Goal: Information Seeking & Learning: Learn about a topic

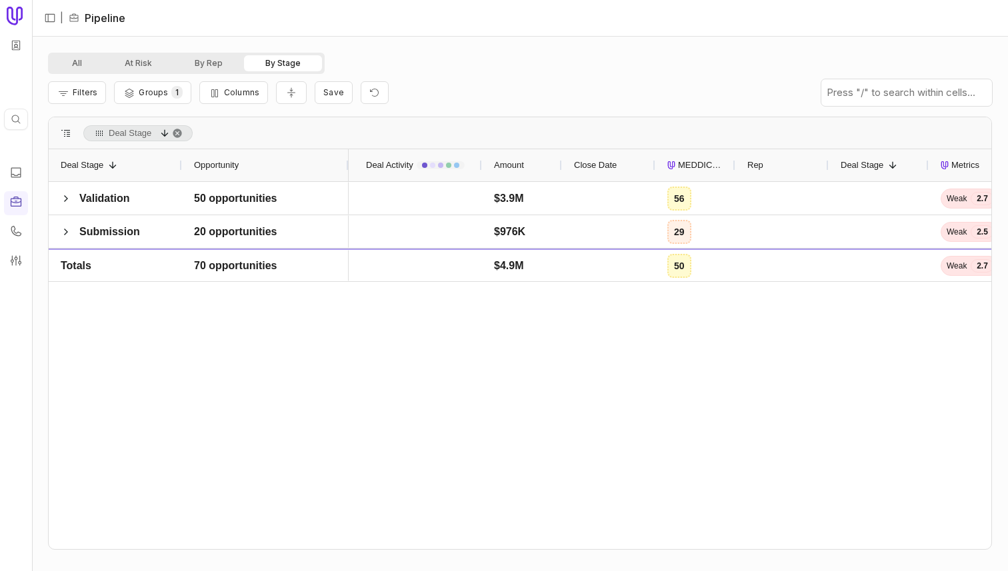
click at [273, 361] on div "Validation 50 opportunities Submission 20 opportunities Totals 70 opportunities…" at bounding box center [520, 365] width 943 height 367
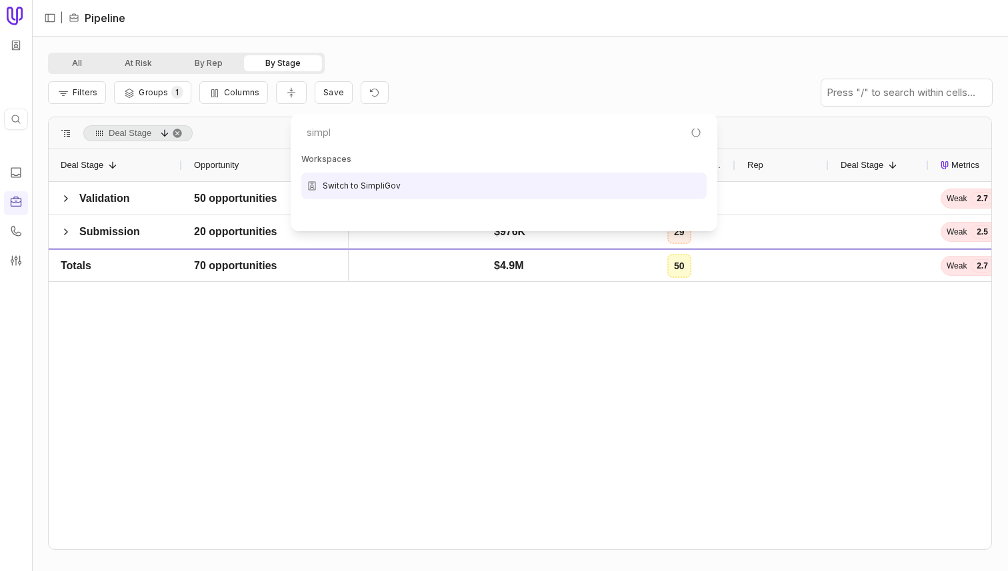
type input "simpli"
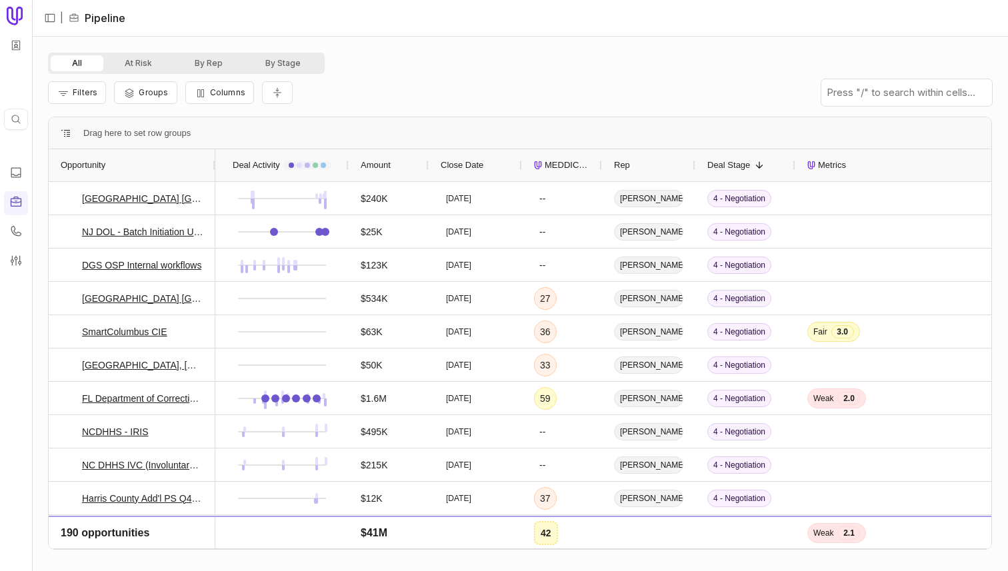
click at [377, 92] on div "Filters Groups Columns" at bounding box center [520, 92] width 944 height 37
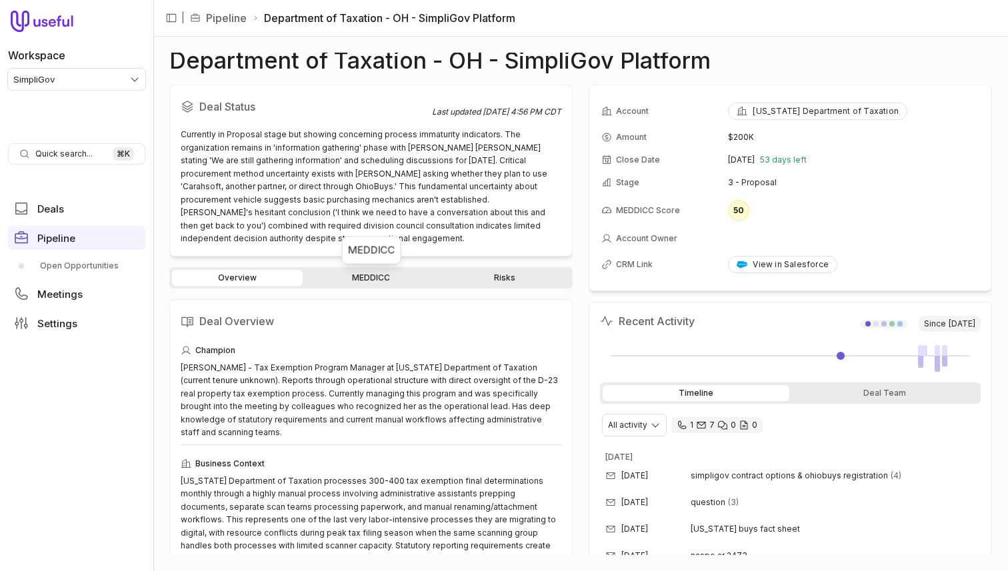
click at [373, 278] on link "MEDDICC" at bounding box center [370, 278] width 131 height 16
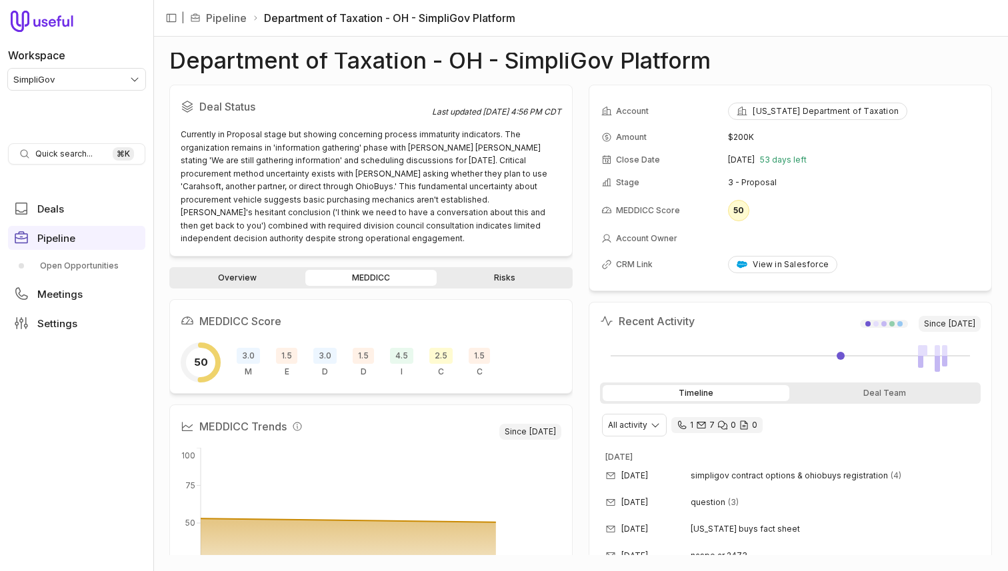
click at [283, 357] on span "1.5" at bounding box center [286, 356] width 21 height 16
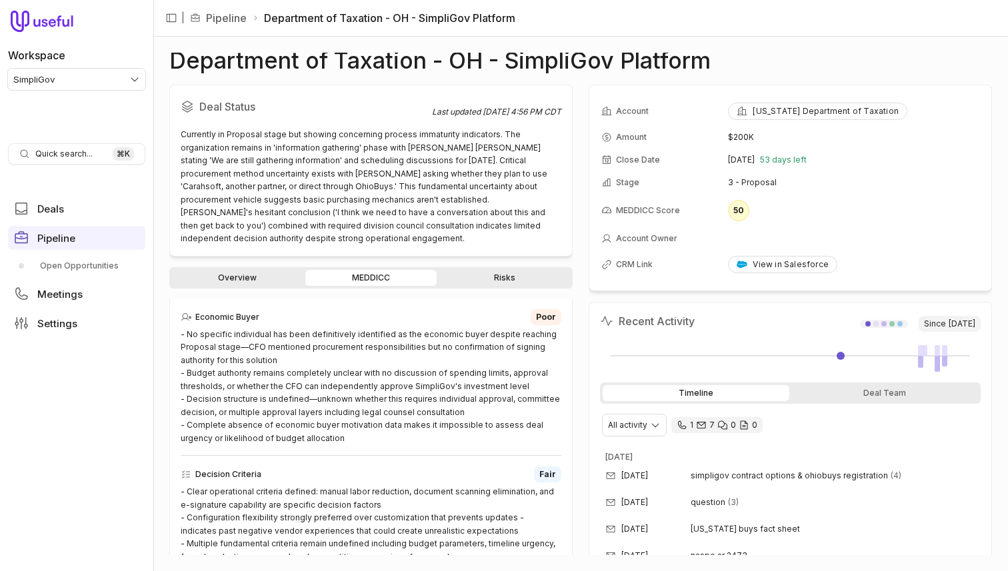
scroll to position [519, 0]
click at [263, 284] on link "Overview" at bounding box center [237, 278] width 131 height 16
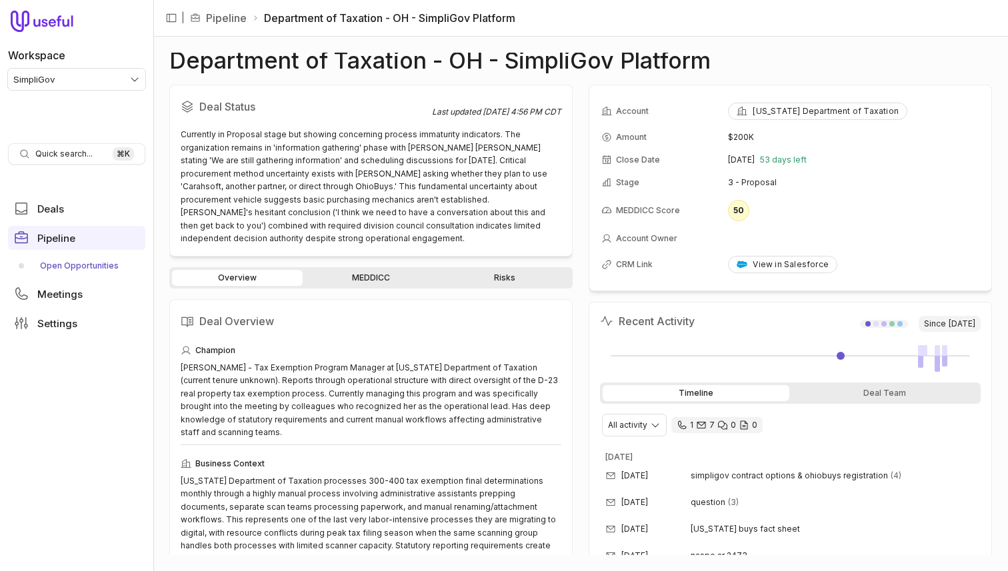
click at [101, 267] on link "Open Opportunities" at bounding box center [76, 265] width 137 height 21
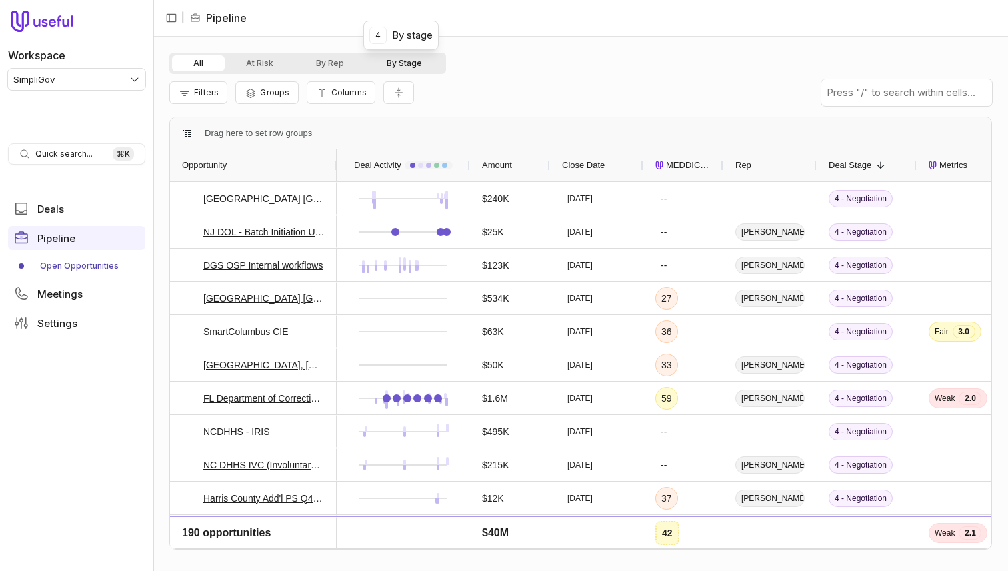
click at [409, 63] on button "By Stage" at bounding box center [404, 63] width 78 height 16
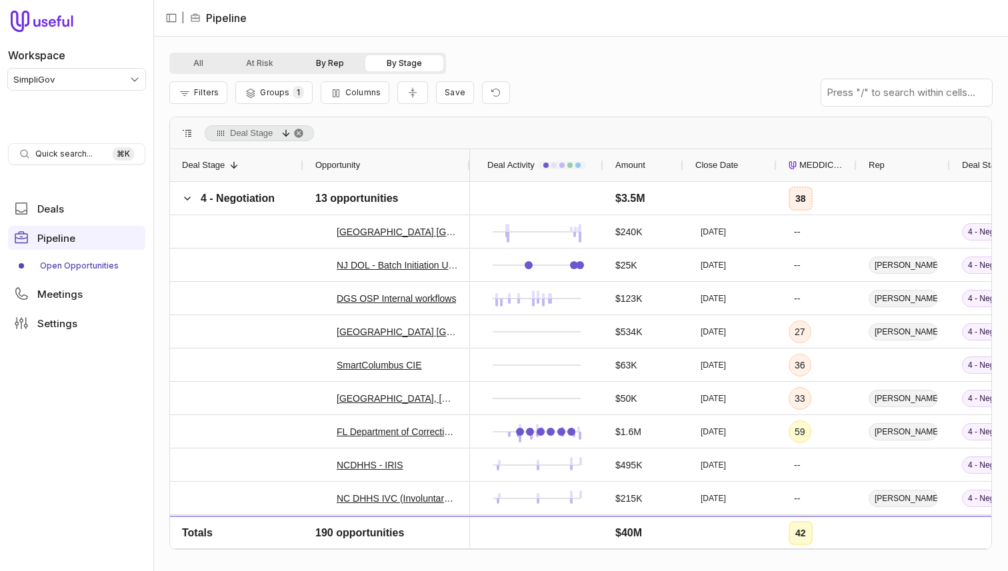
click at [342, 67] on button "By Rep" at bounding box center [330, 63] width 71 height 16
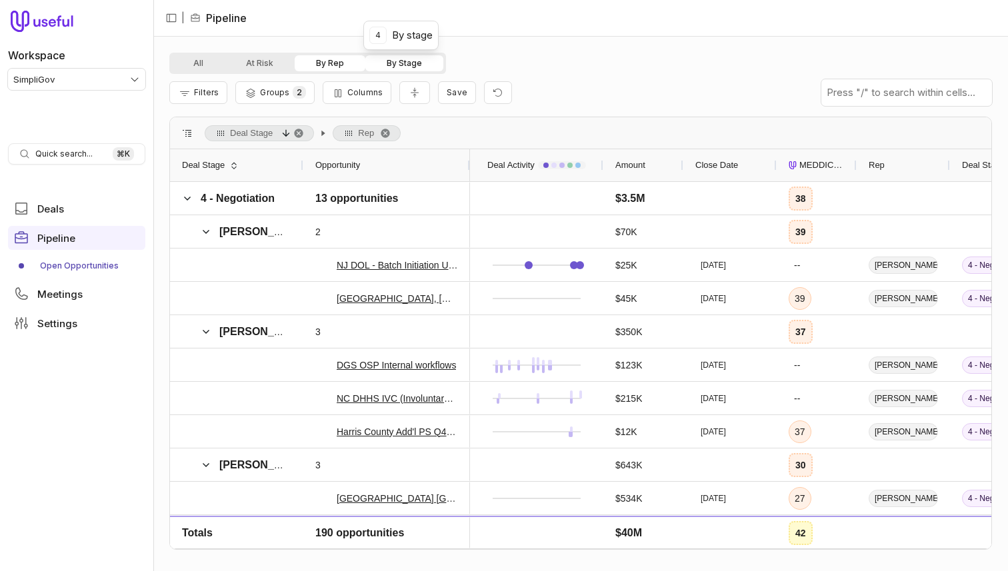
click at [395, 67] on button "By Stage" at bounding box center [404, 63] width 78 height 16
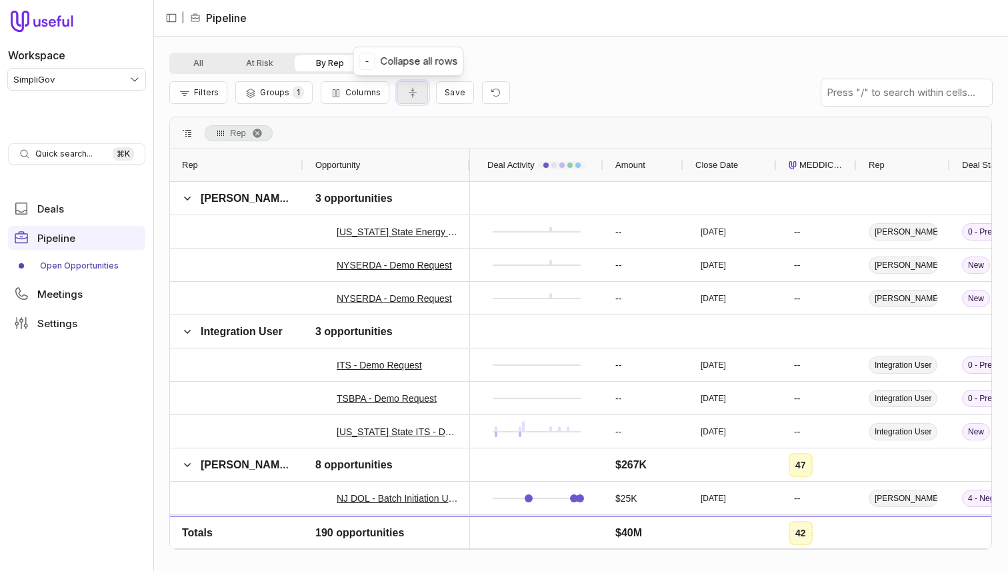
click at [413, 87] on icon "Collapse all rows" at bounding box center [412, 92] width 13 height 11
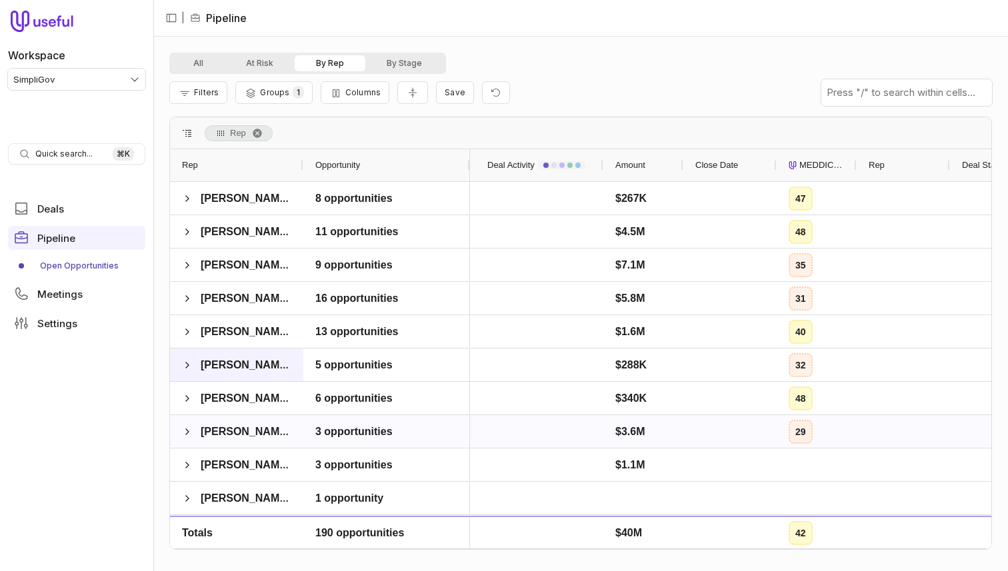
scroll to position [99, 0]
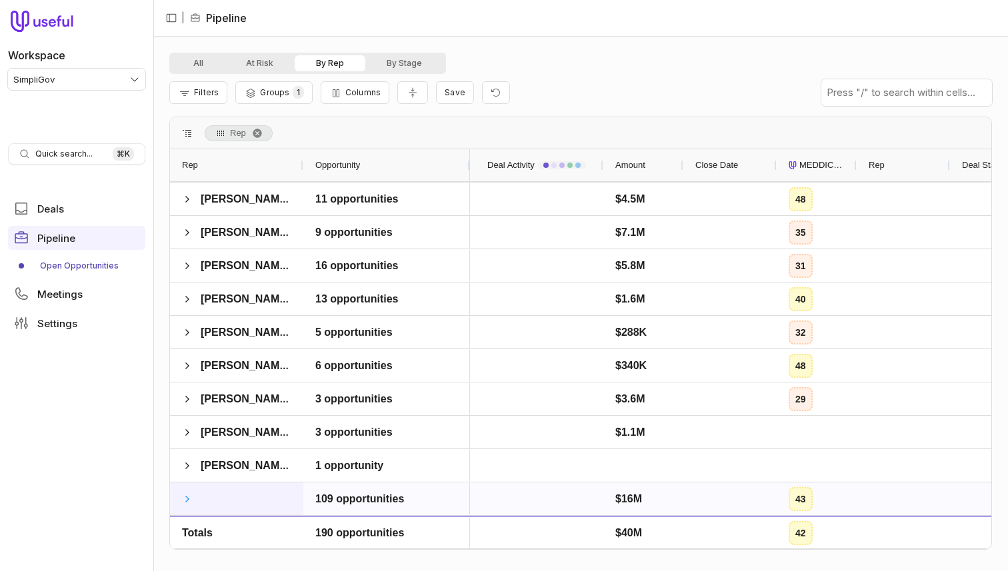
click at [187, 499] on span at bounding box center [187, 499] width 11 height 11
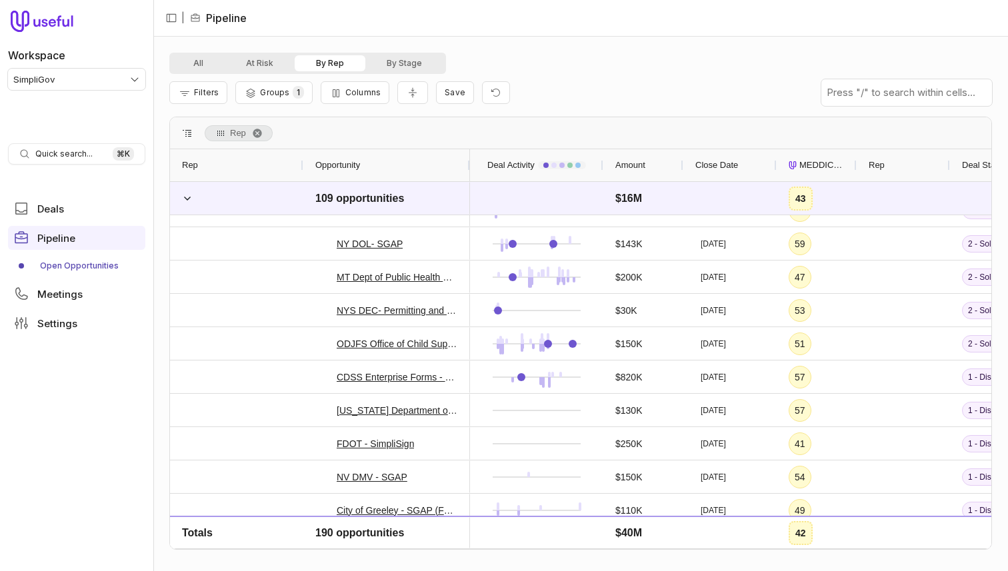
click at [498, 69] on div "All At Risk By Rep By Stage" at bounding box center [580, 63] width 823 height 21
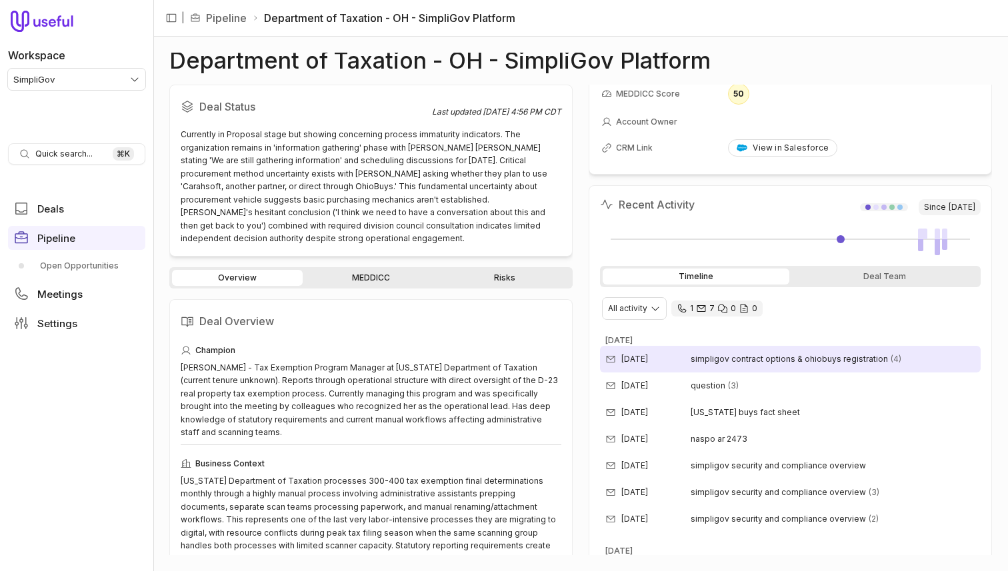
scroll to position [156, 0]
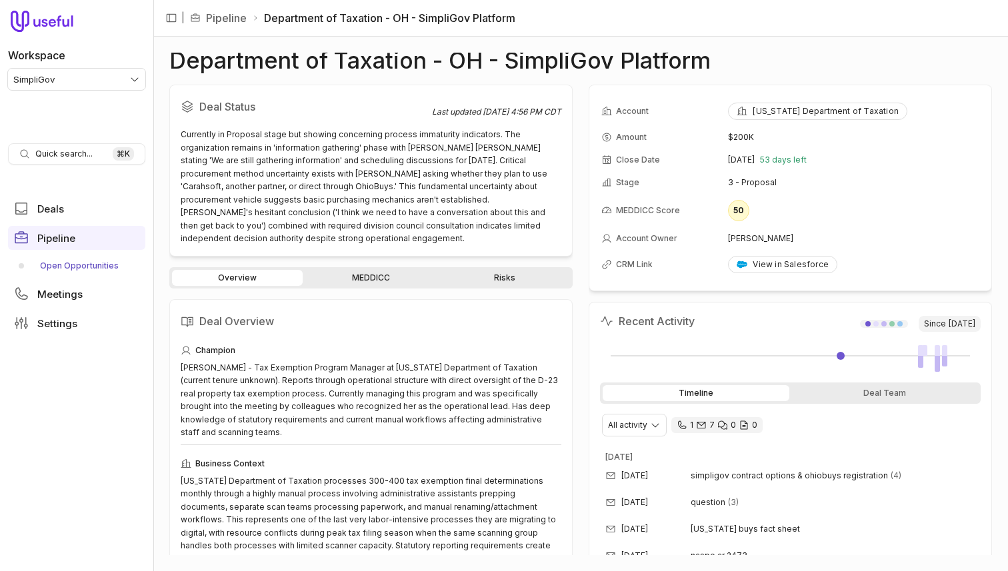
click at [74, 262] on link "Open Opportunities" at bounding box center [76, 265] width 137 height 21
click at [69, 264] on link "Open Opportunities" at bounding box center [76, 265] width 137 height 21
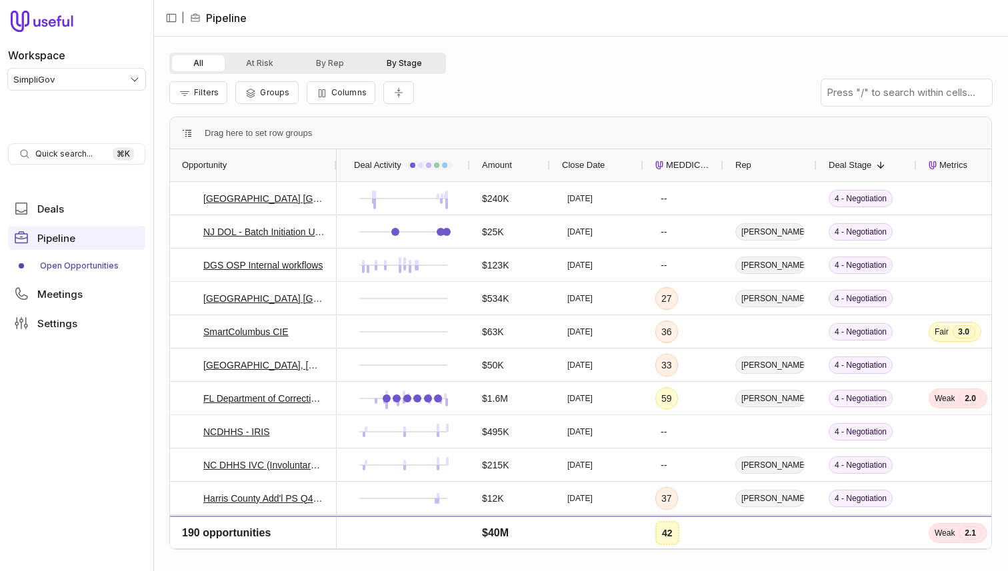
click at [407, 65] on button "By Stage" at bounding box center [404, 63] width 78 height 16
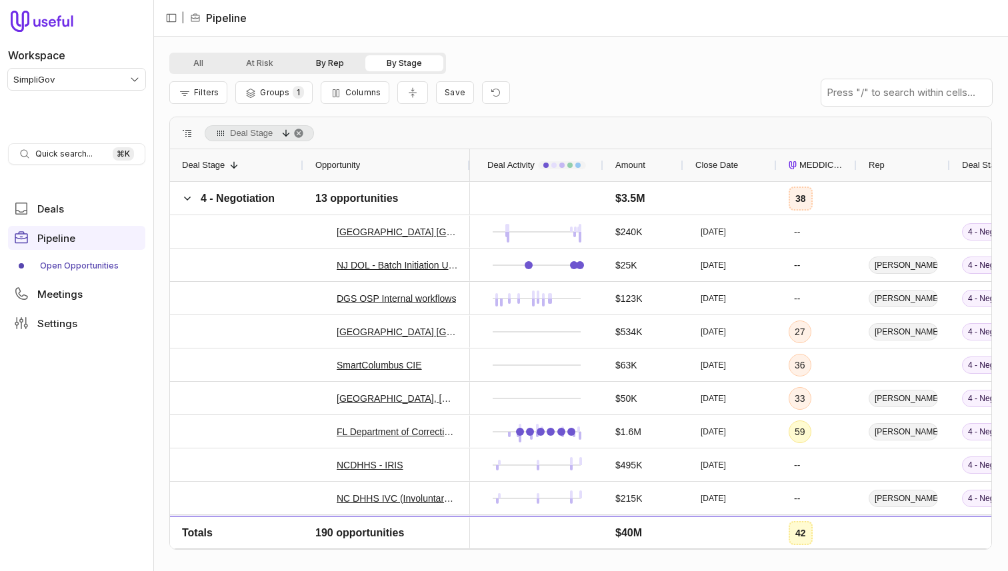
click at [337, 61] on button "By Rep" at bounding box center [330, 63] width 71 height 16
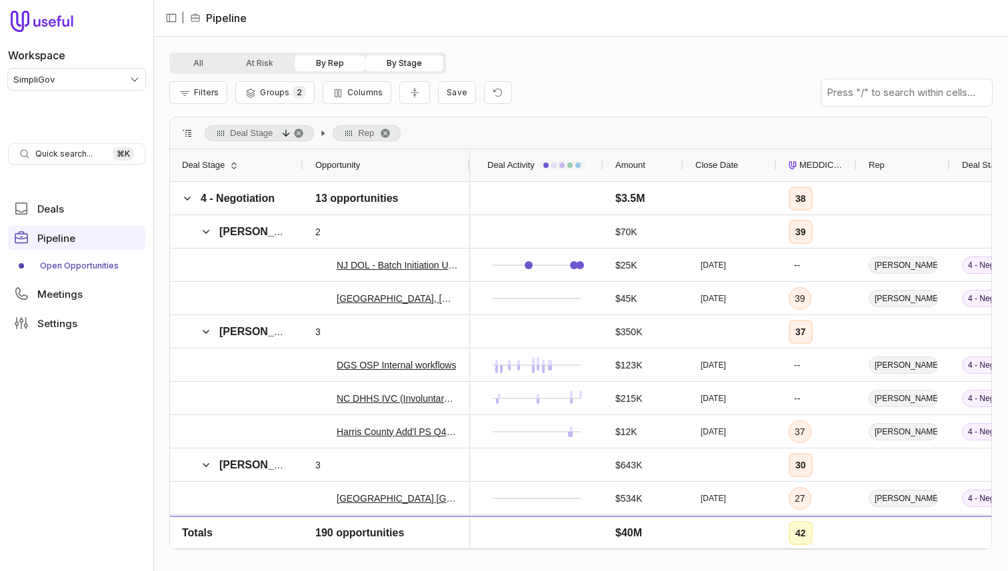
click at [407, 61] on button "By Stage" at bounding box center [404, 63] width 78 height 16
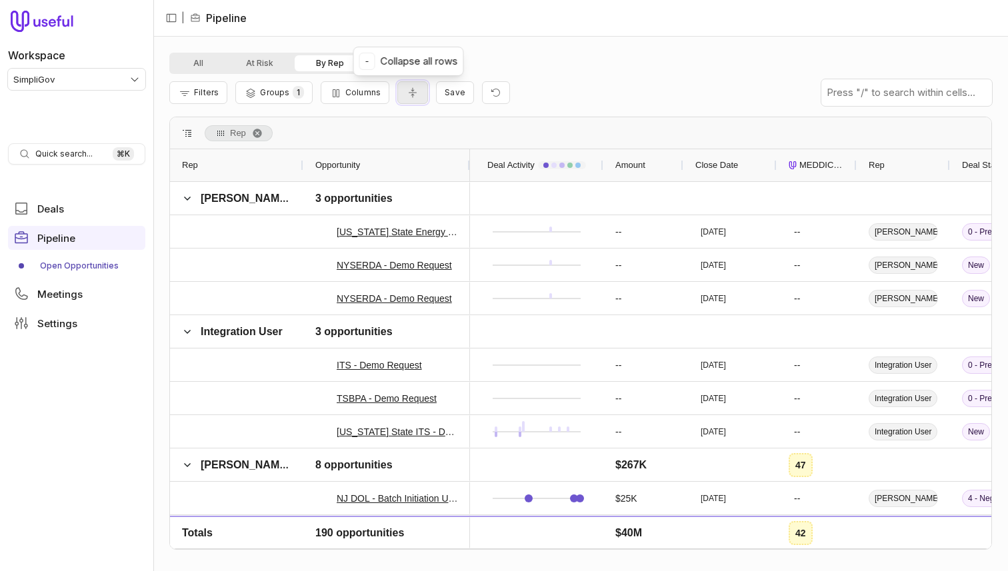
click at [417, 91] on button "Collapse all rows" at bounding box center [412, 92] width 31 height 23
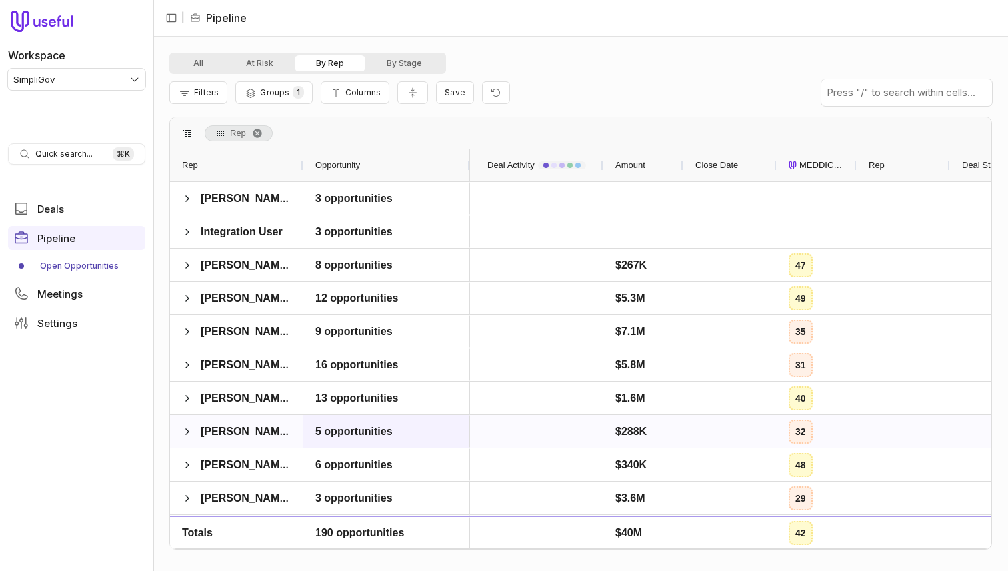
scroll to position [99, 0]
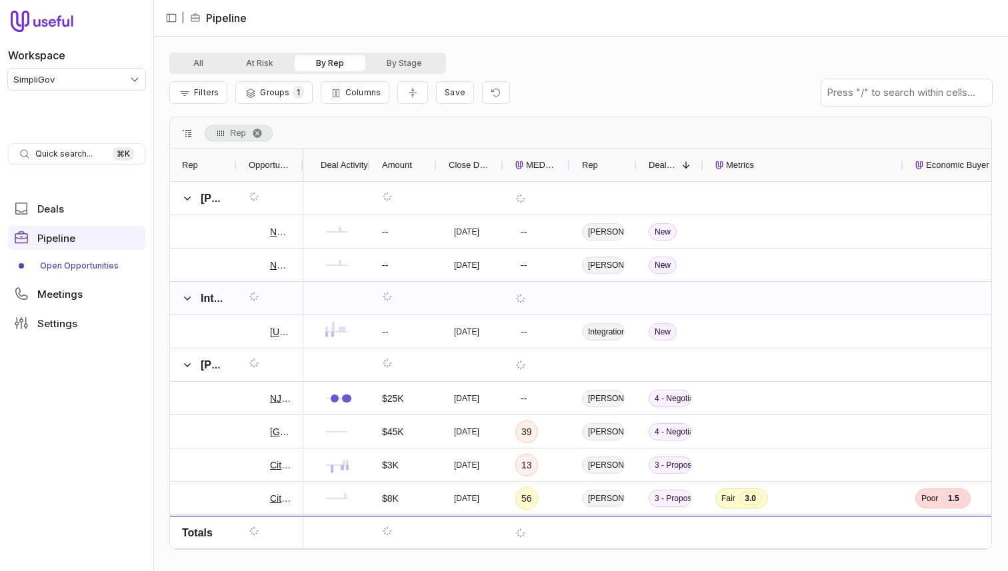
scroll to position [150, 0]
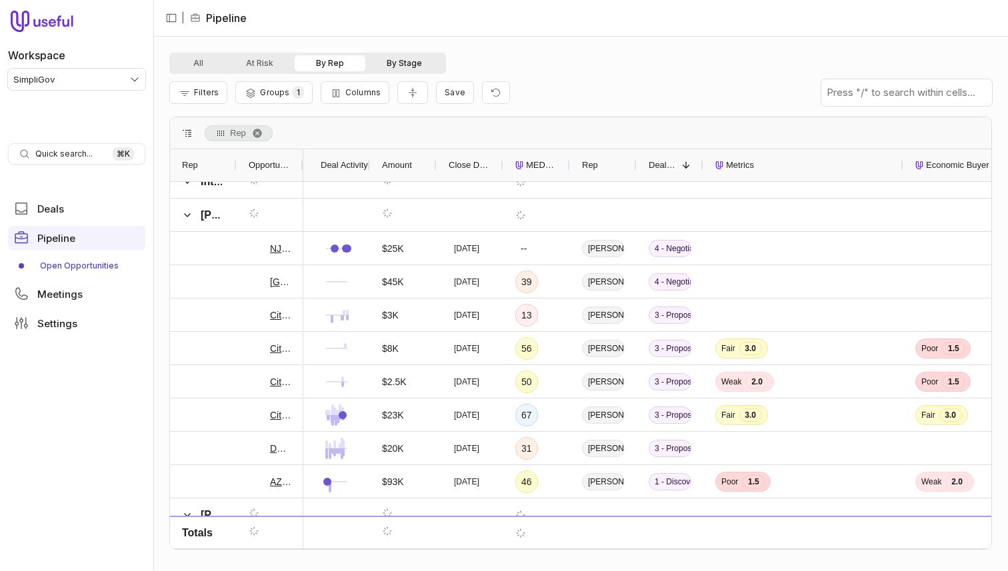
click at [401, 68] on button "By Stage" at bounding box center [404, 63] width 78 height 16
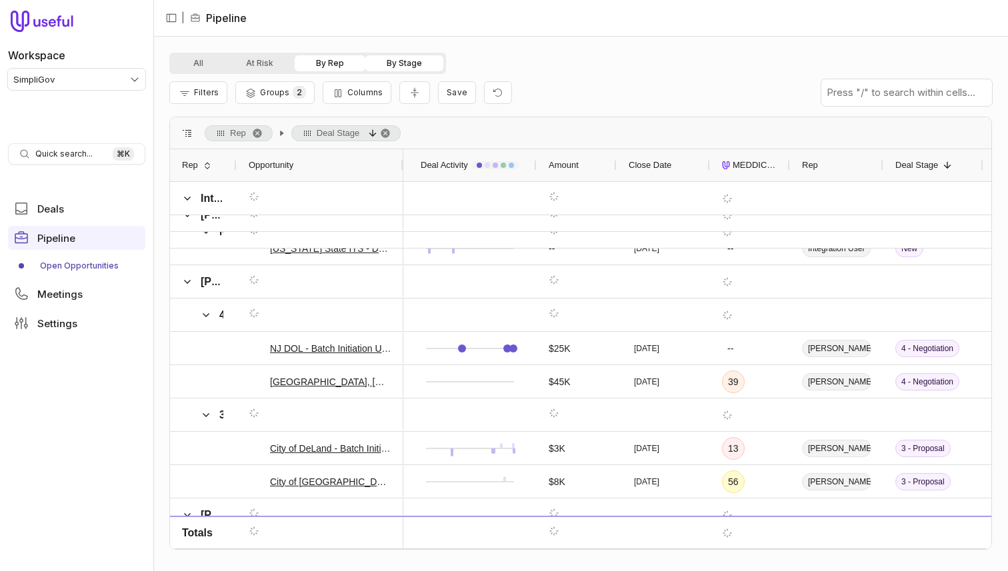
click at [327, 68] on button "By Rep" at bounding box center [330, 63] width 71 height 16
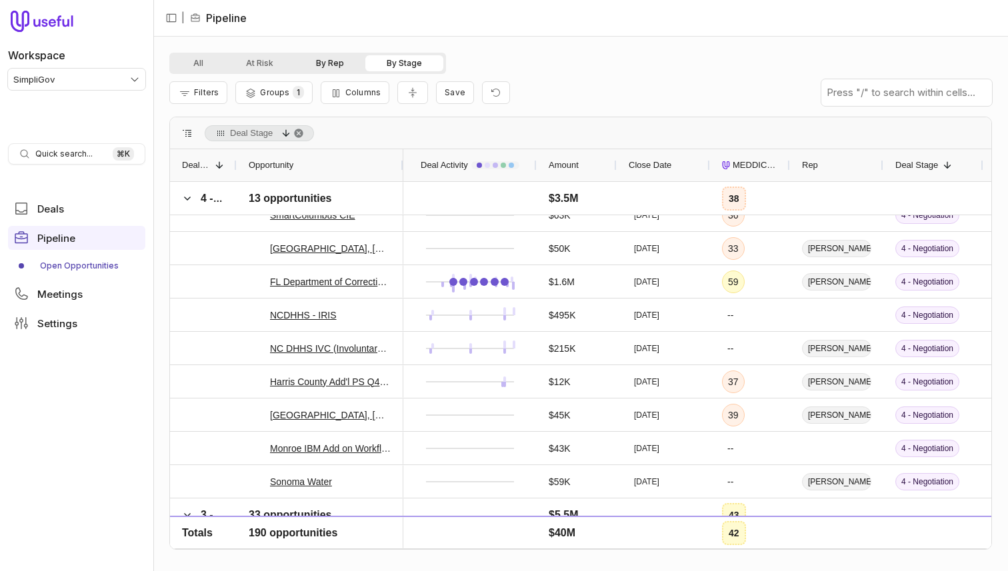
click at [343, 61] on button "By Rep" at bounding box center [330, 63] width 71 height 16
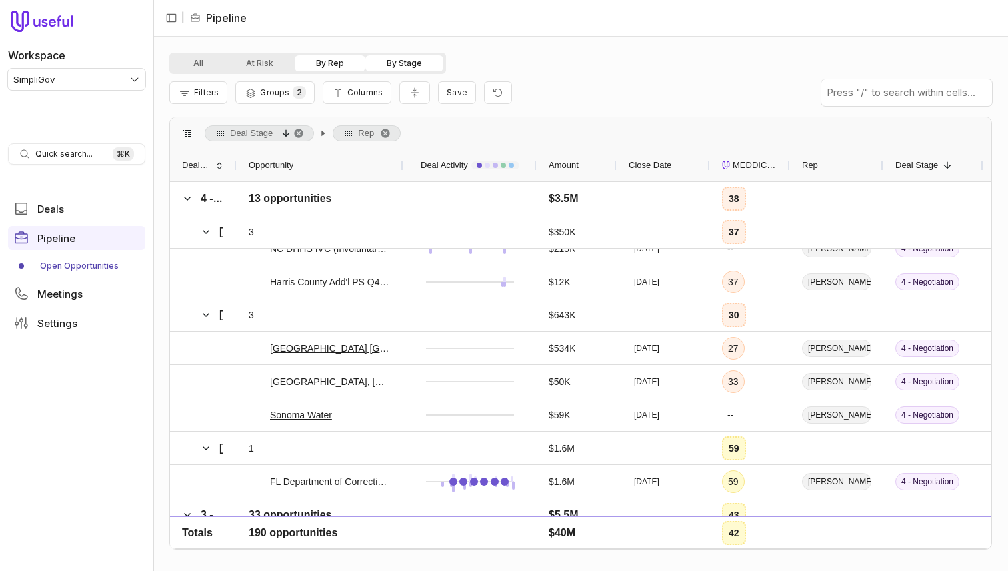
drag, startPoint x: 405, startPoint y: 65, endPoint x: 315, endPoint y: 70, distance: 90.1
click at [405, 65] on button "By Stage" at bounding box center [404, 63] width 78 height 16
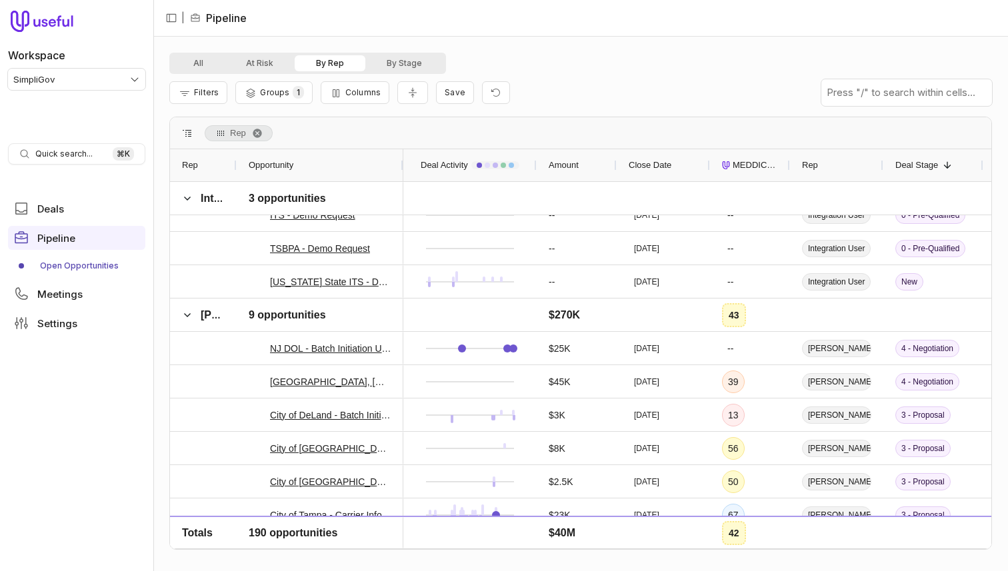
click at [426, 95] on div "Filters Groups 1 Columns Save" at bounding box center [339, 92] width 341 height 23
click at [414, 95] on icon "Collapse all rows" at bounding box center [412, 92] width 13 height 11
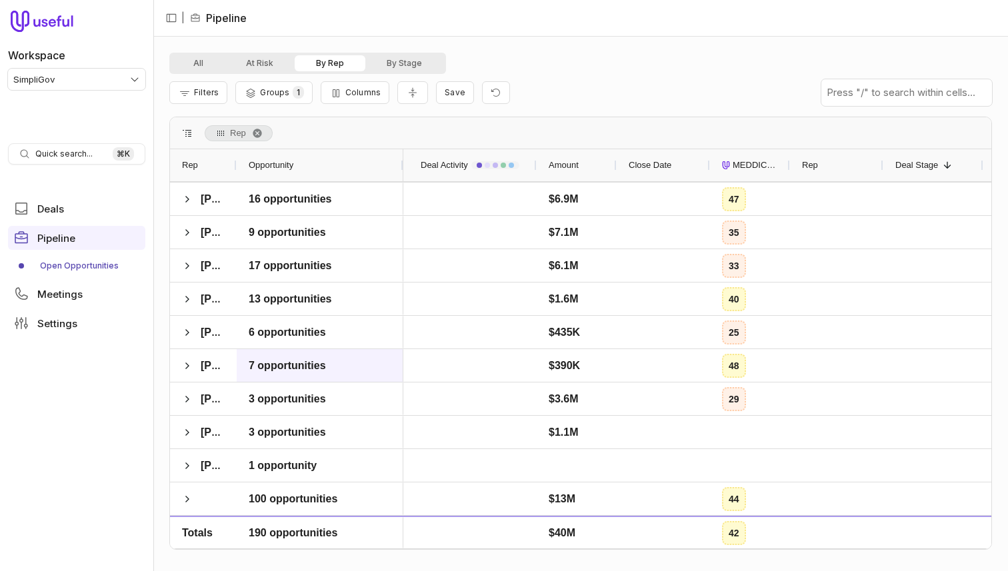
scroll to position [99, 0]
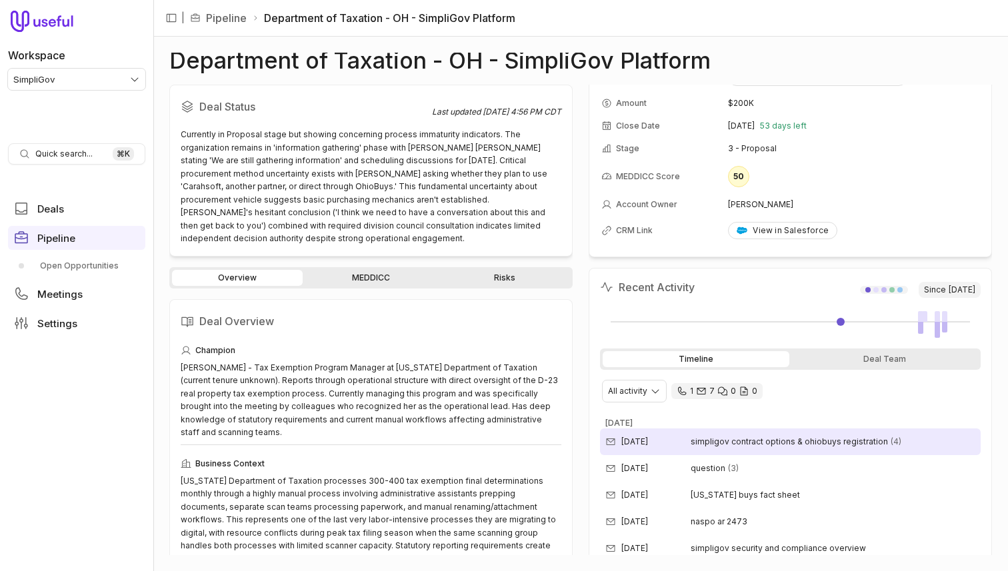
scroll to position [156, 0]
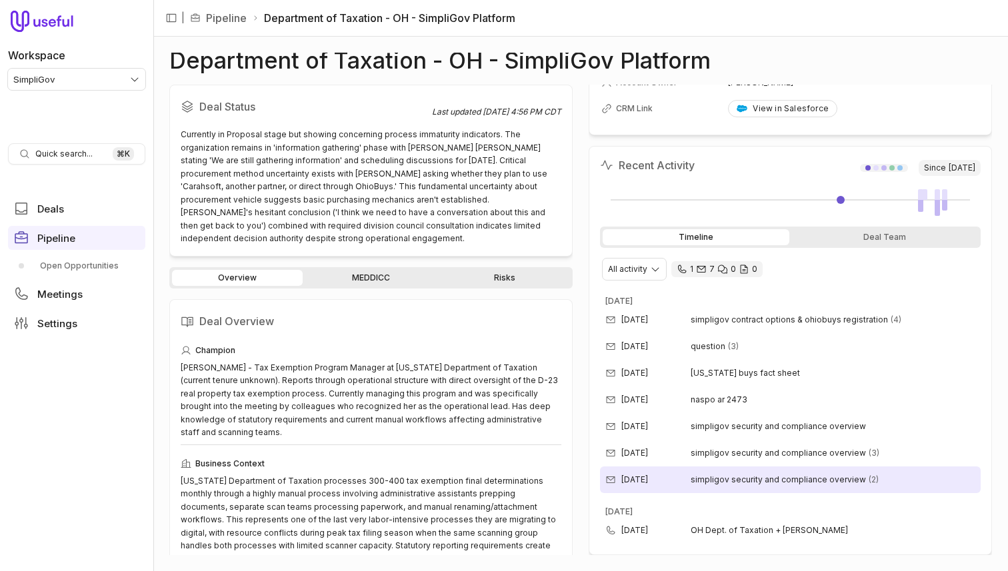
click at [644, 484] on time "[DATE]" at bounding box center [634, 480] width 27 height 11
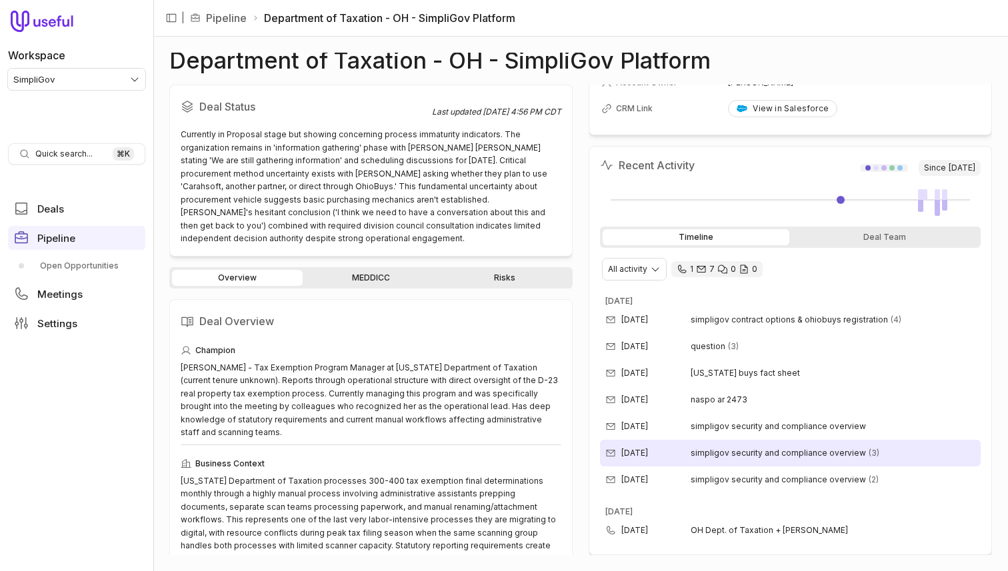
click at [697, 457] on span "simpligov security and compliance overview" at bounding box center [778, 453] width 175 height 11
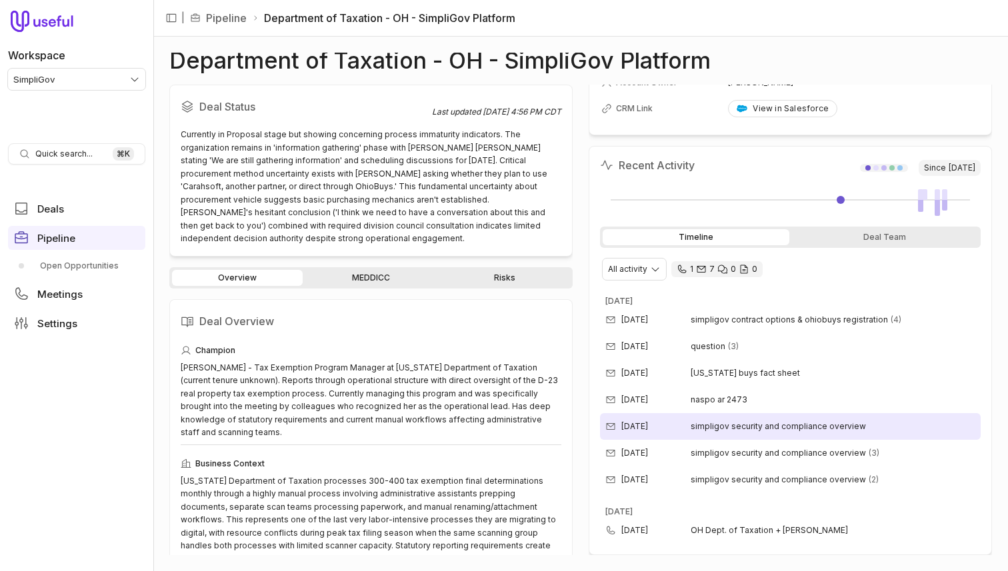
click at [703, 428] on span "simpligov security and compliance overview" at bounding box center [778, 426] width 175 height 11
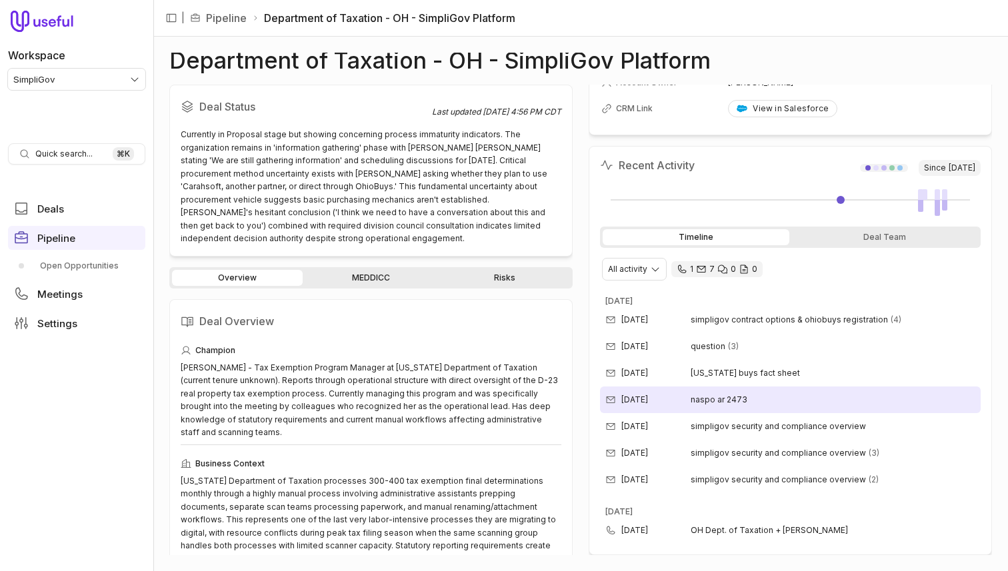
click at [712, 402] on span "naspo ar 2473" at bounding box center [719, 400] width 57 height 11
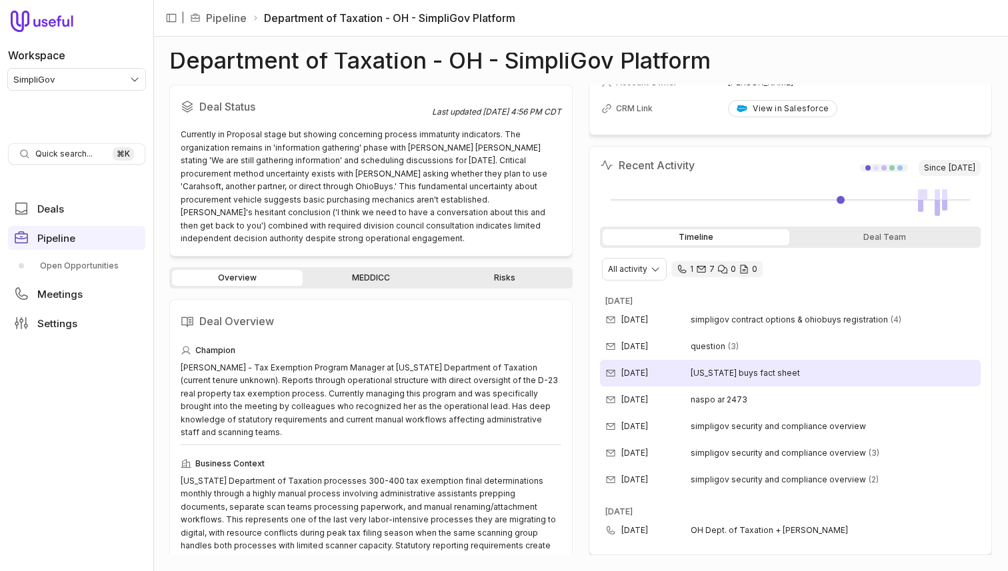
click at [718, 376] on span "[US_STATE] buys fact sheet" at bounding box center [745, 373] width 109 height 11
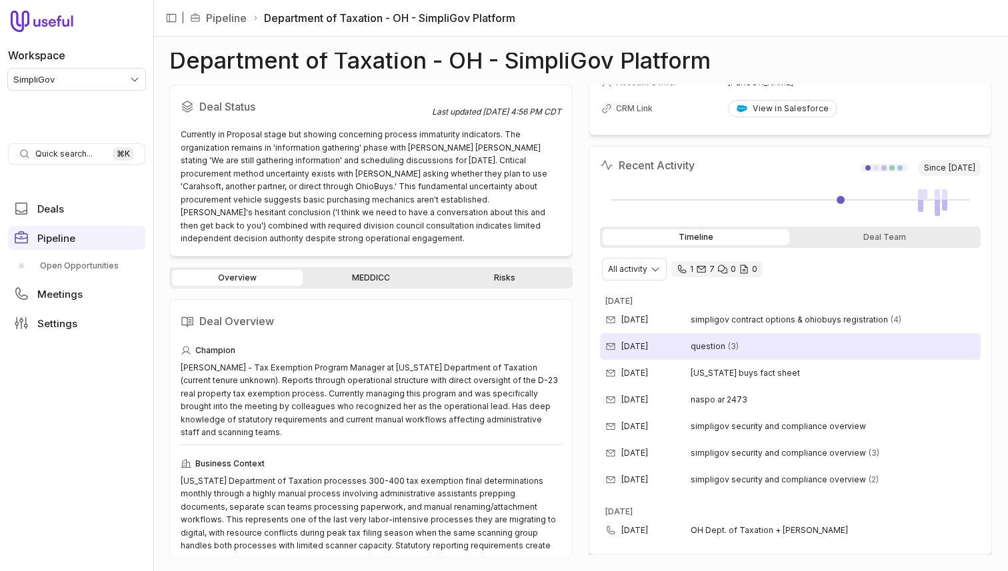
click at [711, 346] on span "question" at bounding box center [708, 346] width 35 height 11
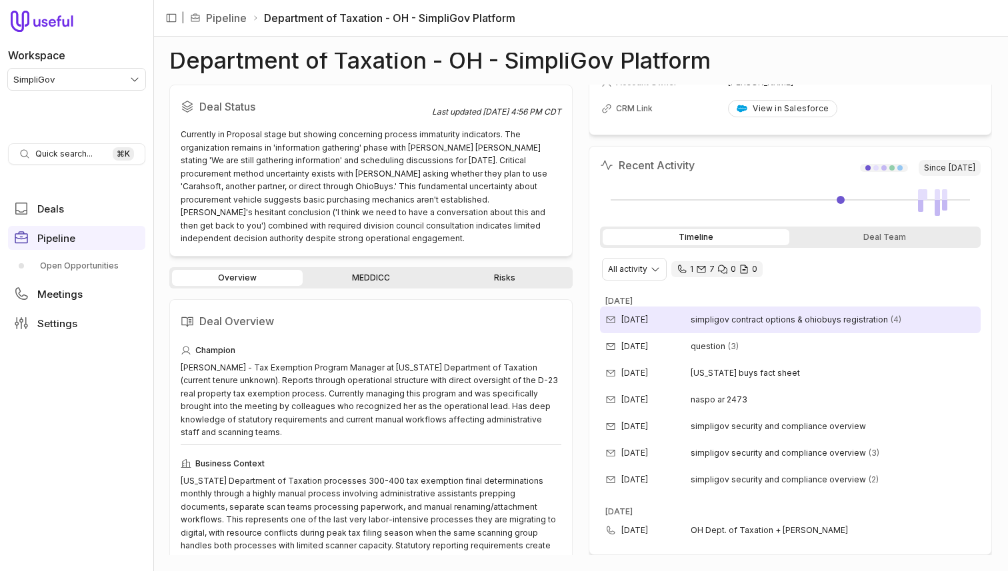
click at [693, 327] on div "Oct 10, 2025 simpligov contract options & ohiobuys registration (4)" at bounding box center [790, 320] width 381 height 27
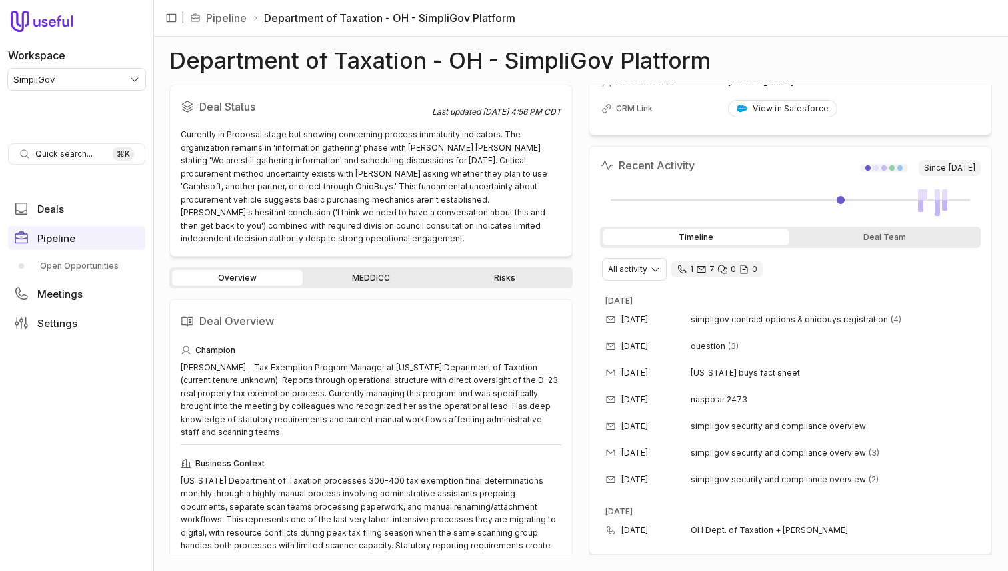
scroll to position [0, 0]
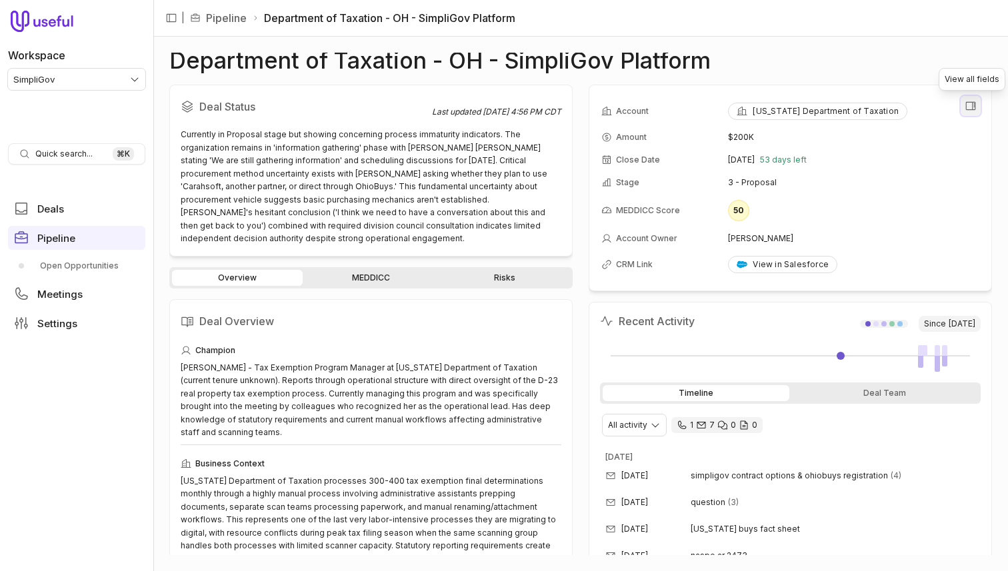
click at [976, 107] on icon "View all fields" at bounding box center [971, 106] width 12 height 12
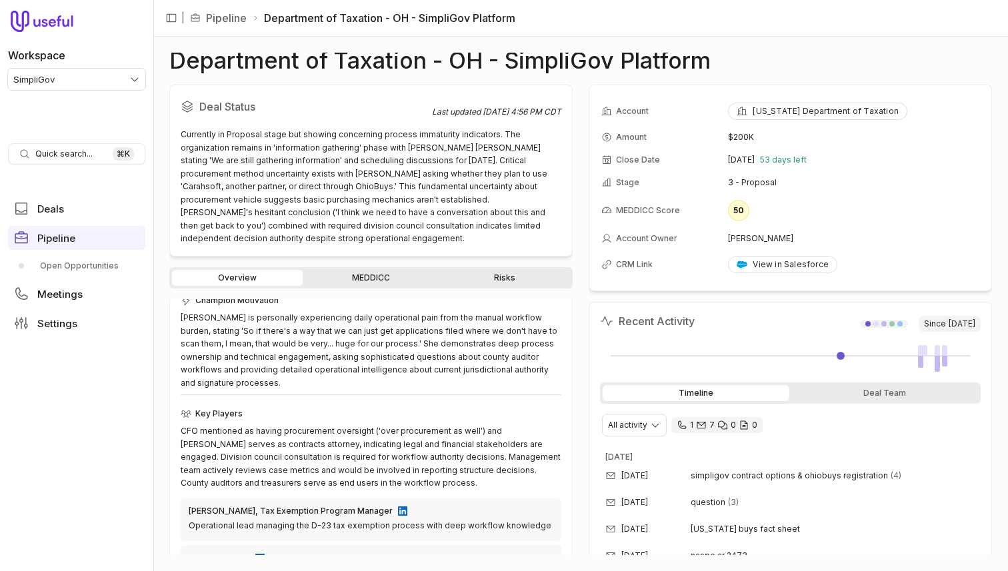
scroll to position [481, 0]
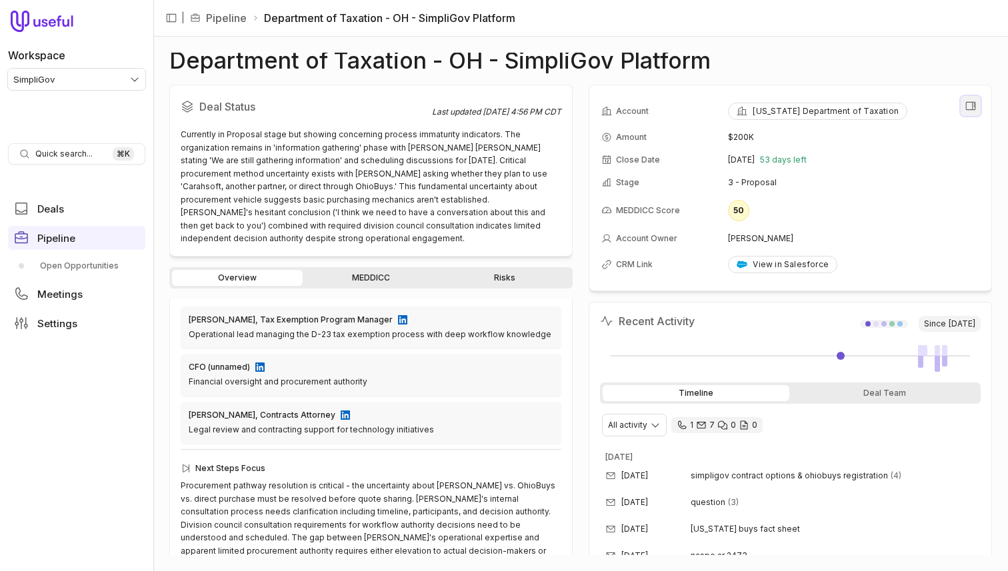
click at [971, 101] on icon "View all fields" at bounding box center [971, 106] width 12 height 12
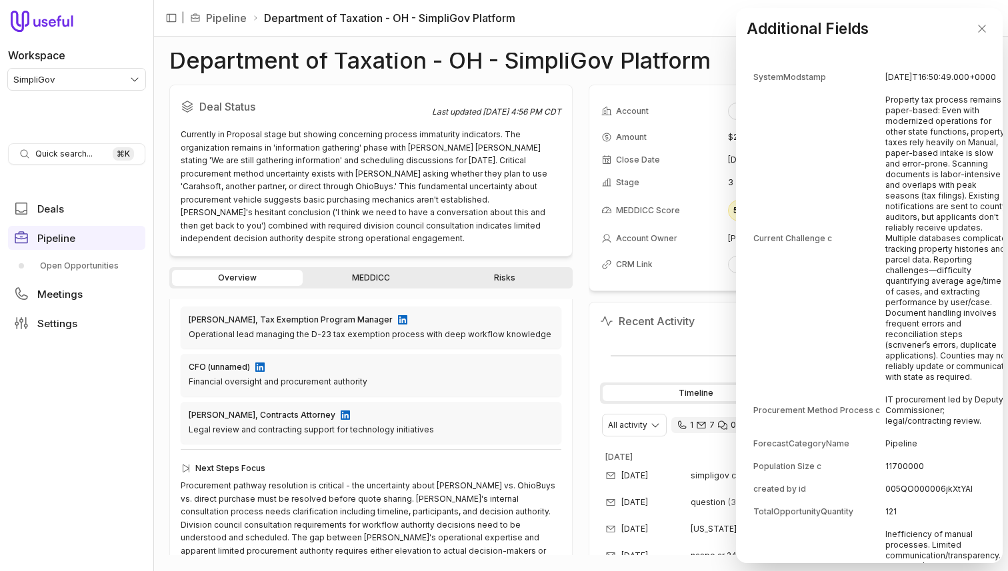
scroll to position [876, 0]
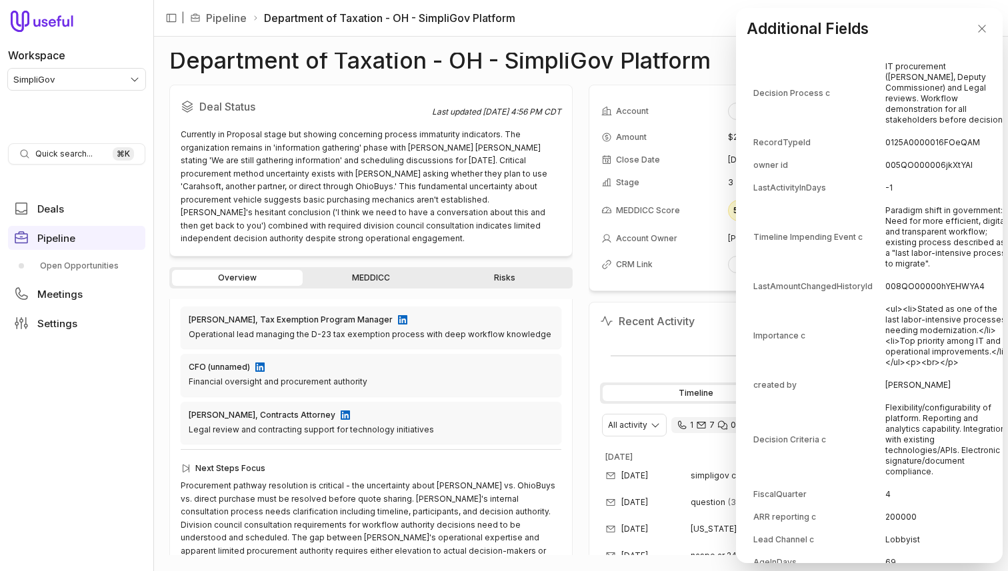
copy td "0016e00002bXU12AAG"
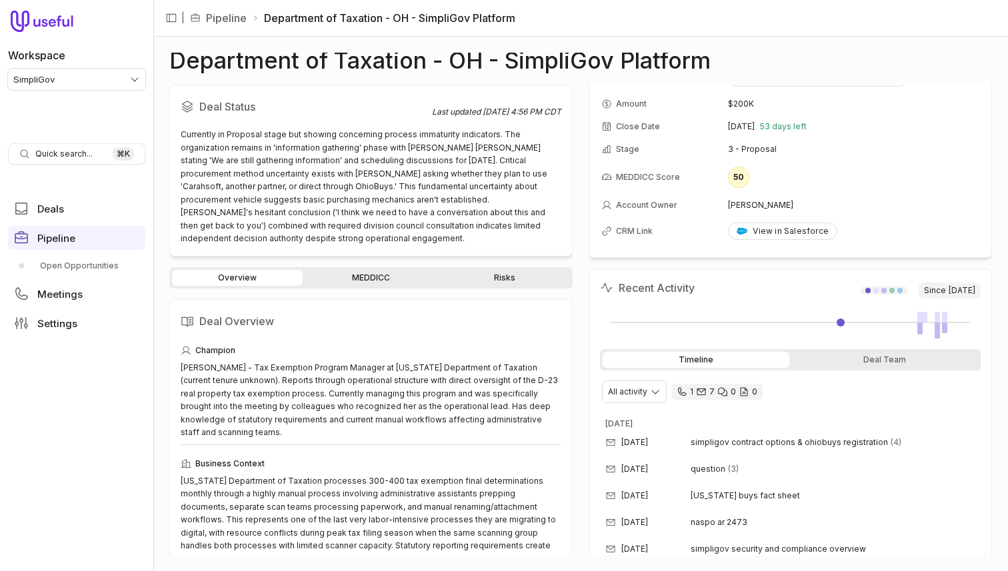
scroll to position [156, 0]
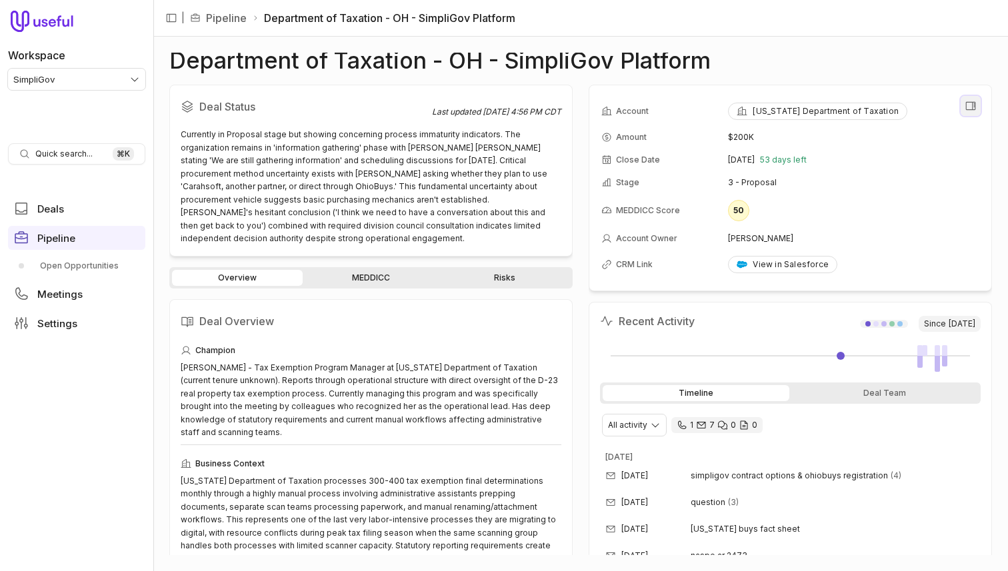
click at [972, 101] on icon "View all fields" at bounding box center [971, 106] width 12 height 12
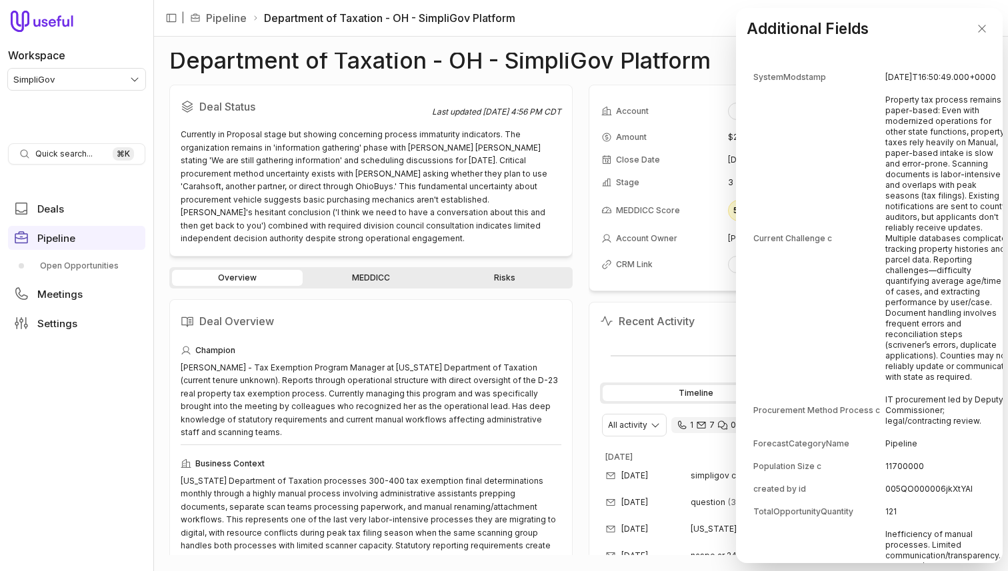
click at [865, 161] on td "Current Challenge c" at bounding box center [818, 238] width 131 height 299
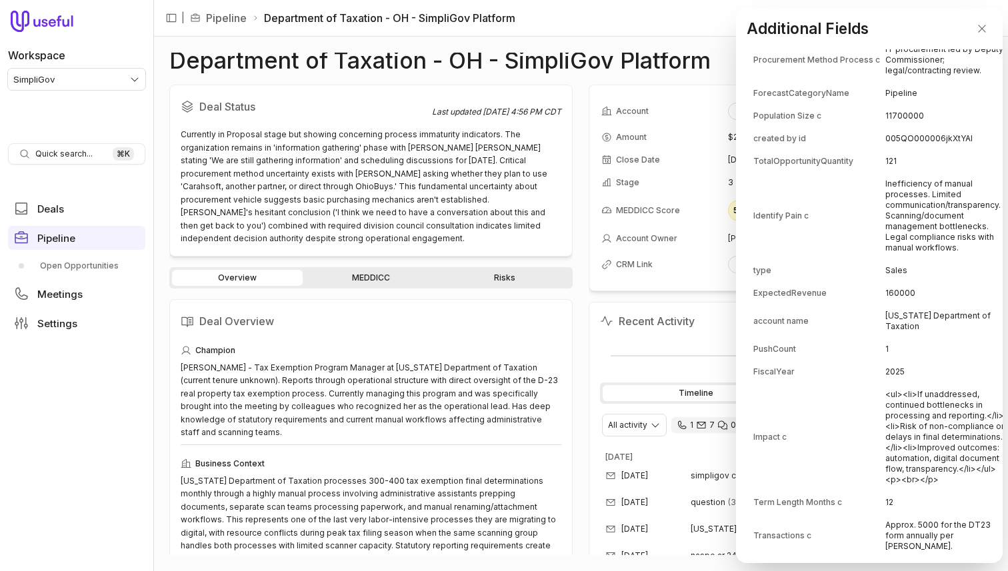
copy td "005QO000006jkXtYAI"
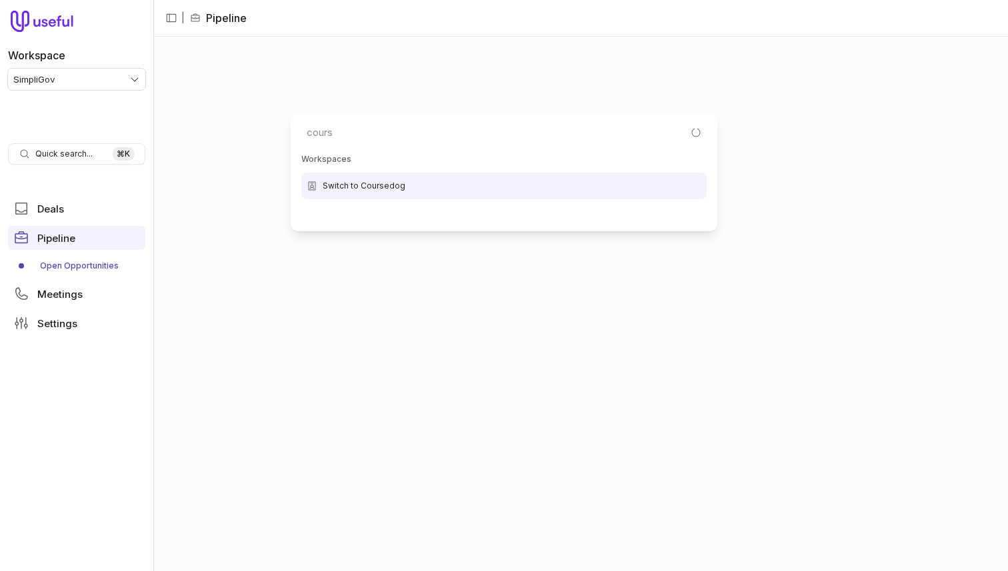
type input "course"
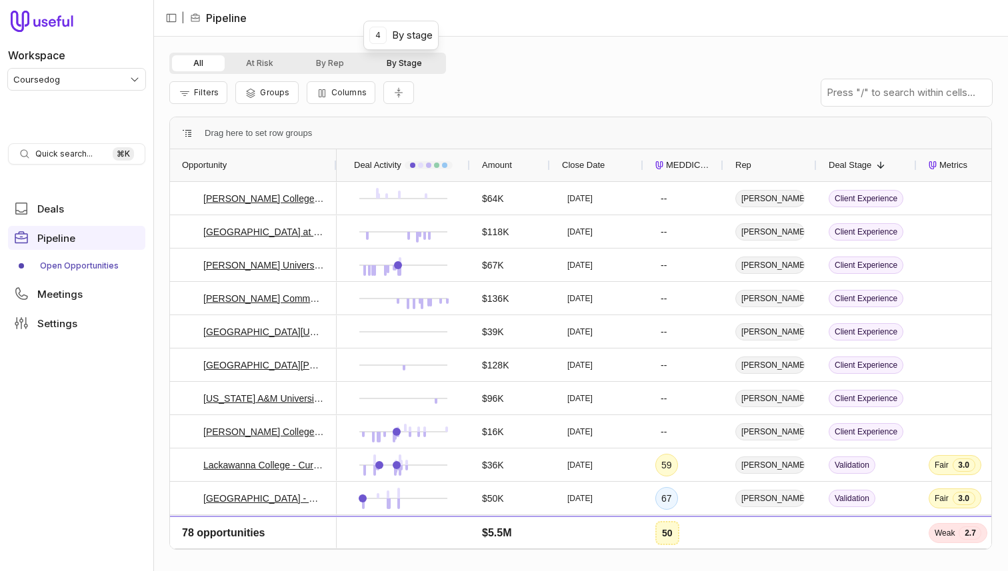
click at [404, 65] on button "By Stage" at bounding box center [404, 63] width 78 height 16
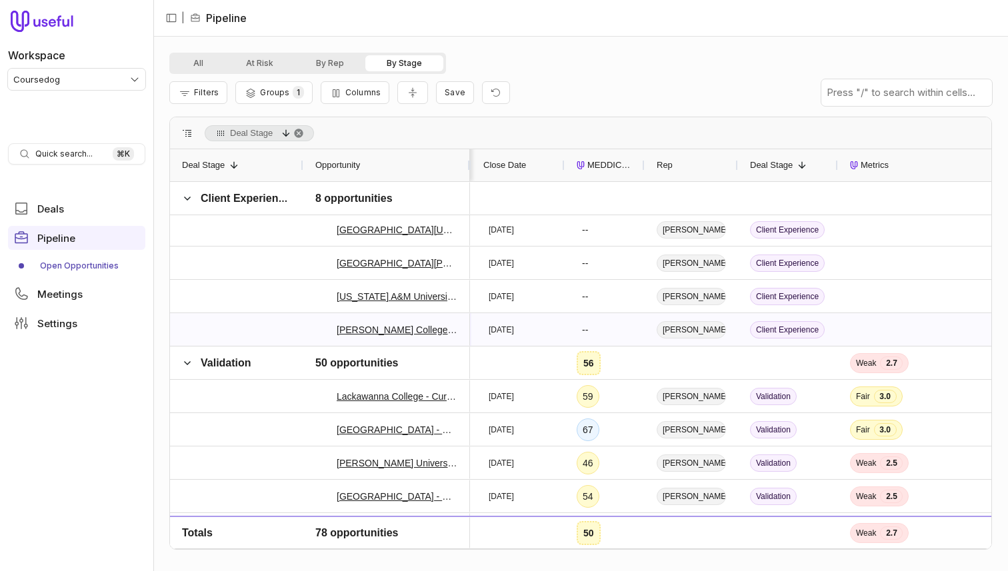
scroll to position [0, 401]
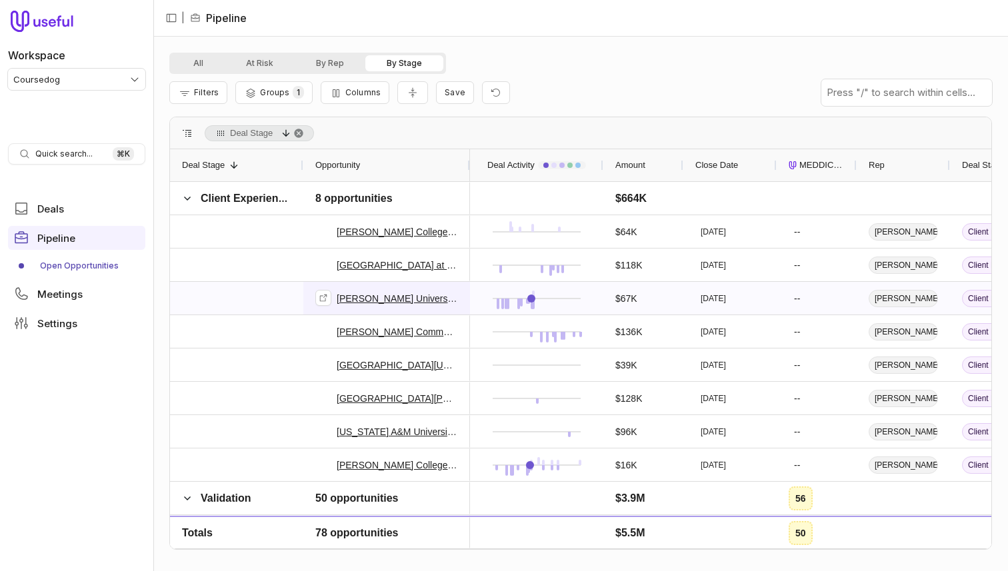
click at [363, 297] on link "Walsh University - Class Scheduling + CDP - 7.24" at bounding box center [397, 299] width 121 height 16
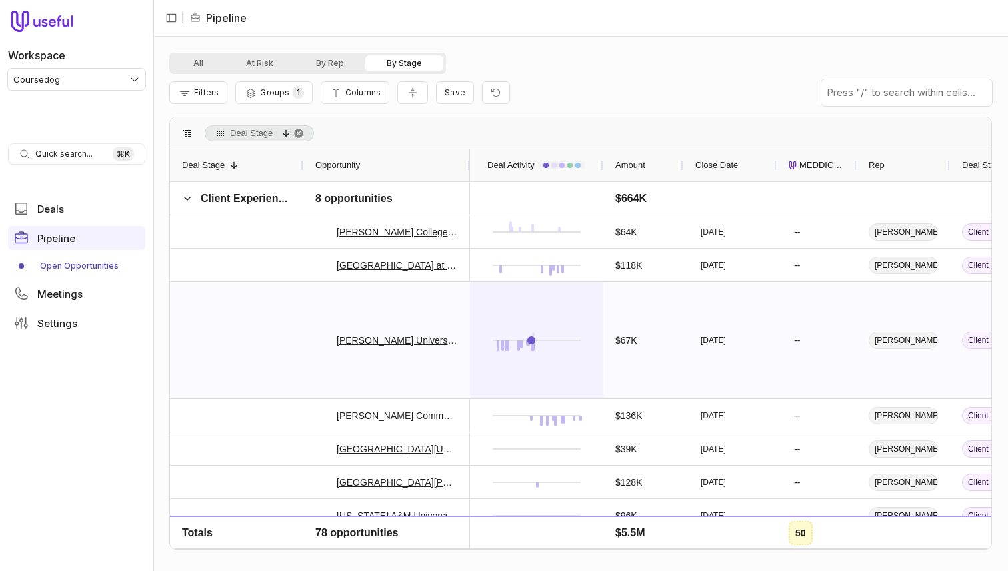
click at [573, 313] on div at bounding box center [536, 340] width 109 height 115
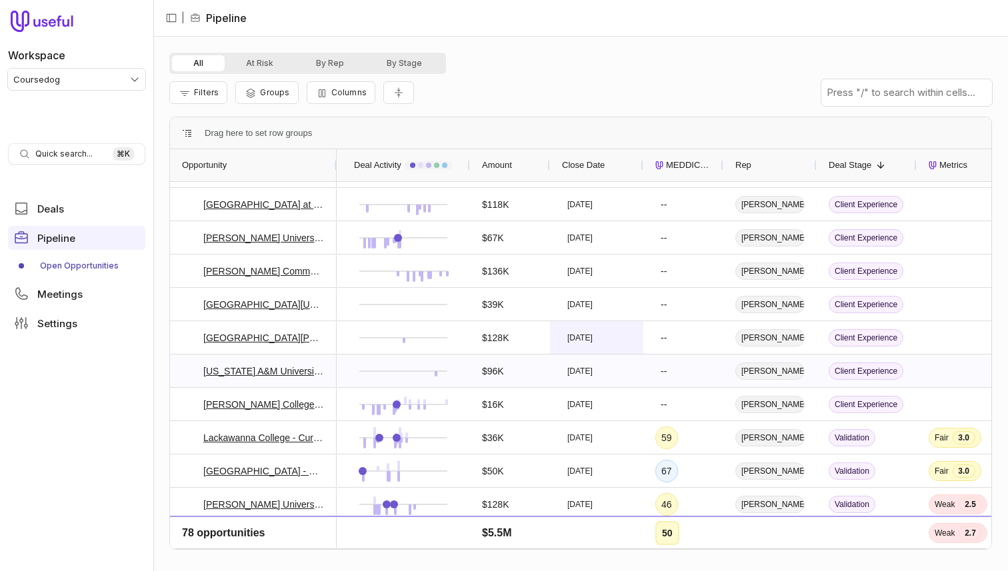
scroll to position [39, 0]
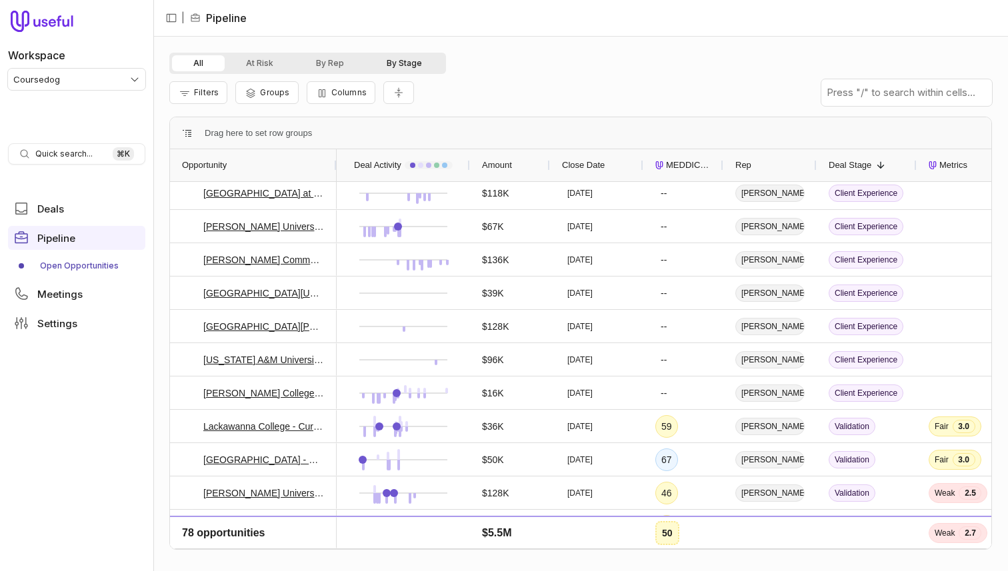
click at [409, 65] on button "By Stage" at bounding box center [404, 63] width 78 height 16
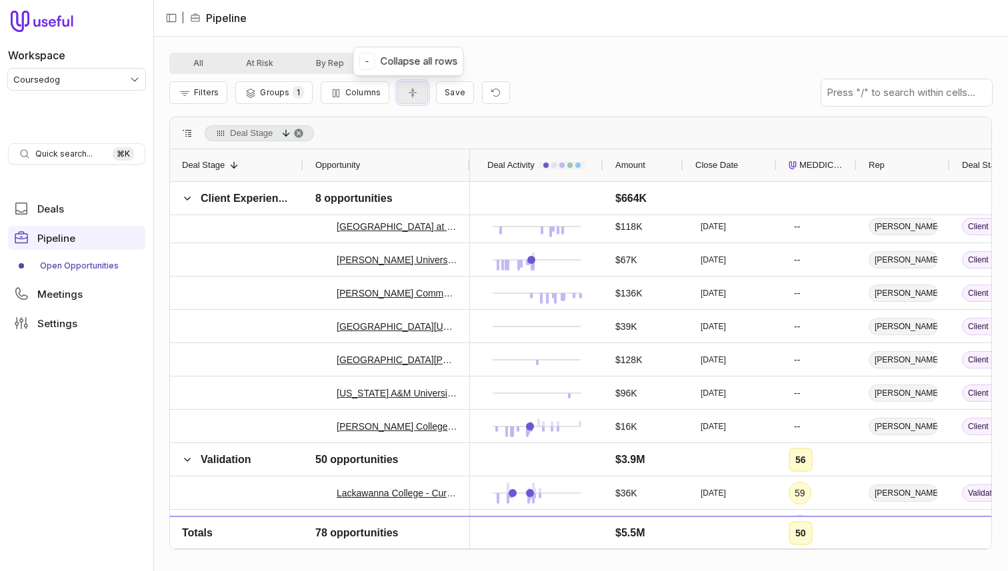
click at [406, 95] on icon "Collapse all rows" at bounding box center [412, 92] width 13 height 11
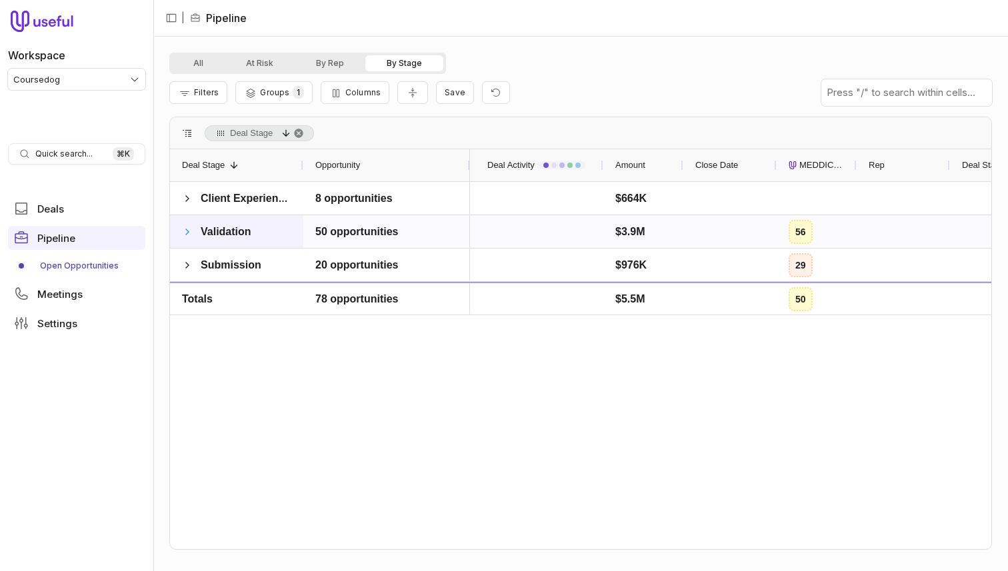
click at [185, 231] on span at bounding box center [187, 232] width 11 height 11
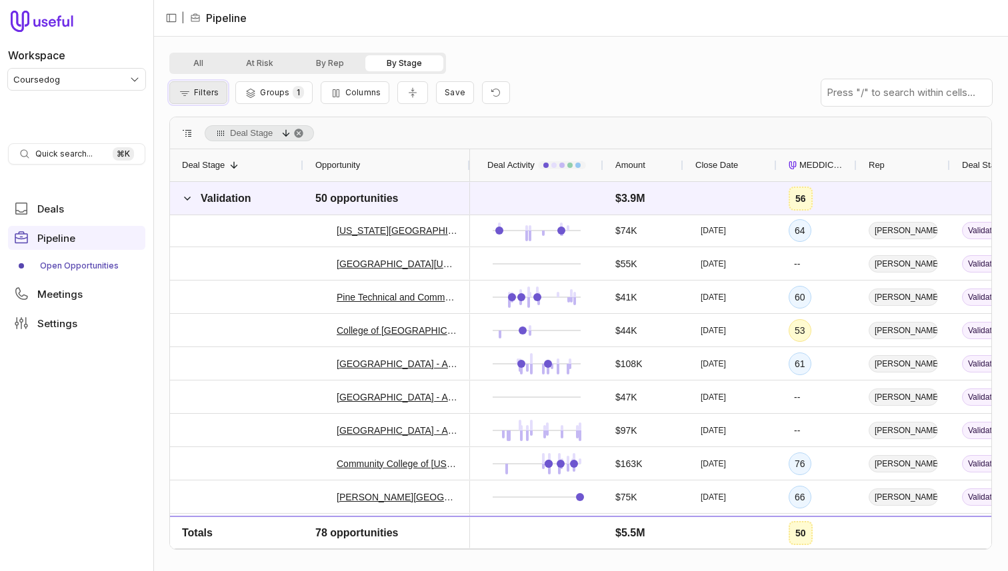
click at [205, 91] on span "Filters" at bounding box center [206, 92] width 25 height 10
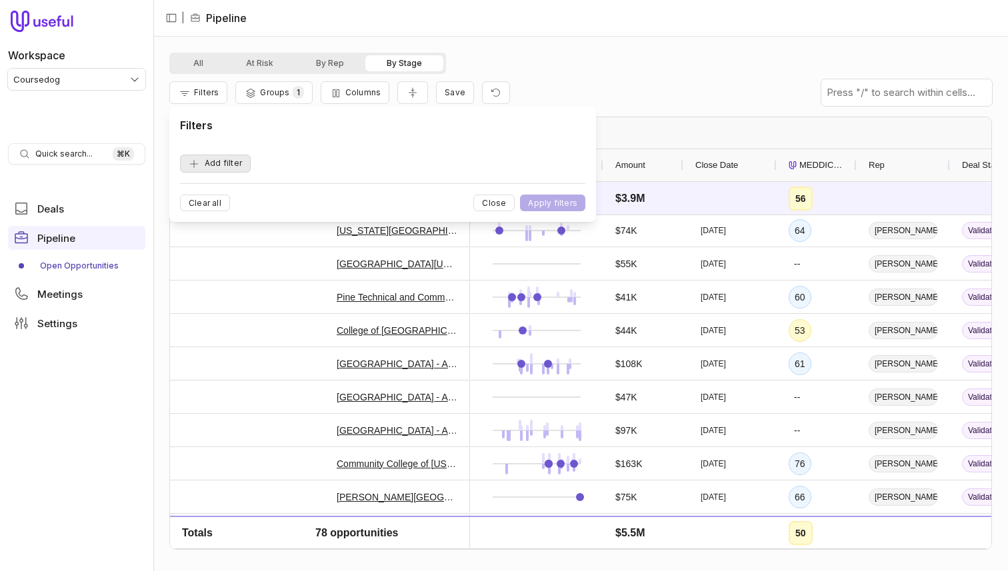
click at [222, 163] on button "Add filter" at bounding box center [215, 164] width 71 height 18
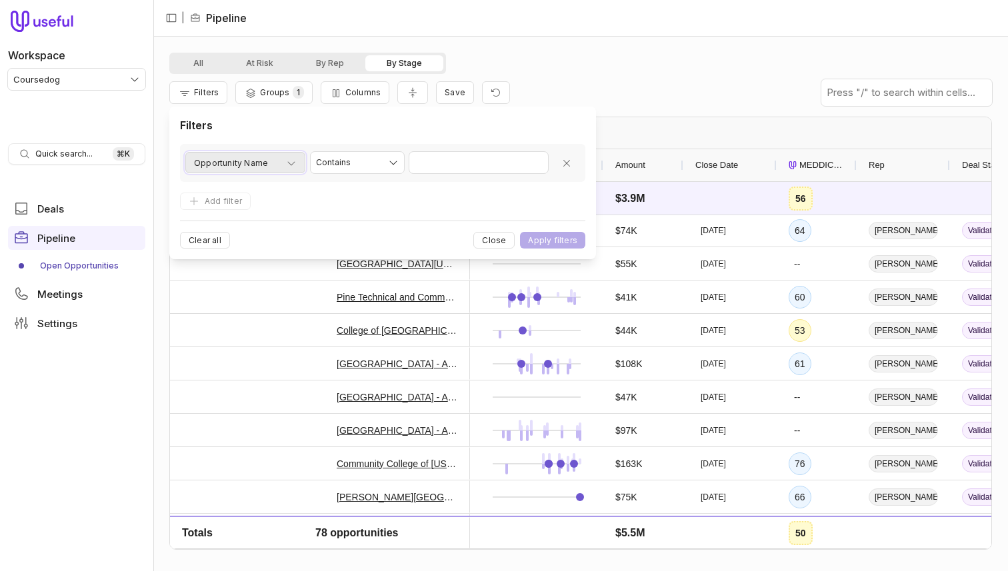
click at [261, 173] on button "Opportunity Name" at bounding box center [245, 162] width 120 height 21
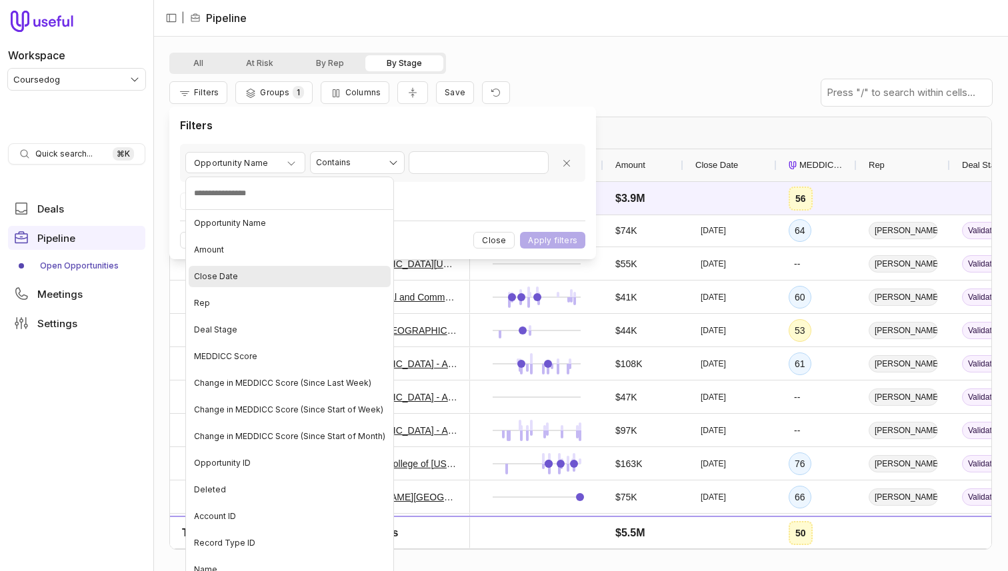
click at [260, 268] on div "Close Date" at bounding box center [290, 276] width 202 height 21
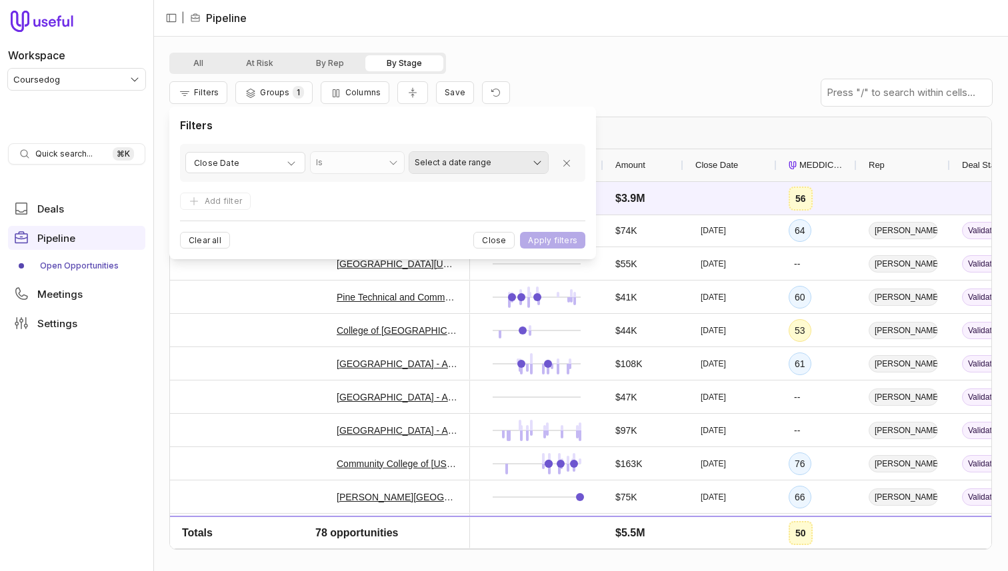
click at [510, 167] on html "Workspace Coursedog Quick search... ⌘ K Deals Pipeline Open Opportunities Meeti…" at bounding box center [504, 285] width 1008 height 571
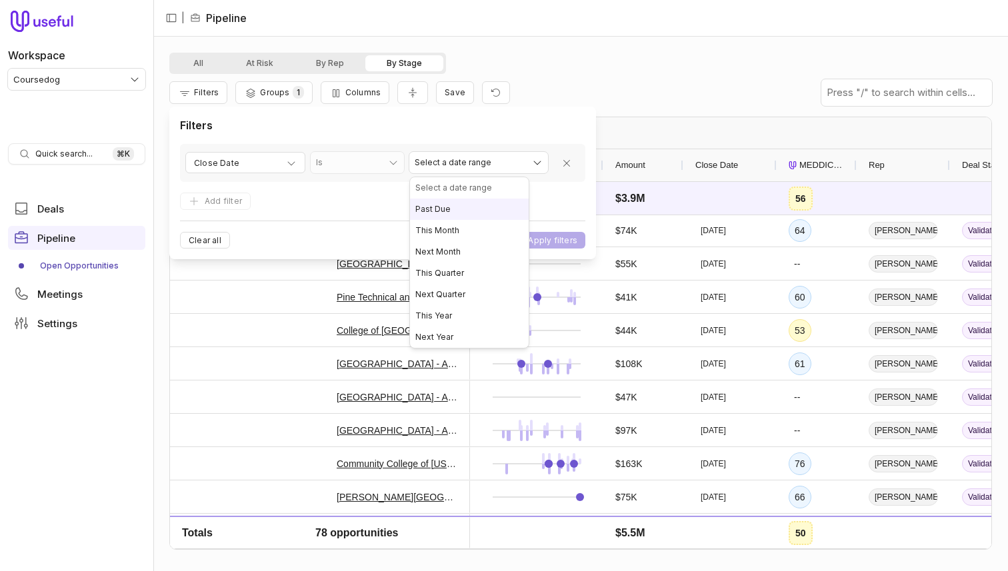
select select "*******"
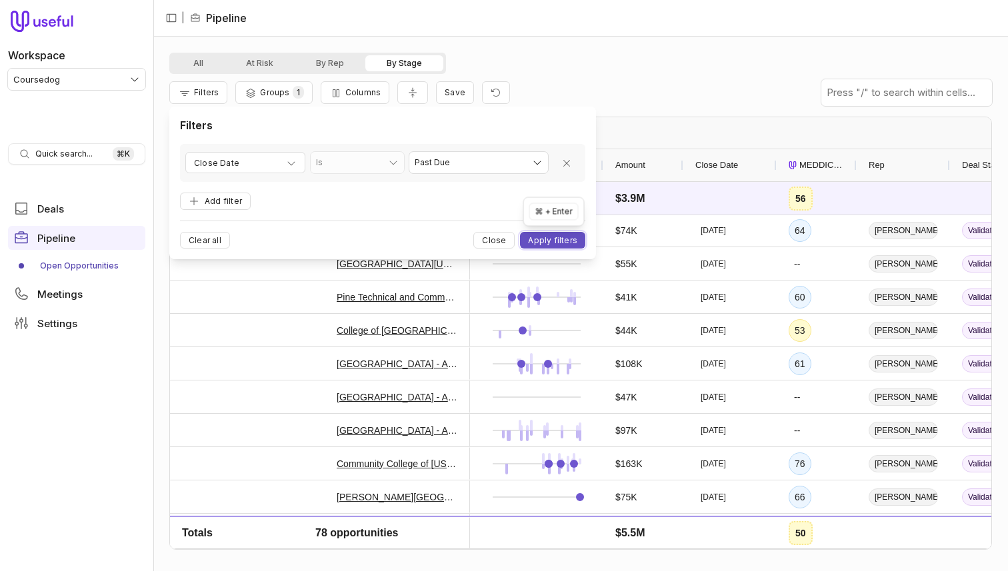
click at [551, 242] on button "Apply filters" at bounding box center [552, 240] width 65 height 17
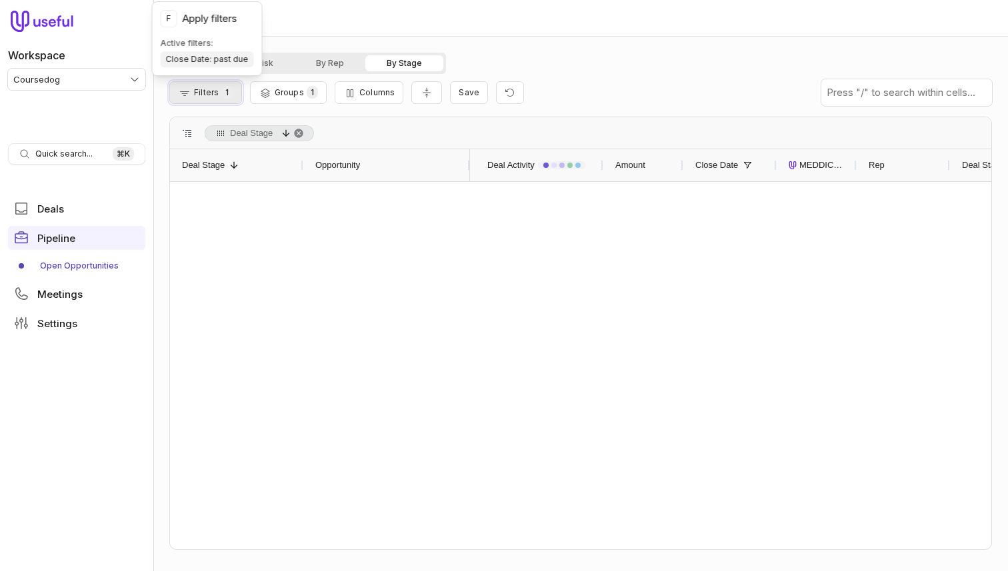
click at [229, 97] on span "1" at bounding box center [226, 92] width 11 height 13
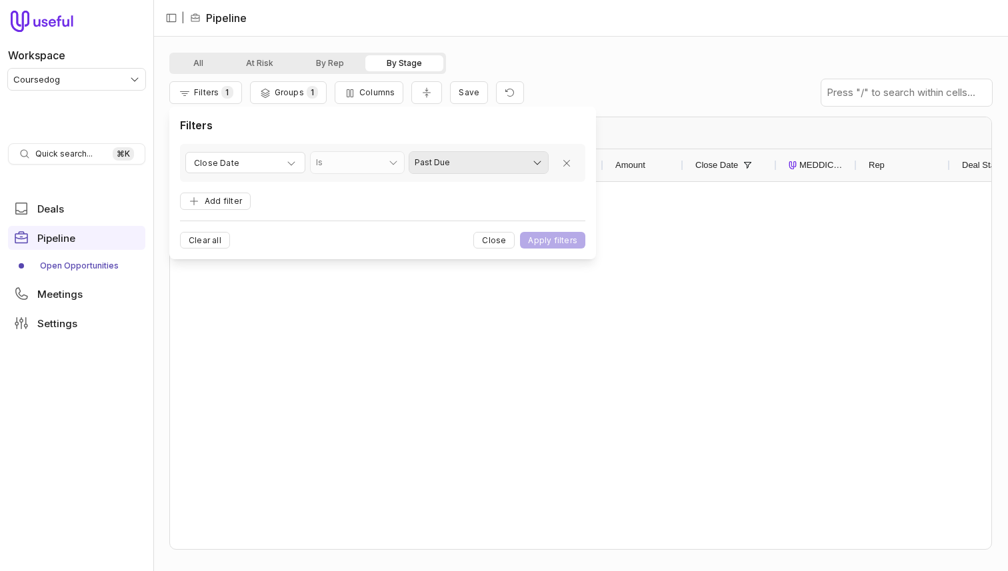
click at [441, 171] on html "Workspace Coursedog Quick search... ⌘ K Deals Pipeline Open Opportunities Meeti…" at bounding box center [504, 285] width 1008 height 571
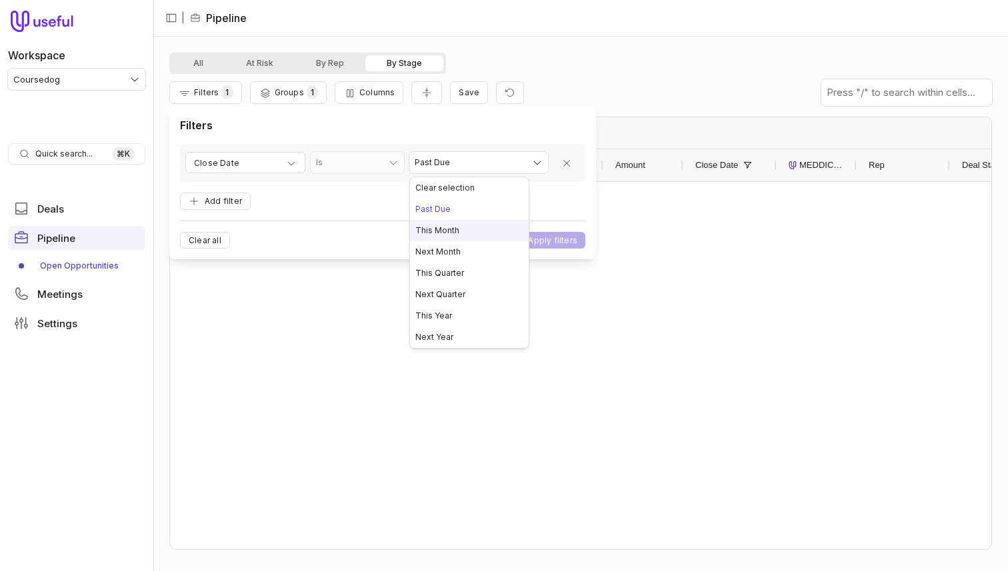
select select "*********"
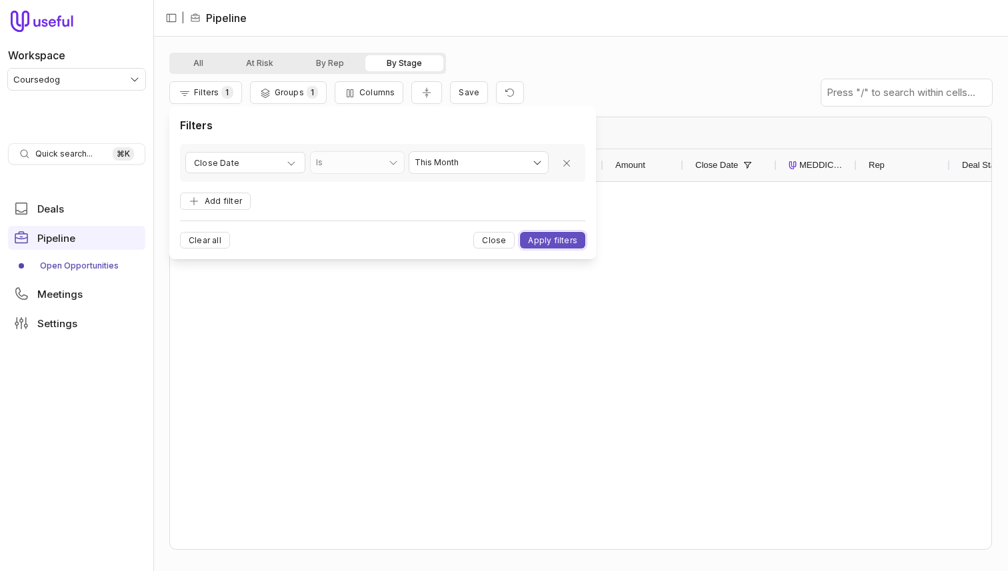
click at [541, 243] on button "Apply filters" at bounding box center [552, 240] width 65 height 17
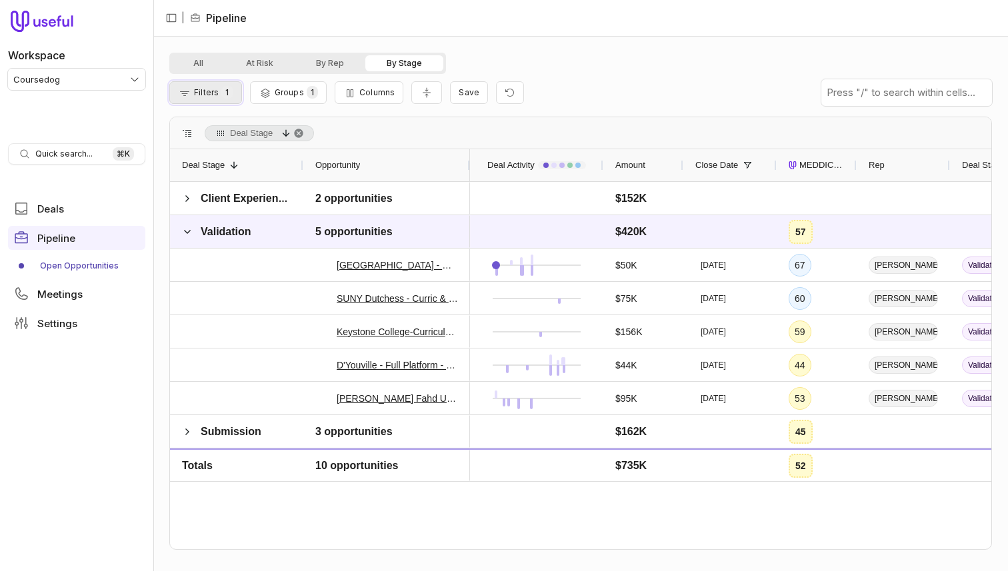
click at [209, 97] on span "Filters" at bounding box center [206, 92] width 25 height 10
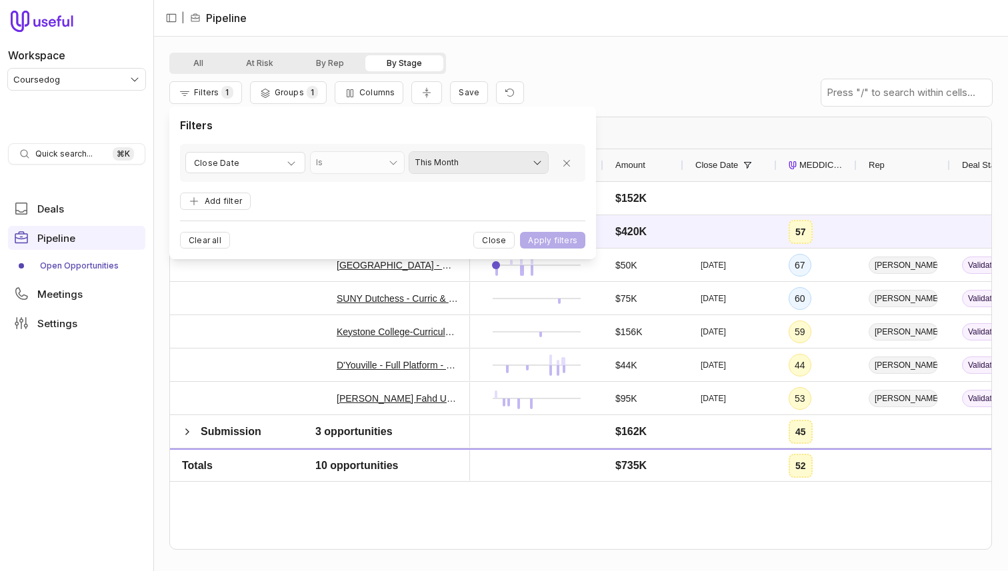
click at [444, 172] on html "Workspace Coursedog Quick search... ⌘ K Deals Pipeline Open Opportunities Meeti…" at bounding box center [504, 285] width 1008 height 571
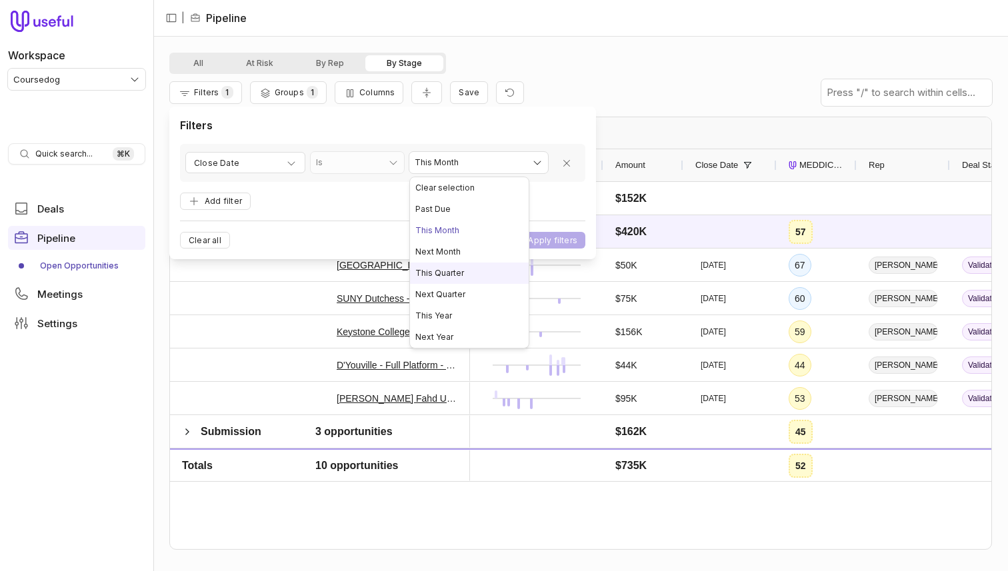
select select "**********"
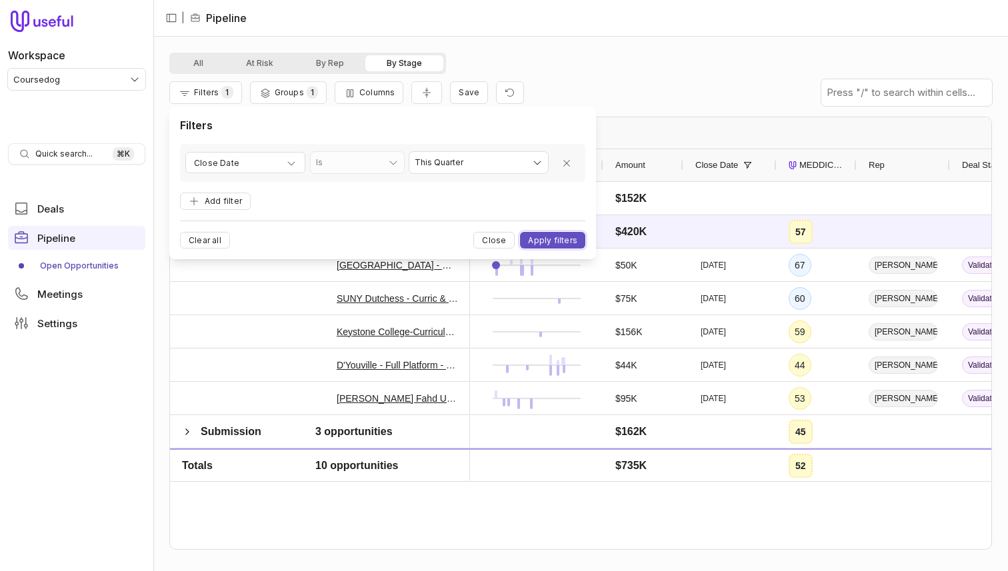
click at [543, 237] on button "Apply filters" at bounding box center [552, 240] width 65 height 17
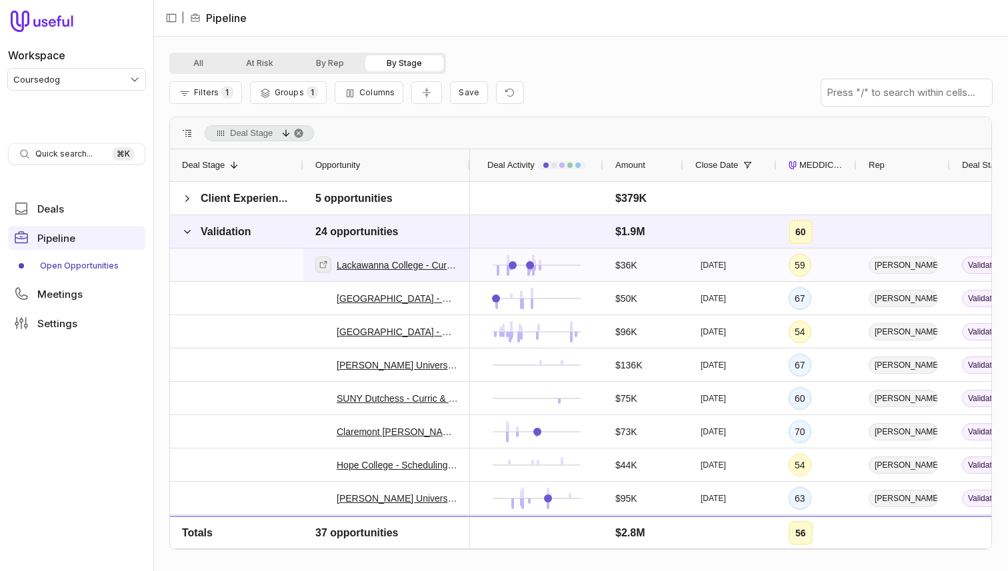
click at [319, 267] on icon at bounding box center [323, 264] width 9 height 9
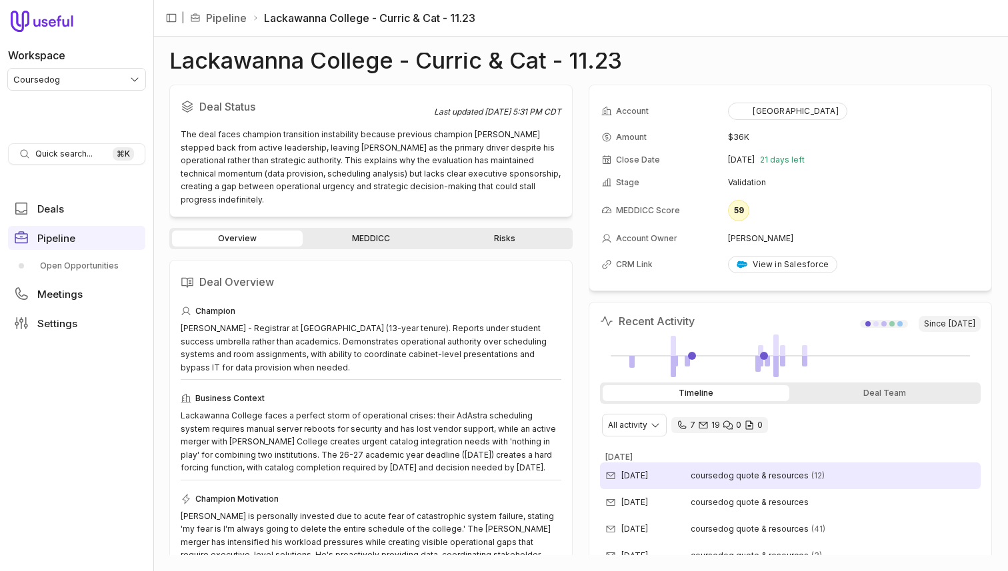
click at [714, 485] on div "[DATE] coursedog quote & resources (12)" at bounding box center [790, 476] width 381 height 27
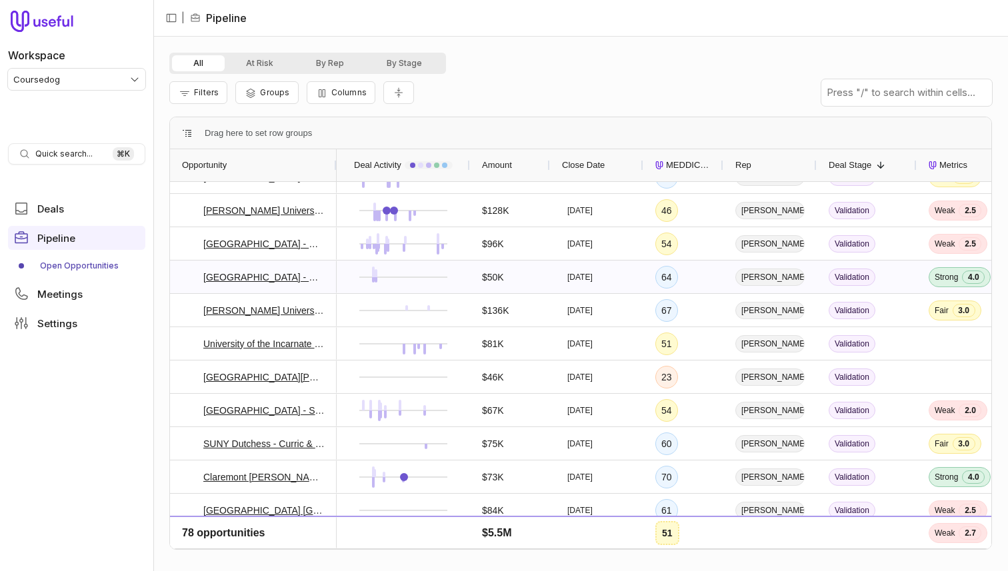
scroll to position [322, 0]
click at [681, 165] on span "MEDDICC Score" at bounding box center [688, 165] width 45 height 16
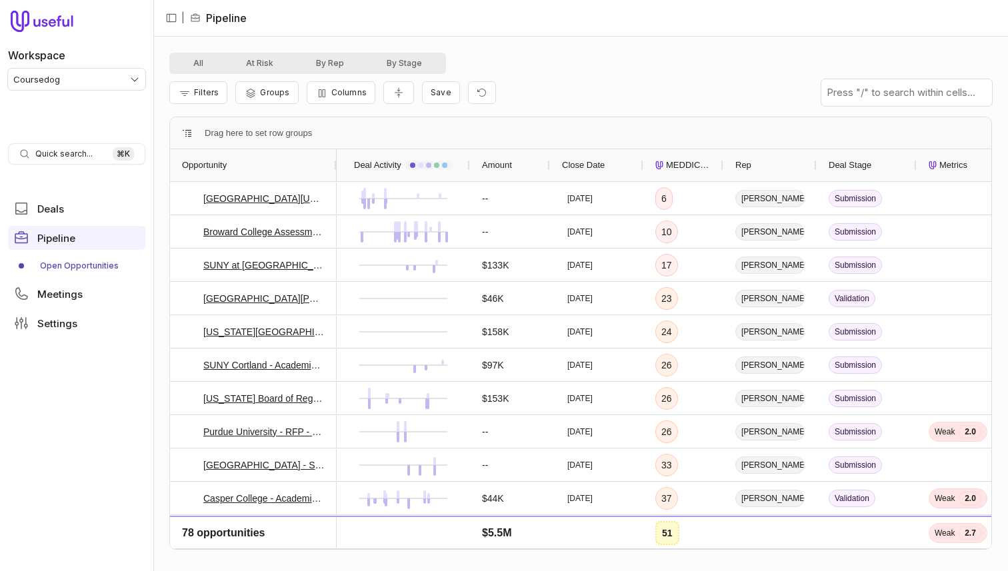
click at [679, 167] on span "MEDDICC Score" at bounding box center [688, 165] width 45 height 16
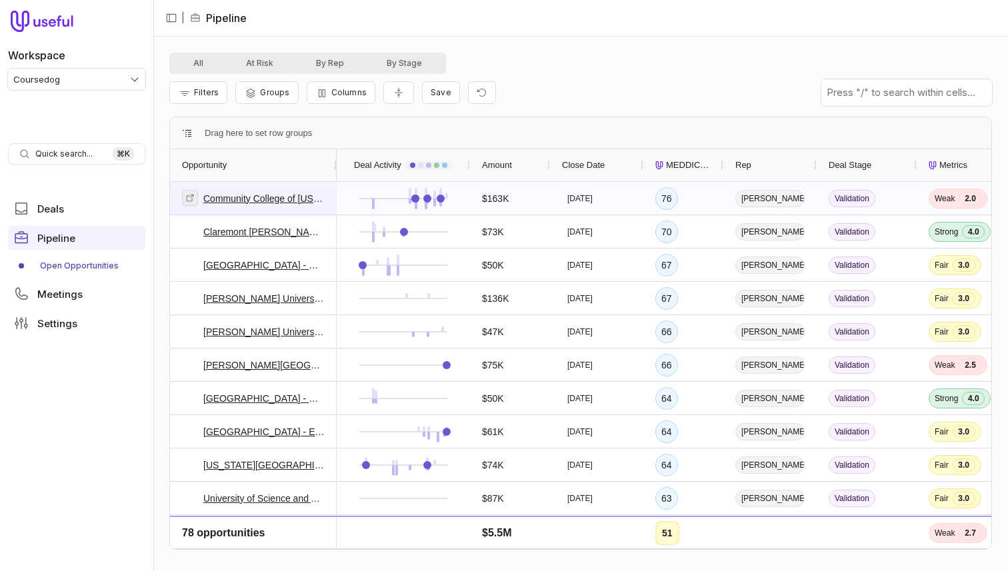
click at [186, 197] on icon at bounding box center [189, 197] width 9 height 9
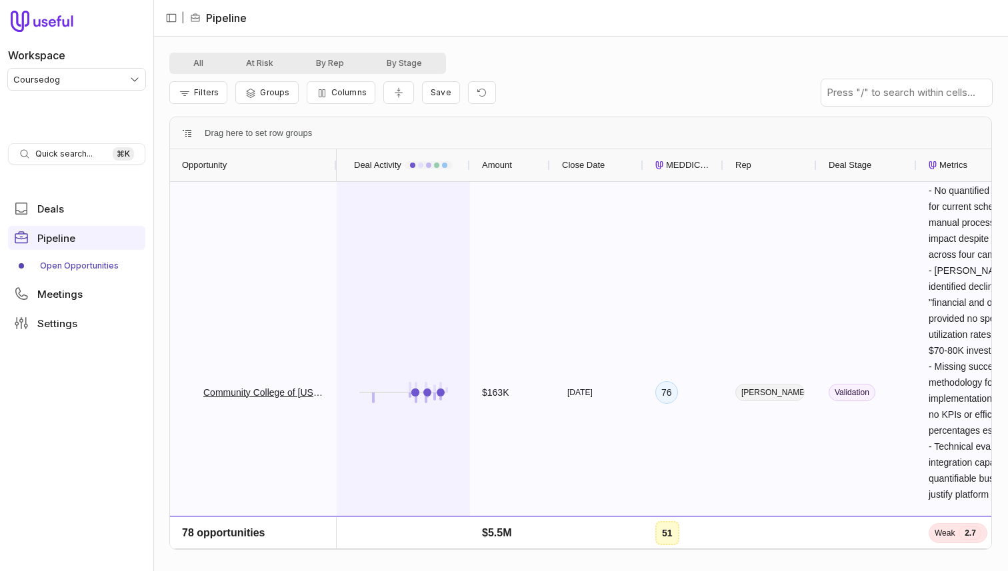
click at [433, 281] on div at bounding box center [403, 392] width 109 height 419
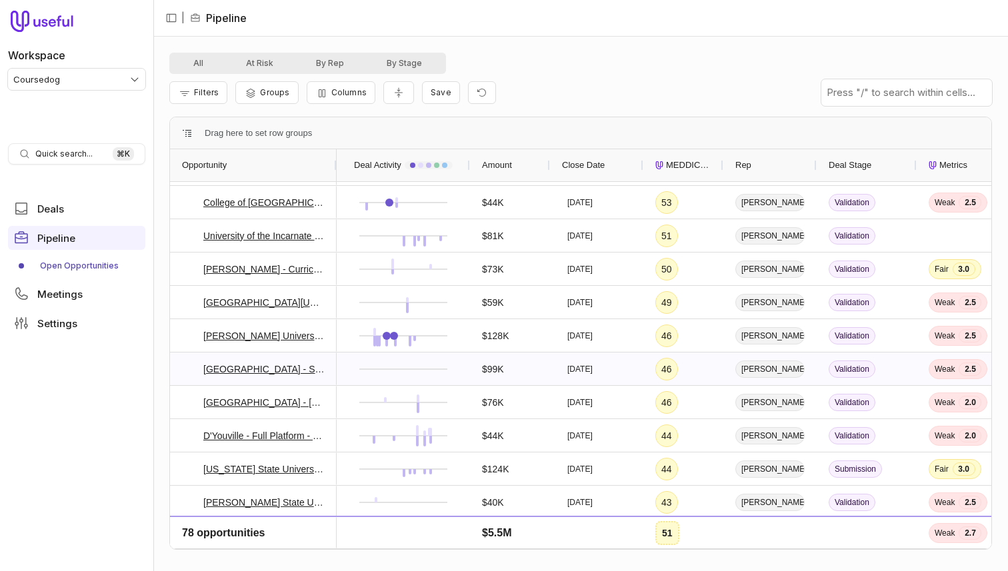
scroll to position [1452, 0]
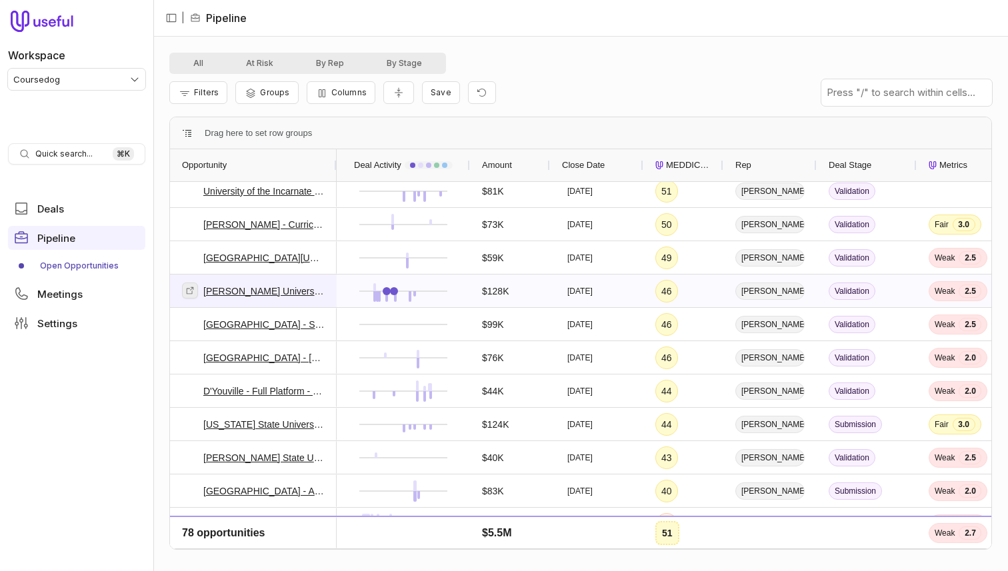
click at [193, 295] on link at bounding box center [190, 291] width 16 height 16
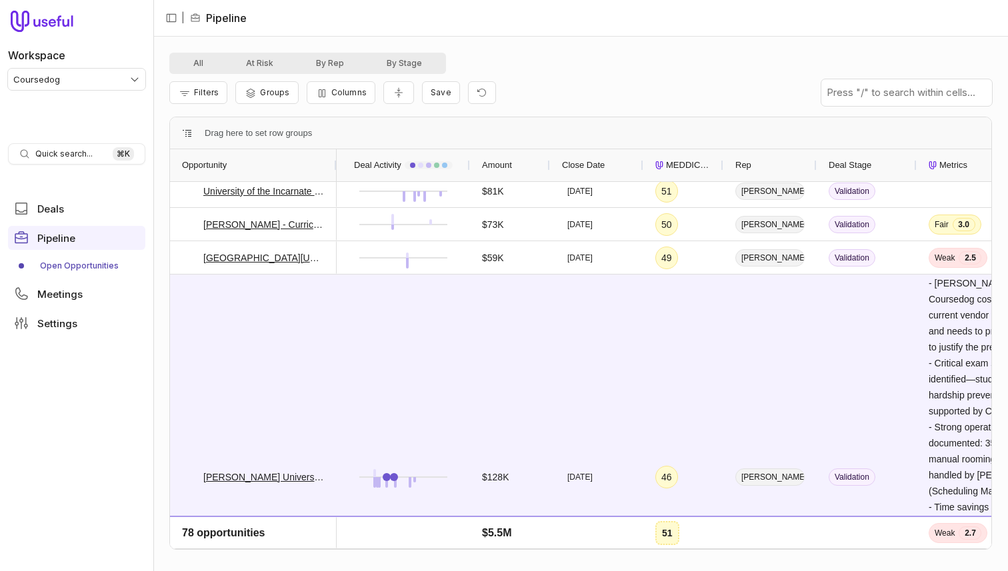
click at [175, 105] on div "Filters Groups Columns Save" at bounding box center [580, 92] width 823 height 37
click at [191, 99] on button "Filters" at bounding box center [198, 92] width 58 height 23
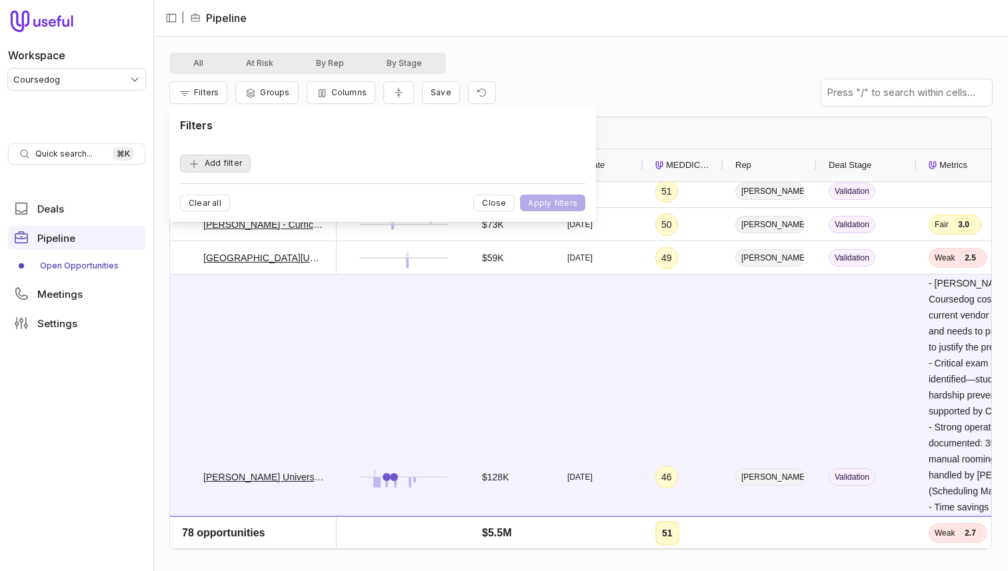
click at [214, 168] on button "Add filter" at bounding box center [215, 164] width 71 height 18
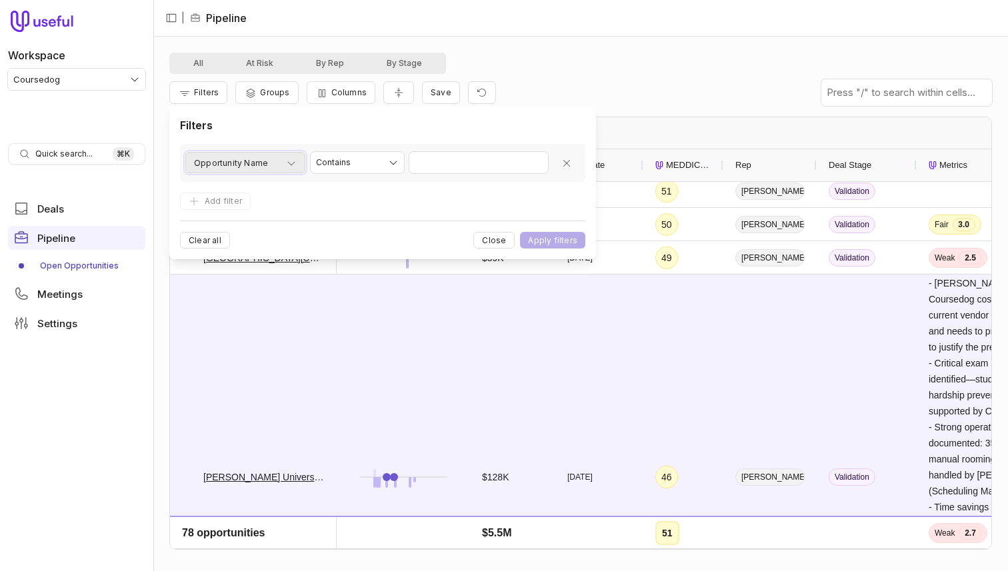
click at [226, 155] on span "Opportunity Name" at bounding box center [231, 163] width 74 height 16
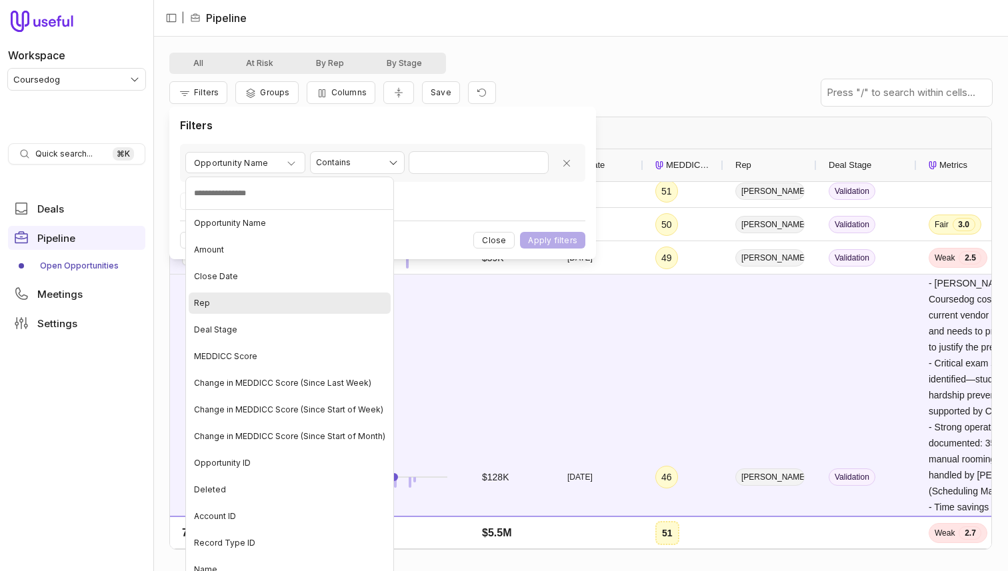
click at [248, 274] on div "Close Date" at bounding box center [290, 276] width 202 height 21
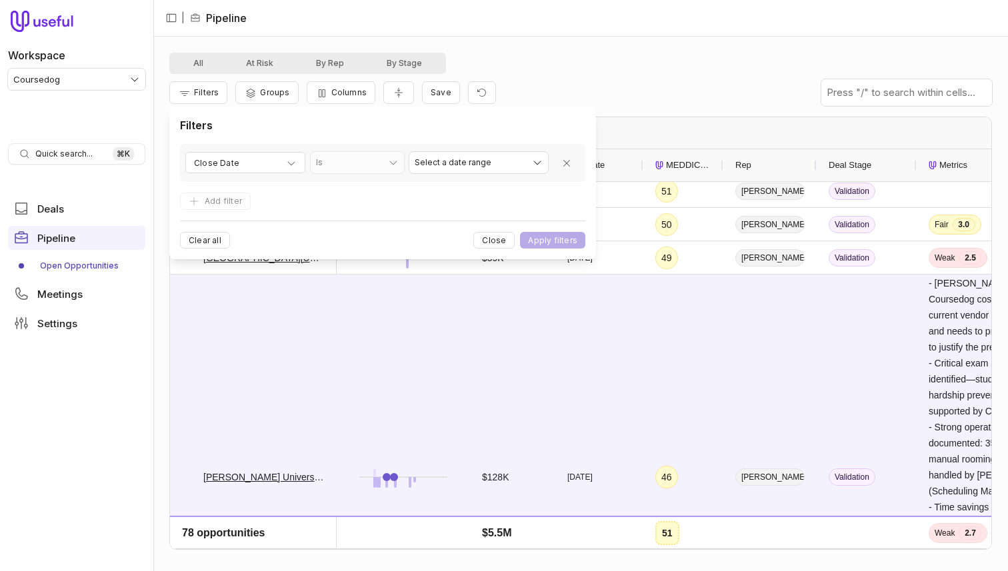
click at [450, 176] on div "**********" at bounding box center [382, 163] width 405 height 38
click at [463, 159] on html "Workspace Coursedog Quick search... ⌘ K Deals Pipeline Open Opportunities Meeti…" at bounding box center [504, 285] width 1008 height 571
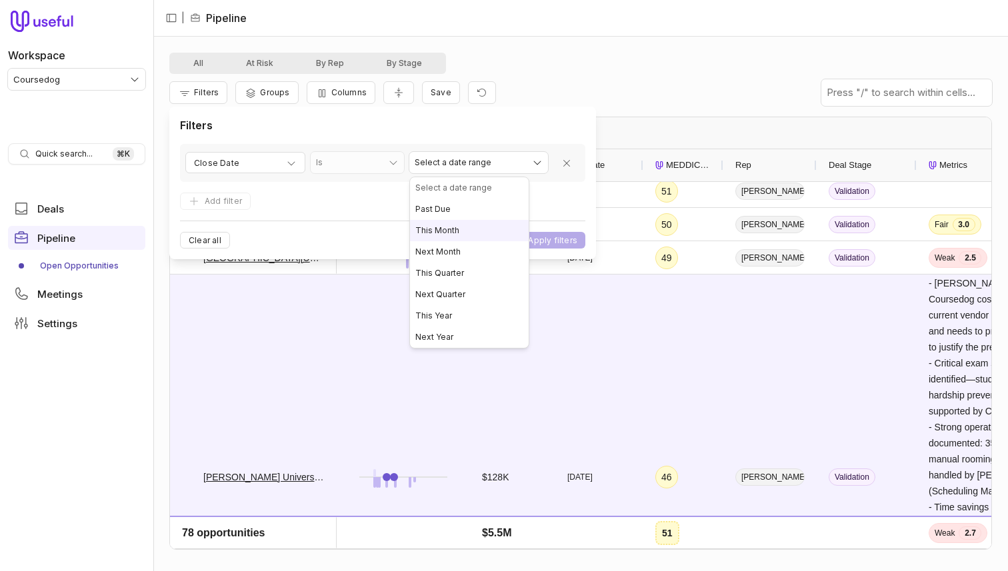
select select "*********"
drag, startPoint x: 460, startPoint y: 255, endPoint x: 475, endPoint y: 224, distance: 34.0
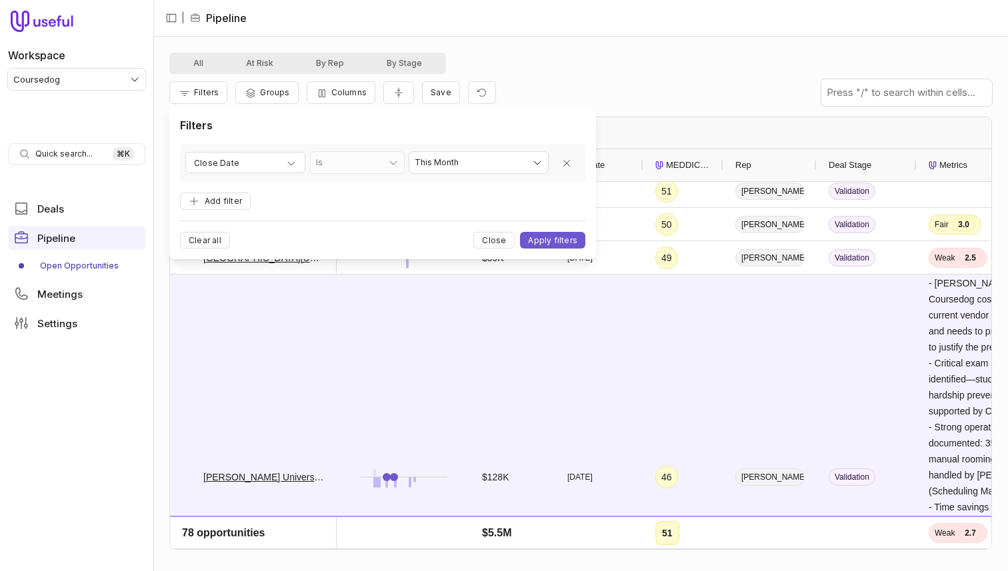
click at [537, 228] on form "**********" at bounding box center [382, 196] width 405 height 105
click at [537, 237] on button "Apply filters" at bounding box center [552, 240] width 65 height 17
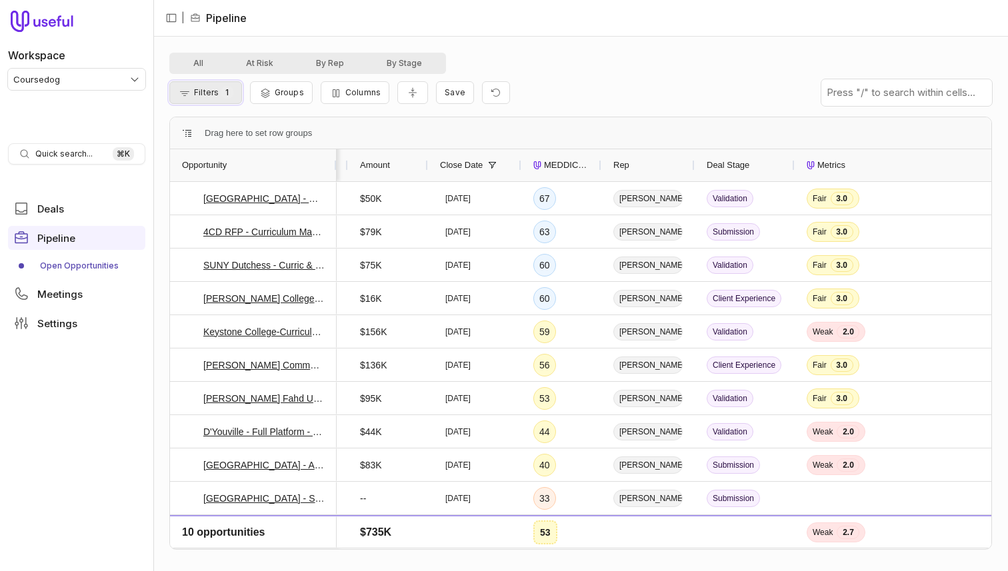
click at [208, 84] on button "Filters 1" at bounding box center [205, 92] width 73 height 23
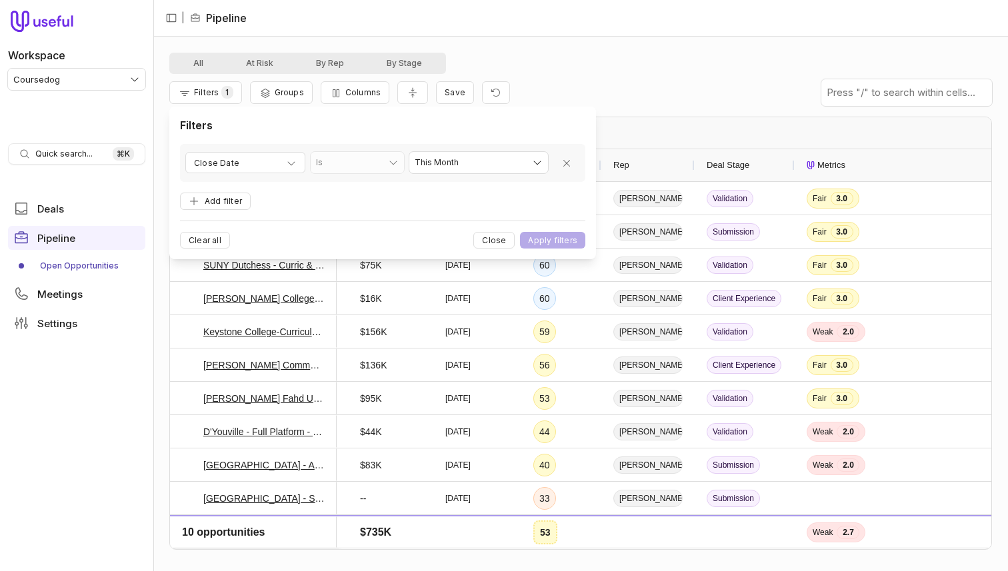
click at [414, 74] on div "Filters 1 Groups Columns Save" at bounding box center [580, 92] width 823 height 37
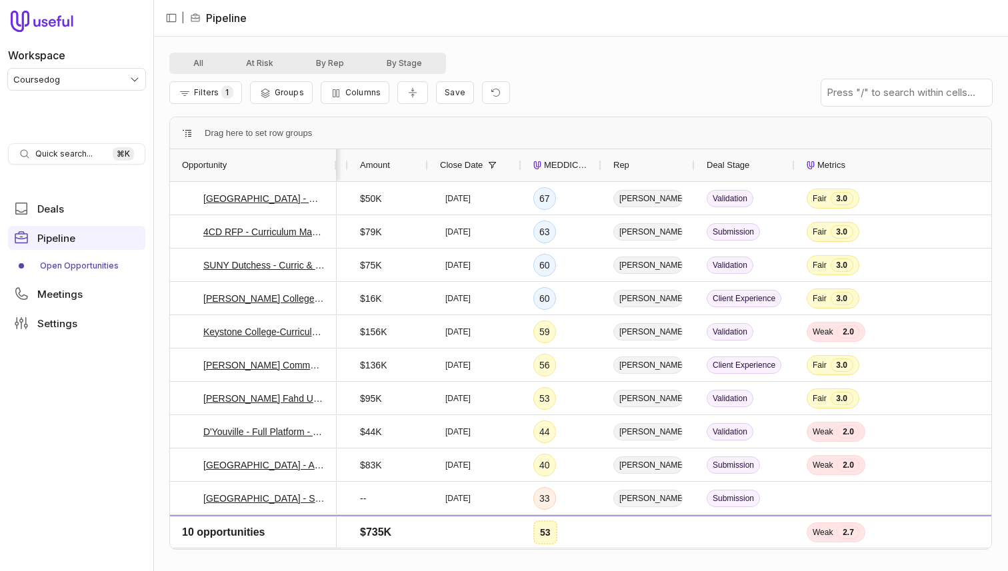
click at [414, 73] on div "All At Risk By Rep By Stage" at bounding box center [307, 63] width 277 height 21
click at [414, 60] on button "By Stage" at bounding box center [404, 63] width 78 height 16
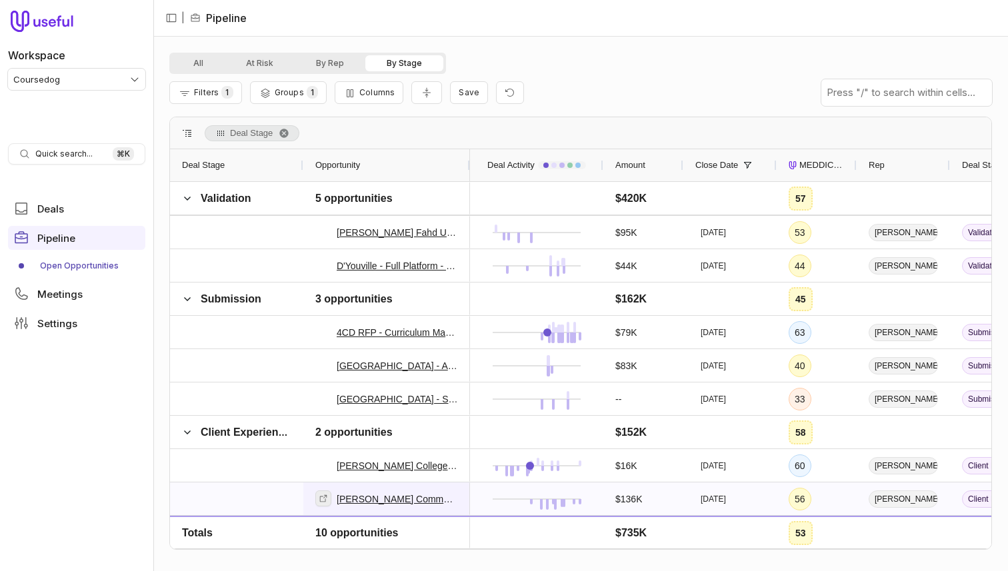
click at [330, 499] on link at bounding box center [323, 499] width 16 height 16
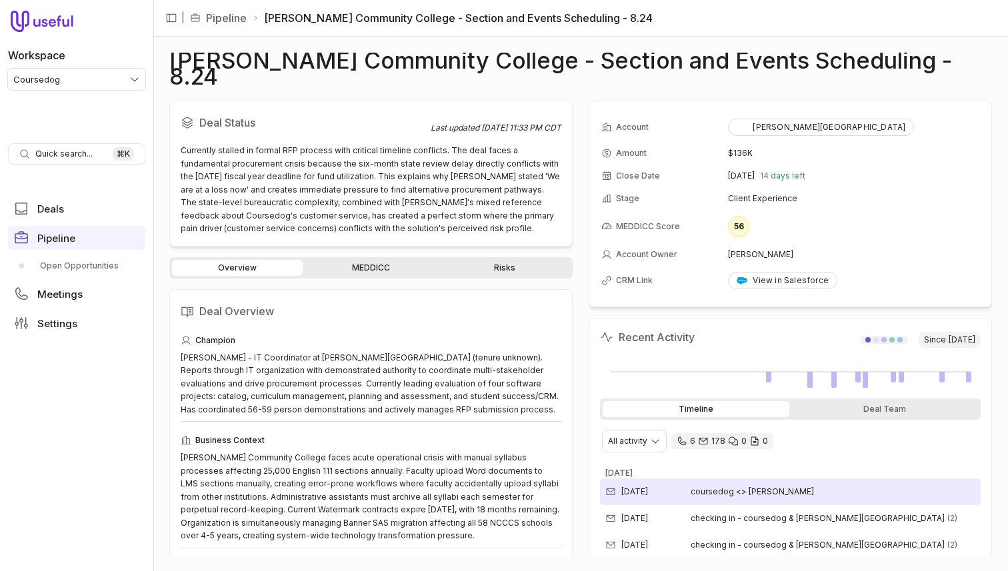
click at [702, 479] on div "[DATE] coursedog <> [PERSON_NAME]" at bounding box center [790, 492] width 381 height 27
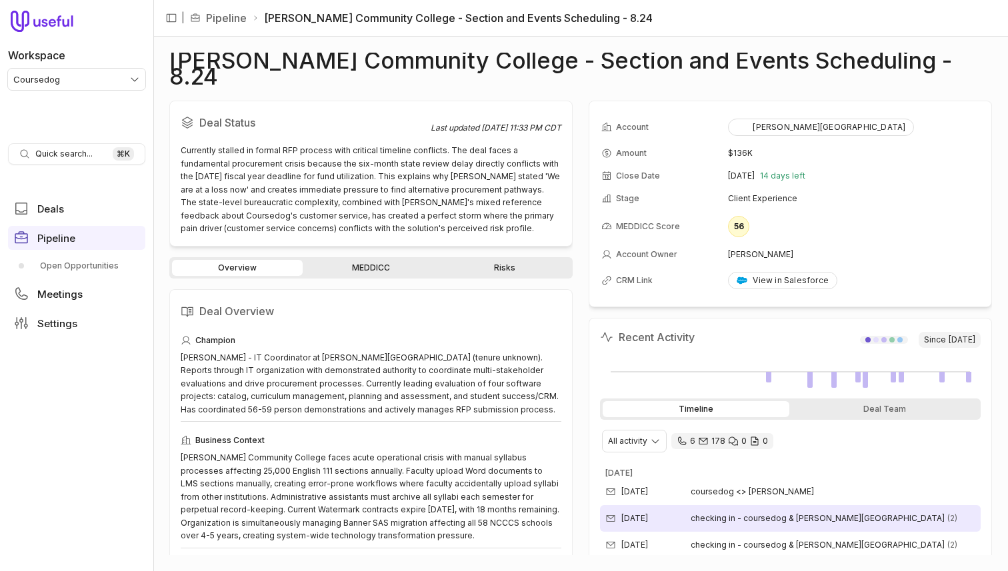
click at [733, 513] on div "[DATE] checking in - coursedog & [PERSON_NAME][GEOGRAPHIC_DATA] (2)" at bounding box center [790, 518] width 381 height 27
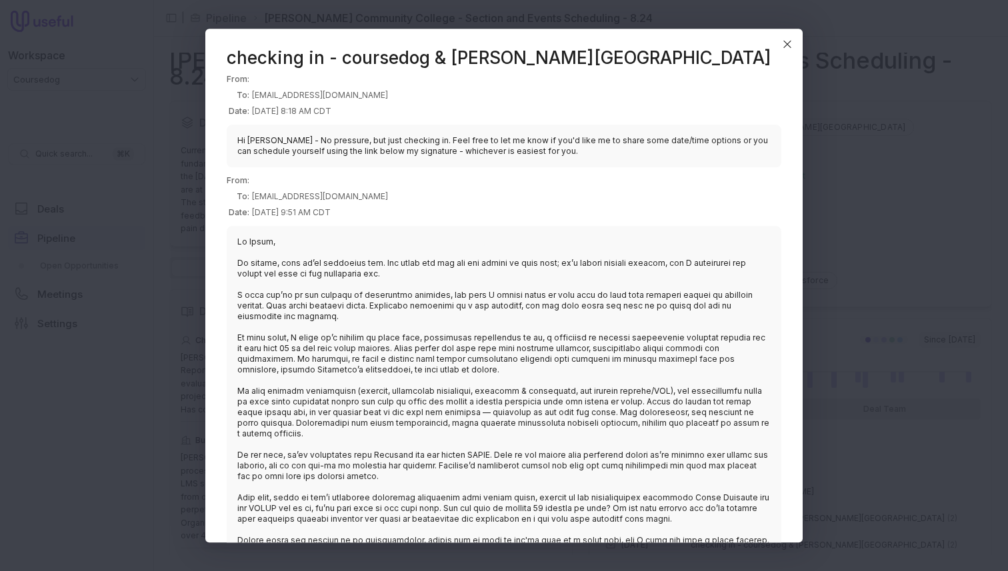
click at [787, 461] on div "checking in - coursedog & mitchell community college From: To: rledford@mitchel…" at bounding box center [503, 286] width 597 height 514
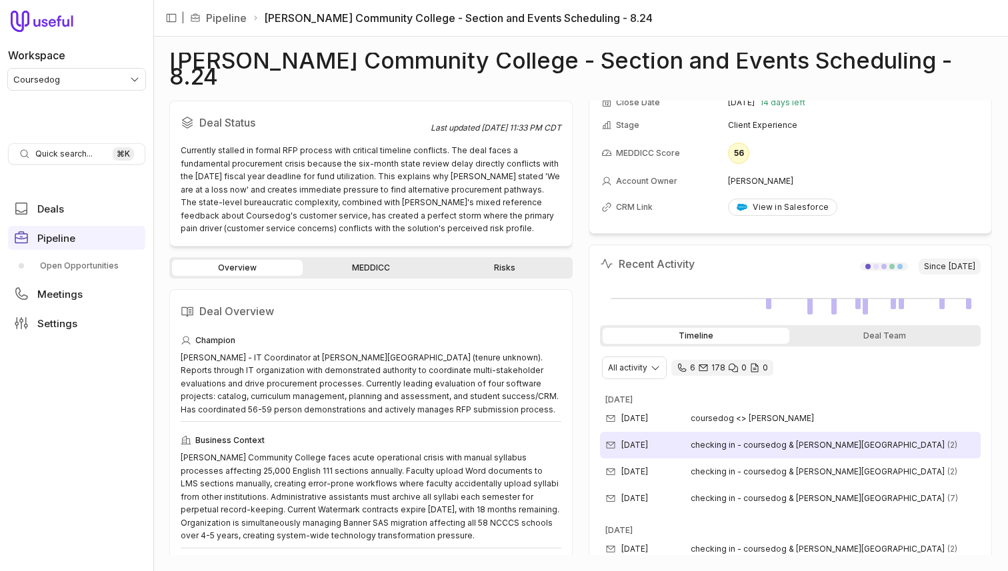
scroll to position [91, 0]
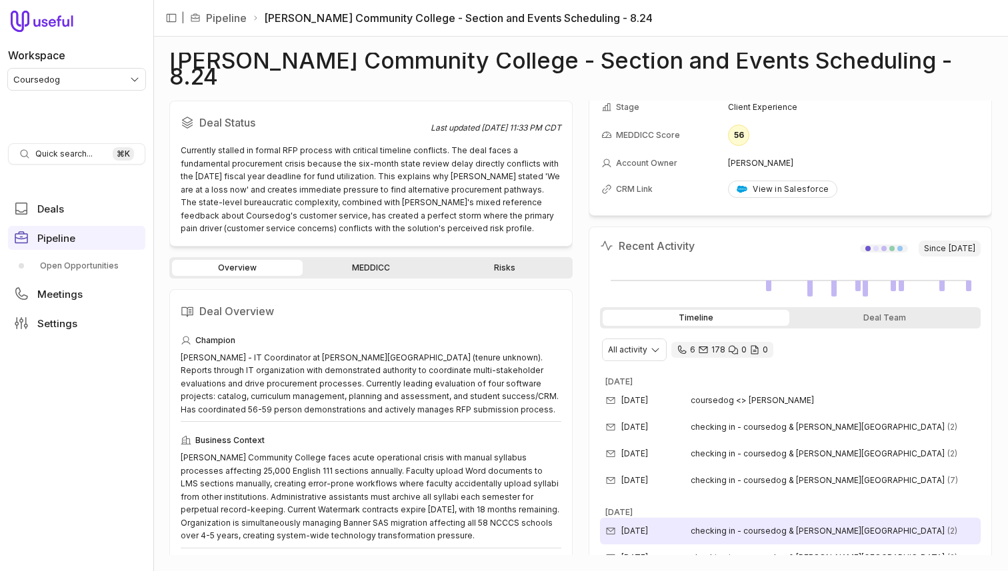
click at [691, 526] on span "checking in - coursedog & mitchell community college" at bounding box center [818, 531] width 254 height 11
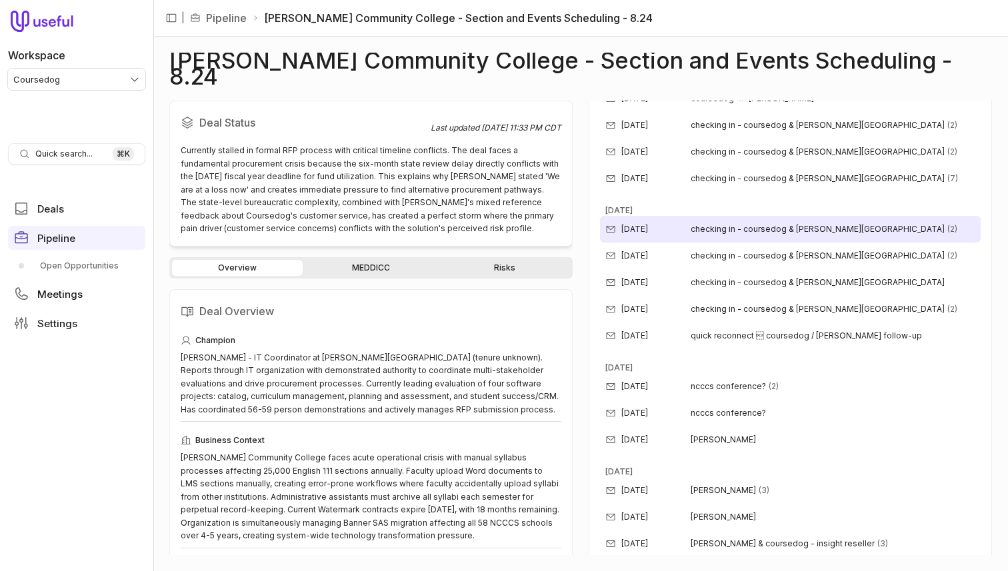
scroll to position [427, 0]
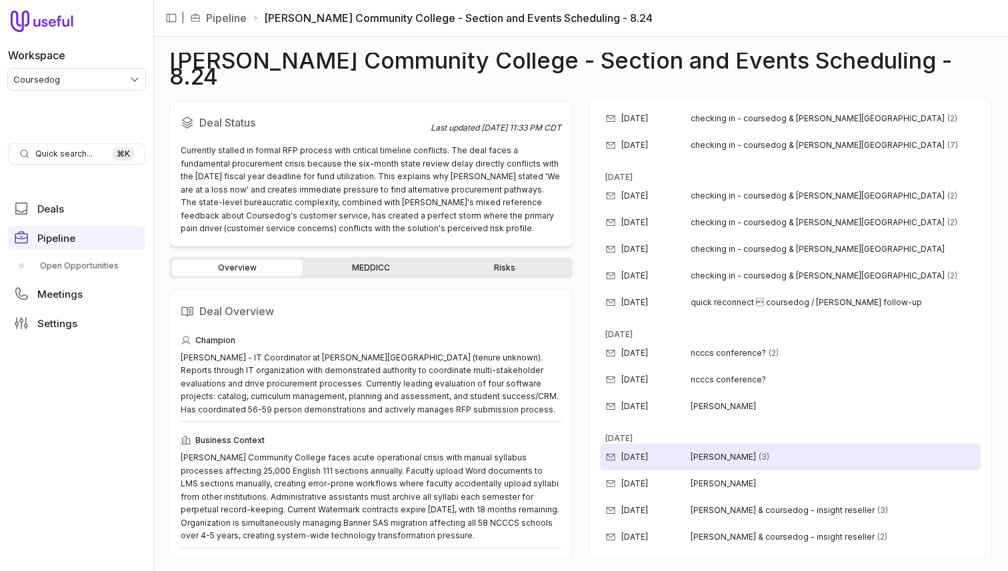
click at [756, 452] on span "justin note - starbridge" at bounding box center [723, 457] width 65 height 11
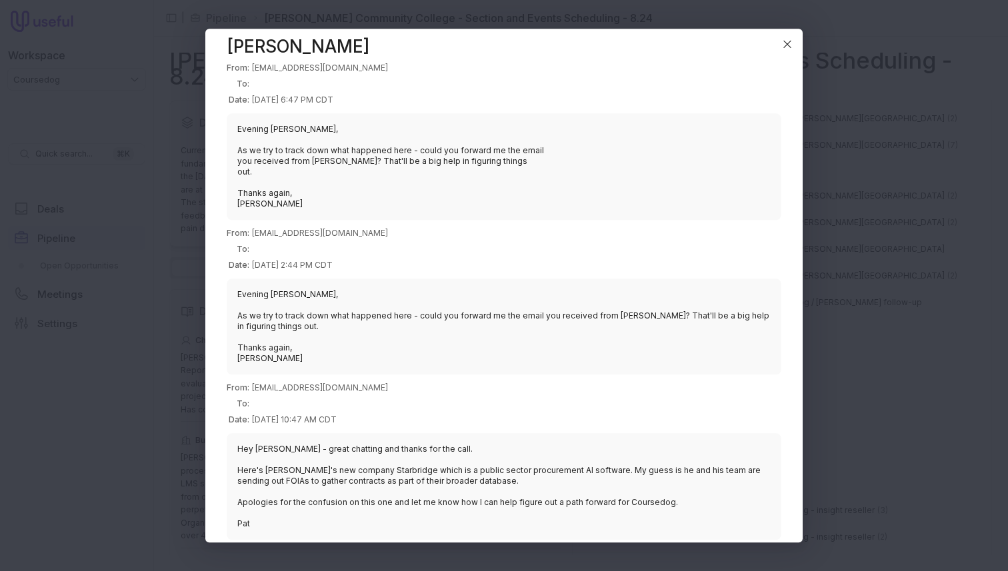
scroll to position [0, 0]
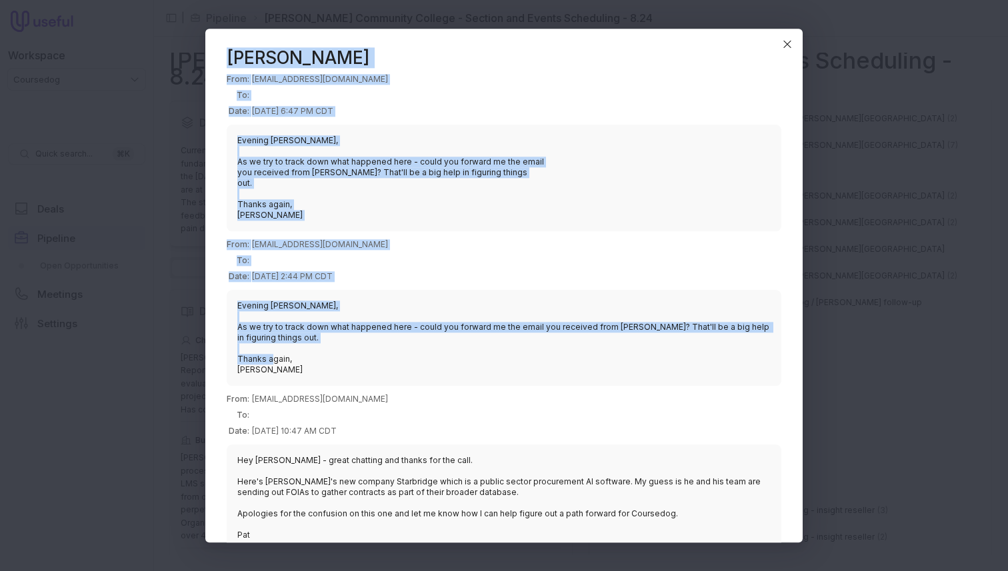
drag, startPoint x: 292, startPoint y: 369, endPoint x: 194, endPoint y: 52, distance: 331.4
click at [194, 52] on body "Workspace Coursedog Quick search... ⌘ K Deals Pipeline Open Opportunities Meeti…" at bounding box center [504, 285] width 1008 height 571
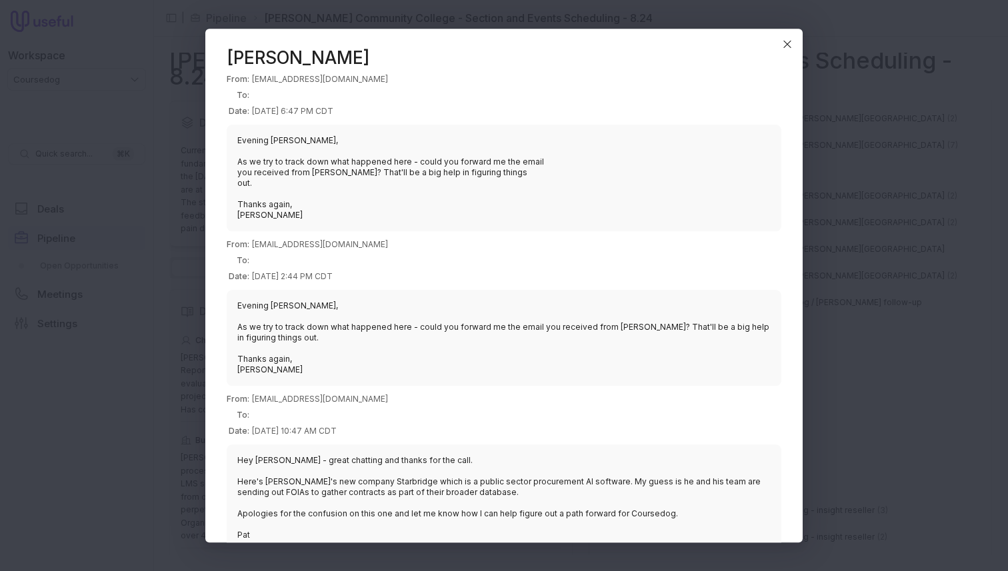
click at [209, 47] on div "justin note - starbridge From: pmanchester@coursedog.com To: Date: Jun 25, 2025…" at bounding box center [503, 286] width 597 height 514
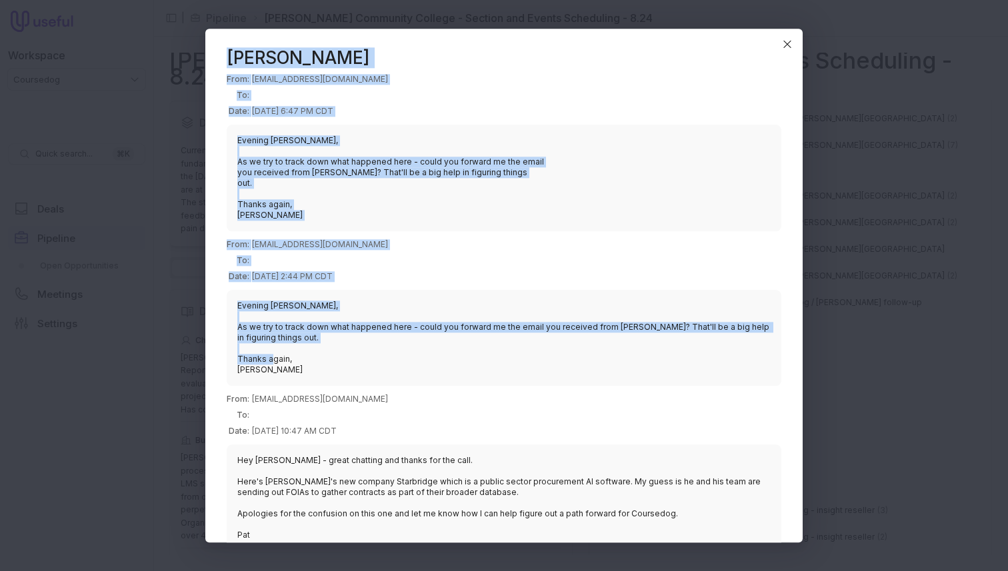
drag, startPoint x: 213, startPoint y: 47, endPoint x: 399, endPoint y: 382, distance: 382.8
click at [399, 382] on div "justin note - starbridge From: pmanchester@coursedog.com To: Date: Jun 25, 2025…" at bounding box center [503, 286] width 597 height 514
copy div "justin note - starbridge From: pmanchester@coursedog.com To: Date: Jun 25, 2025…"
click at [386, 253] on div "From: pmanchester@coursedog.com To: Date: Jun 25, 2025, 2:44 PM CDT Evening Ran…" at bounding box center [504, 311] width 555 height 149
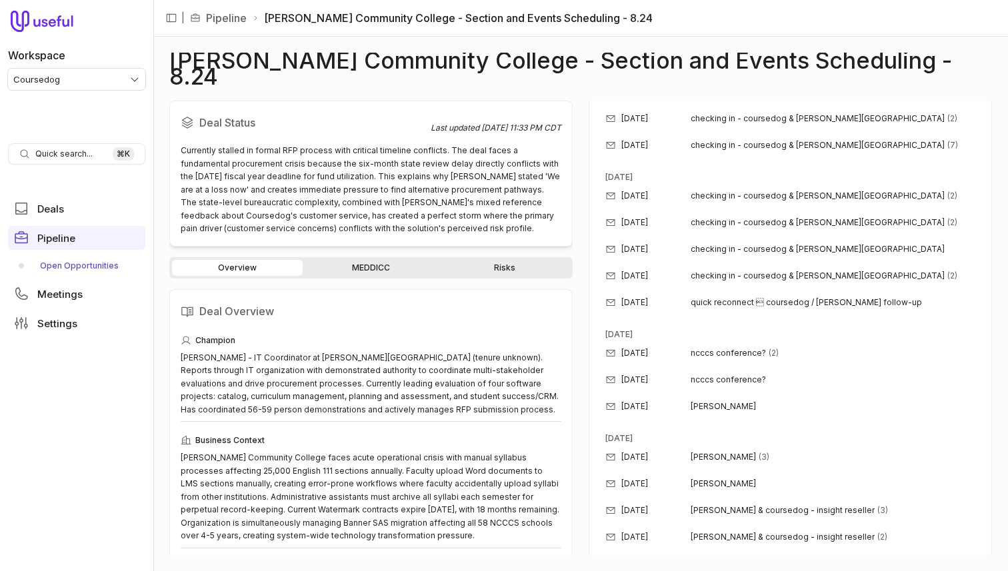
click at [98, 268] on link "Open Opportunities" at bounding box center [76, 265] width 137 height 21
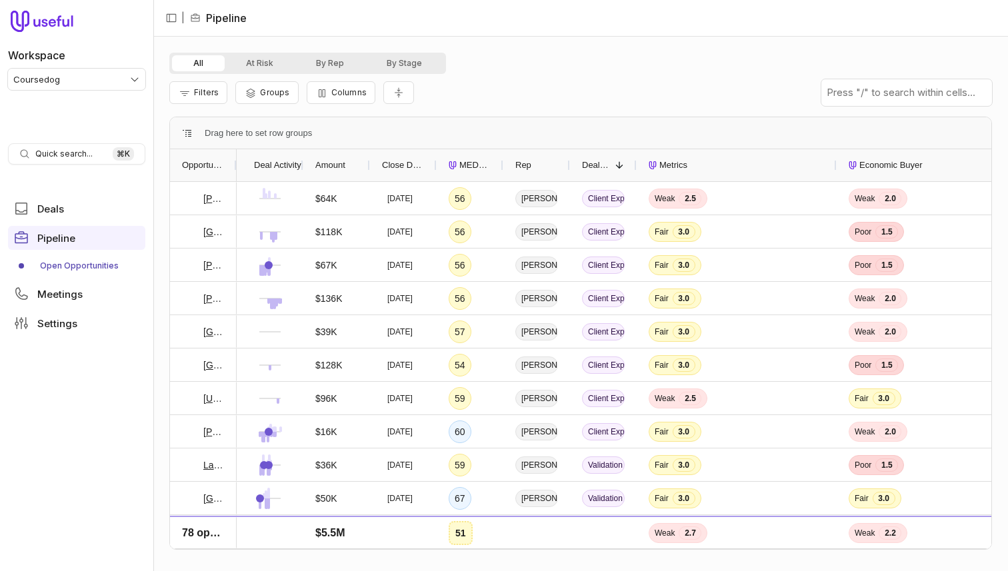
click at [408, 71] on div "All At Risk By Rep By Stage" at bounding box center [307, 63] width 277 height 21
click at [412, 63] on button "By Stage" at bounding box center [404, 63] width 78 height 16
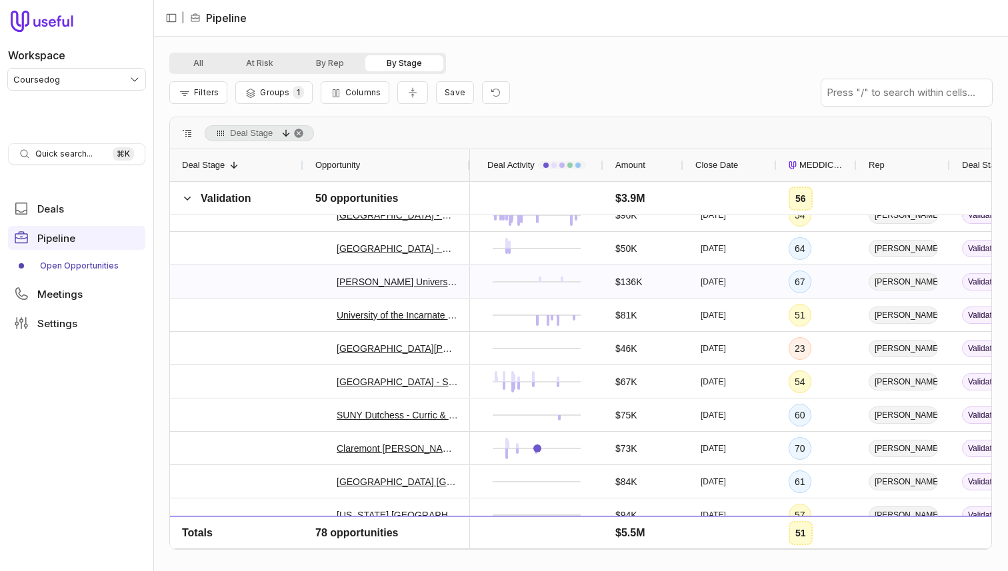
scroll to position [443, 0]
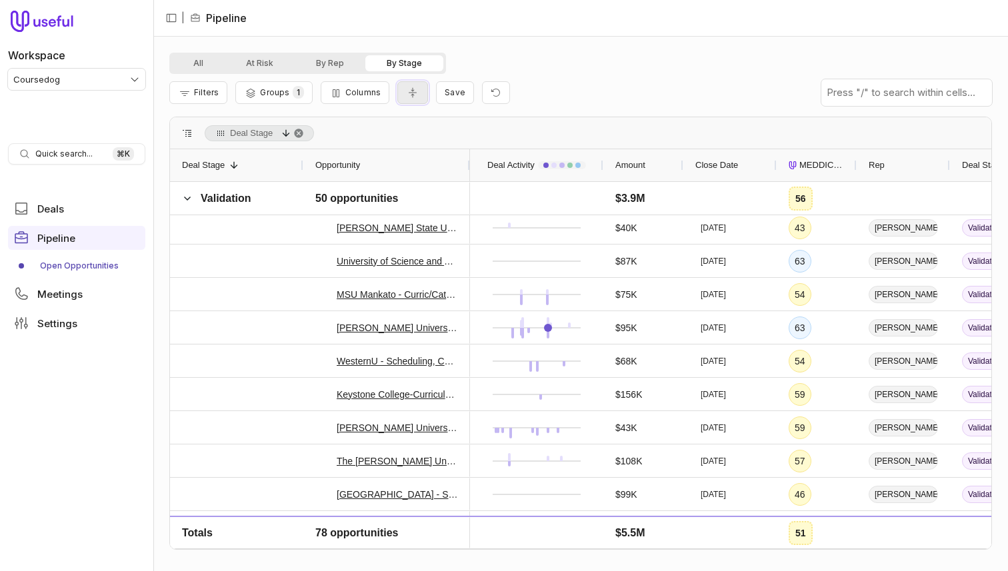
click at [416, 94] on button "Collapse all rows" at bounding box center [412, 92] width 31 height 23
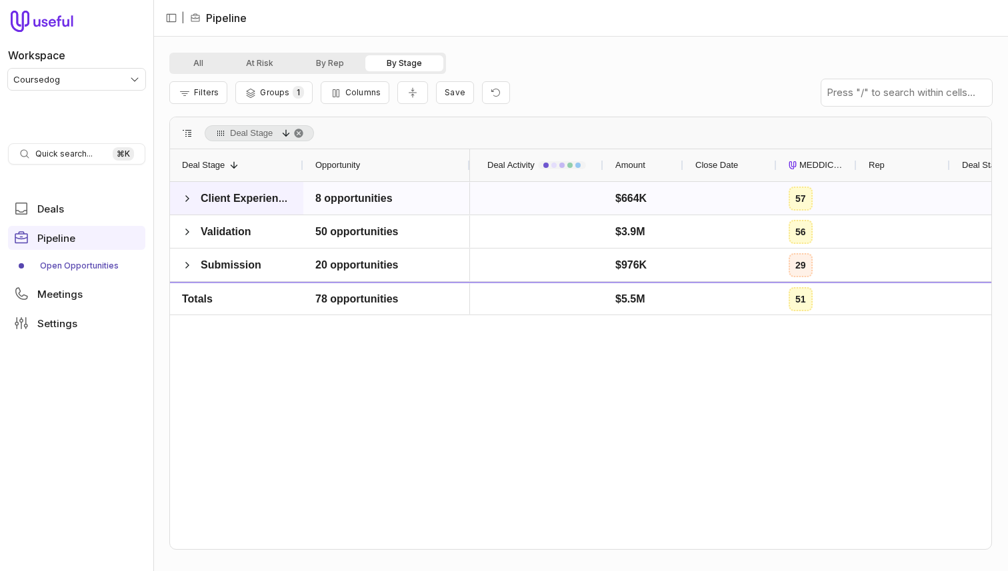
click at [180, 198] on div "Client Experience" at bounding box center [236, 198] width 133 height 33
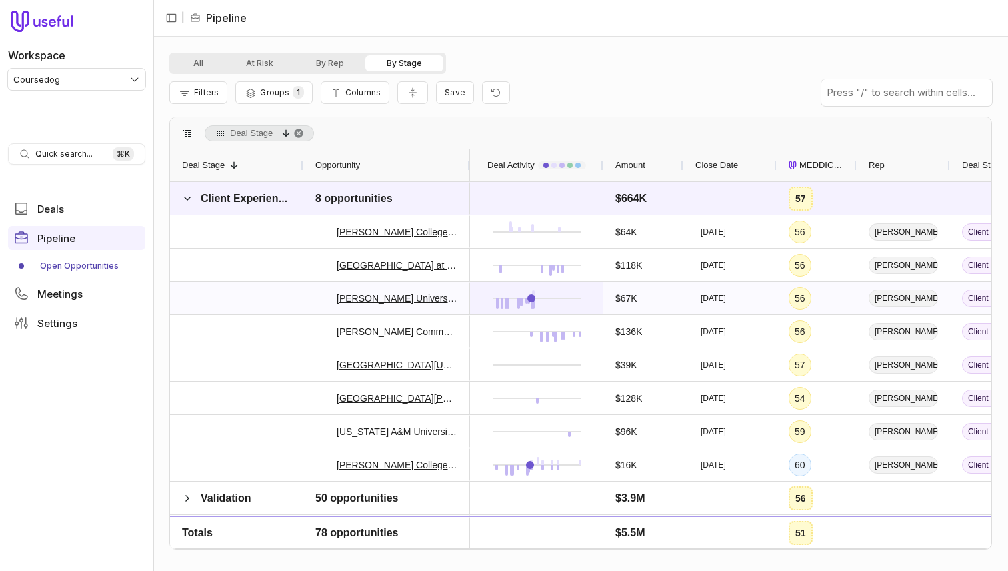
click at [483, 311] on div at bounding box center [536, 298] width 109 height 31
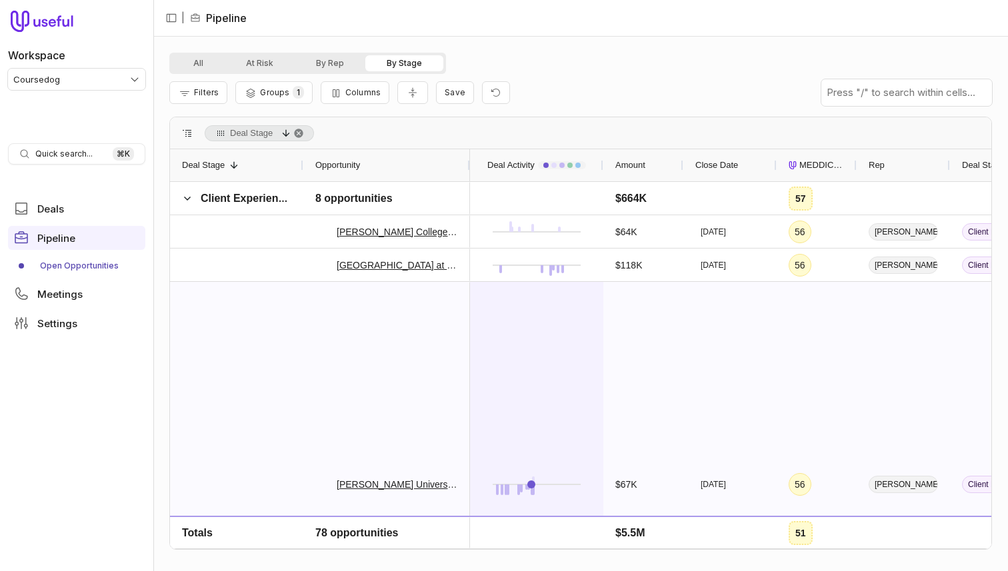
click at [536, 331] on div at bounding box center [536, 484] width 109 height 403
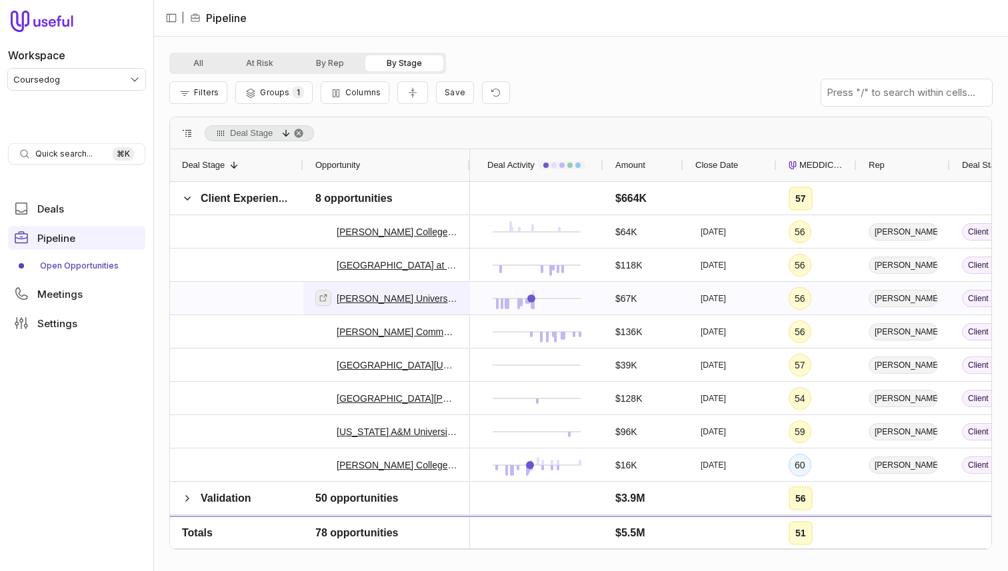
click at [327, 302] on link at bounding box center [323, 298] width 16 height 16
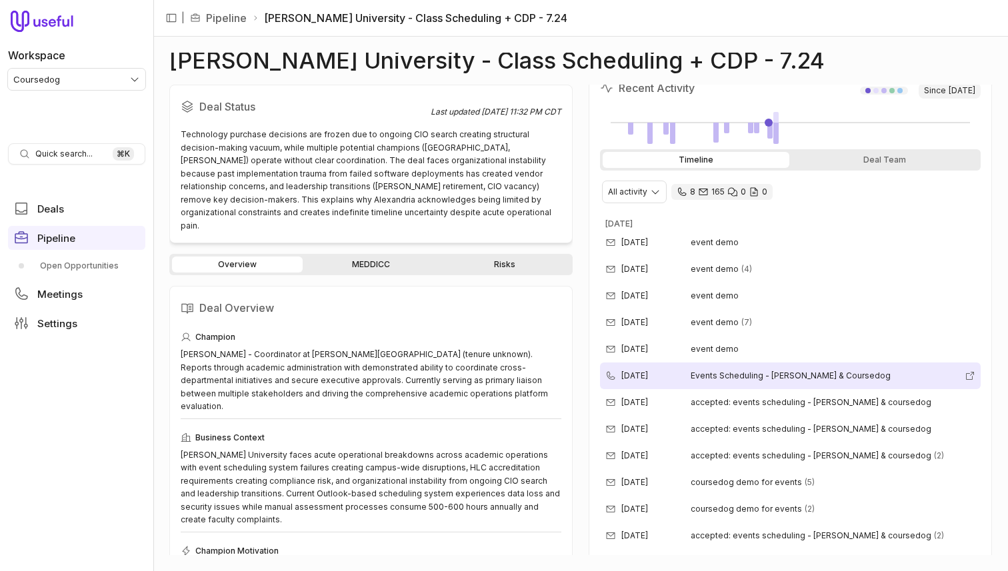
scroll to position [247, 0]
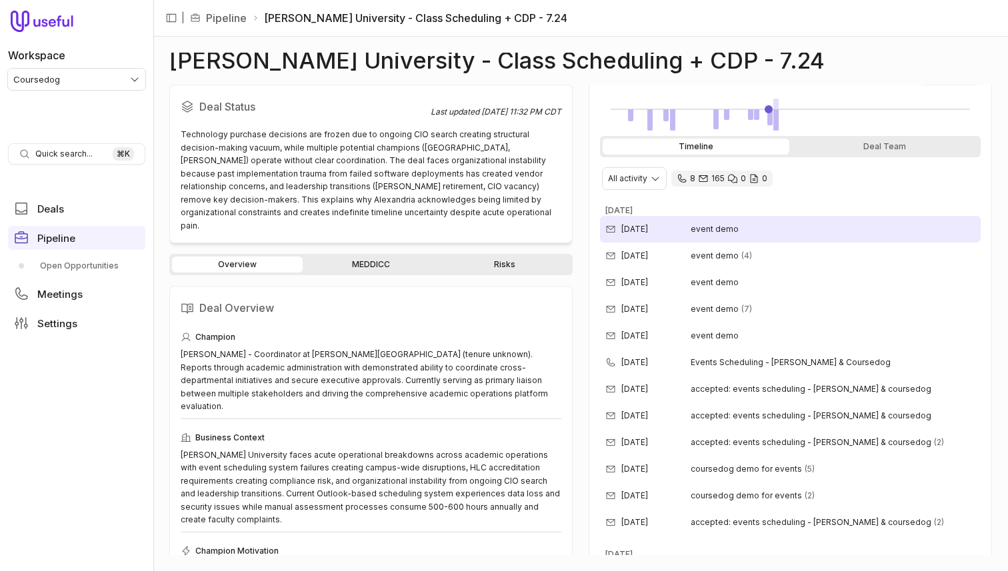
click at [708, 235] on div "[DATE] event demo" at bounding box center [790, 229] width 381 height 27
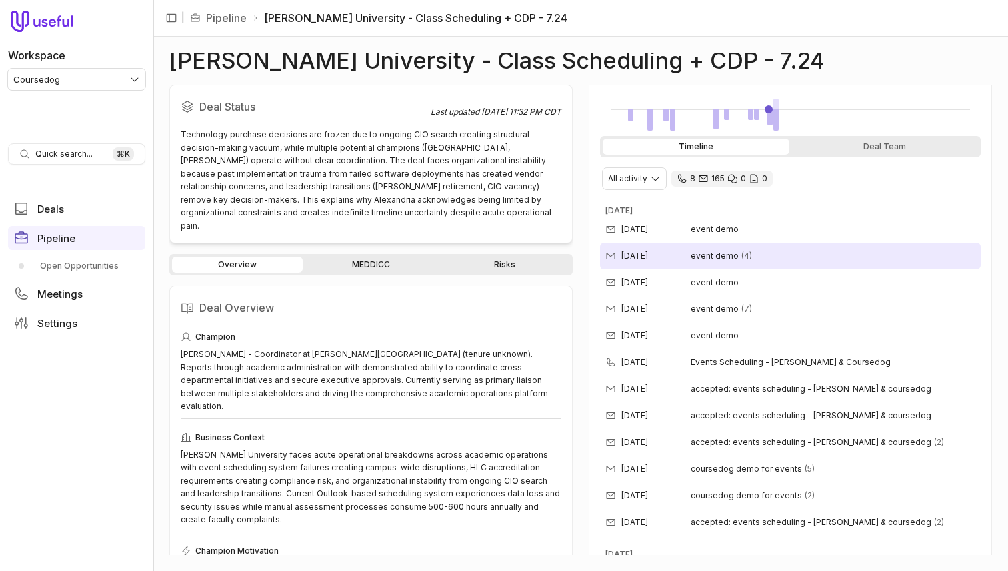
click at [721, 259] on span "event demo" at bounding box center [715, 256] width 48 height 11
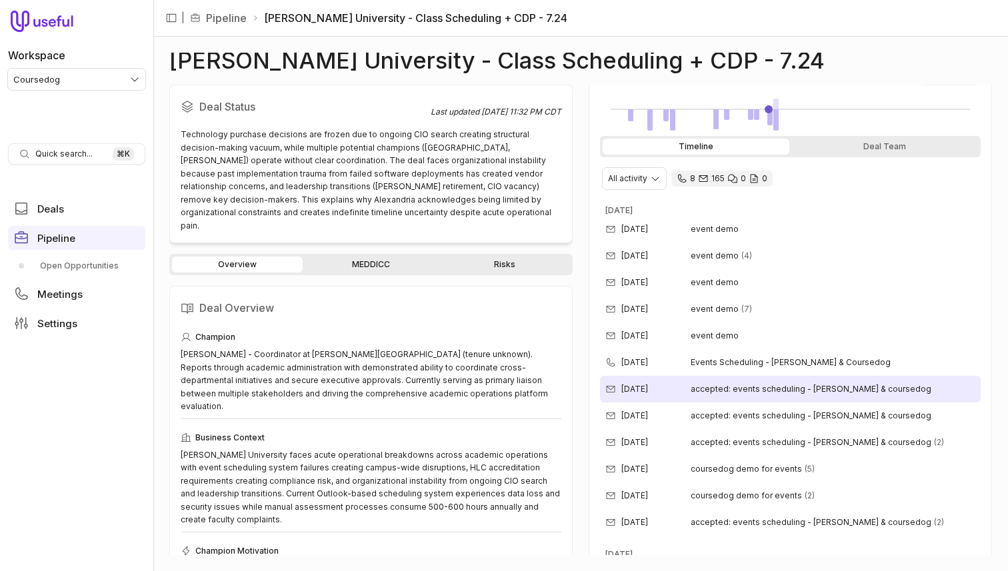
click at [752, 397] on div "Sep 9, 2025 accepted: events scheduling - walsh & coursedog" at bounding box center [790, 389] width 381 height 27
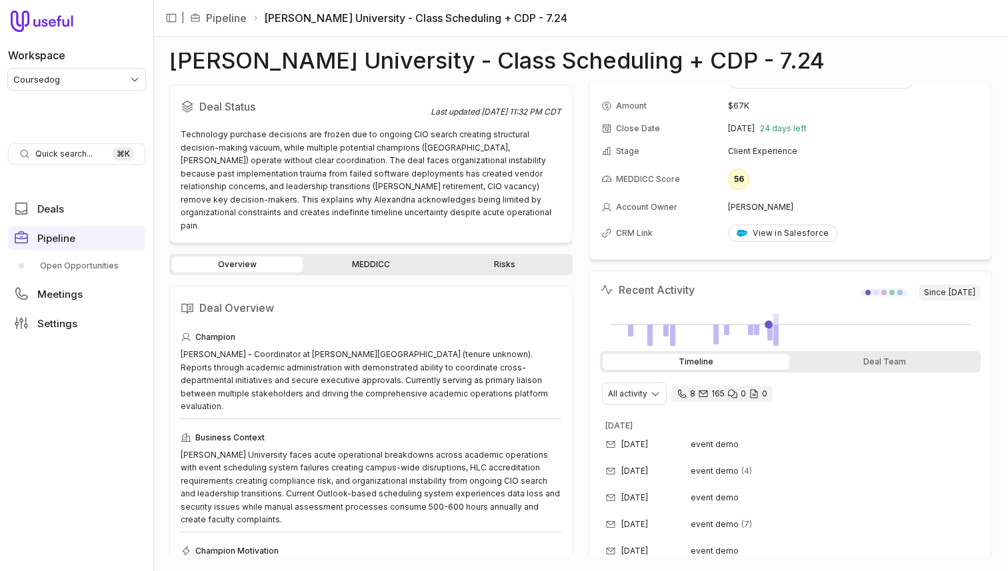
scroll to position [7, 0]
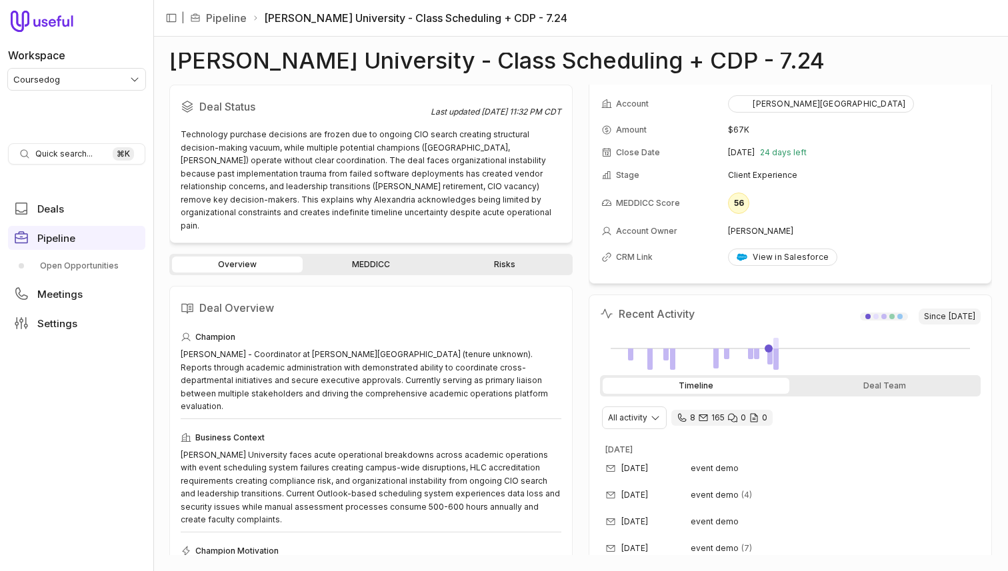
click at [481, 257] on link "Risks" at bounding box center [504, 265] width 131 height 16
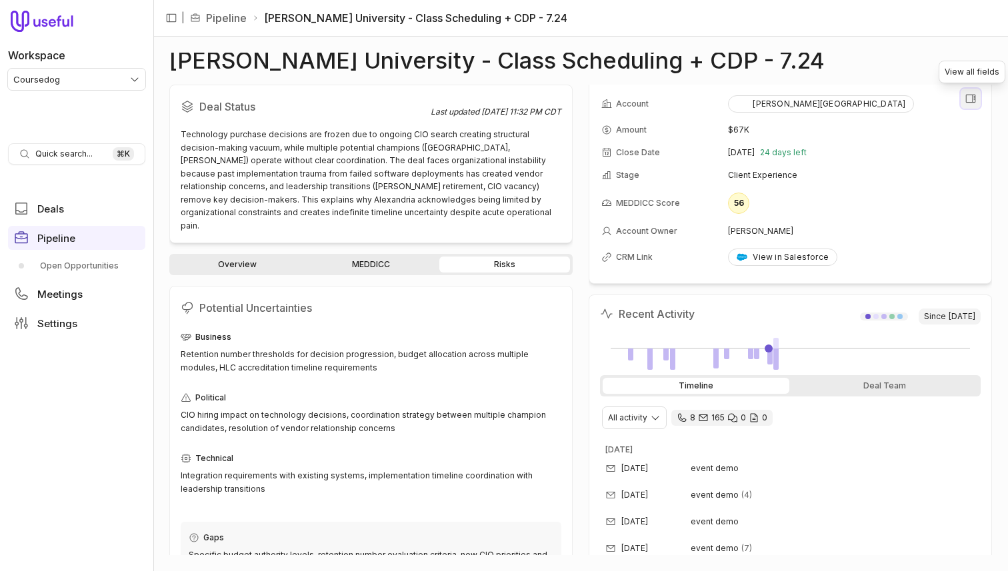
click at [967, 97] on icon "View all fields" at bounding box center [971, 99] width 12 height 12
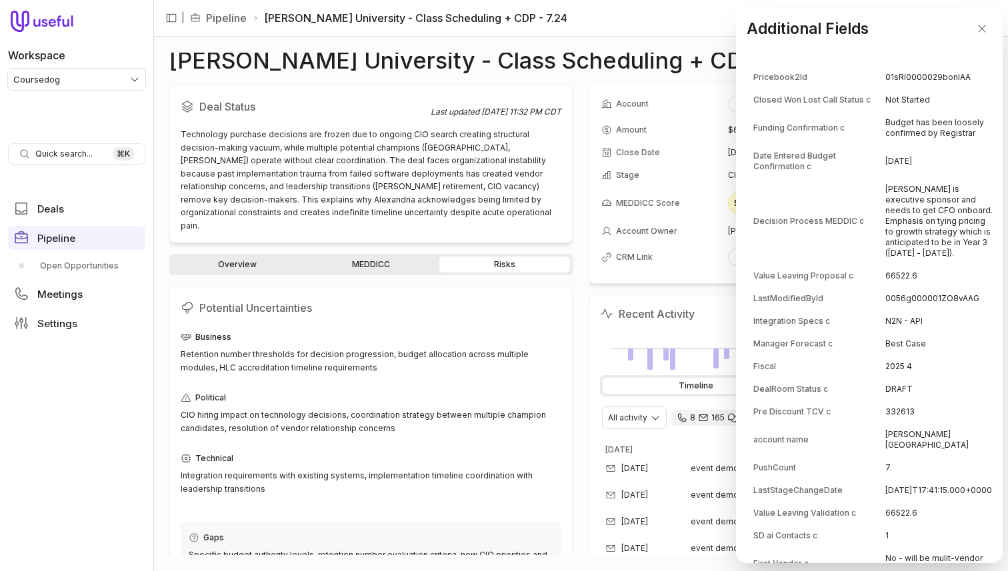
click at [939, 147] on td "2024-10-22" at bounding box center [939, 161] width 108 height 32
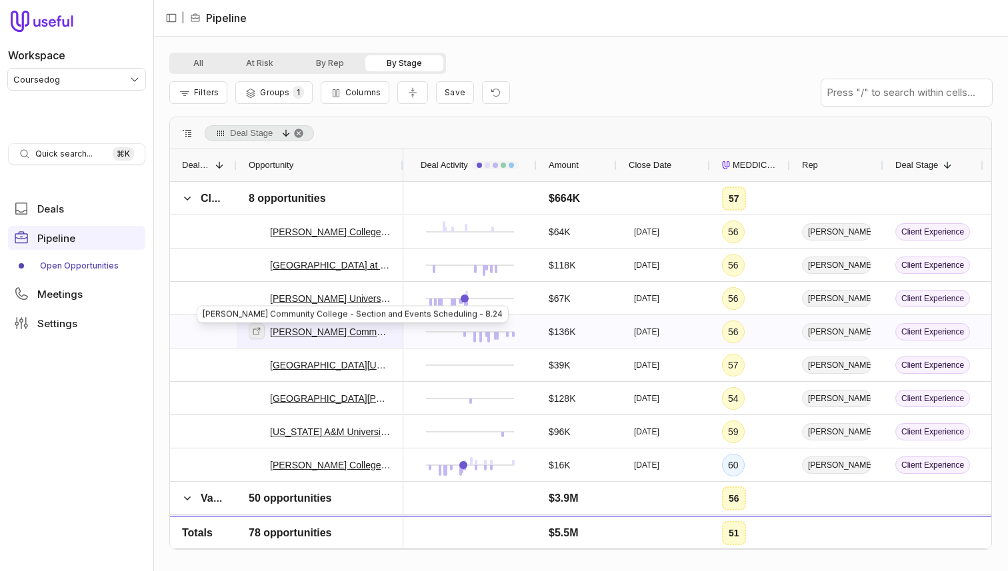
click at [257, 331] on icon at bounding box center [256, 331] width 9 height 9
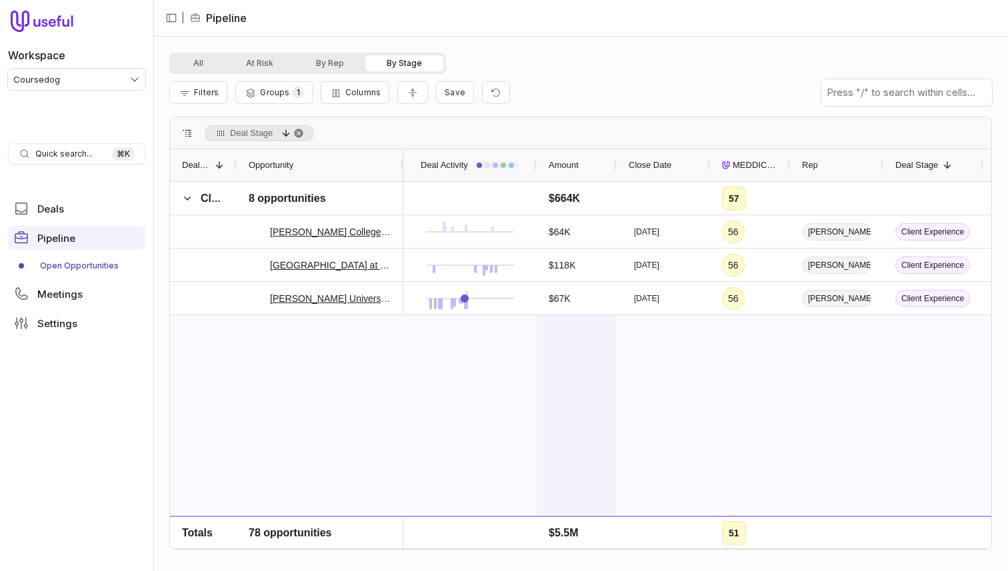
click at [588, 368] on div "$136K" at bounding box center [577, 525] width 56 height 419
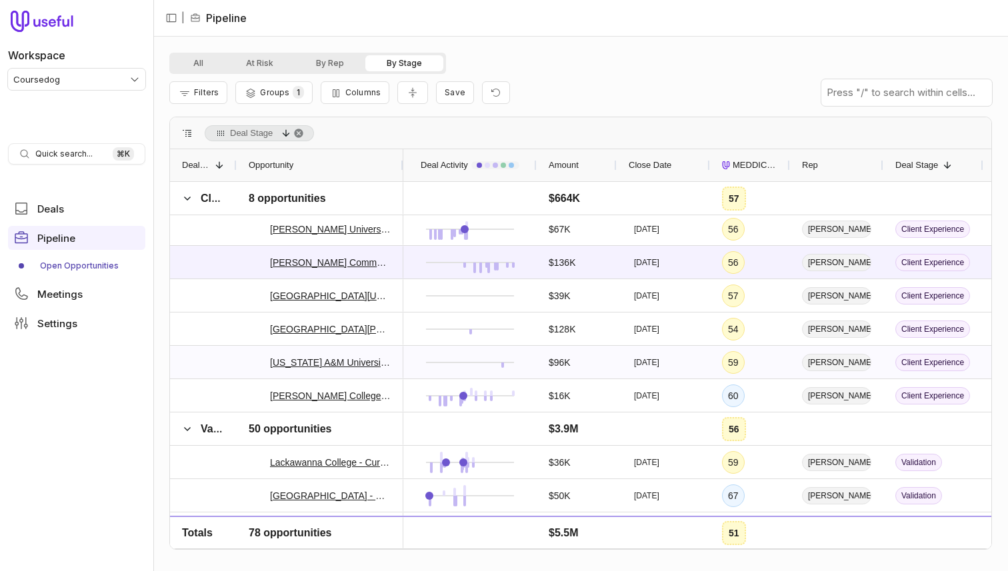
scroll to position [75, 0]
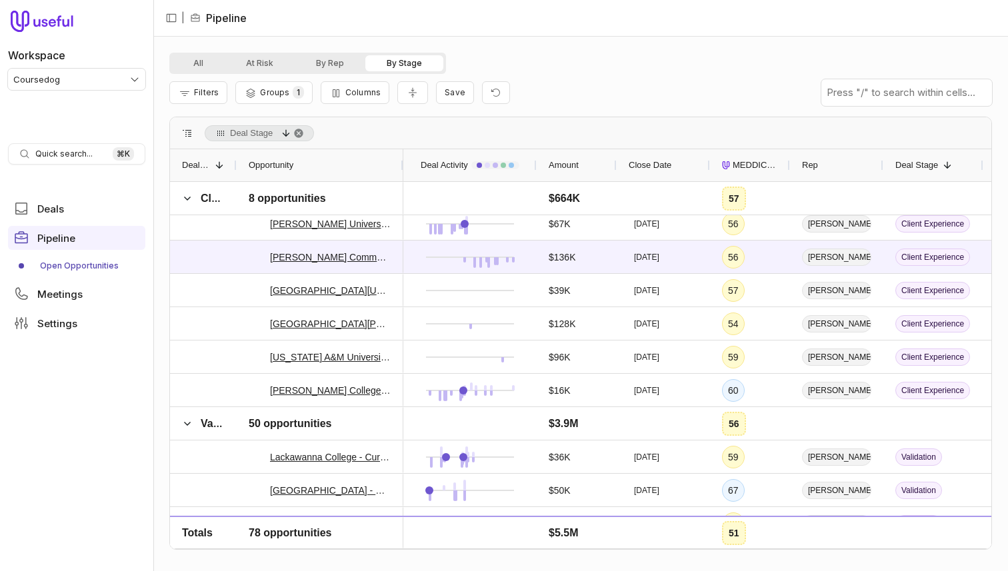
click at [236, 167] on div at bounding box center [235, 165] width 5 height 32
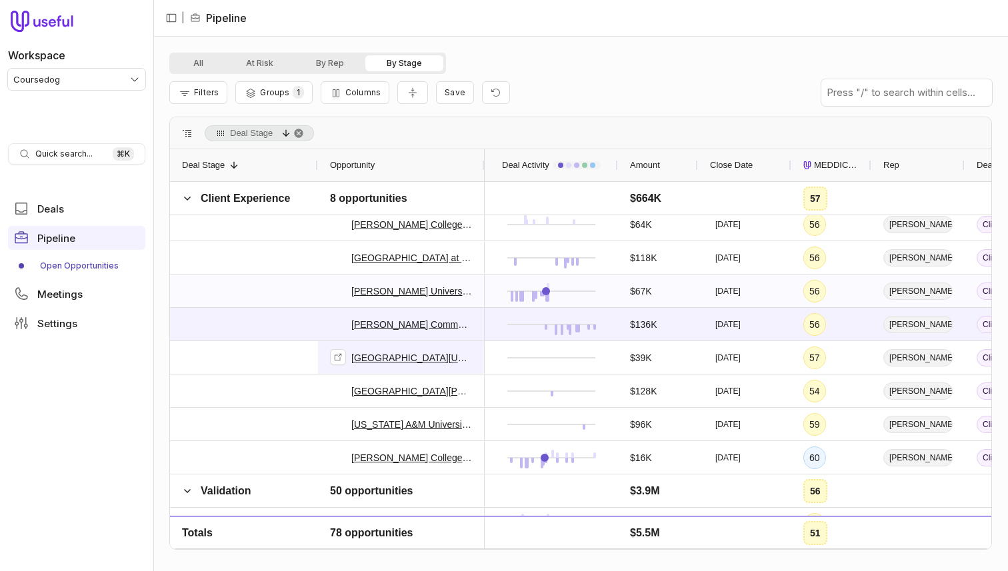
scroll to position [0, 0]
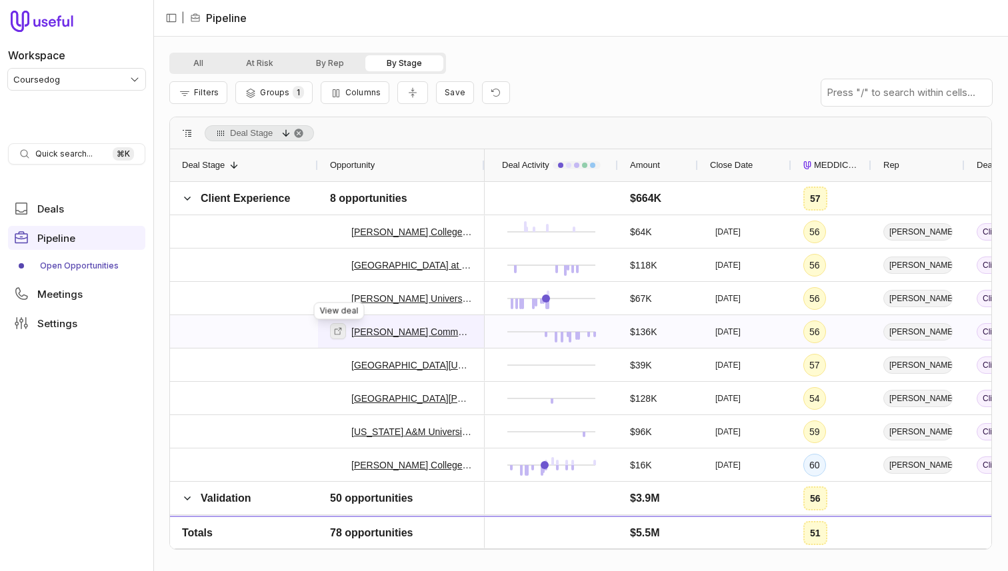
click at [339, 334] on icon at bounding box center [338, 330] width 7 height 7
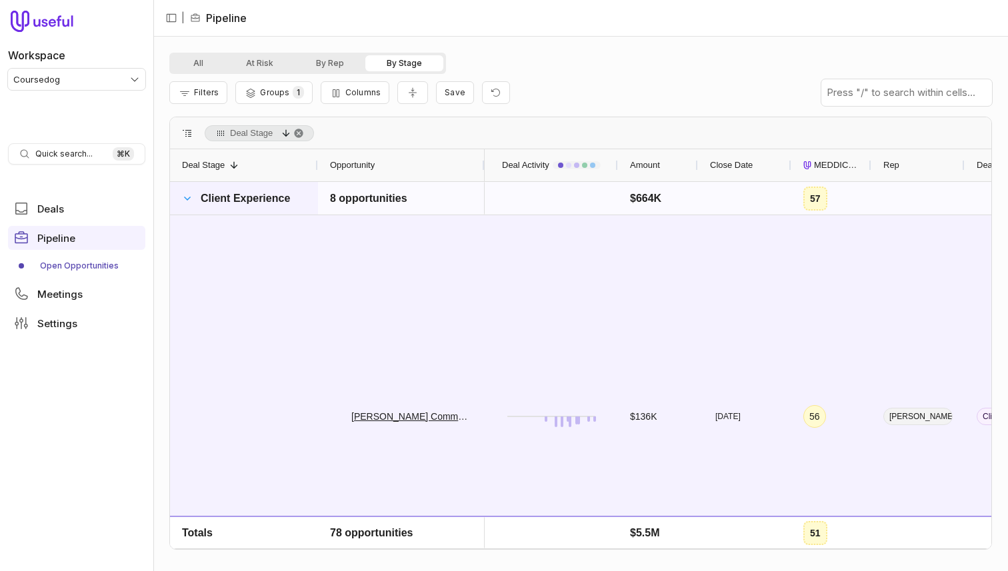
click at [187, 195] on span at bounding box center [187, 198] width 11 height 11
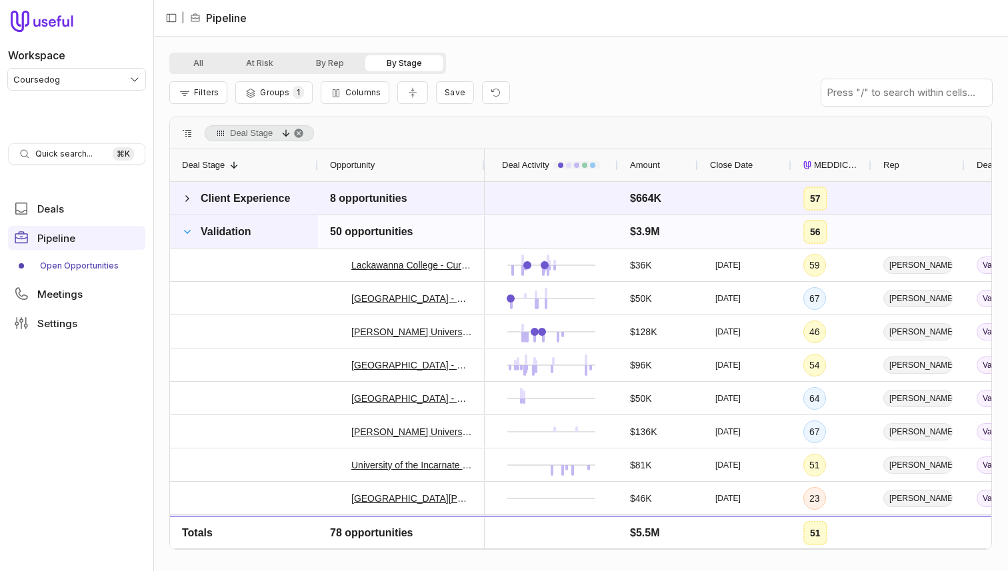
click at [189, 232] on span at bounding box center [187, 232] width 11 height 11
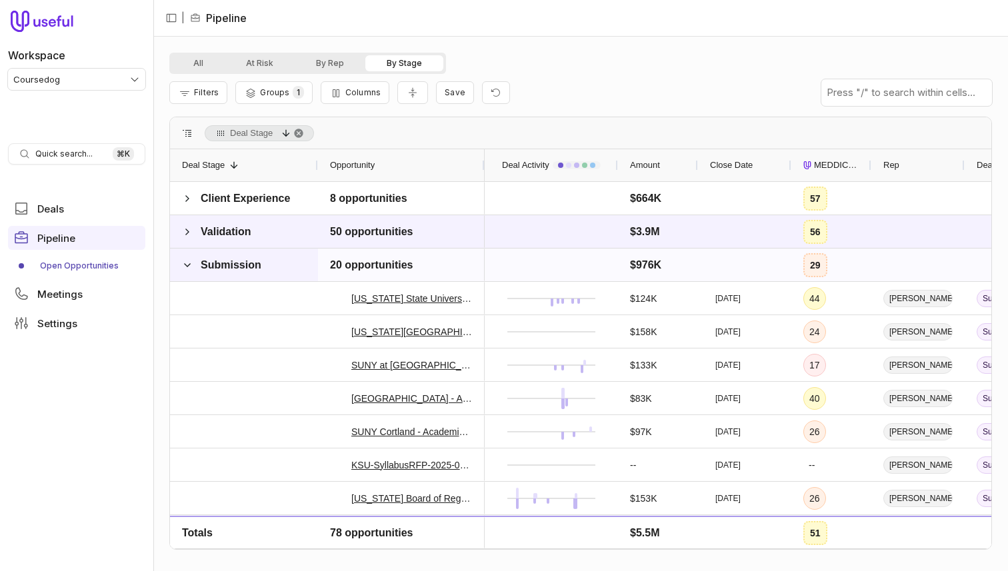
click at [195, 259] on span "Submission" at bounding box center [222, 265] width 81 height 27
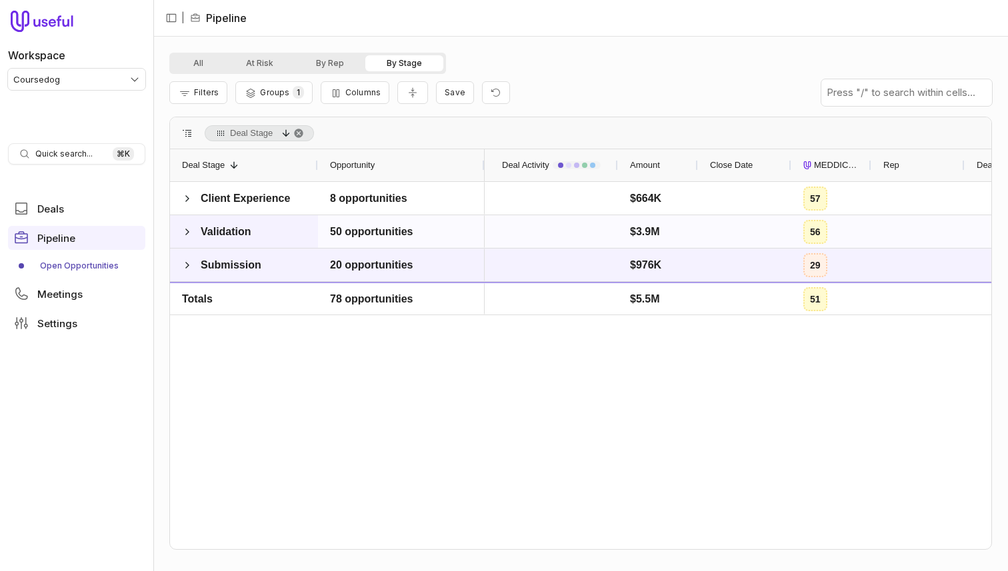
click at [186, 239] on span at bounding box center [187, 232] width 11 height 27
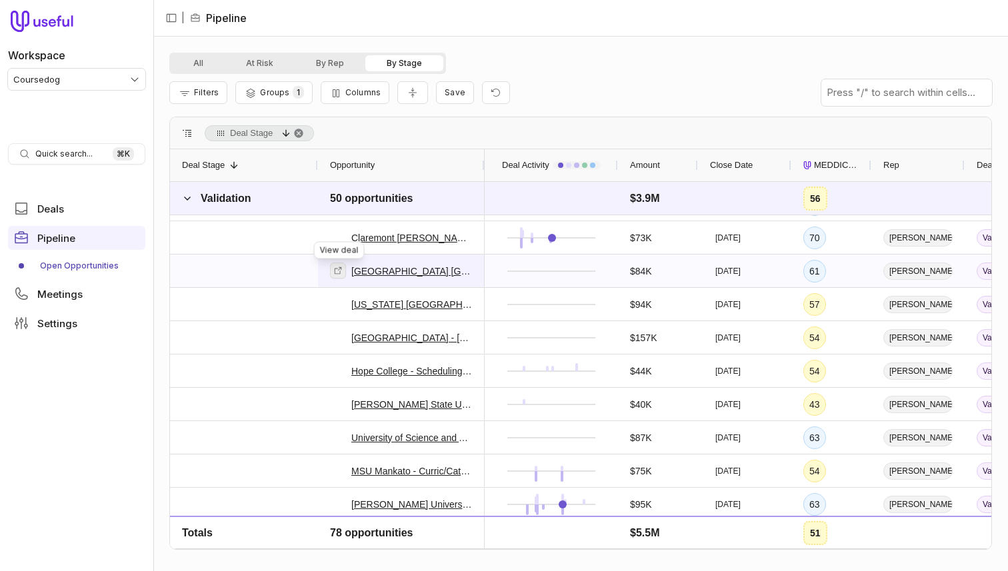
click at [333, 271] on icon at bounding box center [337, 270] width 9 height 9
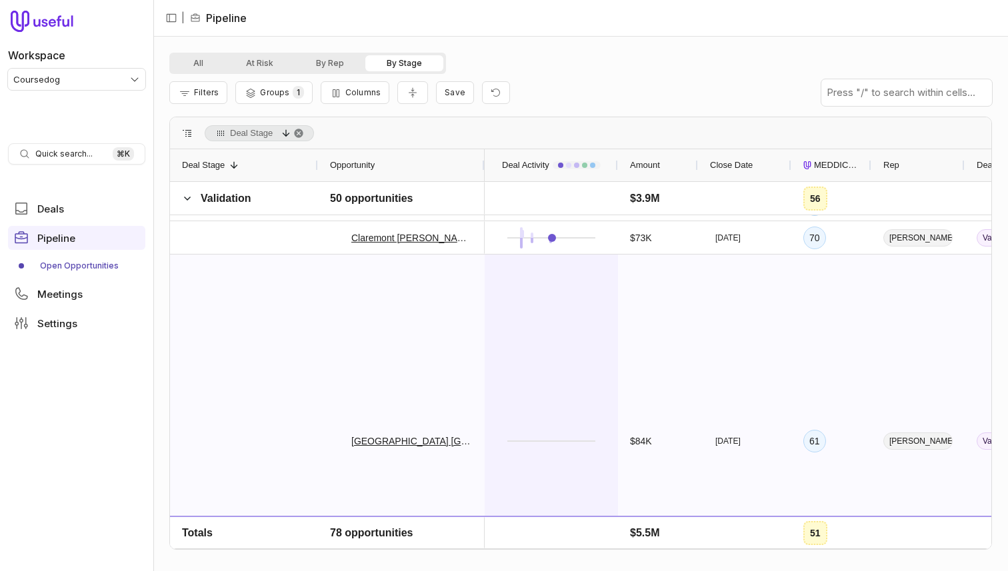
click at [558, 323] on div at bounding box center [551, 440] width 109 height 371
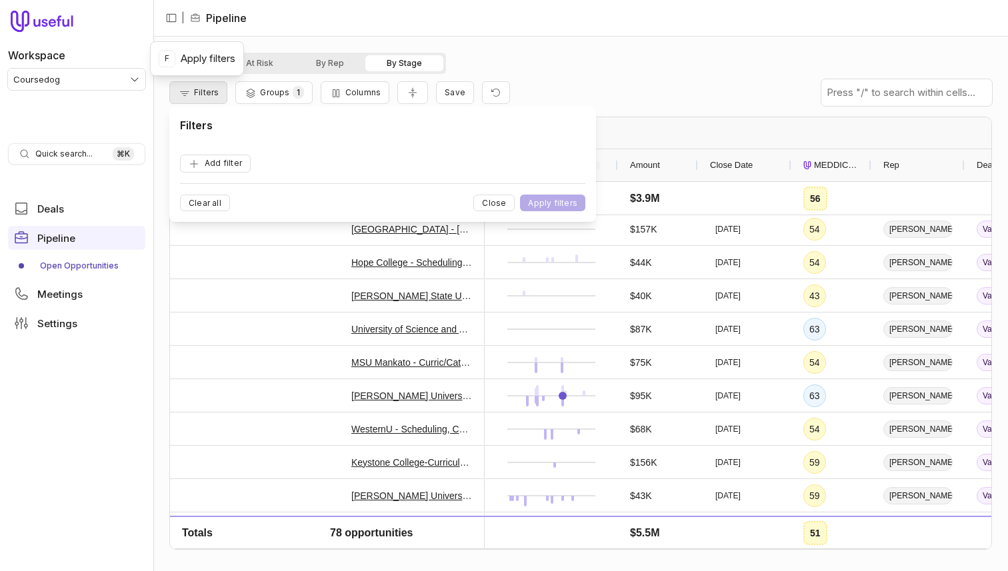
click at [180, 155] on button "Add filter" at bounding box center [215, 164] width 71 height 18
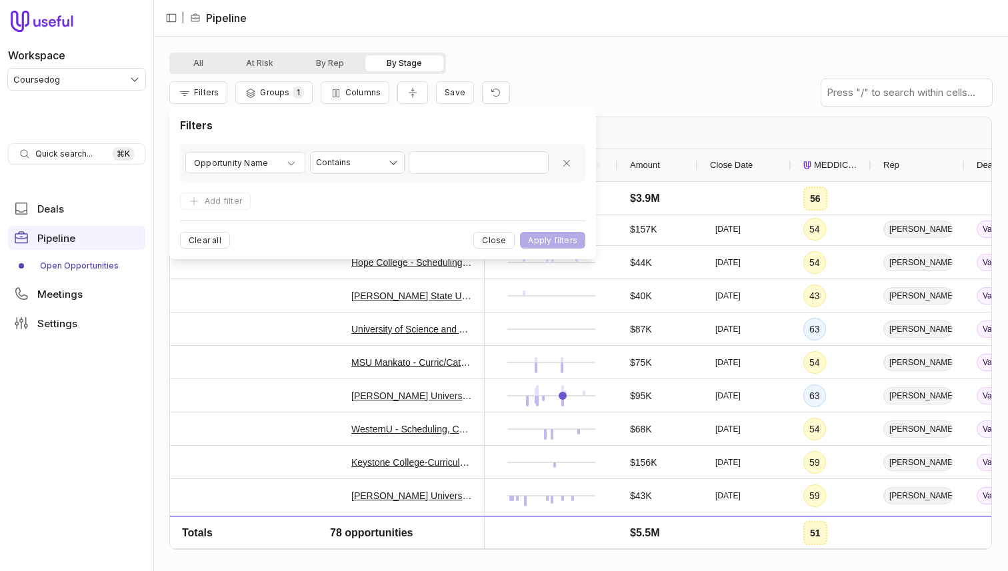
click at [227, 150] on div "**********" at bounding box center [382, 163] width 405 height 38
click at [227, 158] on span "Opportunity Name" at bounding box center [231, 163] width 74 height 16
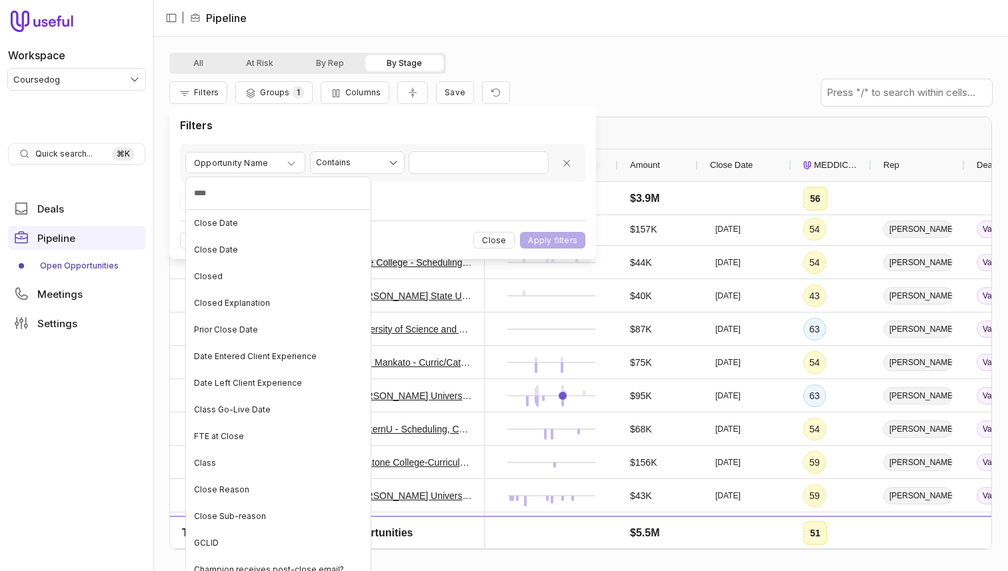
type input "*****"
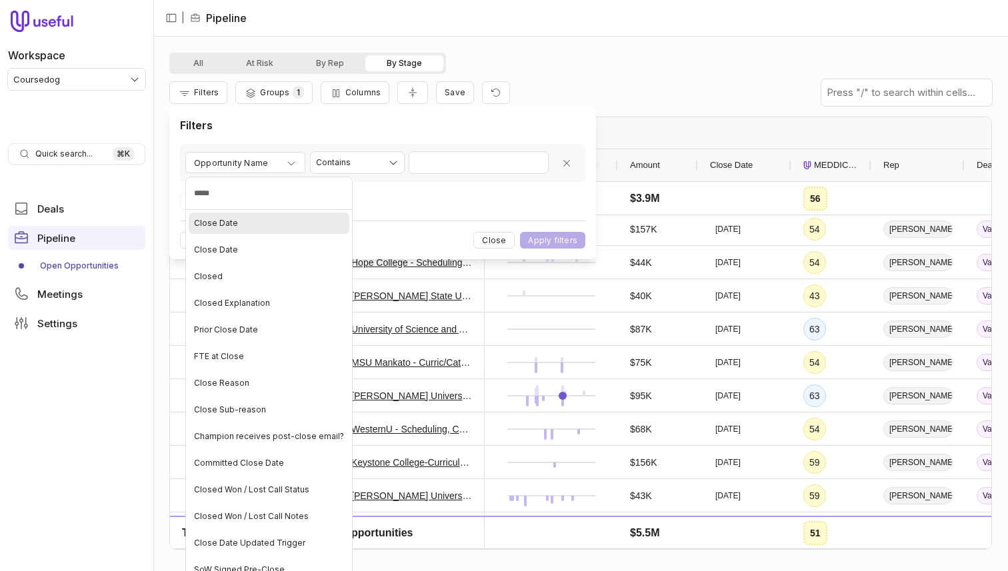
click at [255, 227] on div "Close Date" at bounding box center [269, 223] width 161 height 21
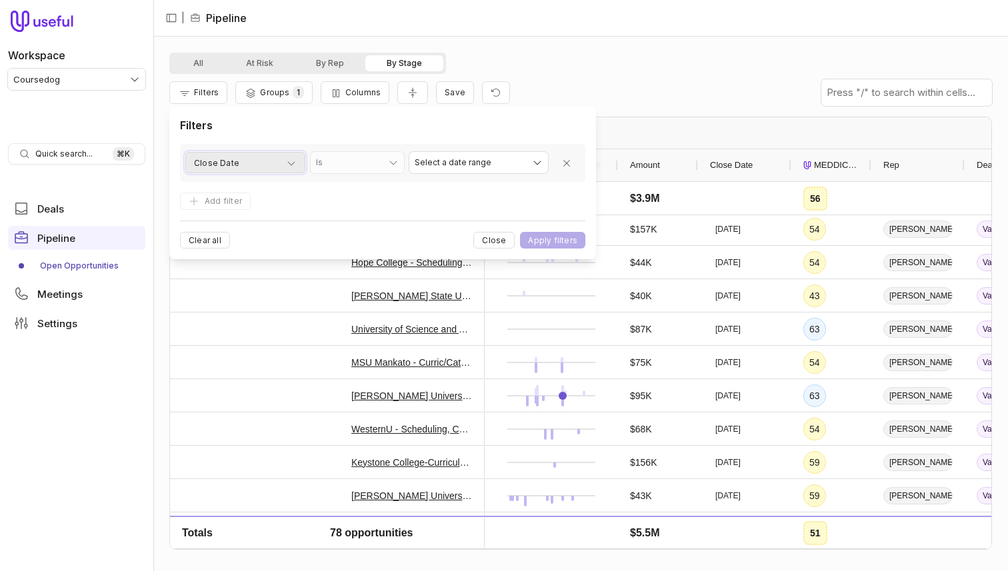
click at [270, 155] on div "Close Date" at bounding box center [245, 163] width 103 height 16
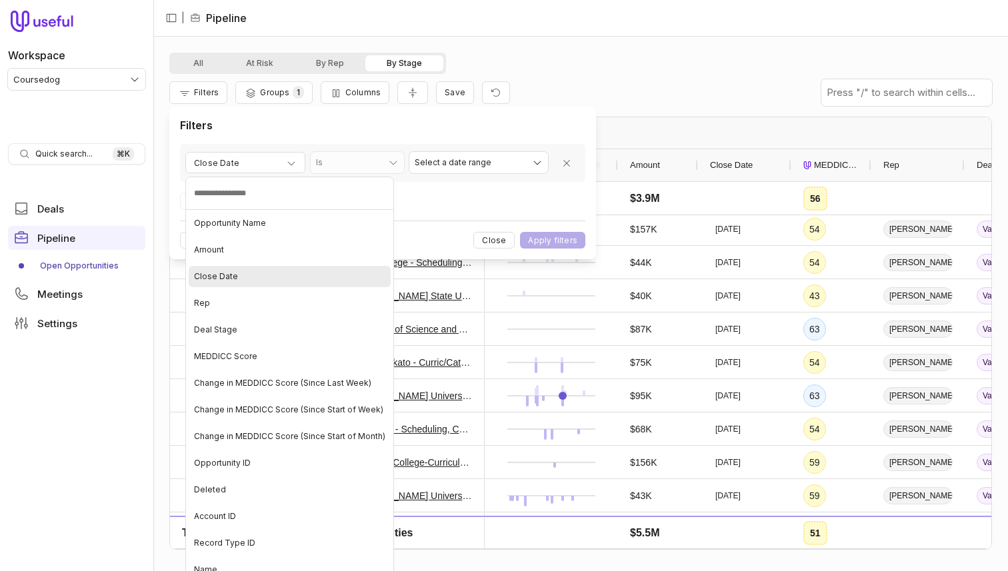
click at [259, 273] on div "Close Date" at bounding box center [290, 276] width 202 height 21
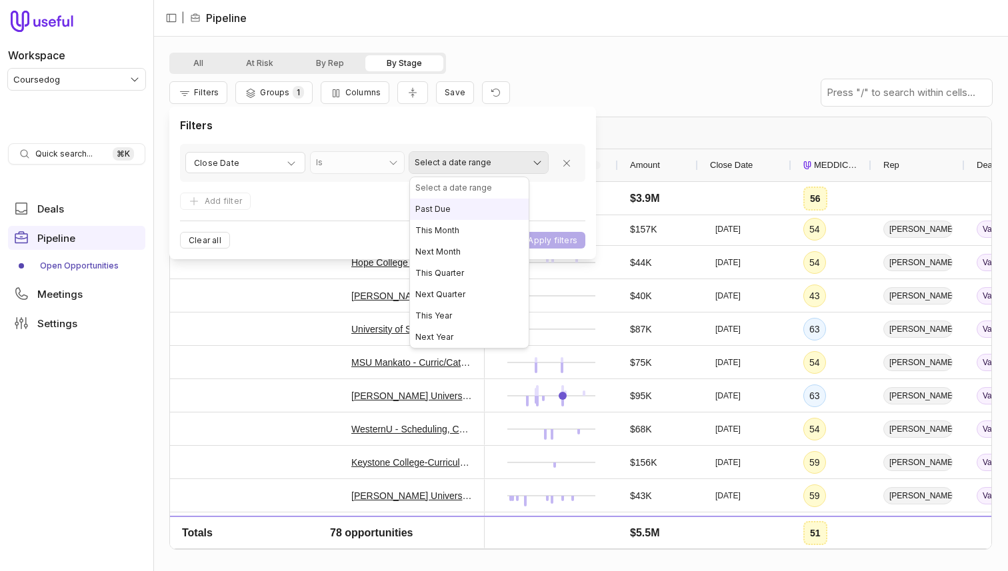
click at [461, 160] on html "Workspace Coursedog Quick search... ⌘ K Deals Pipeline Open Opportunities Meeti…" at bounding box center [504, 285] width 1008 height 571
select select "*********"
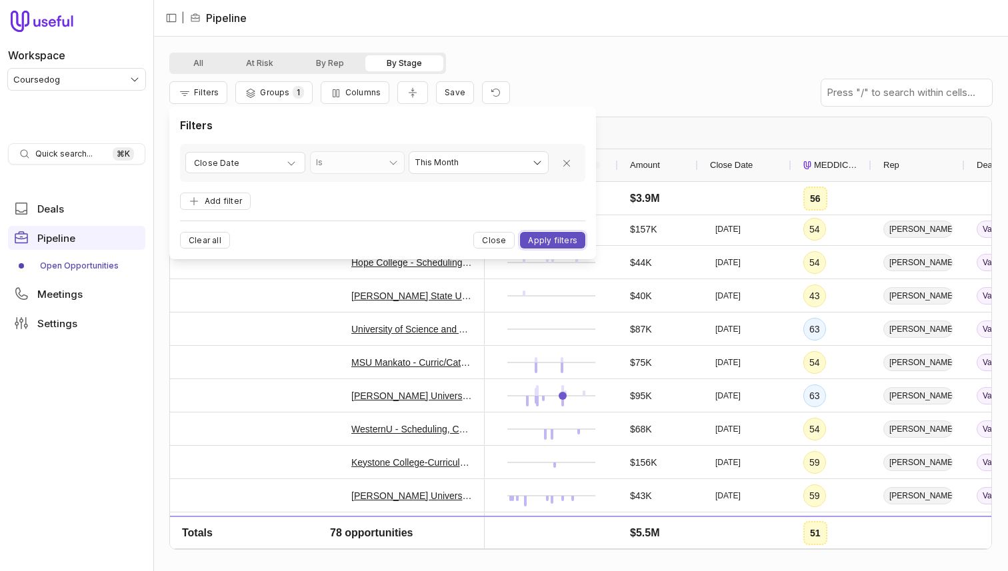
click at [551, 238] on button "Apply filters" at bounding box center [552, 240] width 65 height 17
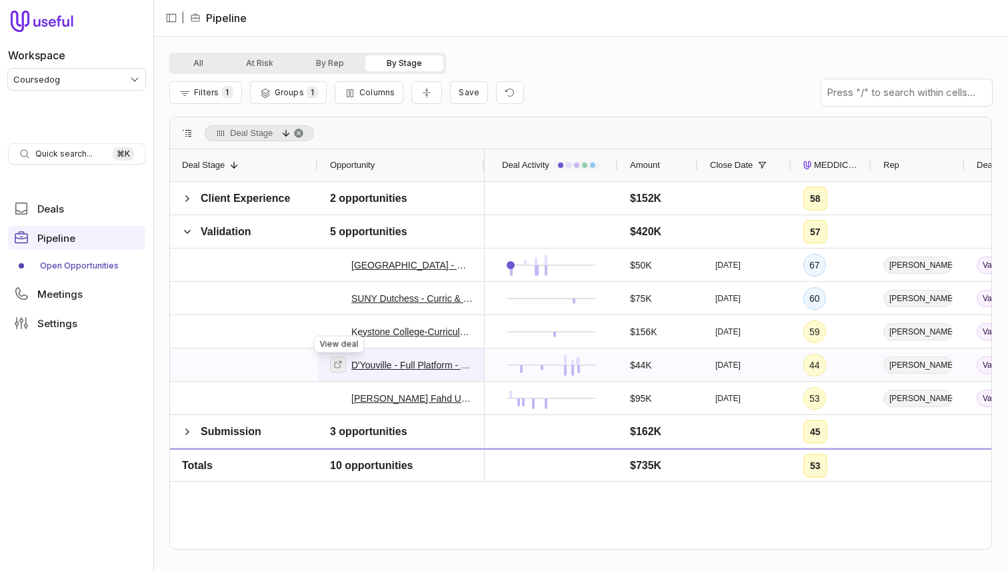
click at [337, 363] on icon at bounding box center [337, 364] width 9 height 9
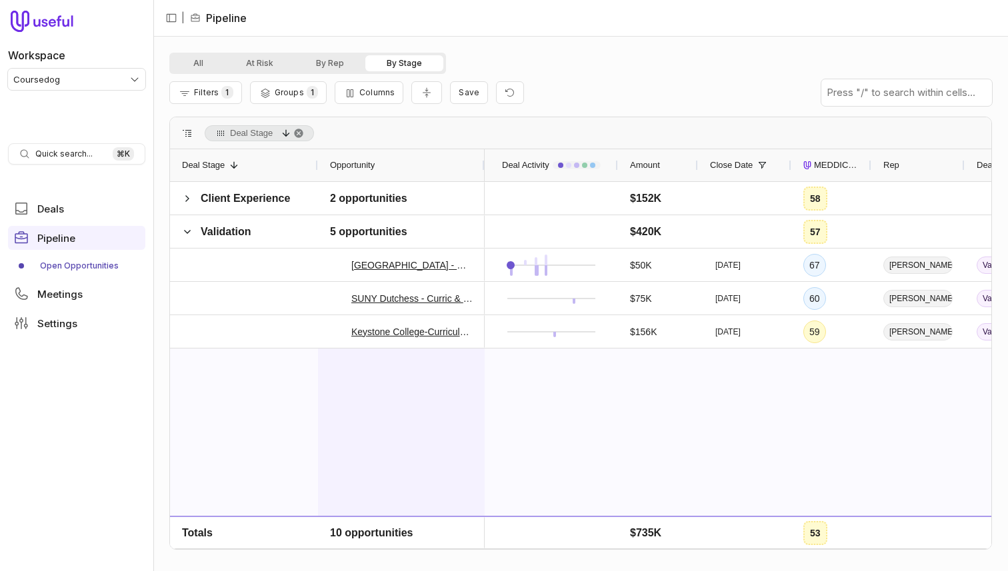
click at [417, 380] on div "D'Youville - Full Platform - 2.25" at bounding box center [401, 534] width 143 height 371
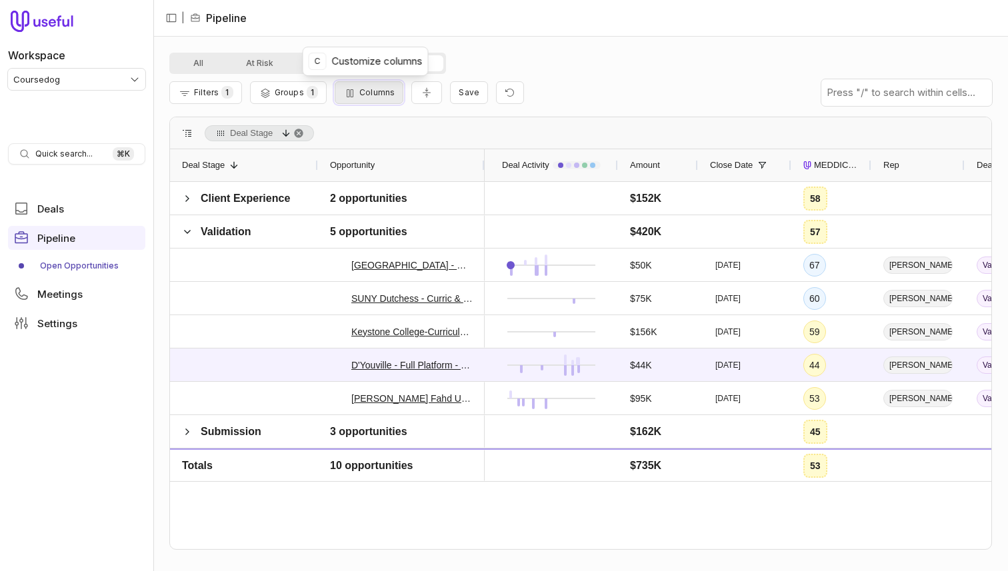
click at [363, 87] on button "Columns" at bounding box center [369, 92] width 69 height 23
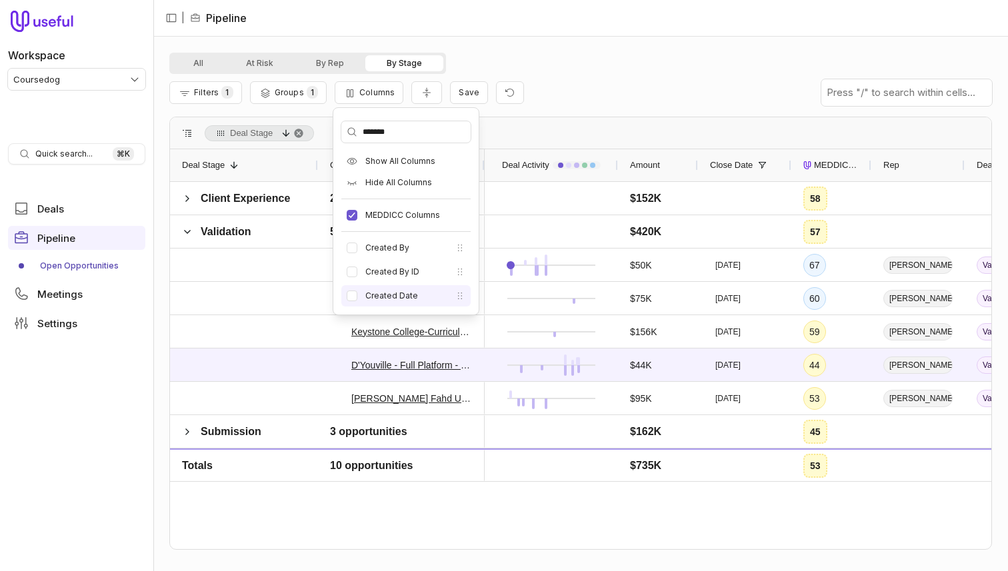
type input "*******"
click at [364, 300] on li "Created Date" at bounding box center [405, 295] width 129 height 21
click at [349, 297] on button "Created Date" at bounding box center [352, 296] width 11 height 11
click at [541, 54] on div "All At Risk By Rep By Stage" at bounding box center [580, 63] width 823 height 21
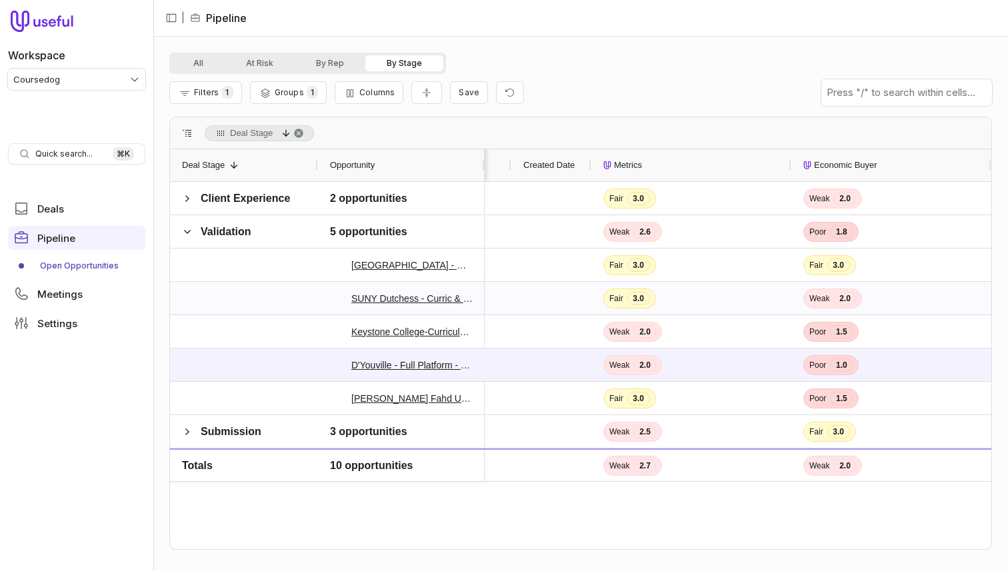
scroll to position [0, 599]
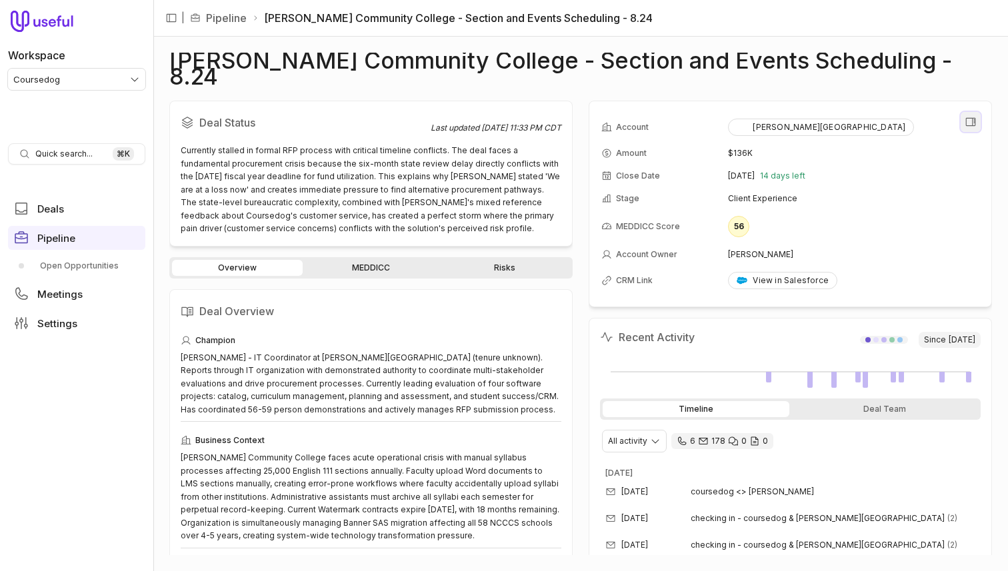
click at [974, 118] on icon "View all fields" at bounding box center [971, 122] width 10 height 8
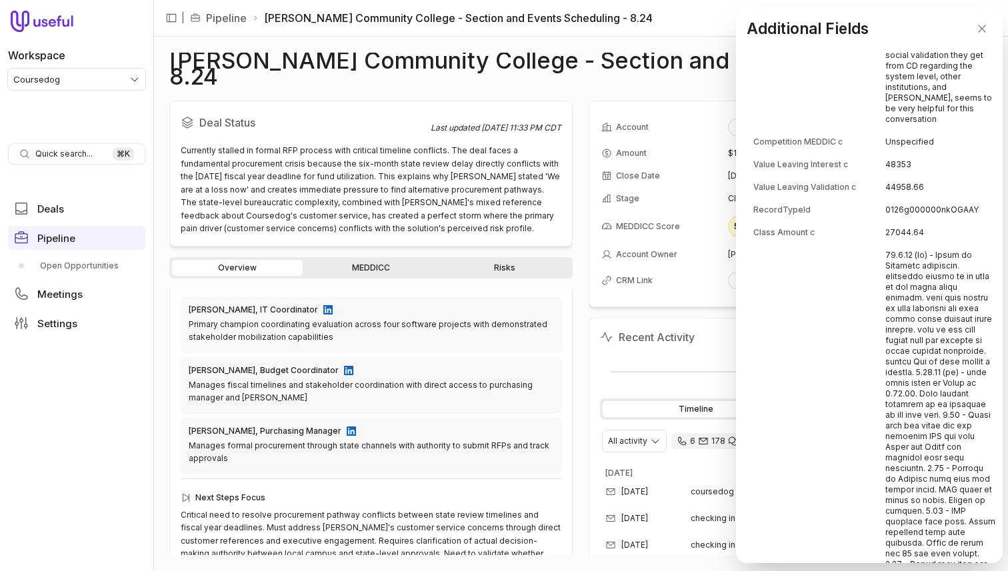
scroll to position [607, 0]
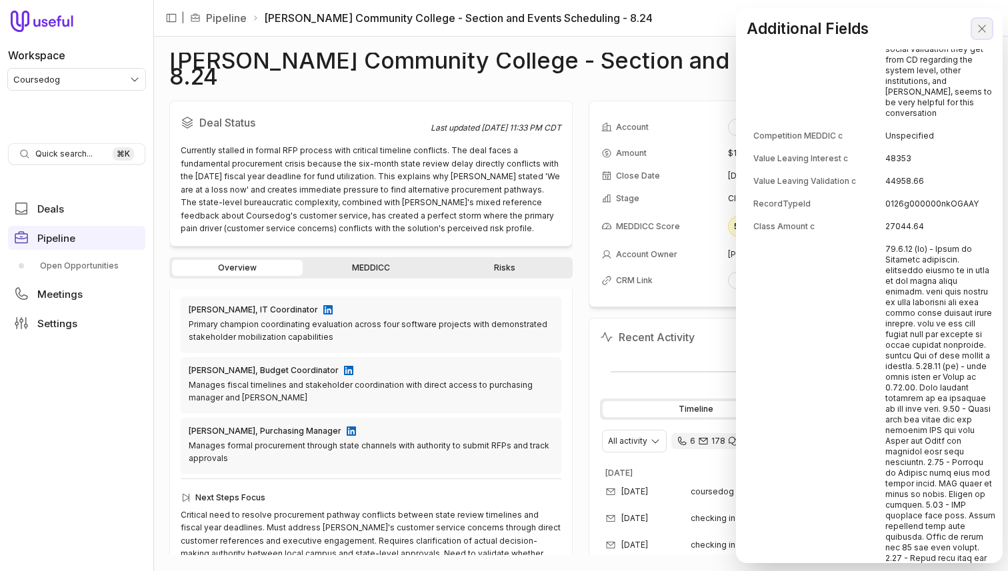
click at [986, 25] on icon "Close" at bounding box center [982, 29] width 12 height 12
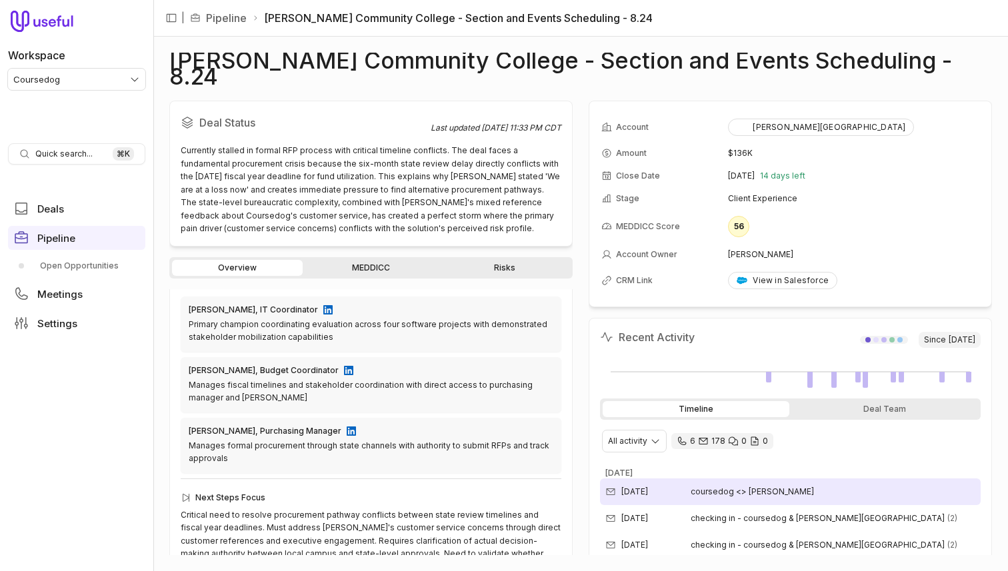
click at [769, 487] on span "coursedog <> [PERSON_NAME]" at bounding box center [752, 492] width 123 height 11
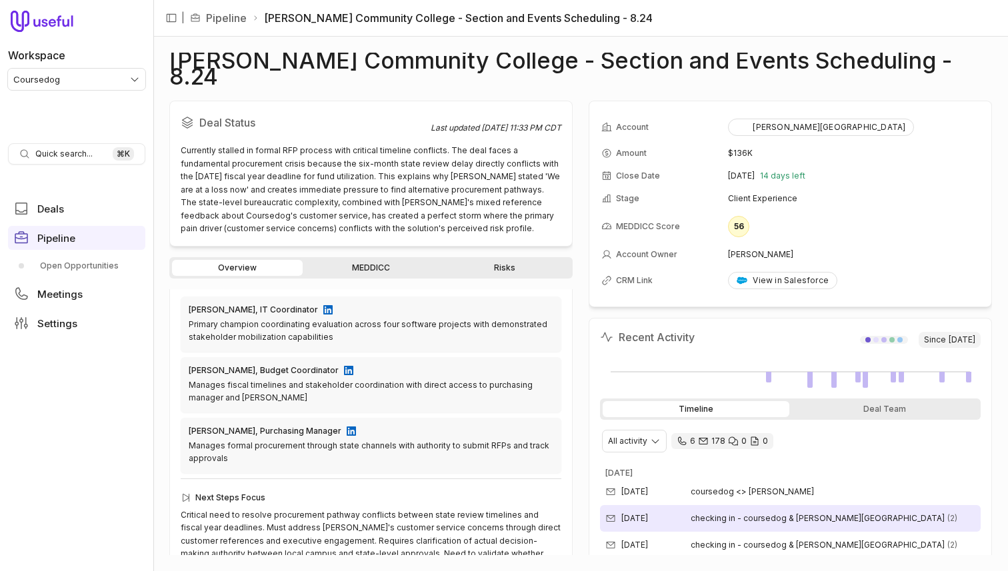
click at [755, 513] on span "checking in - coursedog & [PERSON_NAME][GEOGRAPHIC_DATA]" at bounding box center [818, 518] width 254 height 11
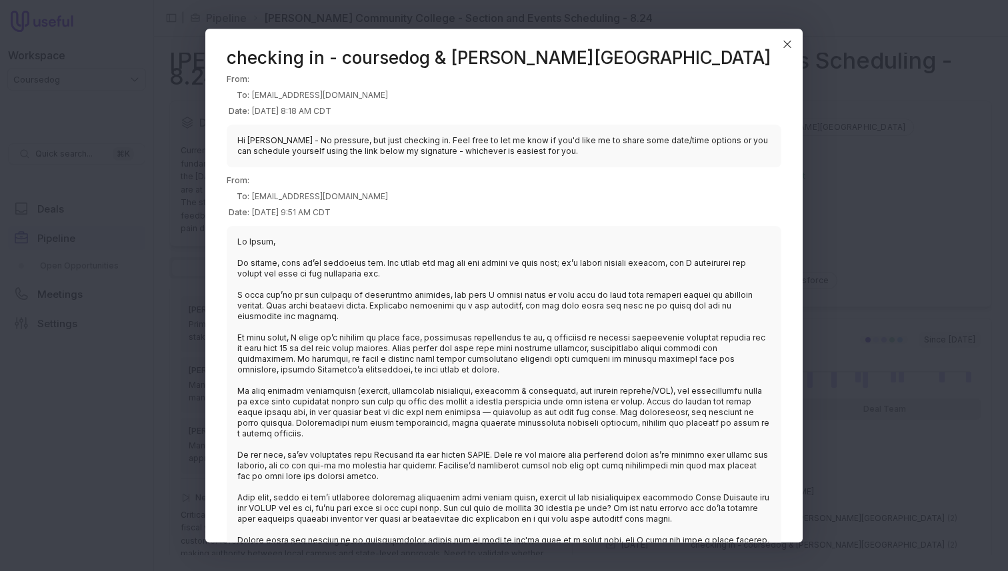
scroll to position [19, 0]
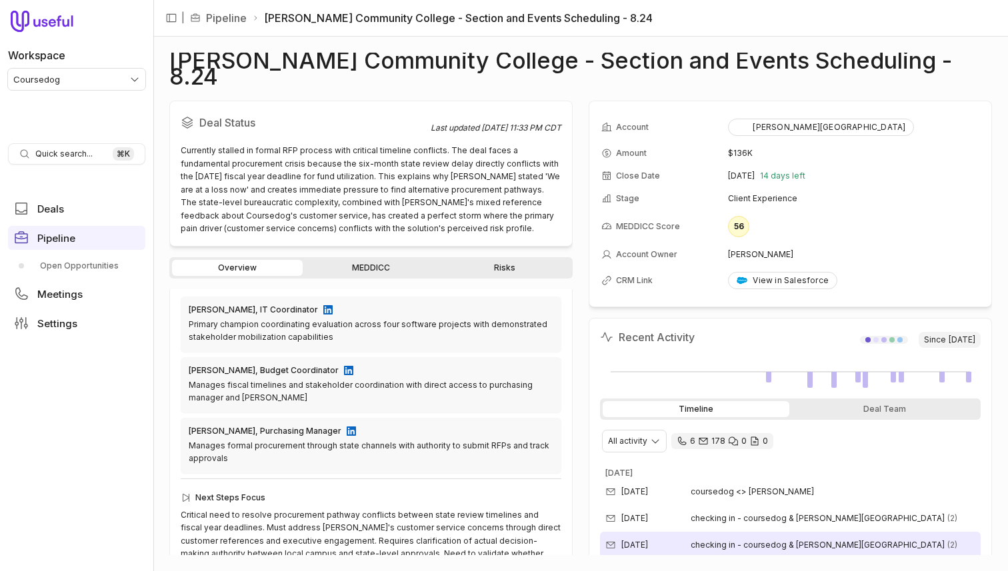
click at [826, 540] on span "checking in - coursedog & [PERSON_NAME][GEOGRAPHIC_DATA]" at bounding box center [818, 545] width 254 height 11
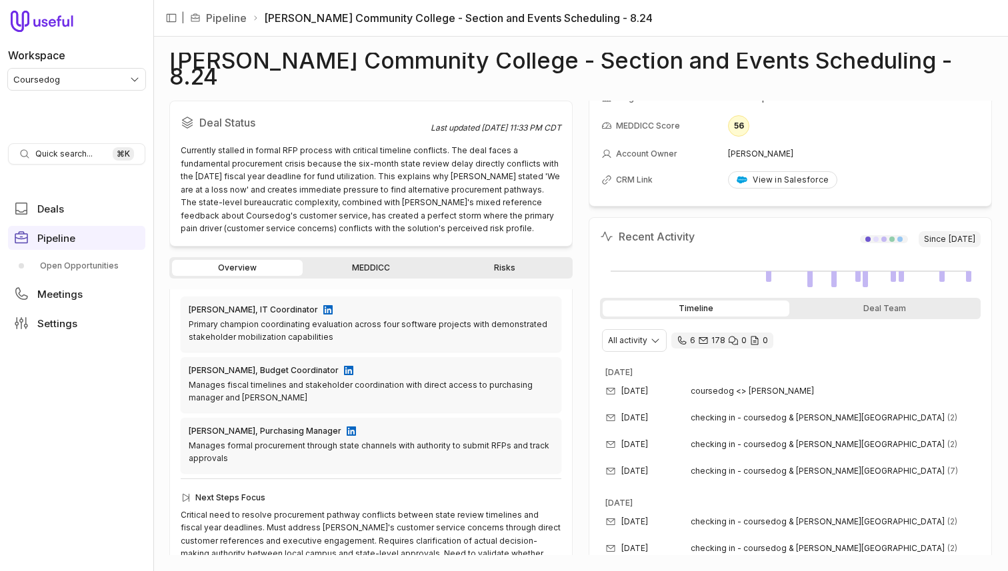
scroll to position [105, 0]
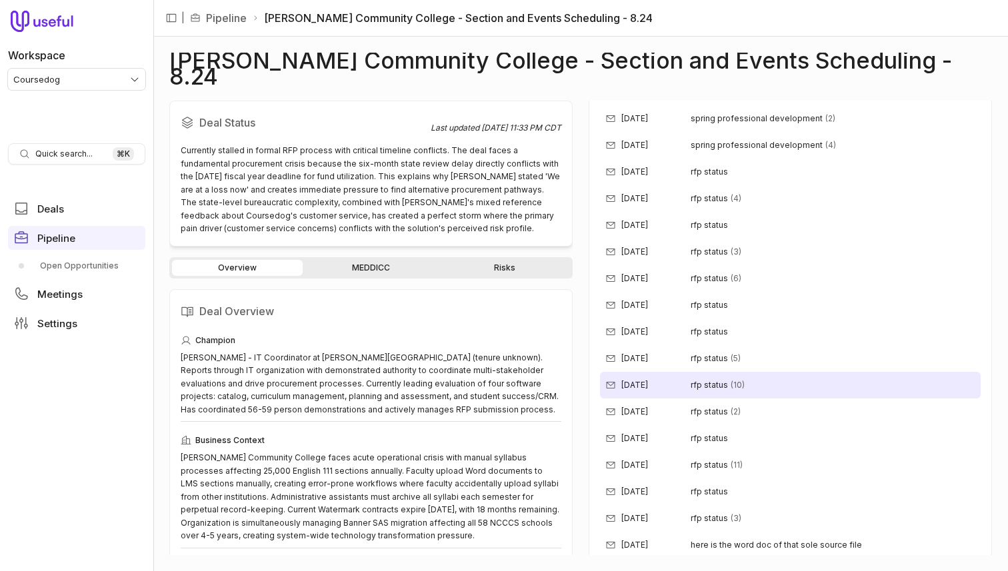
scroll to position [1726, 0]
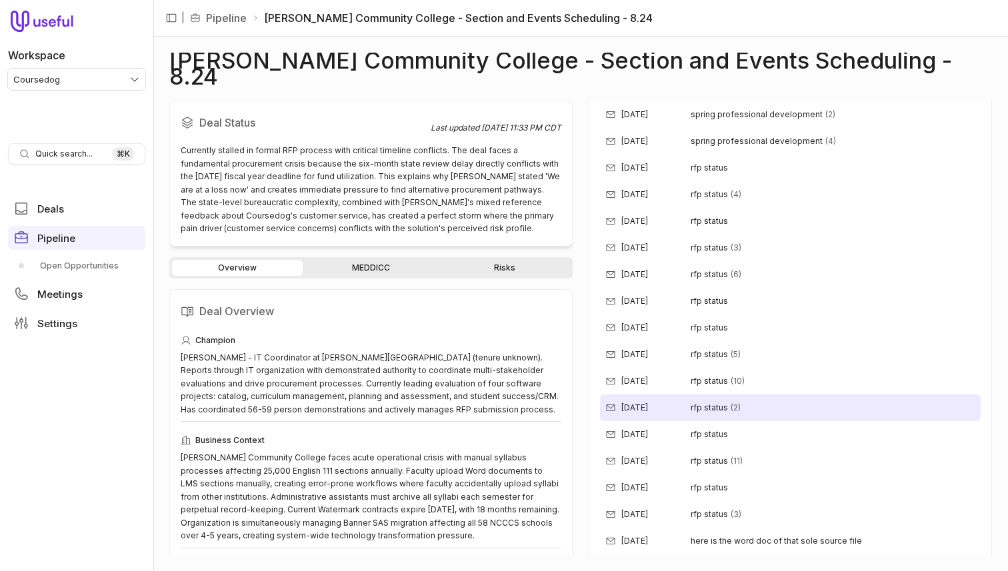
click at [703, 395] on div "[DATE] rfp status (2)" at bounding box center [790, 408] width 381 height 27
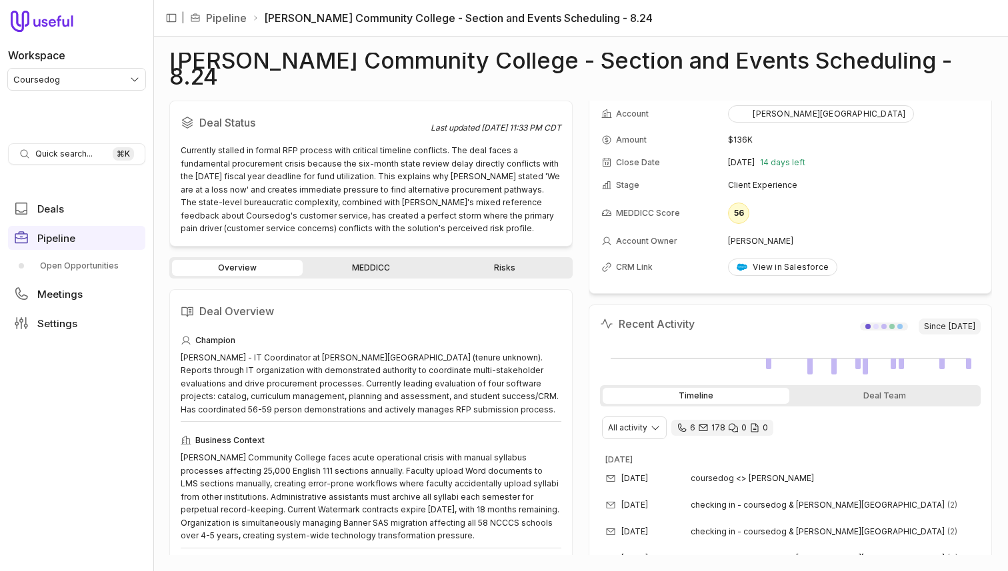
scroll to position [0, 0]
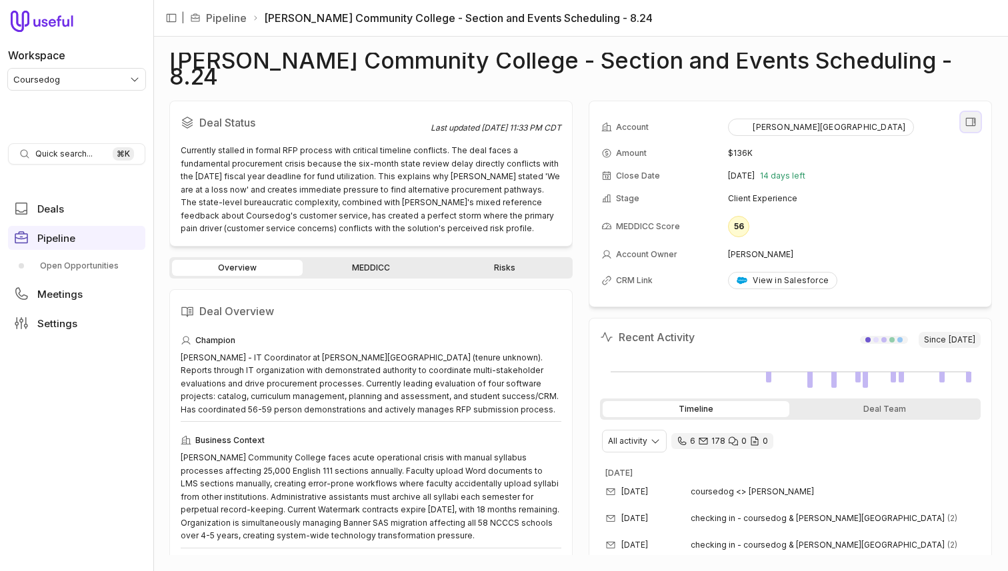
click at [967, 116] on icon "View all fields" at bounding box center [971, 122] width 12 height 12
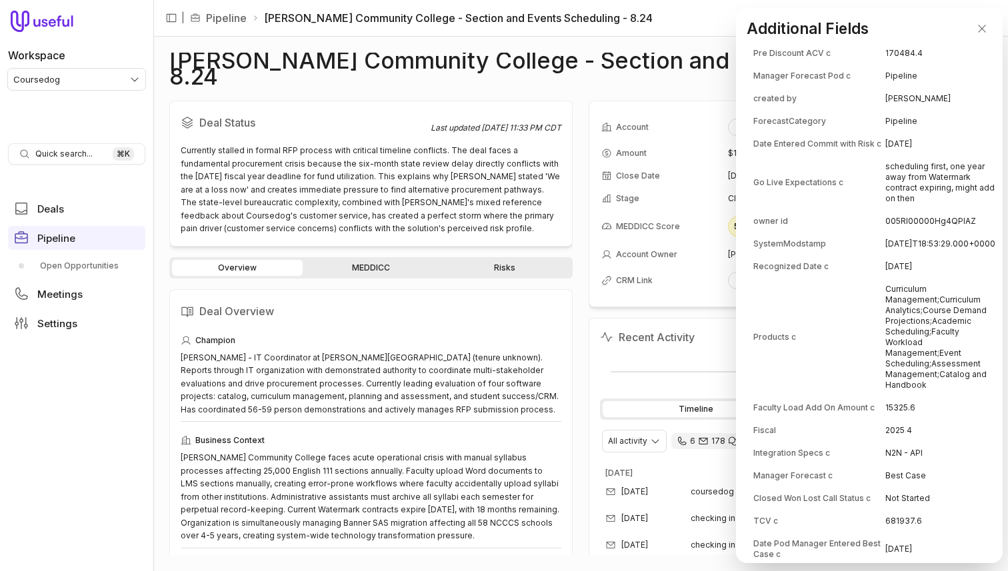
scroll to position [4143, 0]
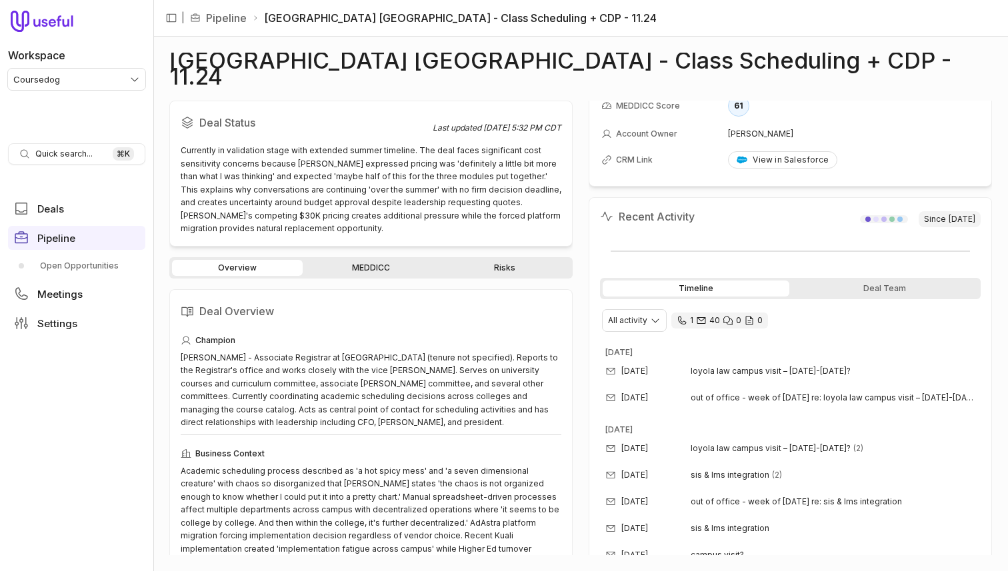
scroll to position [125, 0]
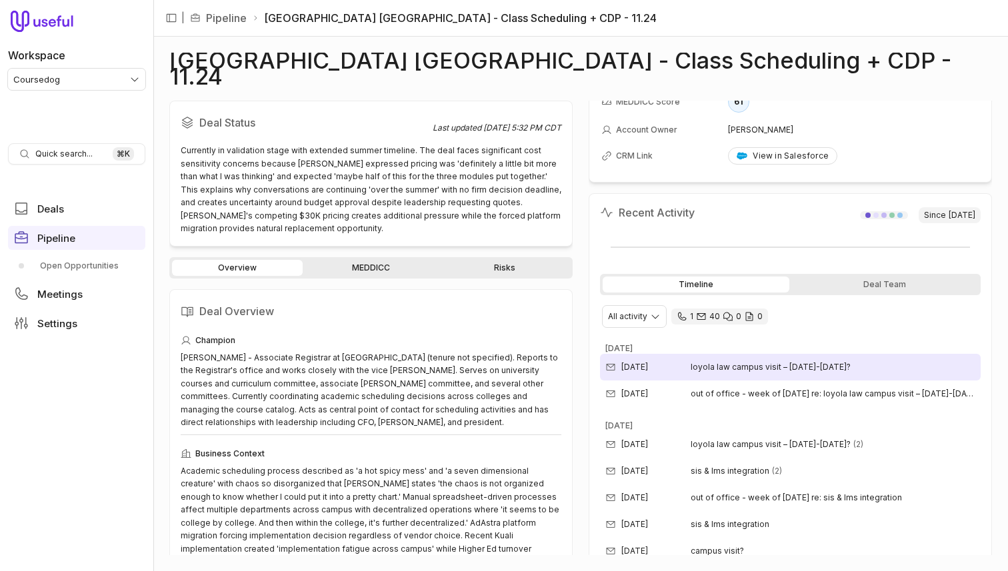
click at [737, 357] on div "[DATE] loyola law campus visit – [DATE]-[DATE]?" at bounding box center [790, 367] width 381 height 27
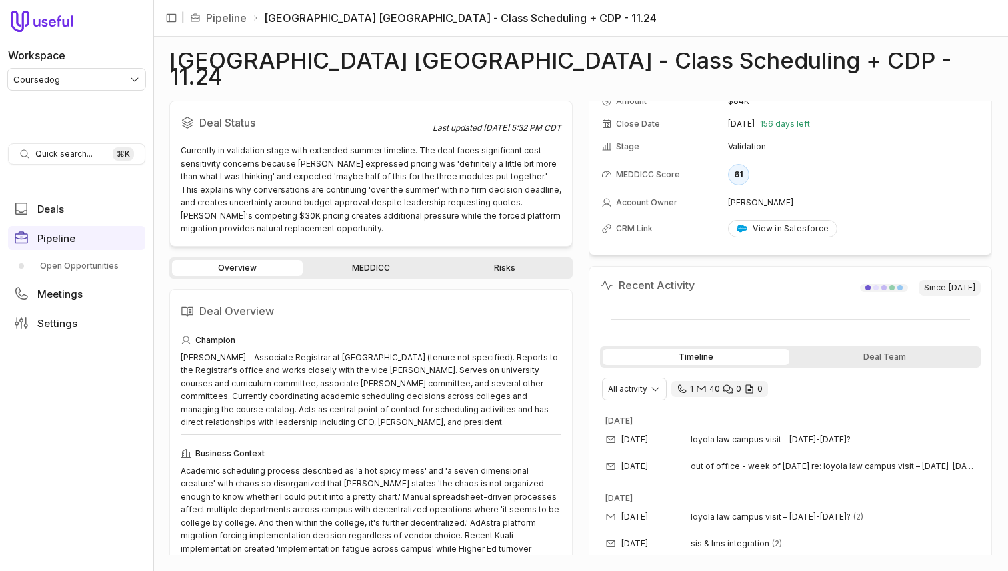
scroll to position [18, 0]
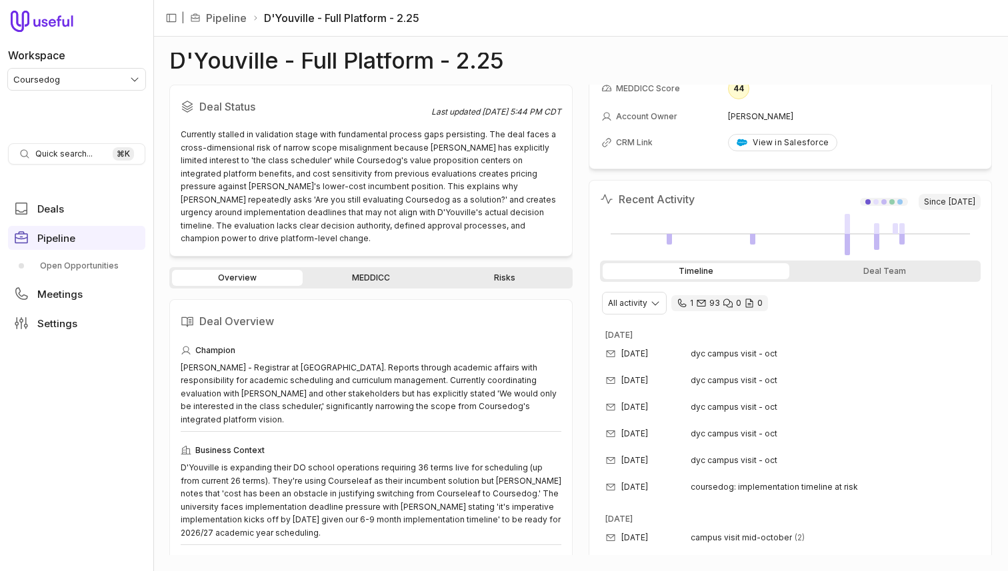
scroll to position [124, 0]
click at [73, 289] on span "Meetings" at bounding box center [59, 294] width 45 height 10
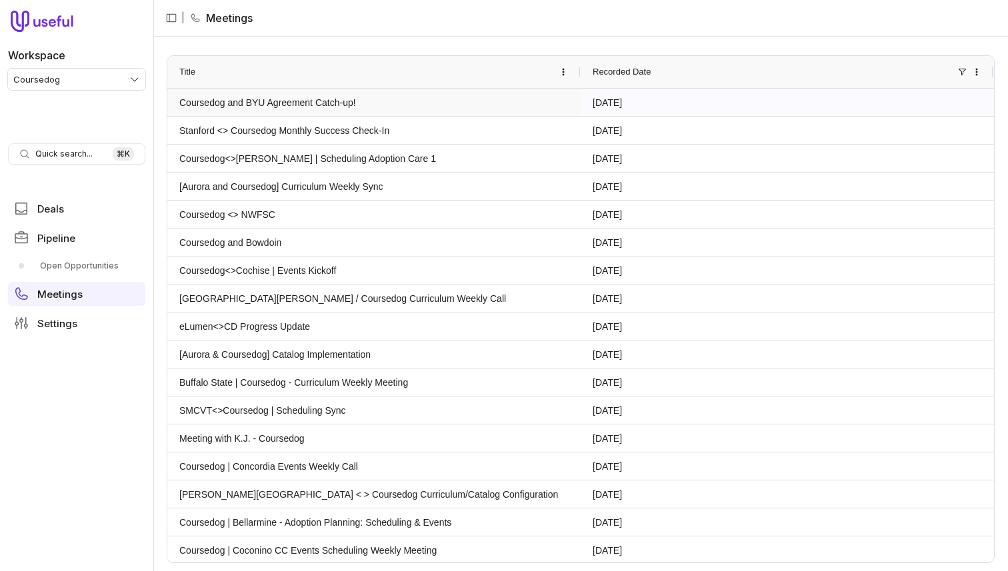
click at [293, 103] on link "Coursedog and BYU Agreement Catch-up!" at bounding box center [373, 102] width 389 height 26
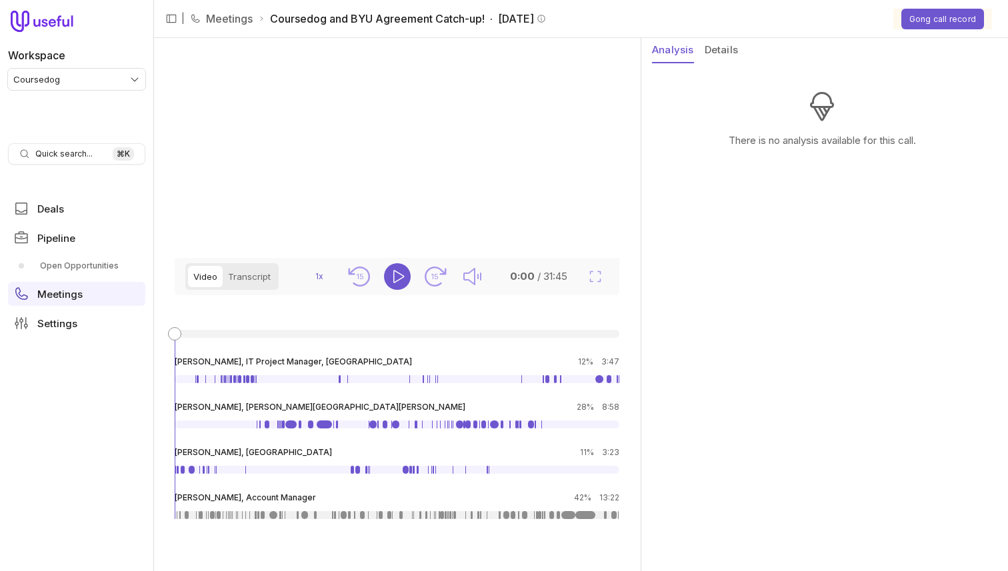
click at [712, 50] on button "Details" at bounding box center [721, 50] width 33 height 25
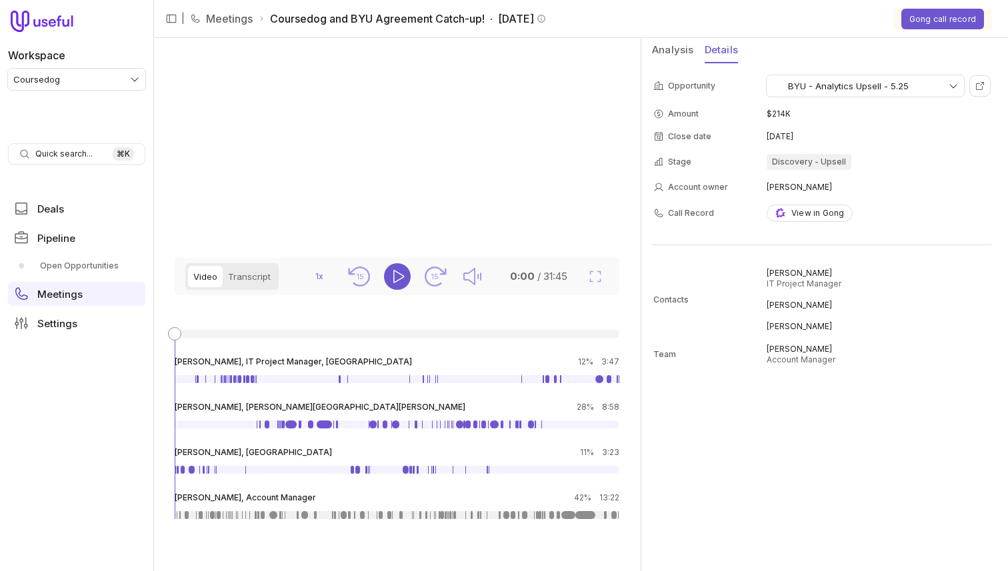
click at [679, 47] on button "Analysis" at bounding box center [673, 50] width 42 height 25
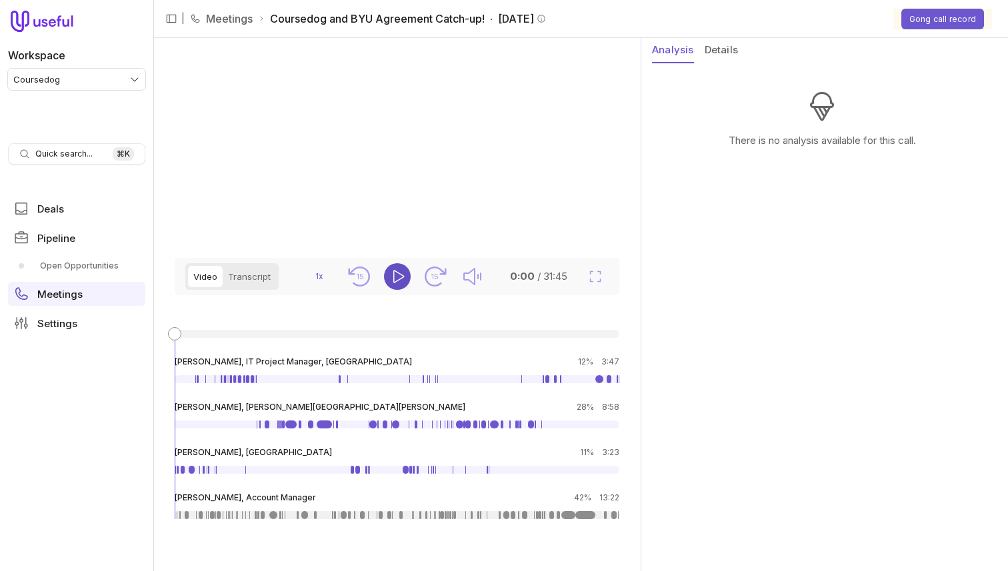
click at [405, 290] on button "Play" at bounding box center [397, 276] width 27 height 27
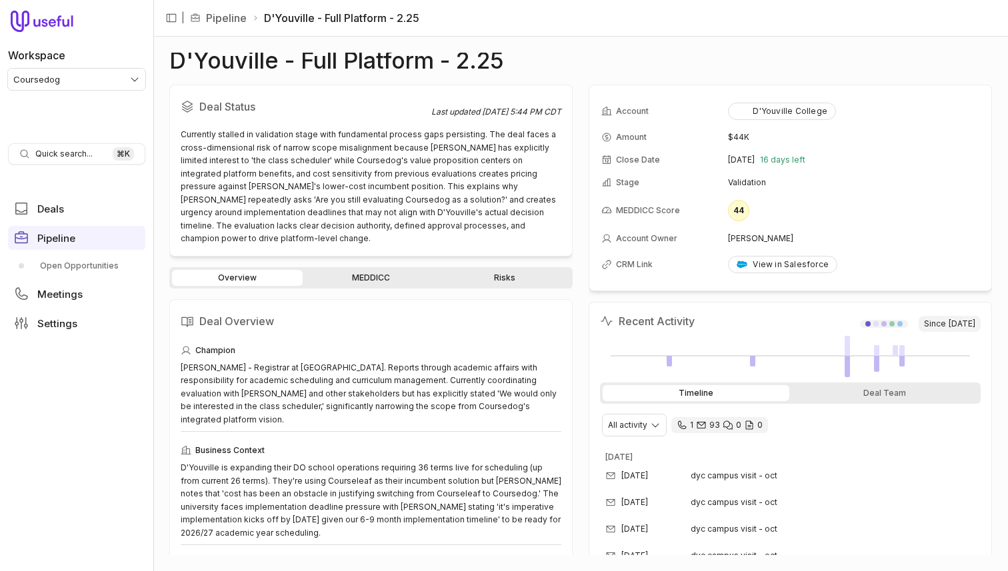
click at [395, 270] on link "MEDDICC" at bounding box center [370, 278] width 131 height 16
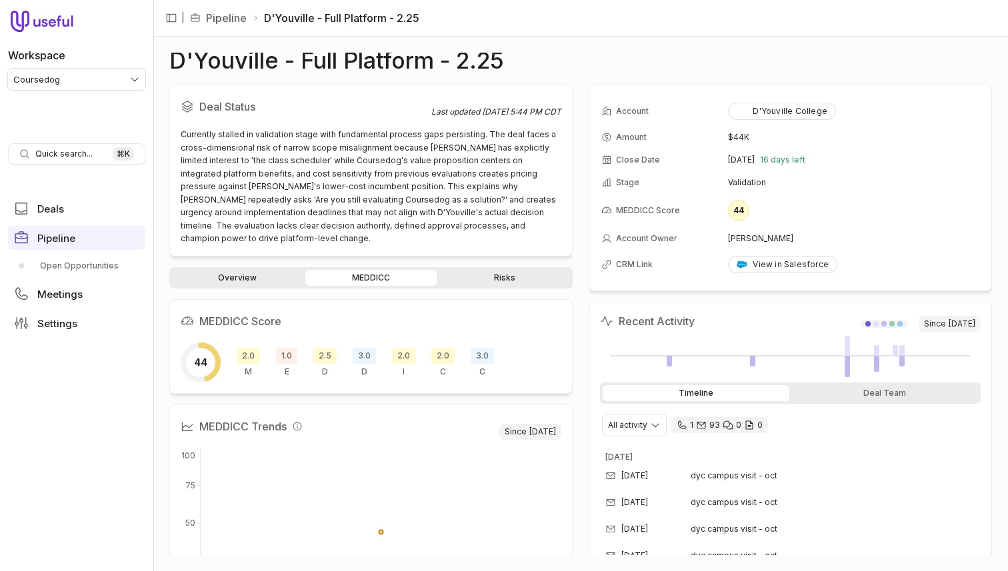
click at [294, 348] on span "1.0" at bounding box center [286, 356] width 21 height 16
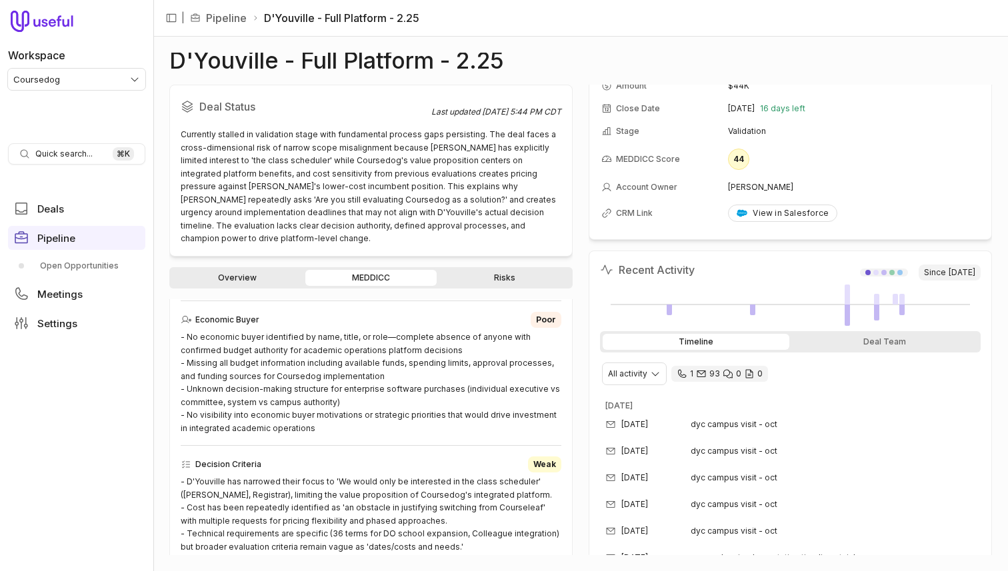
scroll to position [67, 0]
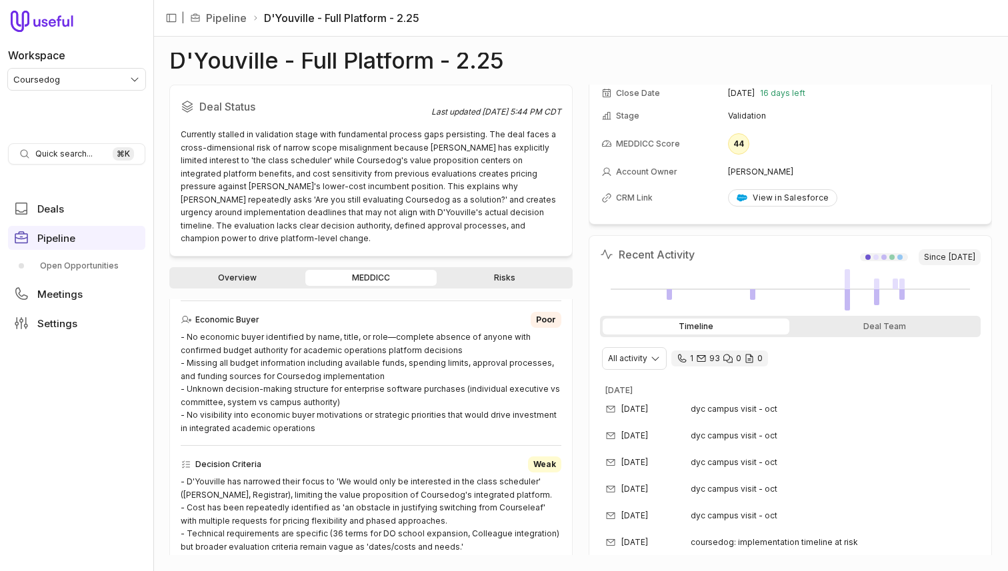
click at [843, 316] on div "Timeline Deal Team" at bounding box center [790, 326] width 381 height 21
click at [841, 327] on div "Deal Team" at bounding box center [885, 327] width 187 height 16
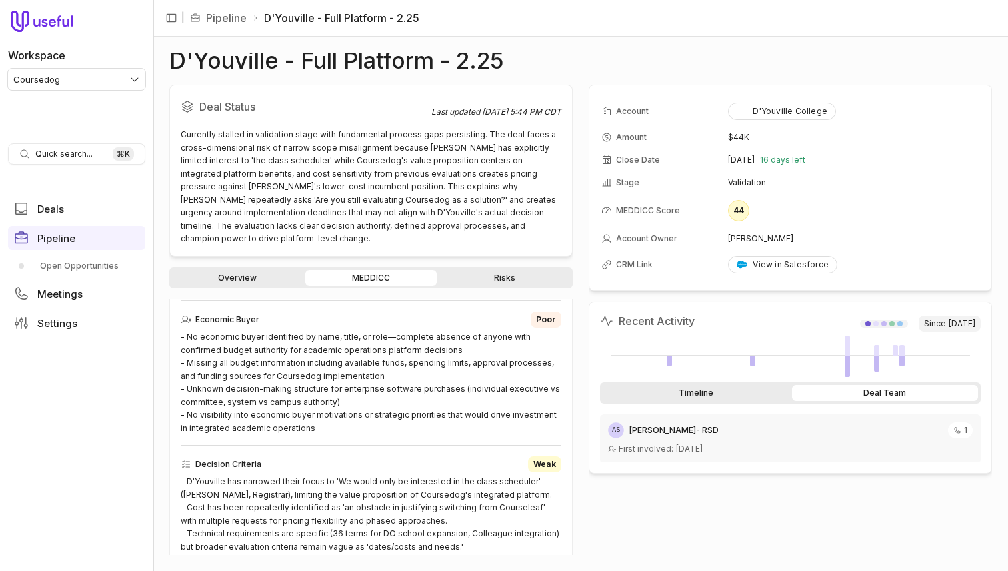
click at [722, 390] on div "Timeline" at bounding box center [696, 393] width 187 height 16
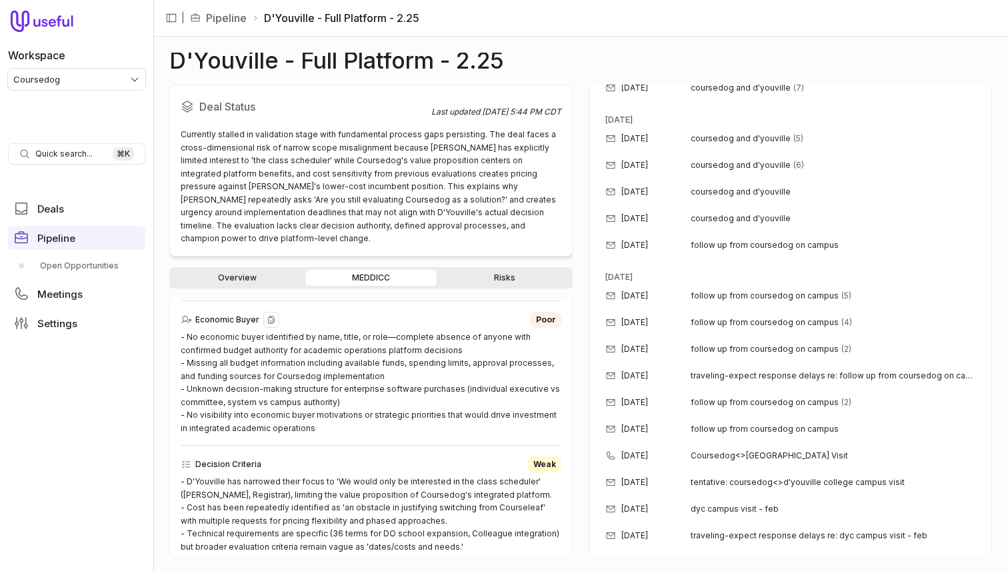
scroll to position [1198, 0]
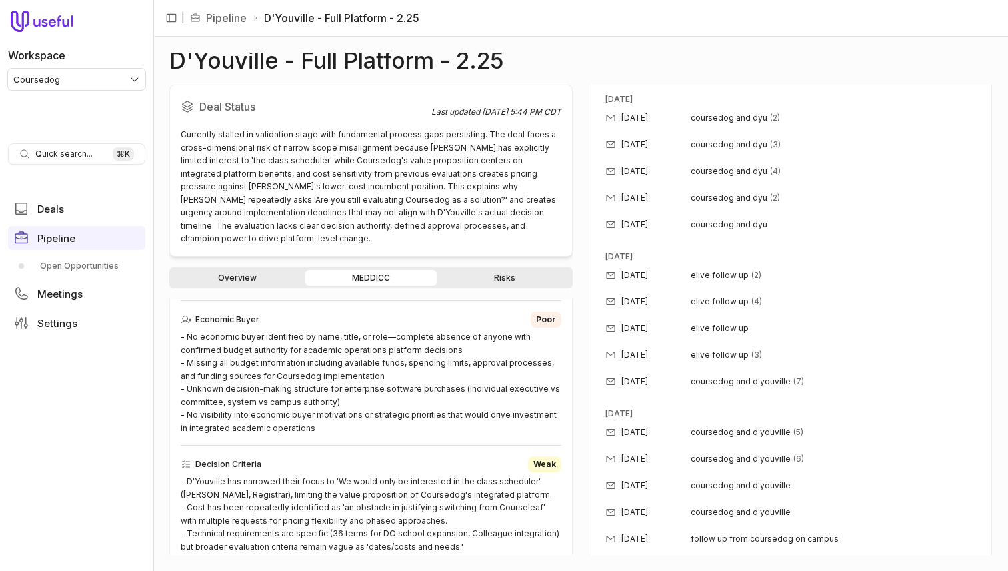
scroll to position [429, 0]
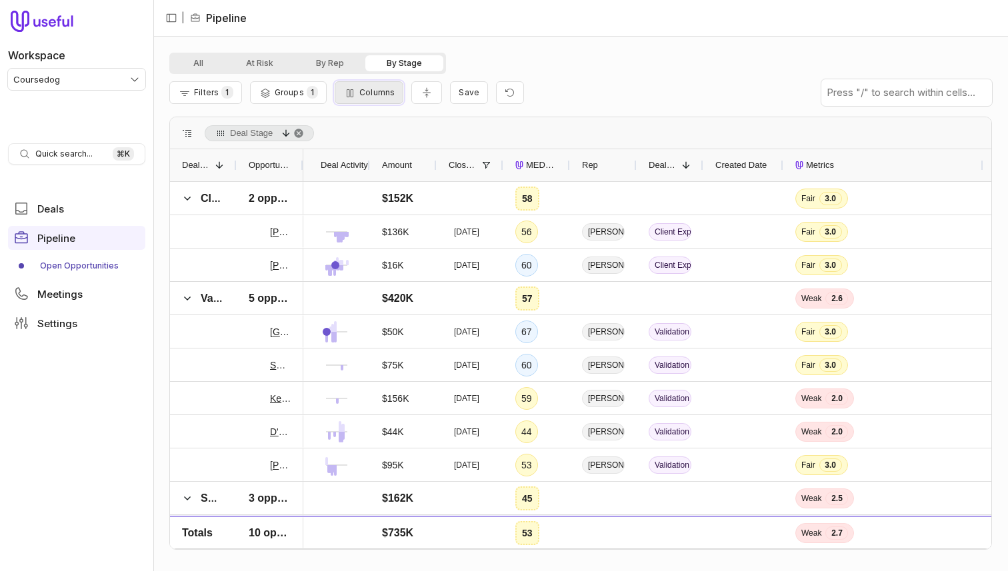
click at [369, 103] on button "Columns" at bounding box center [369, 92] width 69 height 23
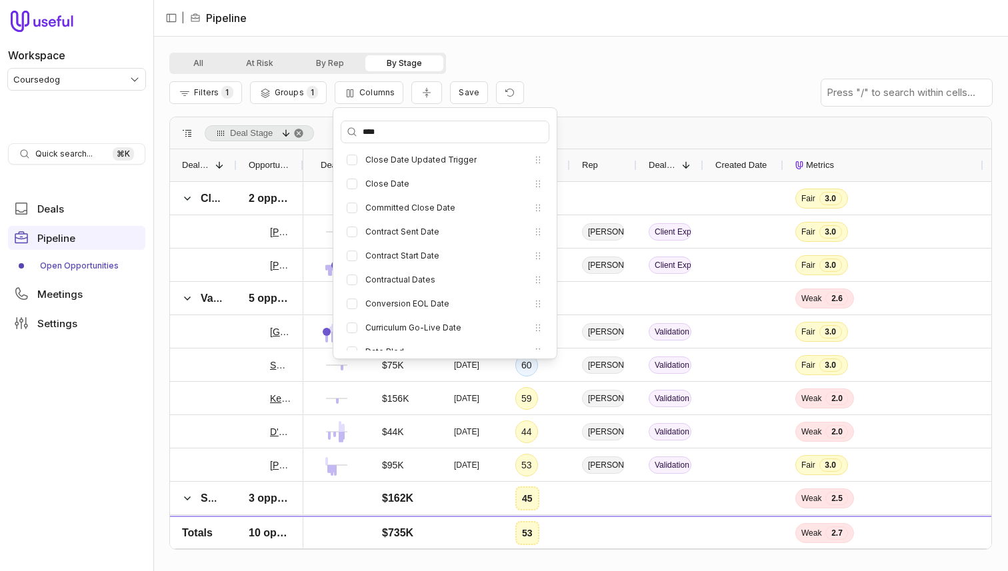
scroll to position [254, 0]
type input "****"
click at [351, 261] on button "Contract Start Date" at bounding box center [352, 258] width 11 height 11
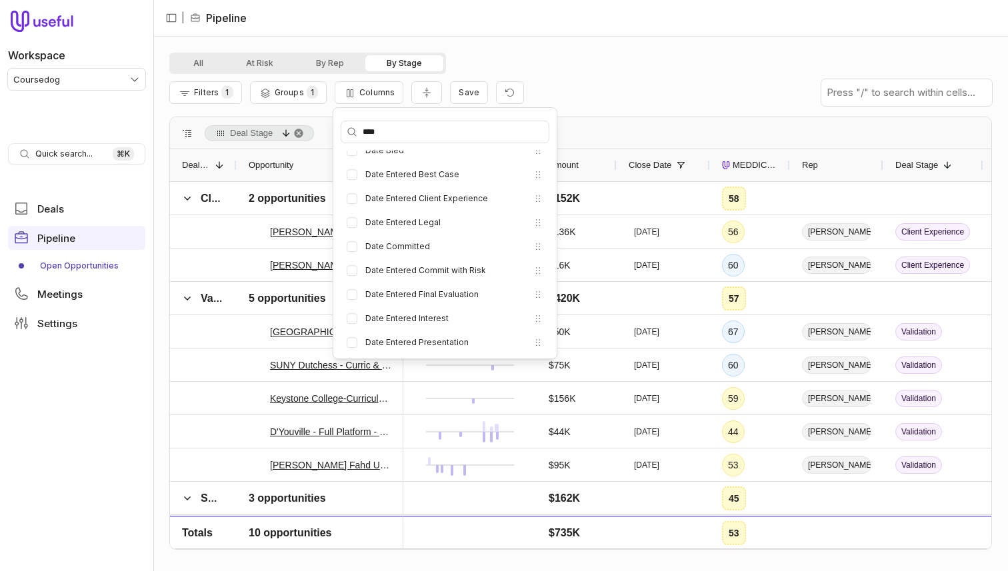
scroll to position [38, 0]
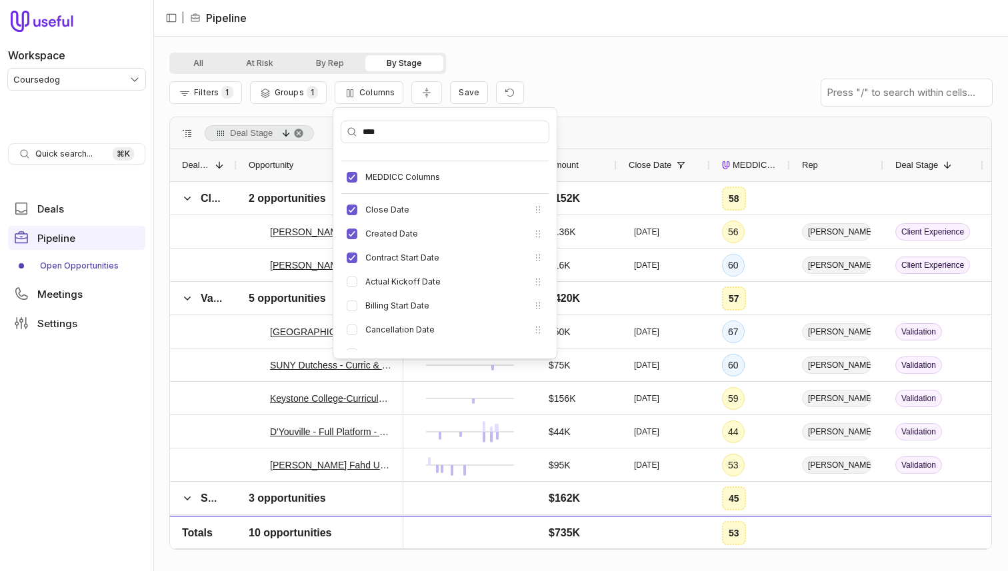
click at [573, 68] on div "All At Risk By Rep By Stage" at bounding box center [580, 63] width 823 height 21
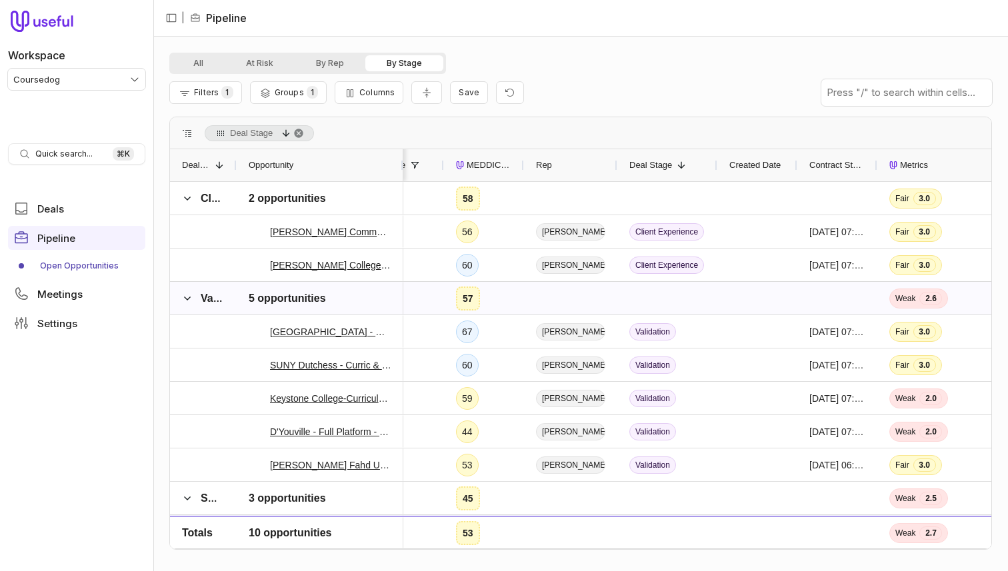
scroll to position [0, 0]
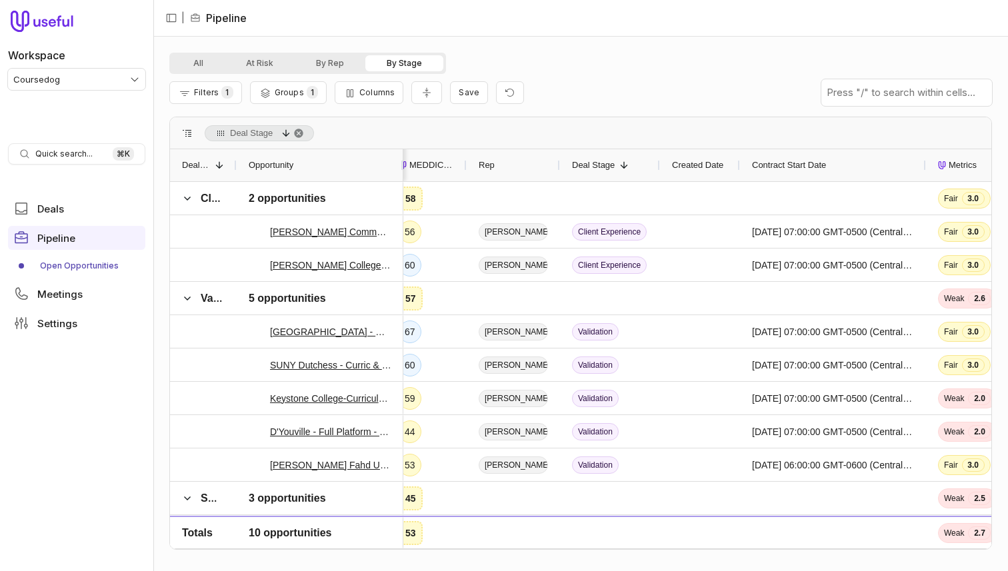
drag, startPoint x: 818, startPoint y: 162, endPoint x: 924, endPoint y: 177, distance: 107.0
click at [924, 177] on div at bounding box center [925, 165] width 5 height 32
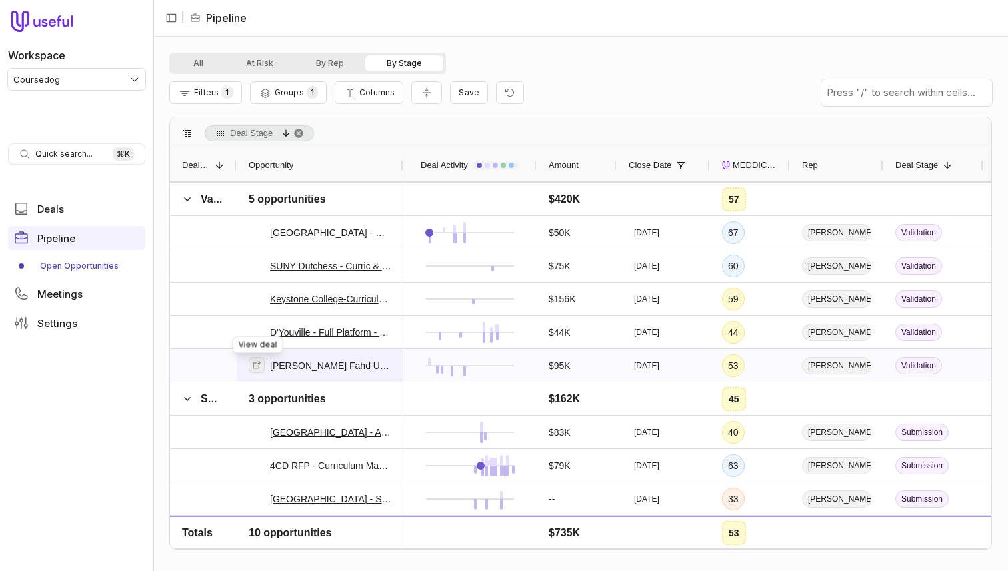
click at [263, 367] on link at bounding box center [257, 365] width 16 height 16
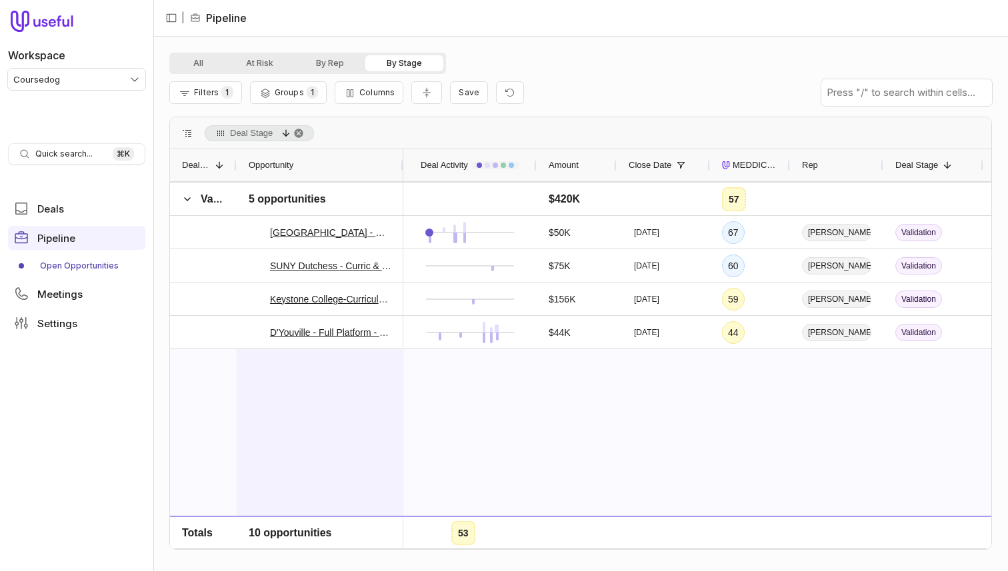
click at [342, 384] on div "Prince Mohammad Bin Fahd University - Scheduling / FWM / CDP - 2025-08-12" at bounding box center [320, 543] width 143 height 387
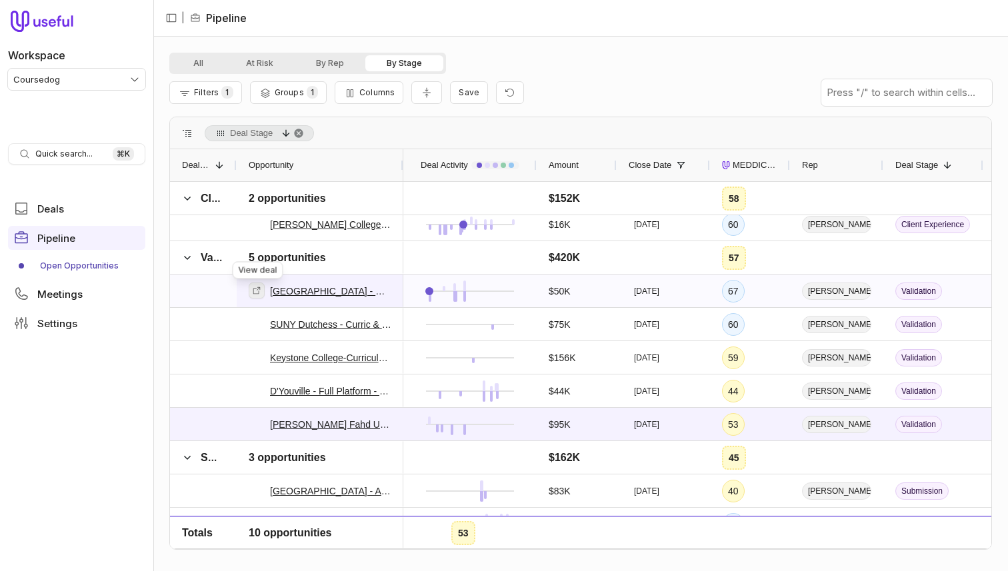
click at [259, 294] on icon at bounding box center [256, 290] width 9 height 9
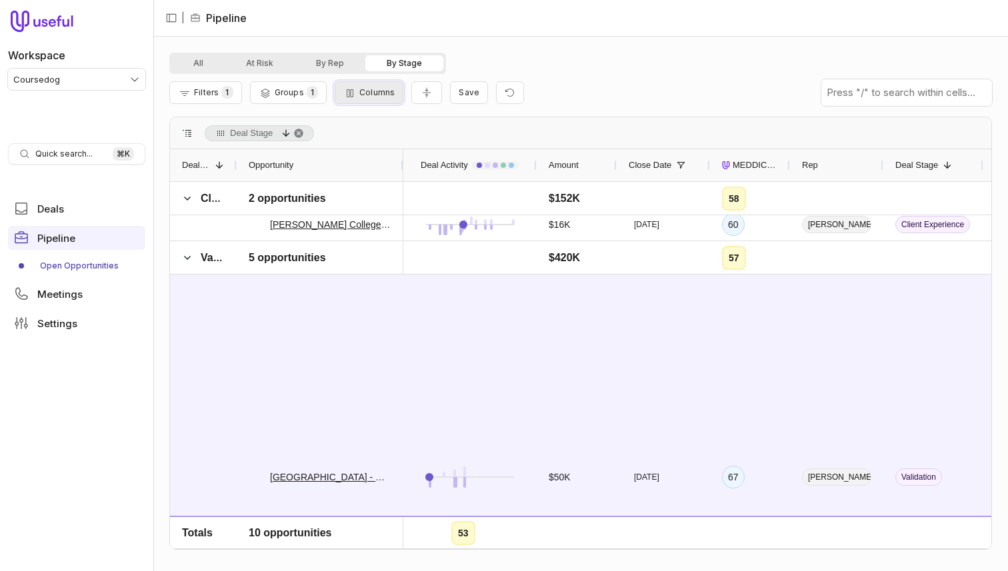
click at [350, 88] on icon "button" at bounding box center [349, 93] width 13 height 11
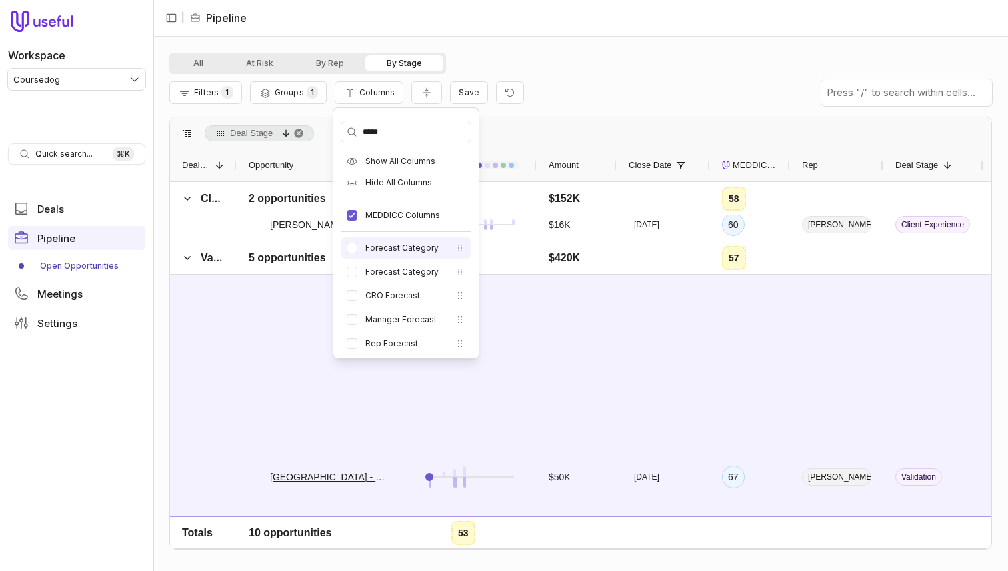
type input "*****"
click at [371, 249] on label "Forecast Category" at bounding box center [401, 248] width 73 height 11
click at [357, 249] on button "Forecast Category" at bounding box center [352, 248] width 11 height 11
click at [370, 273] on label "Forecast Category" at bounding box center [401, 272] width 73 height 11
click at [357, 273] on button "Forecast Category" at bounding box center [352, 272] width 11 height 11
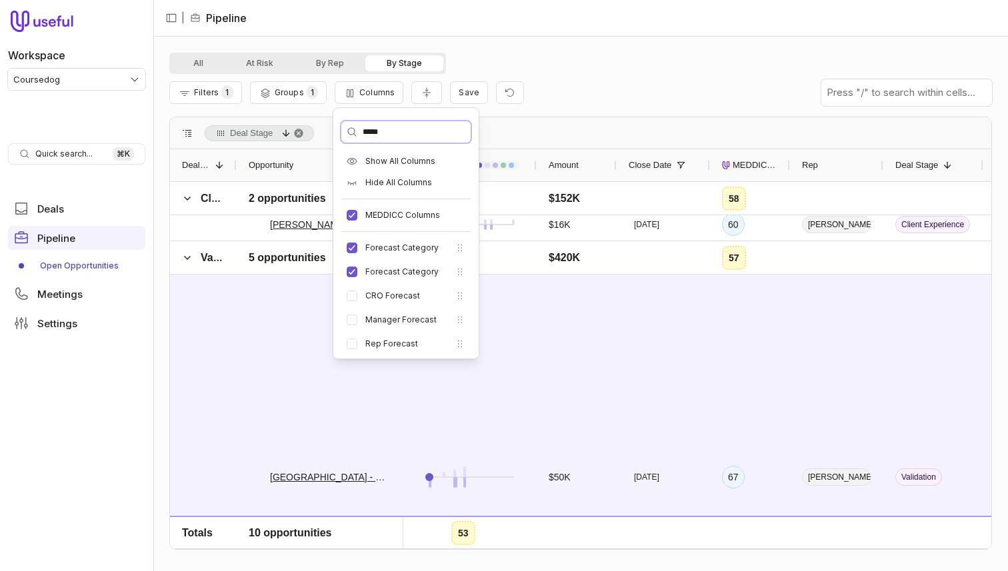
click at [442, 132] on input "*****" at bounding box center [405, 131] width 129 height 21
click at [442, 130] on input "*****" at bounding box center [405, 131] width 129 height 21
click at [565, 46] on div "All At Risk By Rep By Stage Filters 1 Groups 1 Columns Save - Ken Matthews (VP …" at bounding box center [580, 304] width 855 height 535
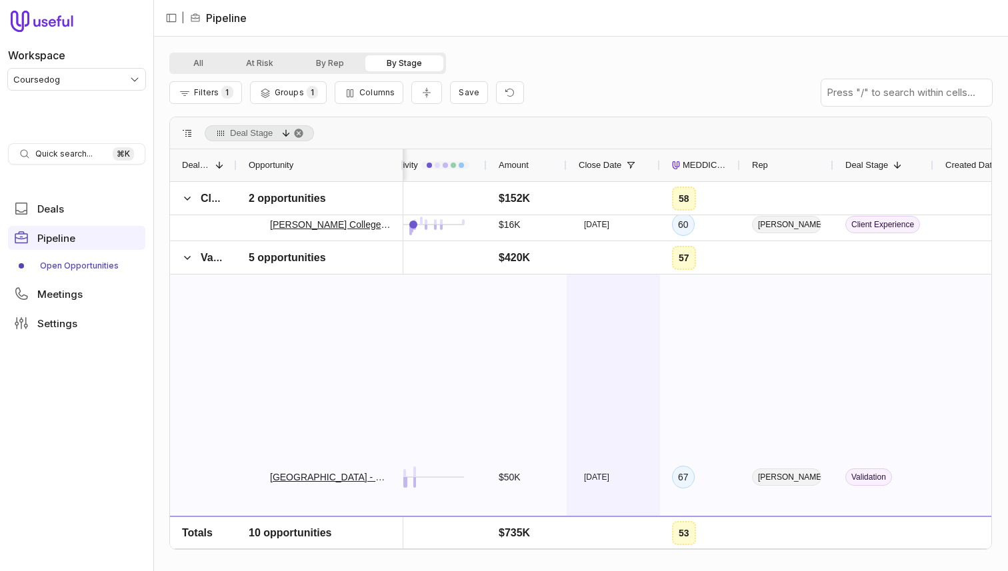
scroll to position [0, 225]
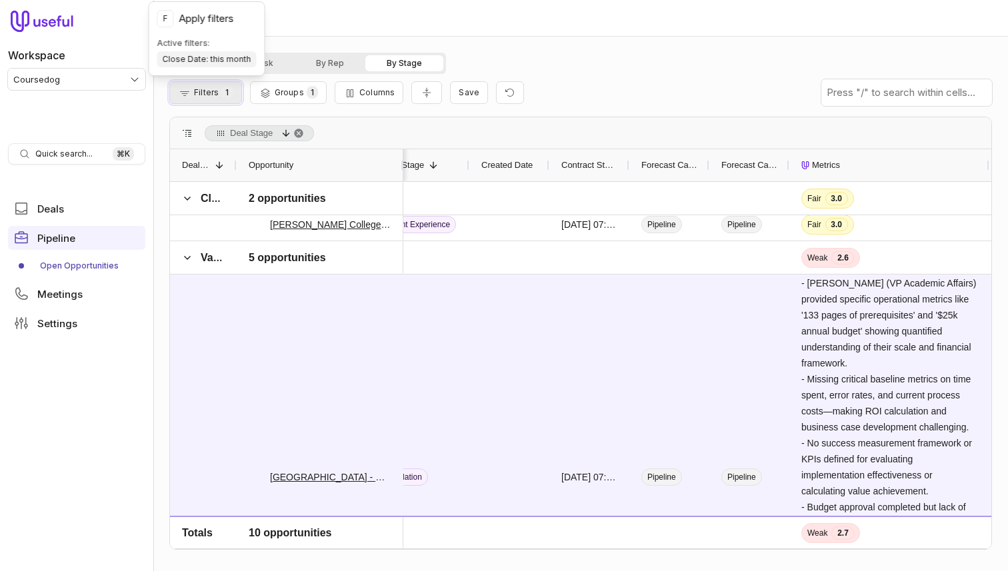
click at [209, 93] on span "Filters" at bounding box center [206, 92] width 25 height 10
click at [620, 78] on div "Filters 1 Groups 1 Columns Save" at bounding box center [580, 92] width 823 height 37
click at [290, 77] on div "Filters 1 Groups 1 Columns Save" at bounding box center [580, 92] width 823 height 37
click at [290, 90] on span "Groups" at bounding box center [289, 92] width 29 height 10
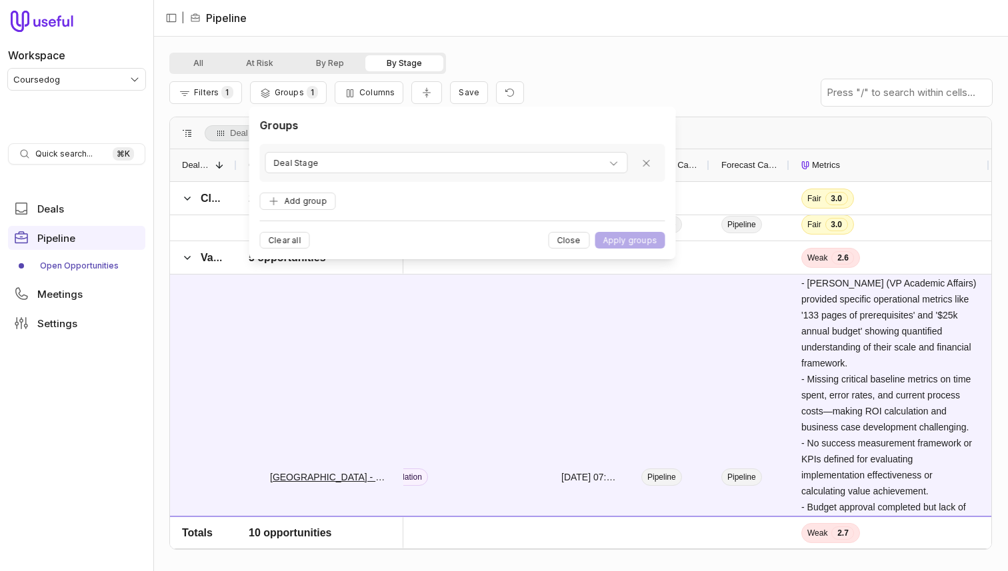
click at [551, 39] on div "All At Risk By Rep By Stage Filters 1 Groups 1 Columns Save - Ken Matthews (VP …" at bounding box center [580, 304] width 855 height 535
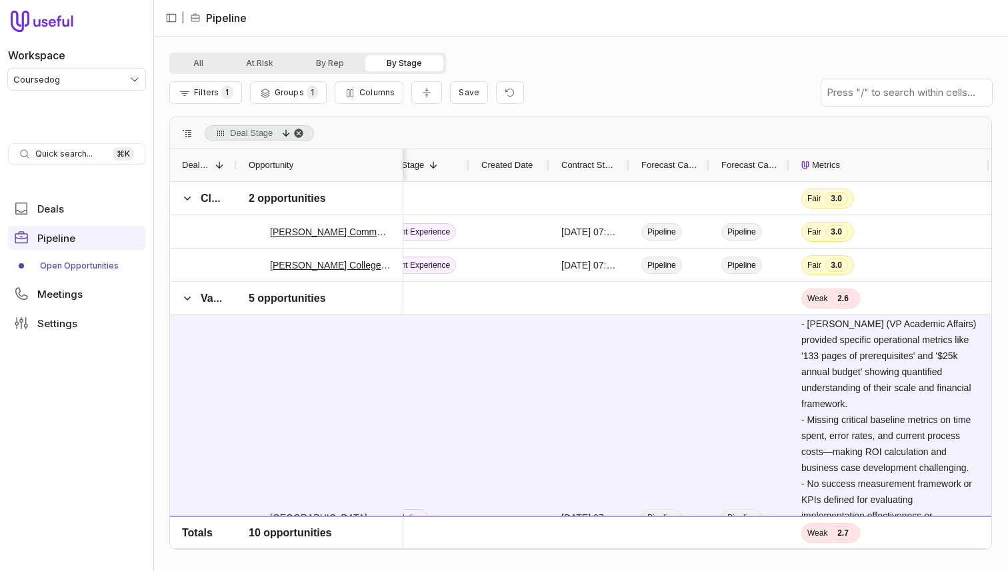
click at [303, 133] on span "Deal Stage, descending. Press ENTER to sort. Press DELETE to remove" at bounding box center [298, 133] width 11 height 11
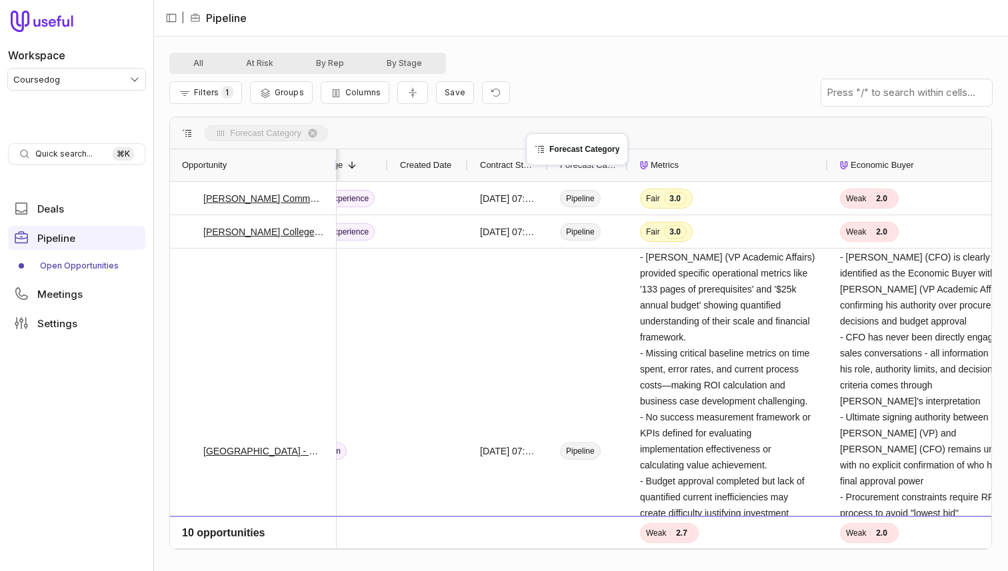
drag, startPoint x: 582, startPoint y: 159, endPoint x: 538, endPoint y: 141, distance: 47.5
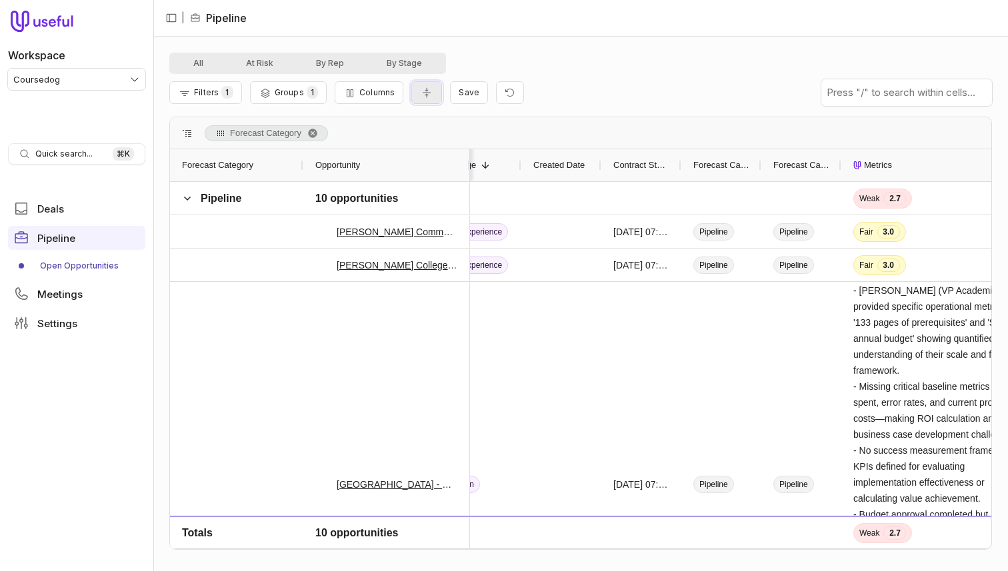
click at [426, 84] on button "Collapse all rows" at bounding box center [426, 92] width 31 height 23
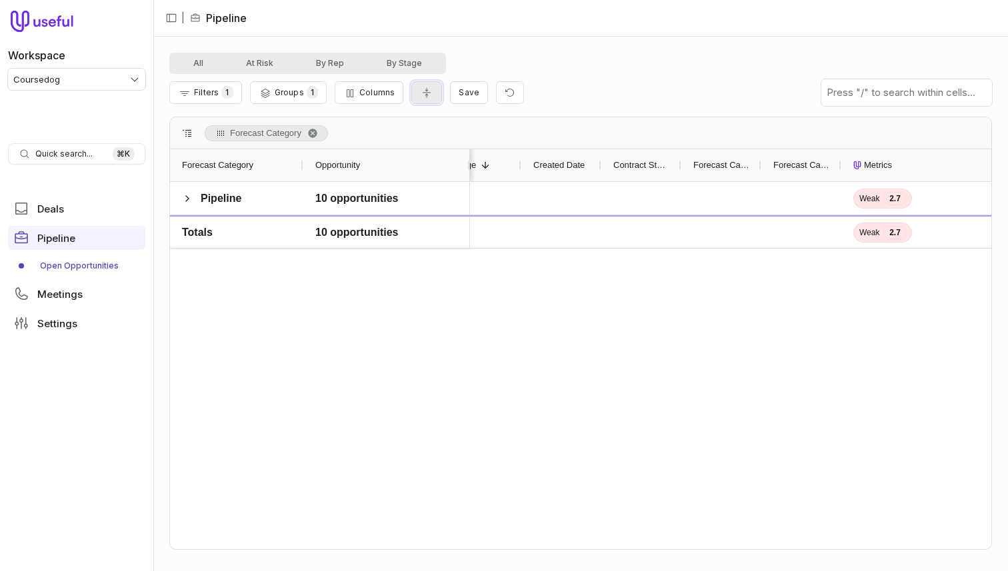
click at [425, 84] on button "Collapse all rows" at bounding box center [426, 92] width 31 height 23
click at [213, 94] on span "Filters" at bounding box center [206, 92] width 25 height 10
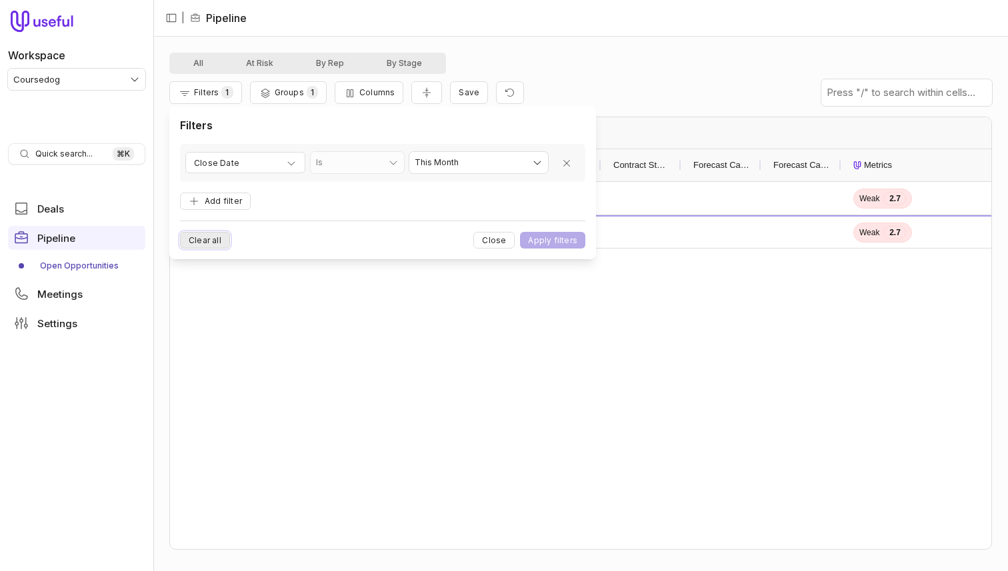
click at [217, 244] on button "Clear all" at bounding box center [205, 240] width 50 height 17
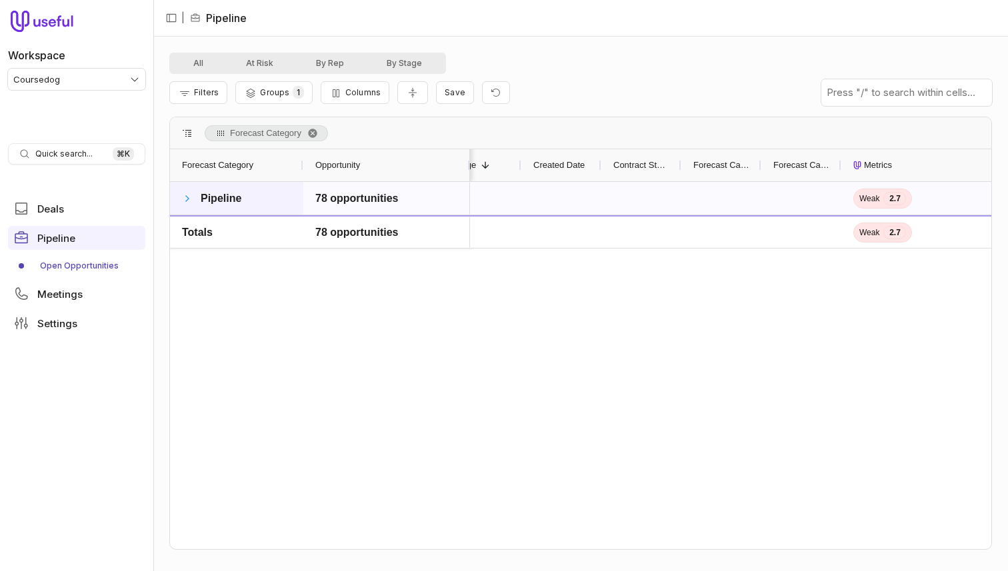
click at [185, 196] on span at bounding box center [187, 198] width 11 height 11
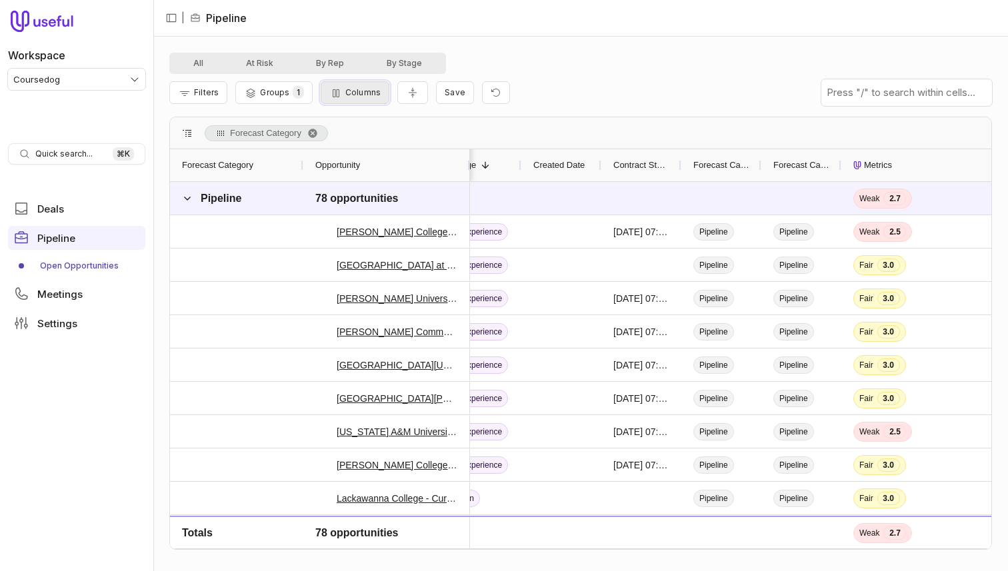
click at [349, 93] on span "Columns" at bounding box center [362, 92] width 35 height 10
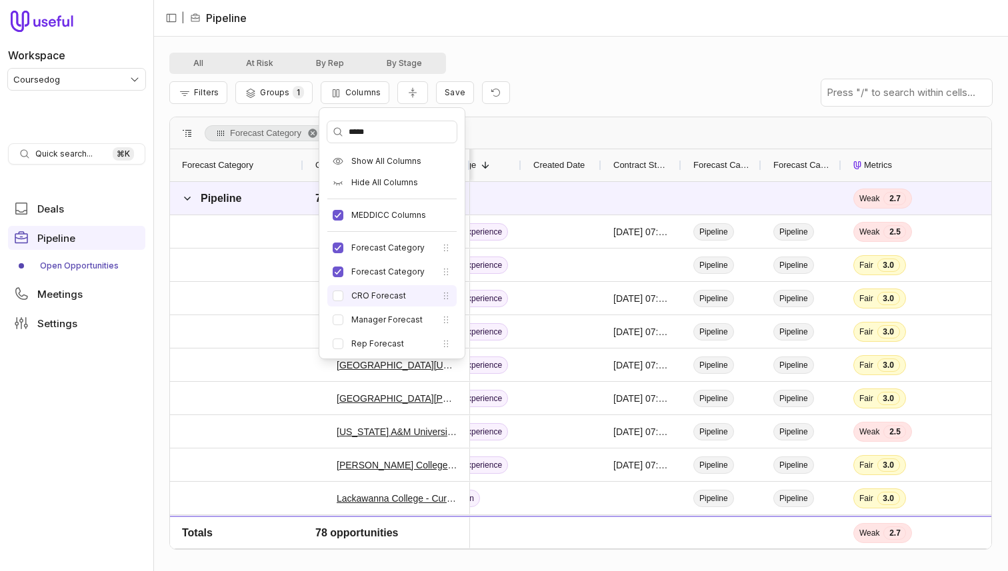
click at [363, 296] on label "CRO Forecast" at bounding box center [378, 296] width 55 height 11
click at [343, 296] on button "CRO Forecast" at bounding box center [338, 296] width 11 height 11
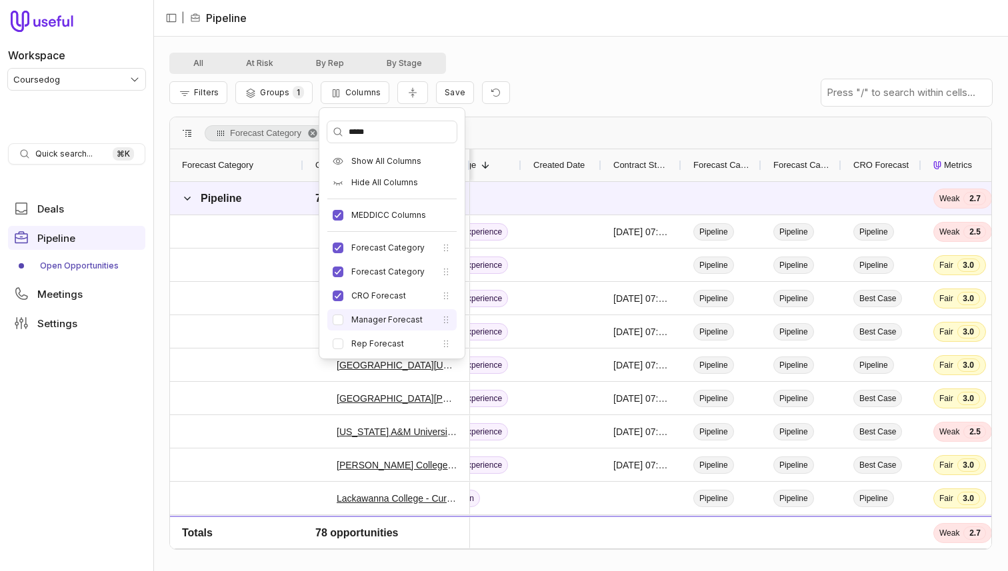
click at [365, 321] on label "Manager Forecast" at bounding box center [386, 320] width 71 height 11
click at [343, 321] on button "Manager Forecast" at bounding box center [338, 320] width 11 height 11
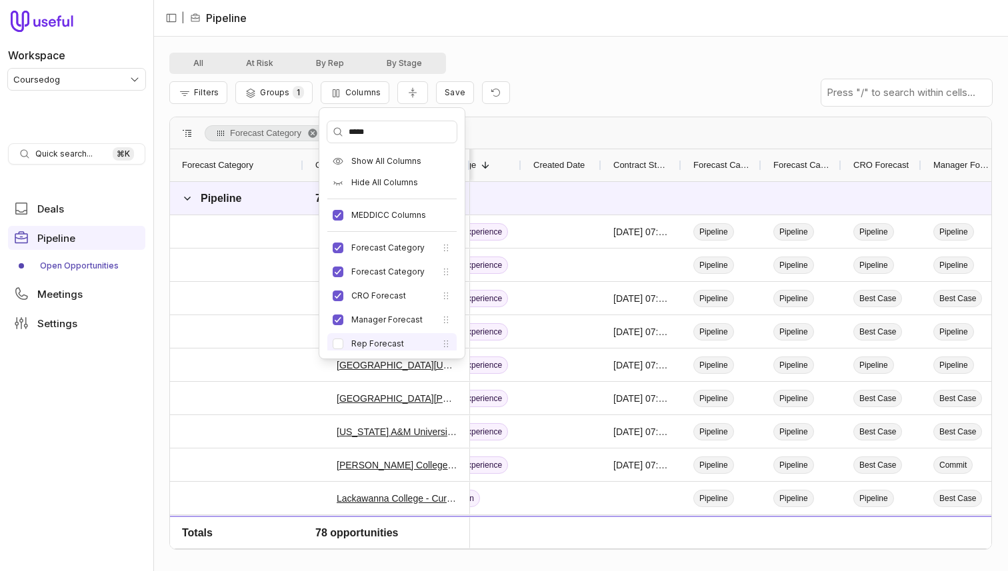
click at [365, 336] on li "Rep Forecast" at bounding box center [391, 343] width 129 height 21
click at [379, 341] on label "Rep Forecast" at bounding box center [377, 344] width 53 height 11
click at [343, 341] on button "Rep Forecast" at bounding box center [338, 344] width 11 height 11
click at [709, 103] on div "Filters Groups 1 Columns Save" at bounding box center [580, 92] width 823 height 37
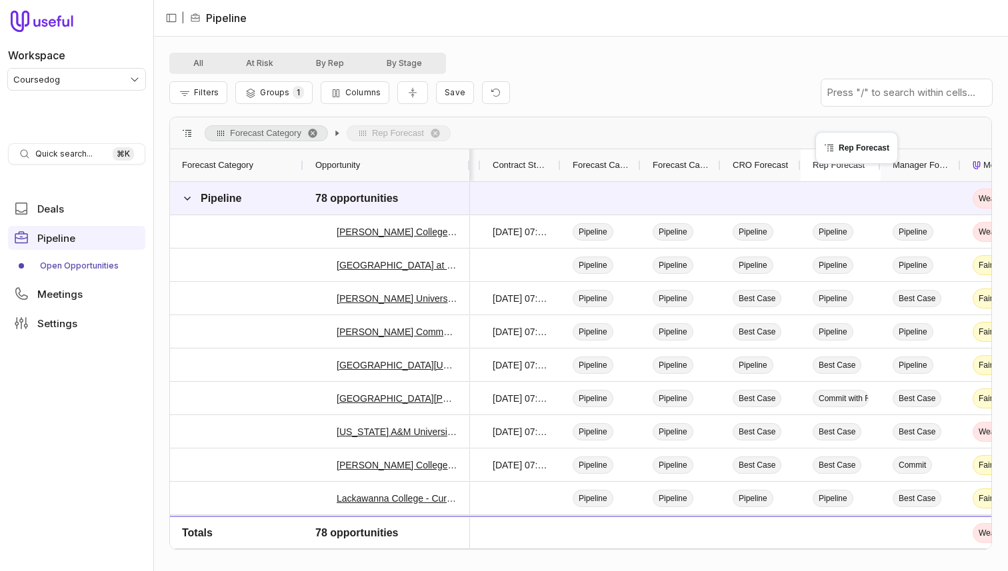
drag, startPoint x: 911, startPoint y: 163, endPoint x: 822, endPoint y: 140, distance: 92.3
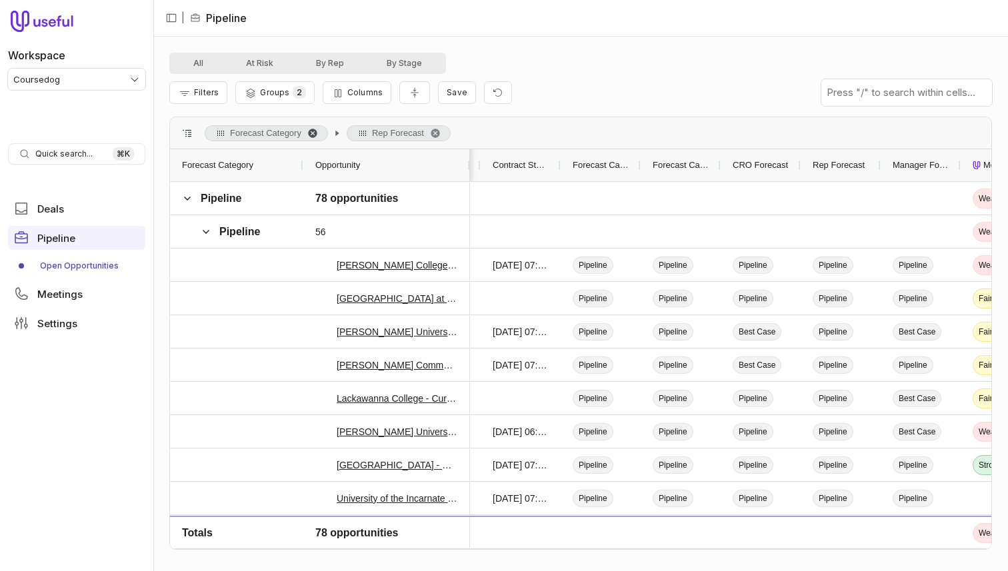
click at [318, 135] on span "Forecast Category. Press ENTER to sort. Press DELETE to remove" at bounding box center [312, 133] width 11 height 11
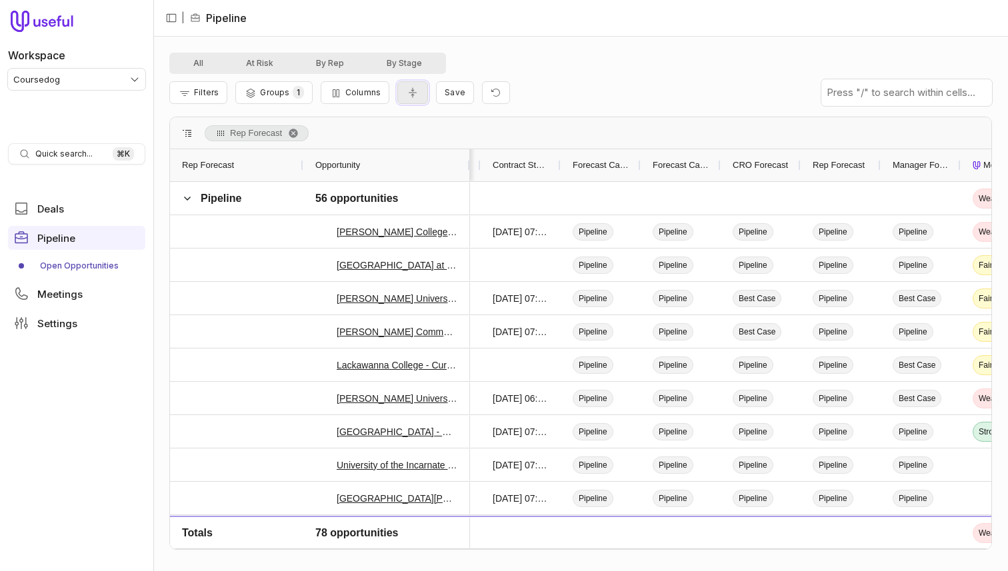
click at [406, 93] on icon "Collapse all rows" at bounding box center [412, 92] width 13 height 11
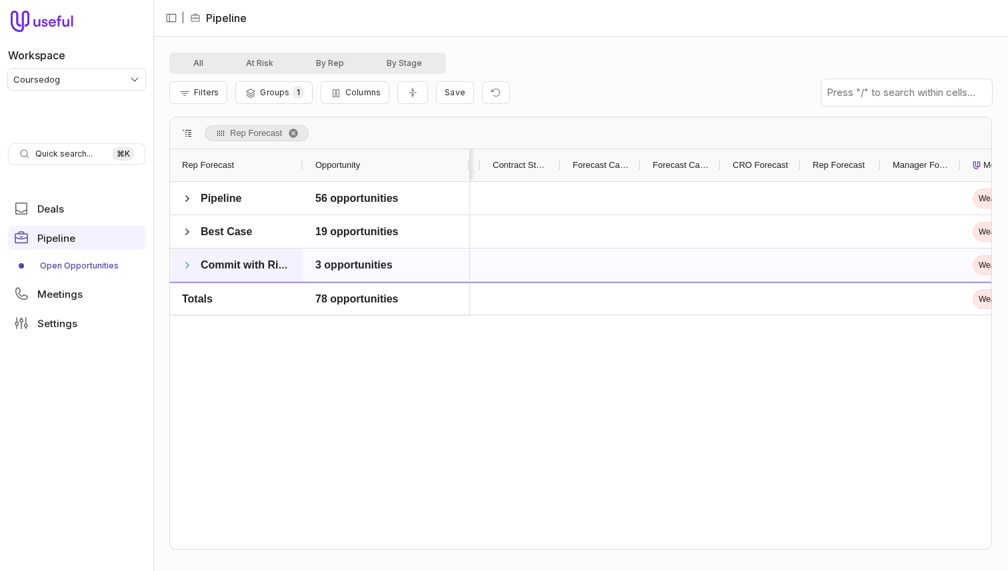
click at [183, 266] on span at bounding box center [187, 265] width 11 height 11
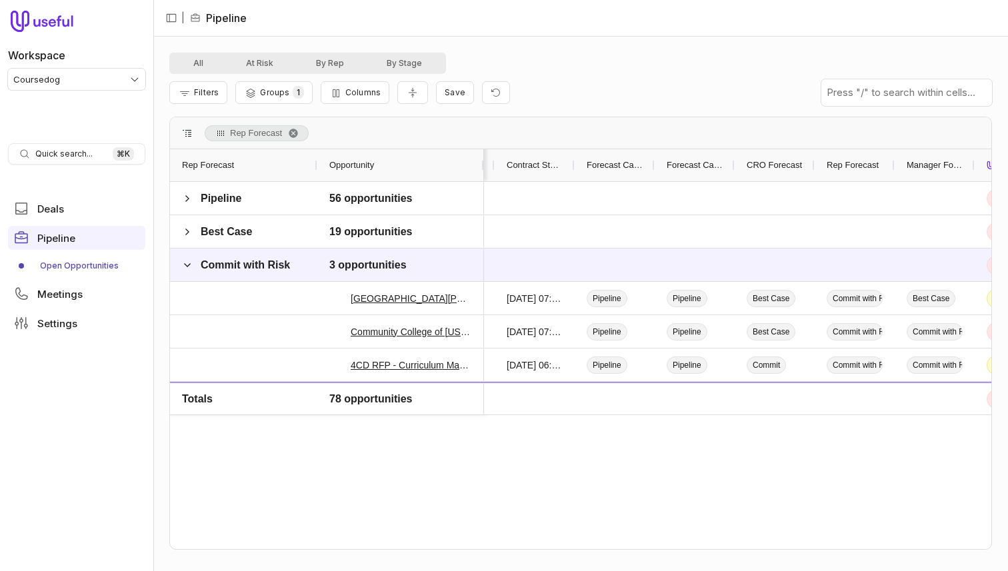
drag, startPoint x: 299, startPoint y: 168, endPoint x: 313, endPoint y: 169, distance: 14.0
click at [314, 169] on div at bounding box center [316, 165] width 5 height 32
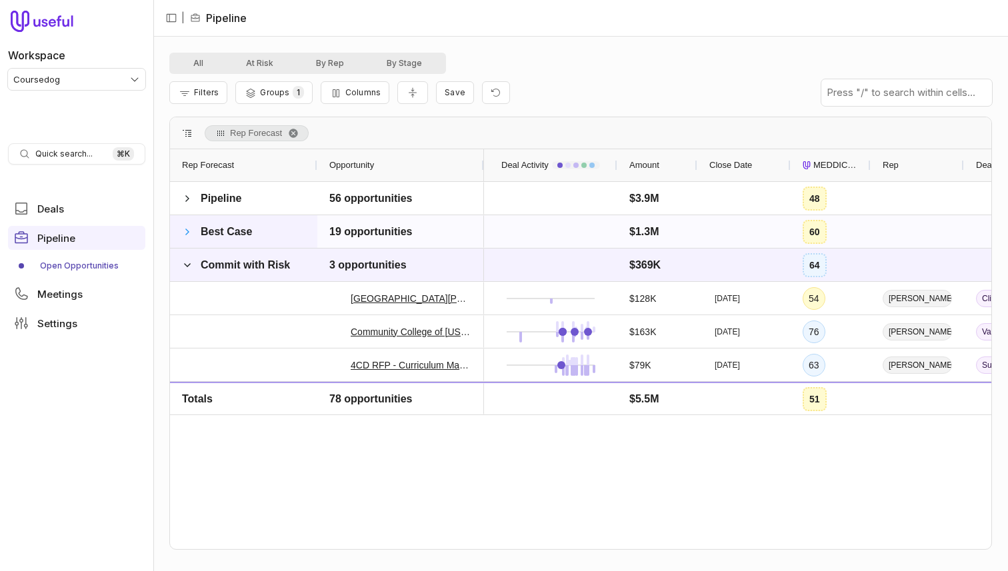
click at [187, 235] on span at bounding box center [187, 232] width 11 height 11
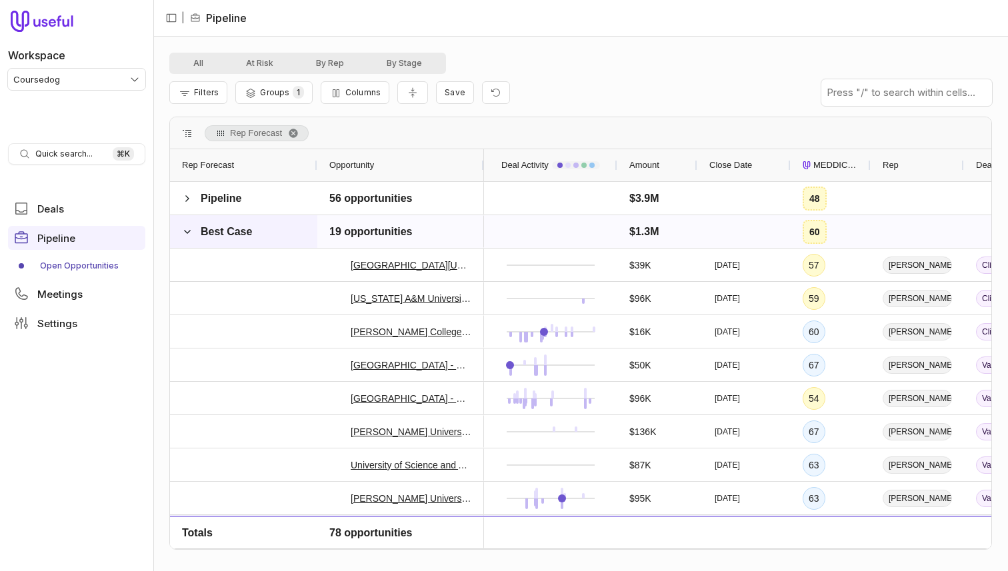
click at [187, 235] on span at bounding box center [187, 232] width 11 height 11
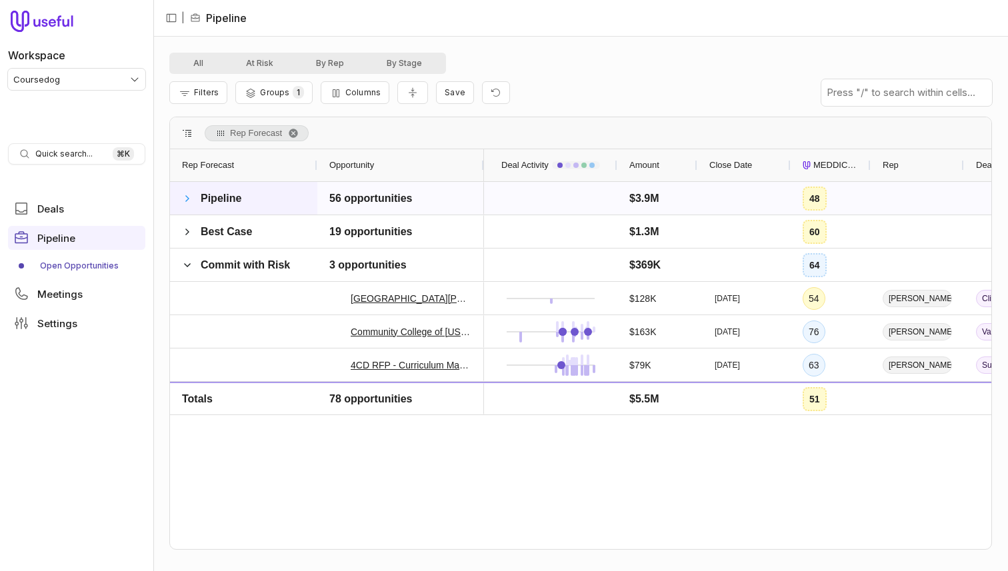
click at [187, 203] on span at bounding box center [187, 198] width 11 height 11
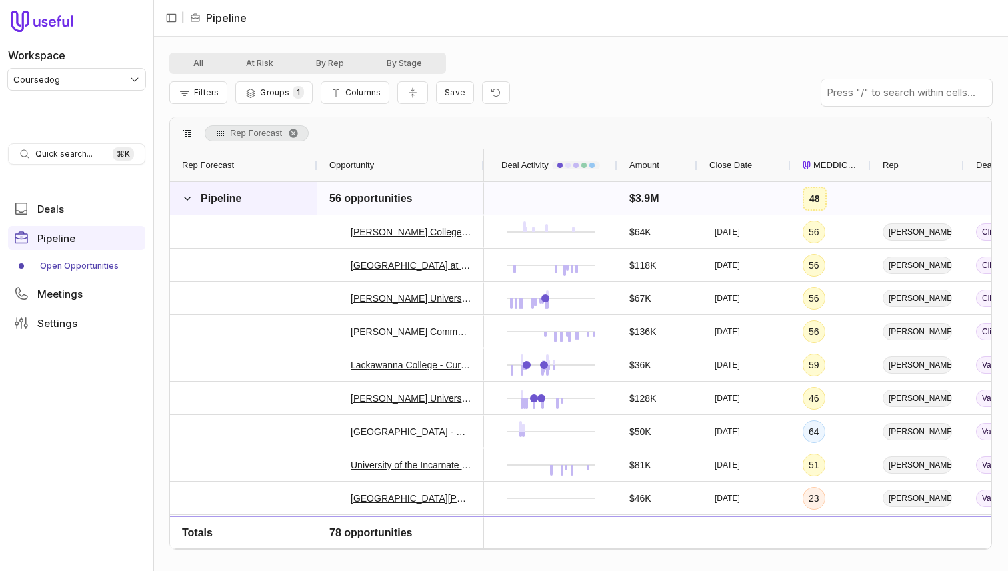
click at [187, 203] on span at bounding box center [187, 198] width 11 height 11
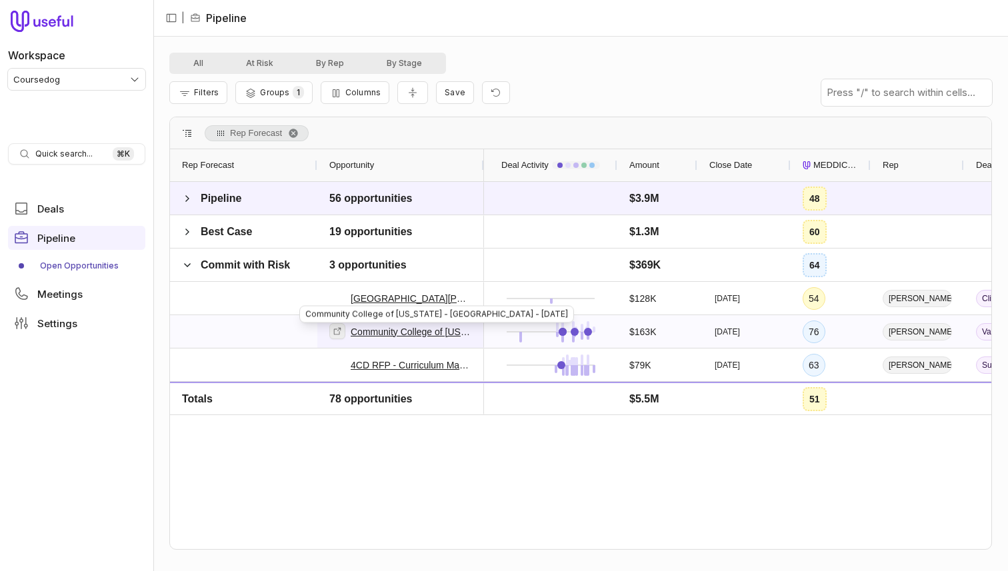
click at [334, 329] on icon at bounding box center [337, 331] width 9 height 9
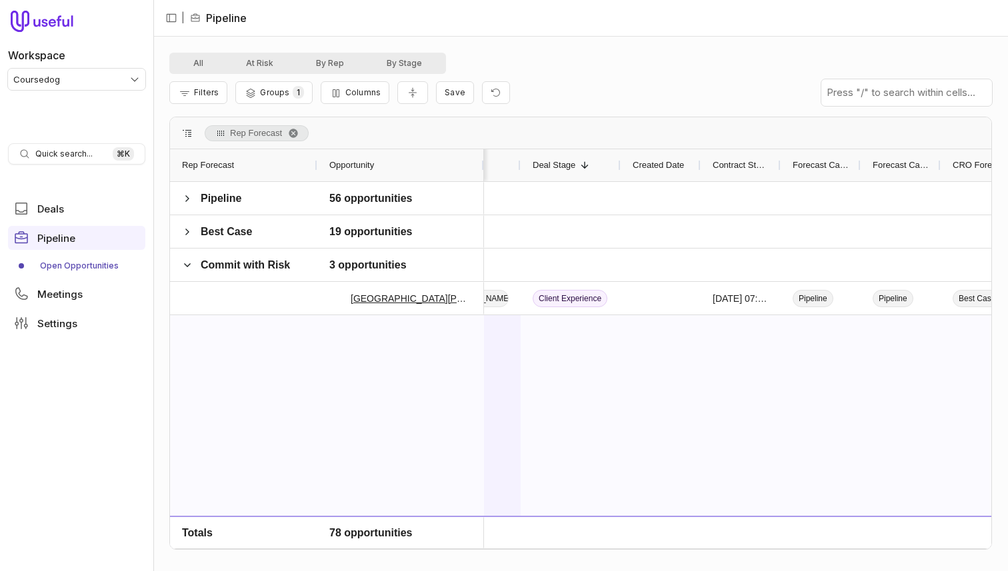
scroll to position [0, 616]
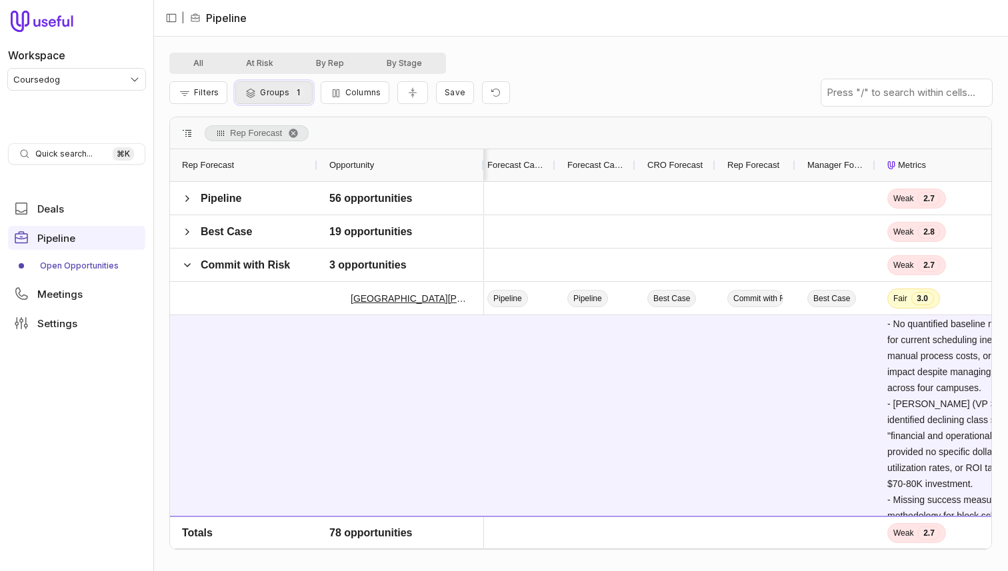
click at [267, 89] on span "Groups" at bounding box center [274, 92] width 29 height 10
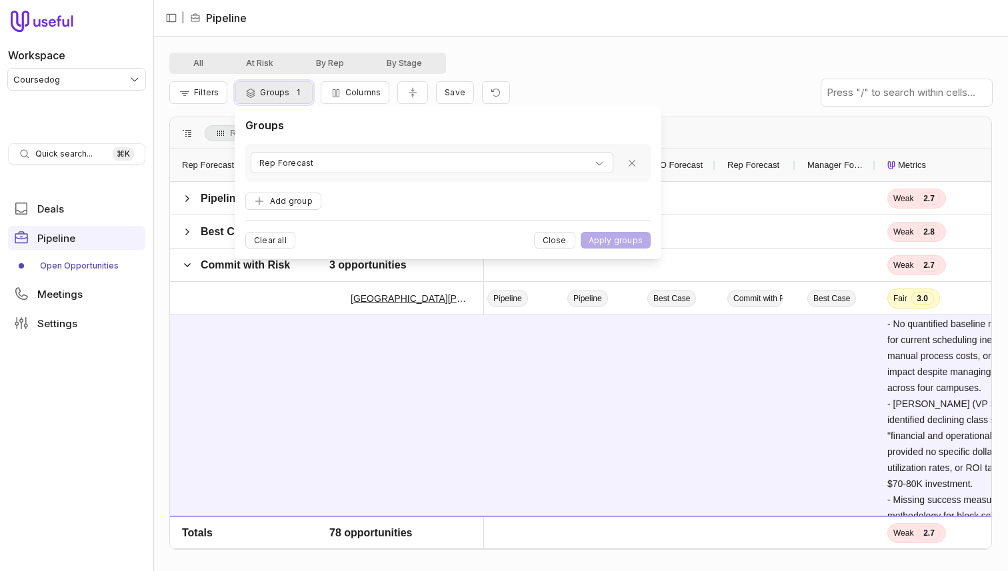
click at [267, 89] on span "Groups" at bounding box center [274, 92] width 29 height 10
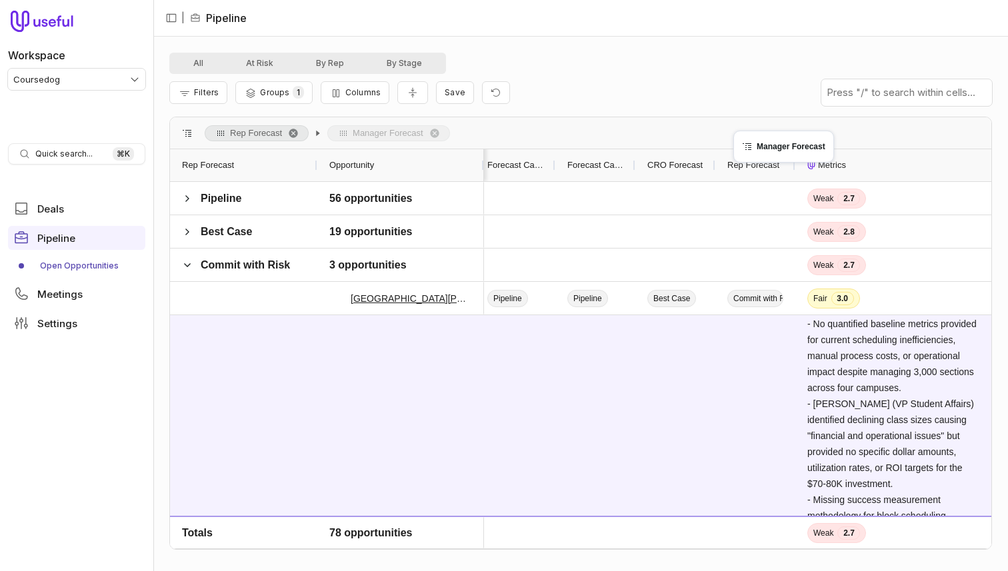
drag, startPoint x: 819, startPoint y: 163, endPoint x: 692, endPoint y: 146, distance: 128.5
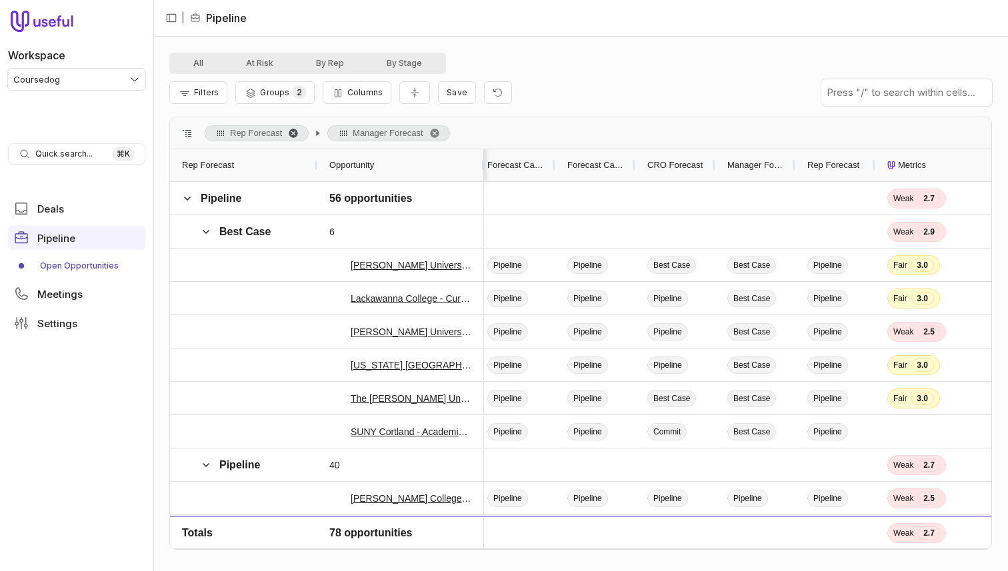
click at [292, 133] on span "Rep Forecast. Press ENTER to sort. Press DELETE to remove" at bounding box center [293, 133] width 11 height 11
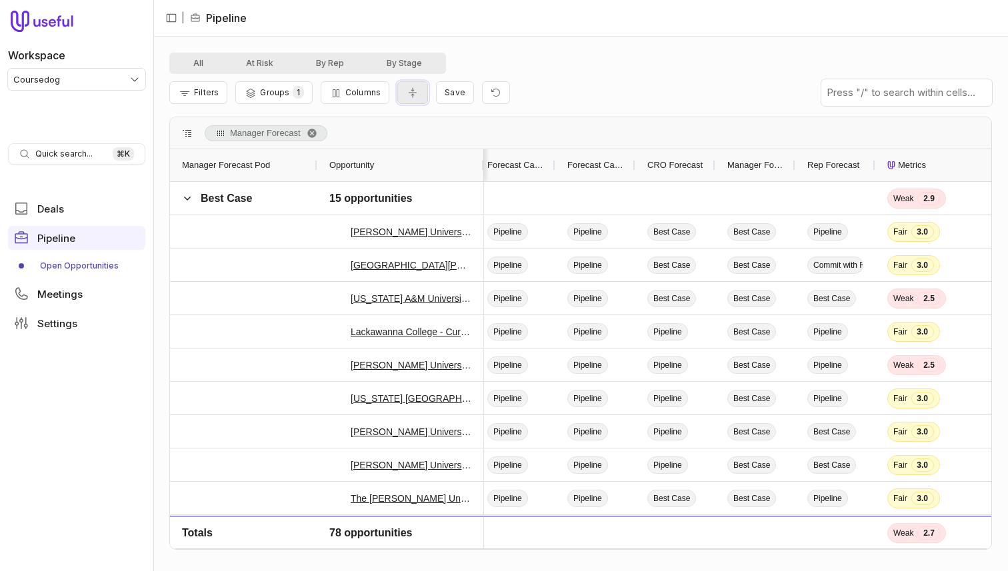
click at [419, 96] on button "Collapse all rows" at bounding box center [412, 92] width 31 height 23
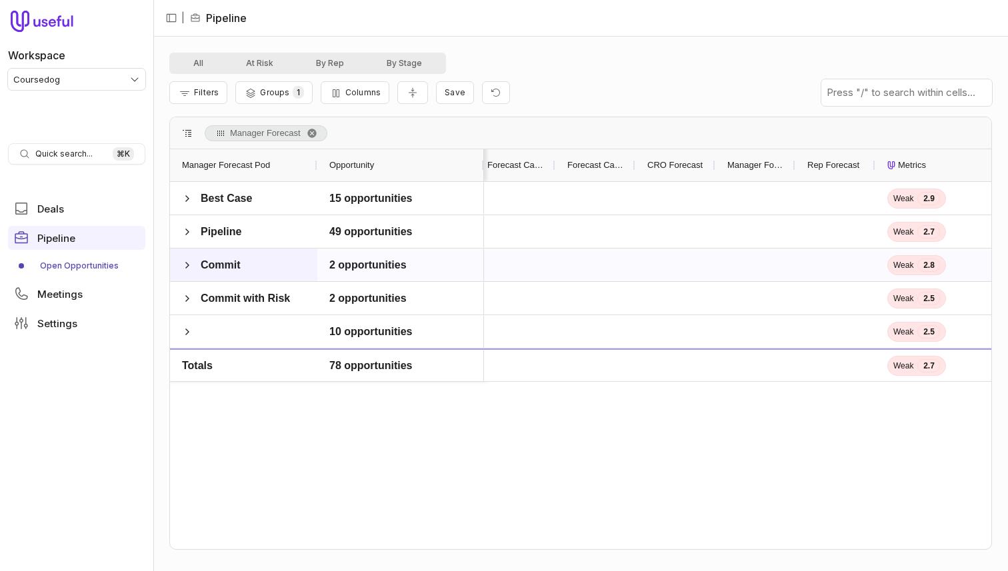
click at [179, 256] on div "Commit" at bounding box center [243, 265] width 147 height 33
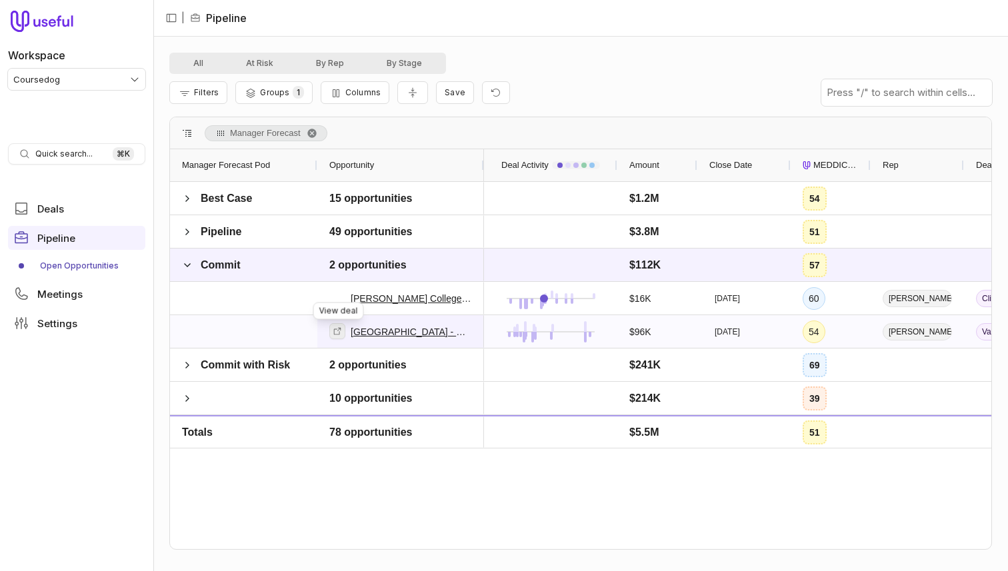
click at [341, 333] on icon at bounding box center [337, 331] width 9 height 9
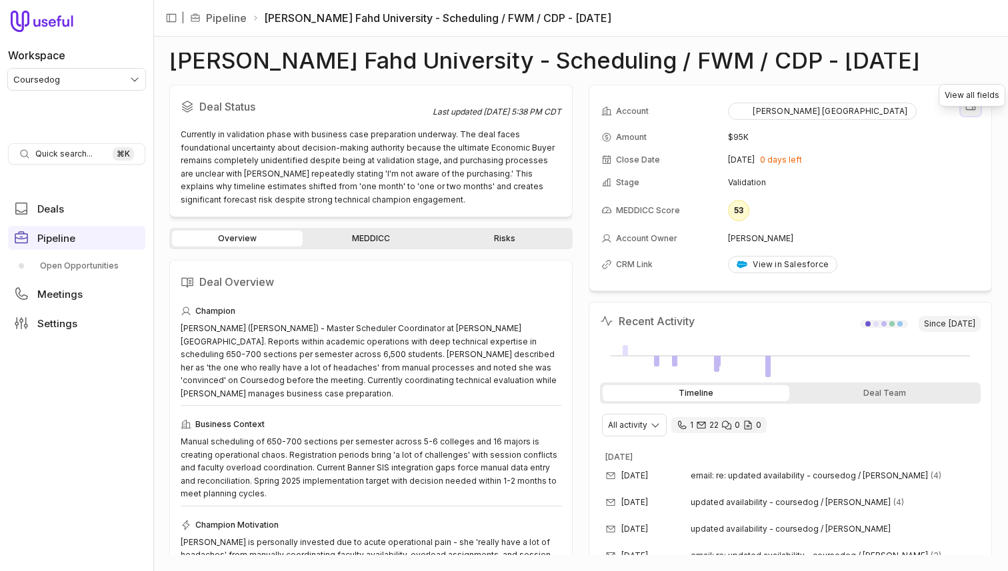
click at [975, 115] on button "View all fields" at bounding box center [971, 106] width 20 height 20
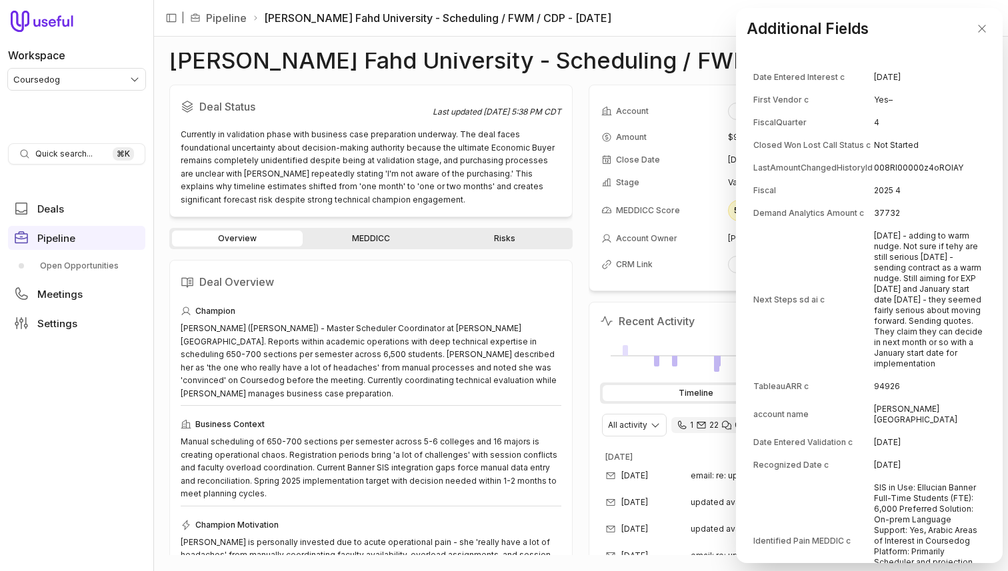
click at [971, 30] on div "Additional Fields" at bounding box center [869, 28] width 267 height 41
click at [978, 29] on icon "Close" at bounding box center [982, 29] width 12 height 12
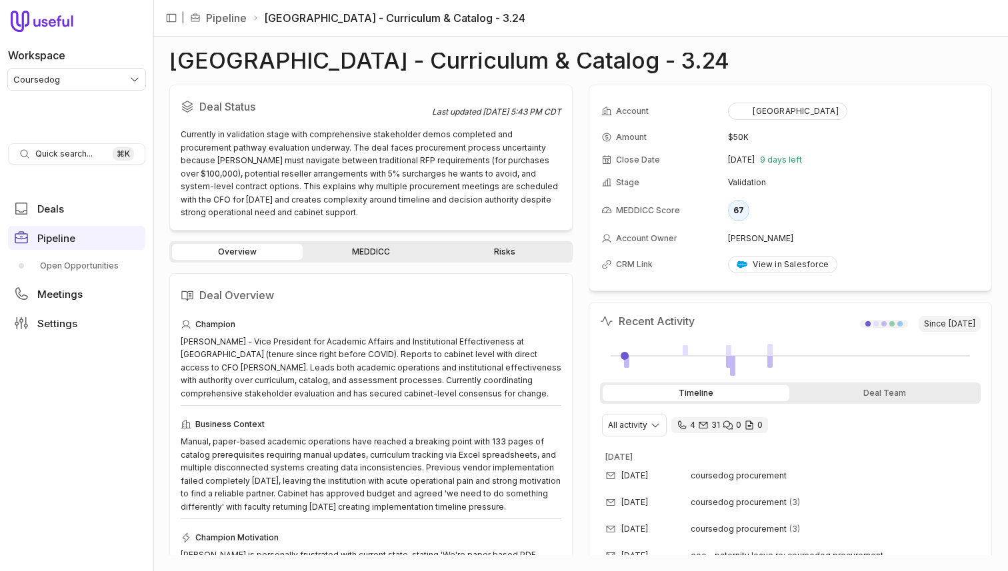
scroll to position [82, 0]
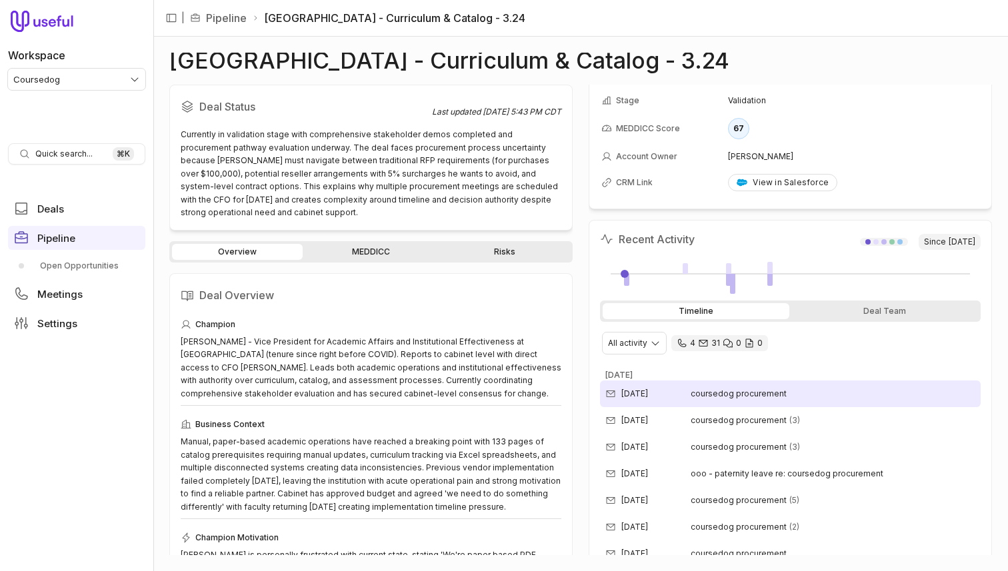
click at [722, 403] on div "[DATE] coursedog procurement" at bounding box center [790, 394] width 381 height 27
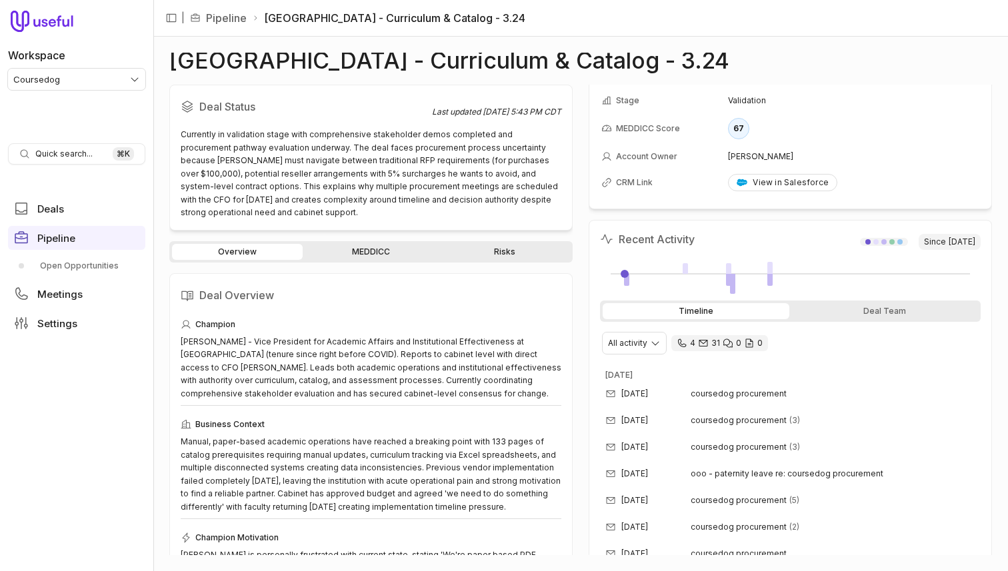
scroll to position [0, 0]
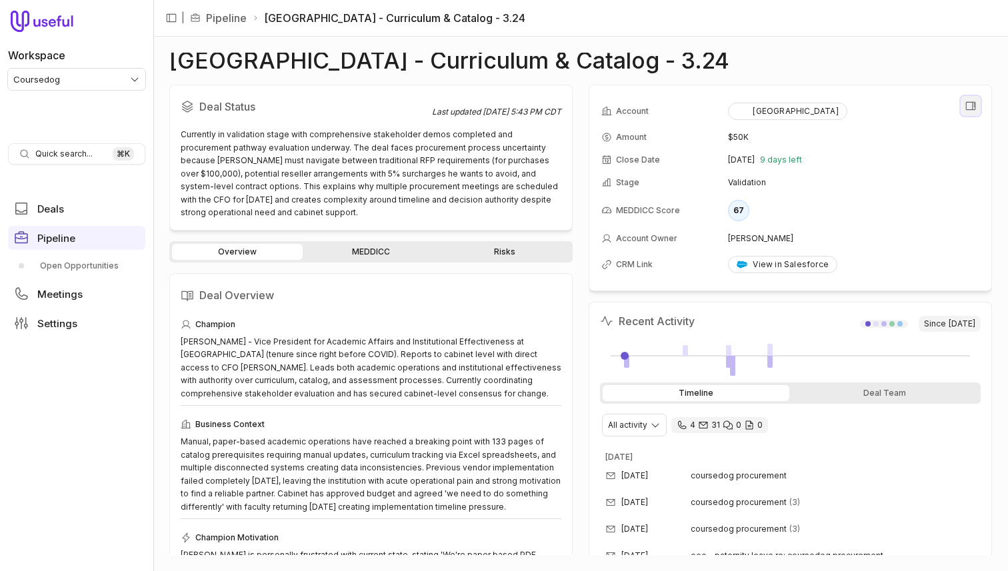
click at [973, 112] on icon "View all fields" at bounding box center [971, 106] width 12 height 12
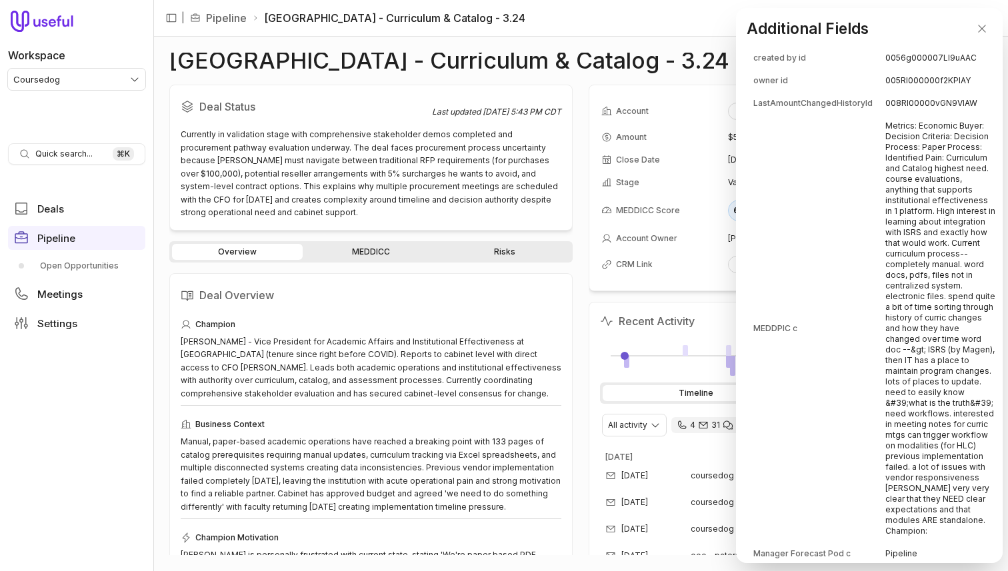
scroll to position [123, 0]
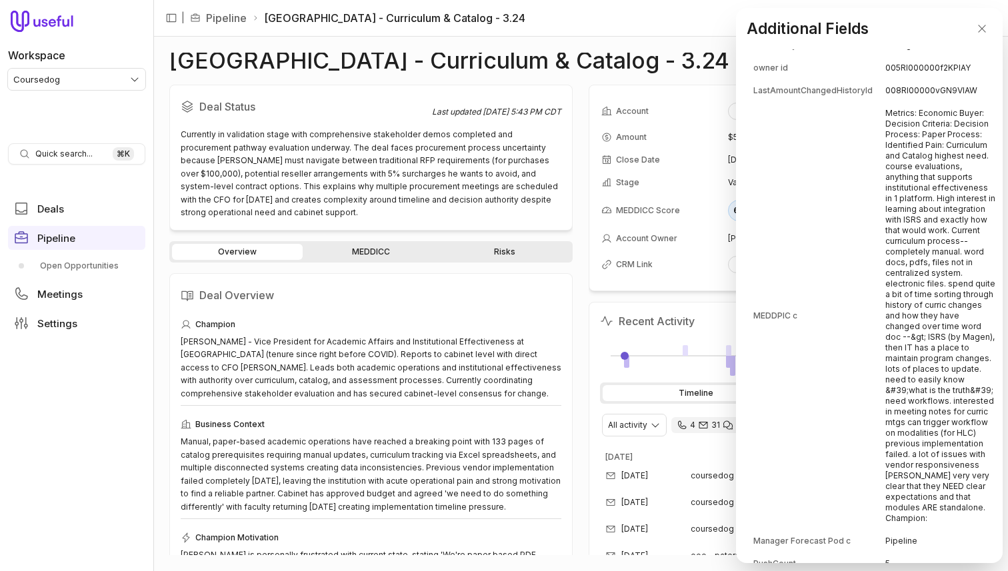
click at [889, 237] on td "Metrics: Economic Buyer: Decision Criteria: Decision Process: Paper Process: Id…" at bounding box center [940, 316] width 110 height 427
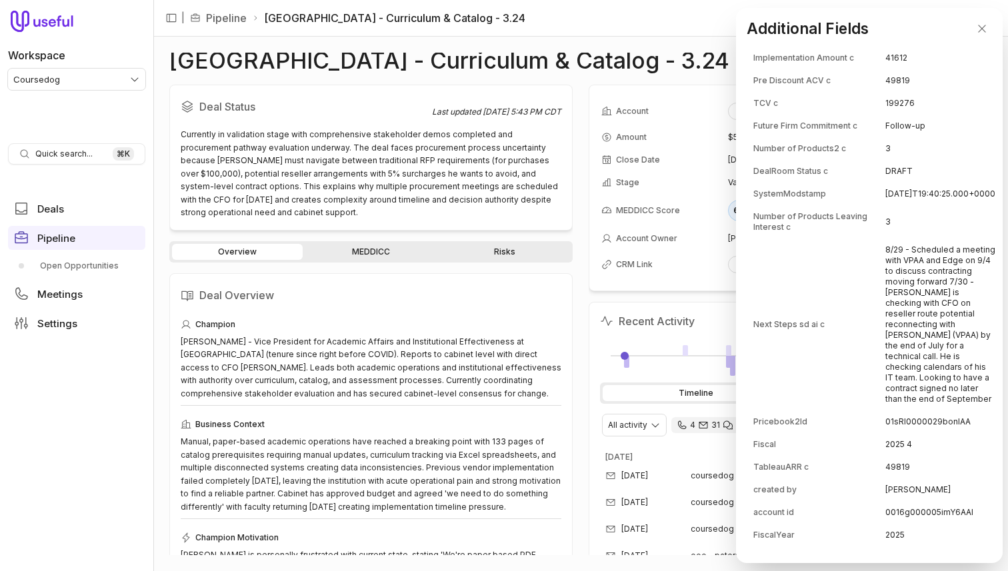
scroll to position [467, 0]
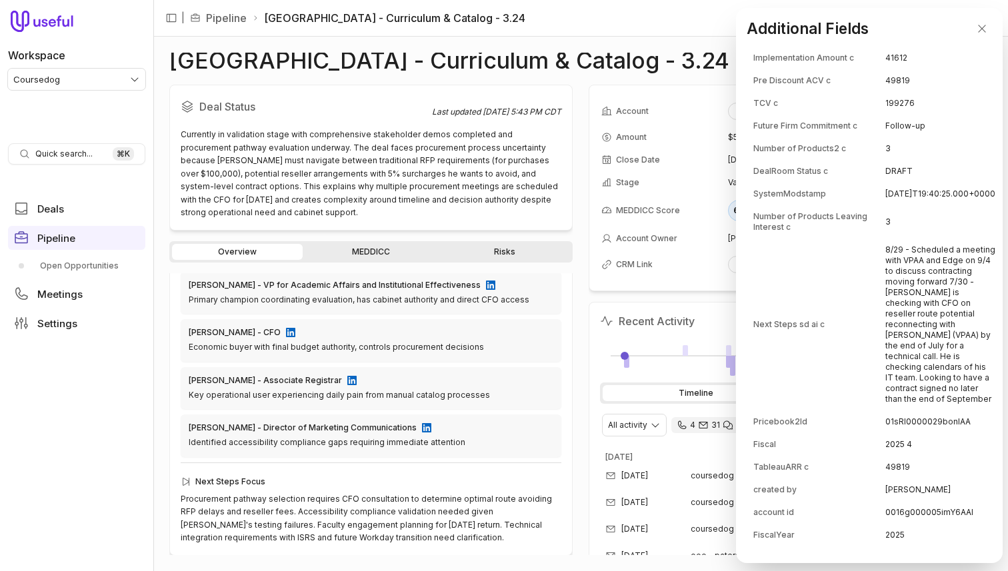
click at [874, 328] on td "Next Steps sd ai c" at bounding box center [818, 324] width 131 height 171
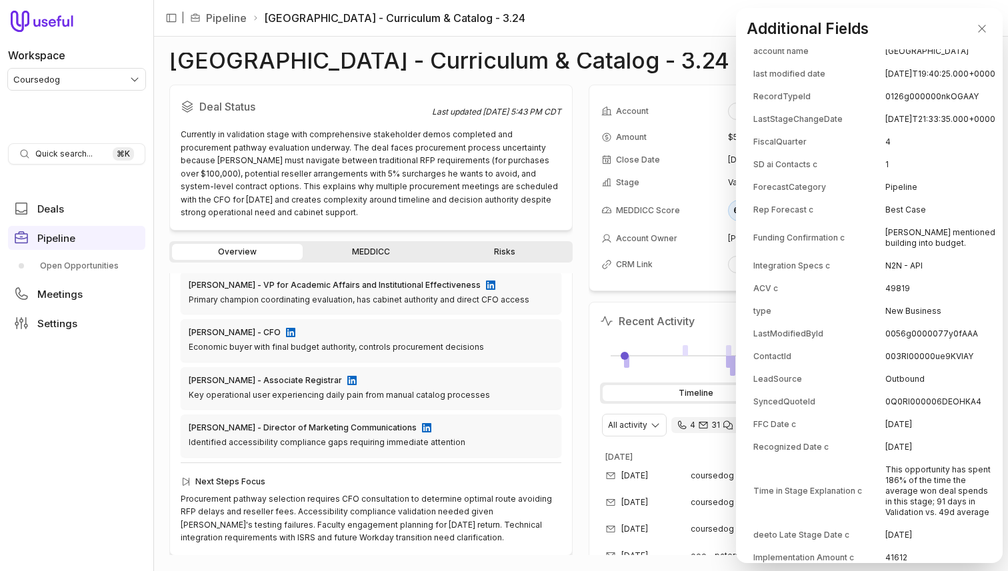
scroll to position [1482, 0]
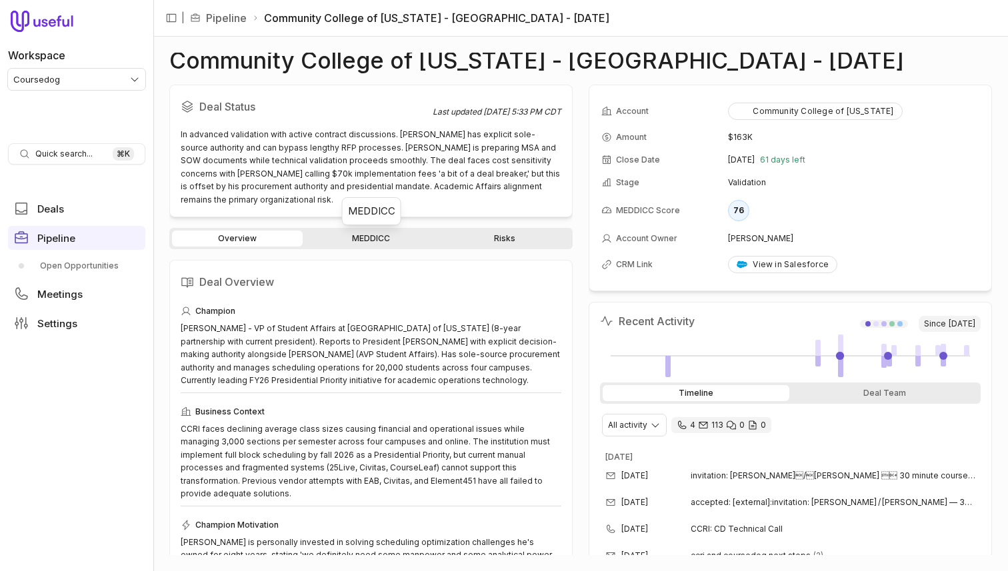
click at [375, 235] on link "MEDDICC" at bounding box center [370, 239] width 131 height 16
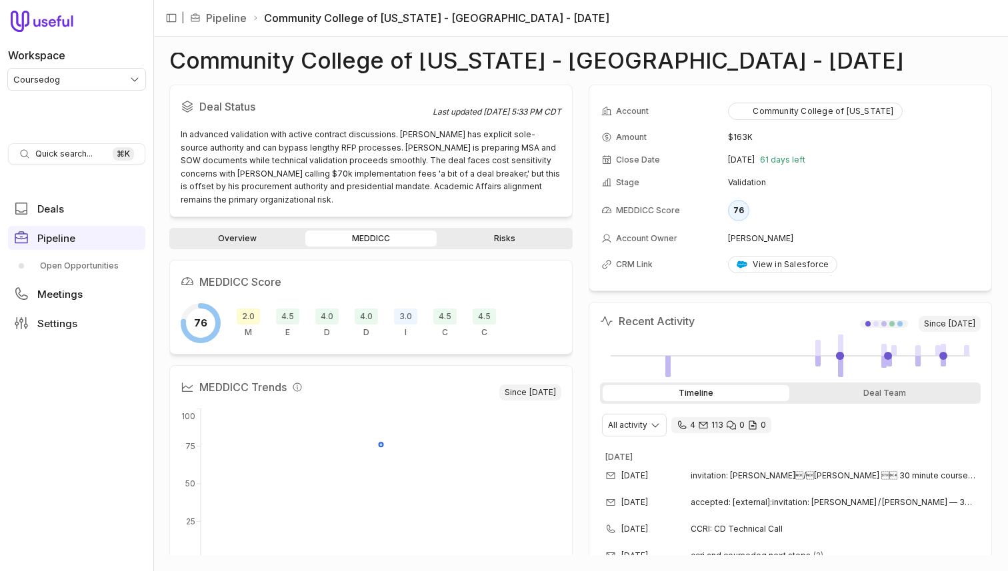
click at [242, 313] on span "2.0" at bounding box center [248, 317] width 23 height 16
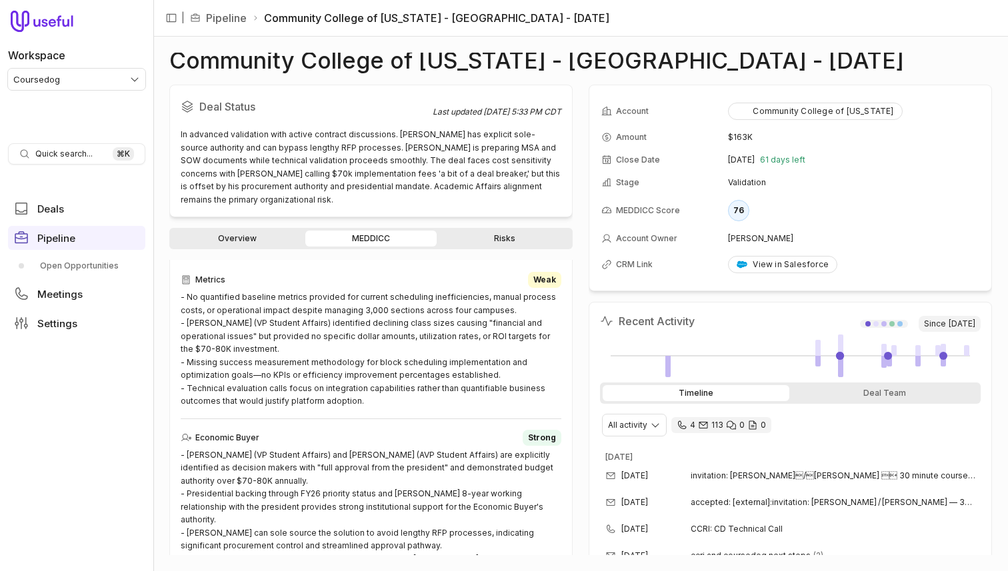
scroll to position [385, 0]
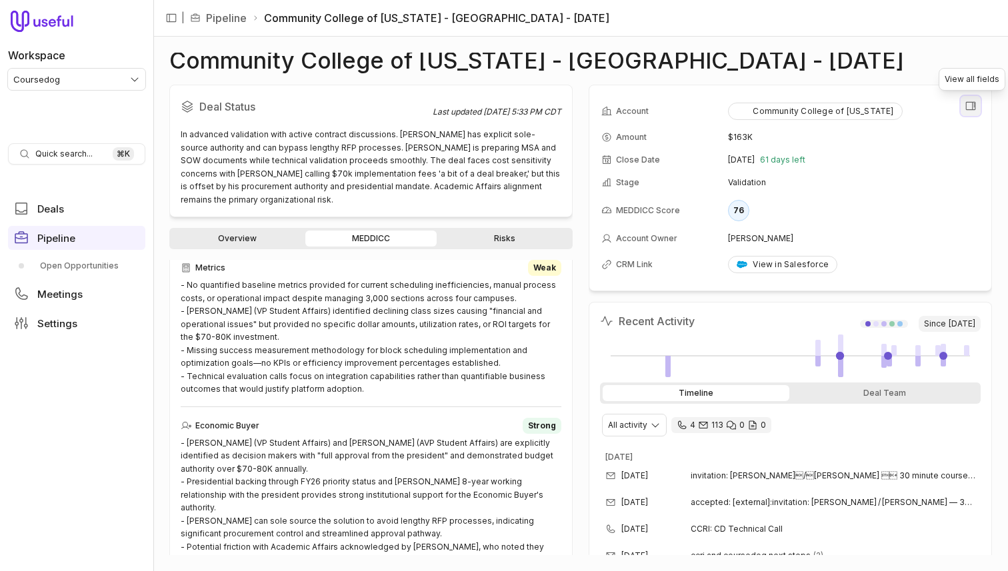
click at [977, 107] on button "View all fields" at bounding box center [971, 106] width 20 height 20
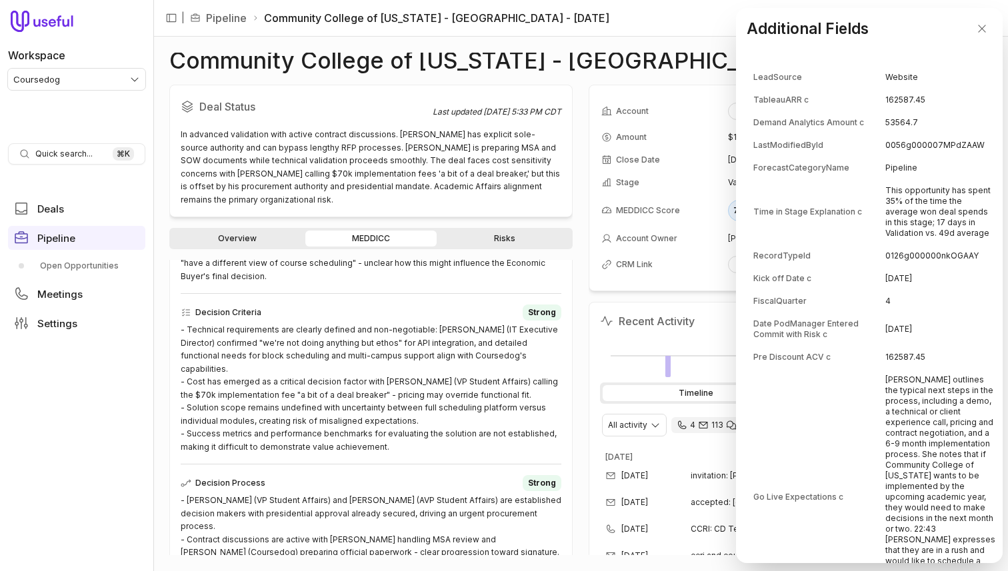
scroll to position [984, 0]
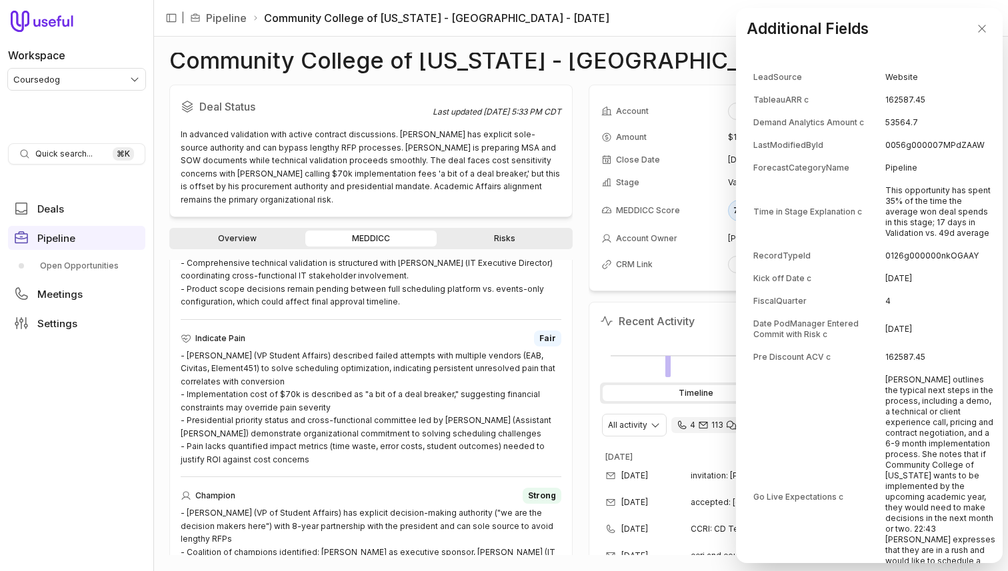
click at [936, 154] on td "0056g000007MPdZAAW" at bounding box center [940, 145] width 110 height 21
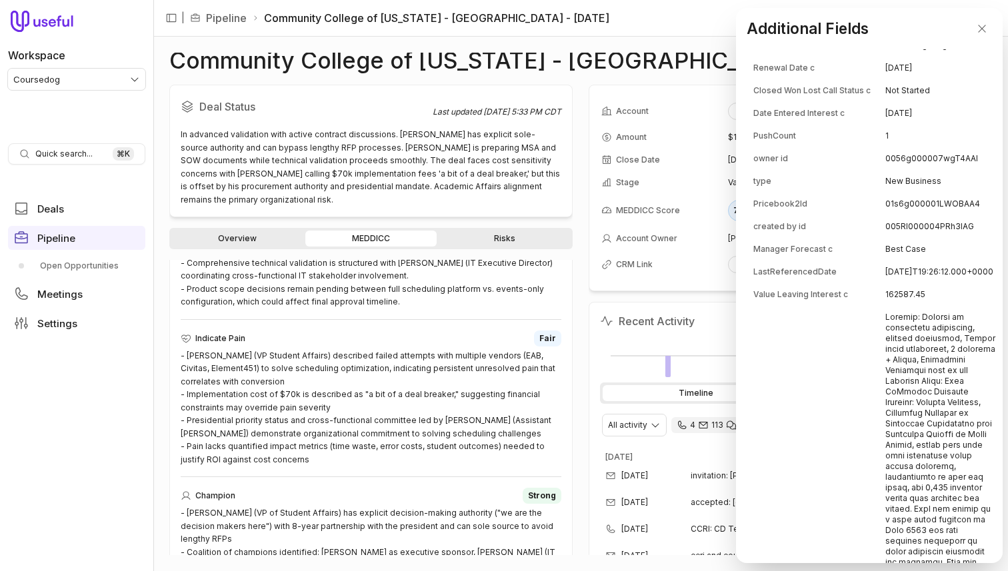
scroll to position [3142, 0]
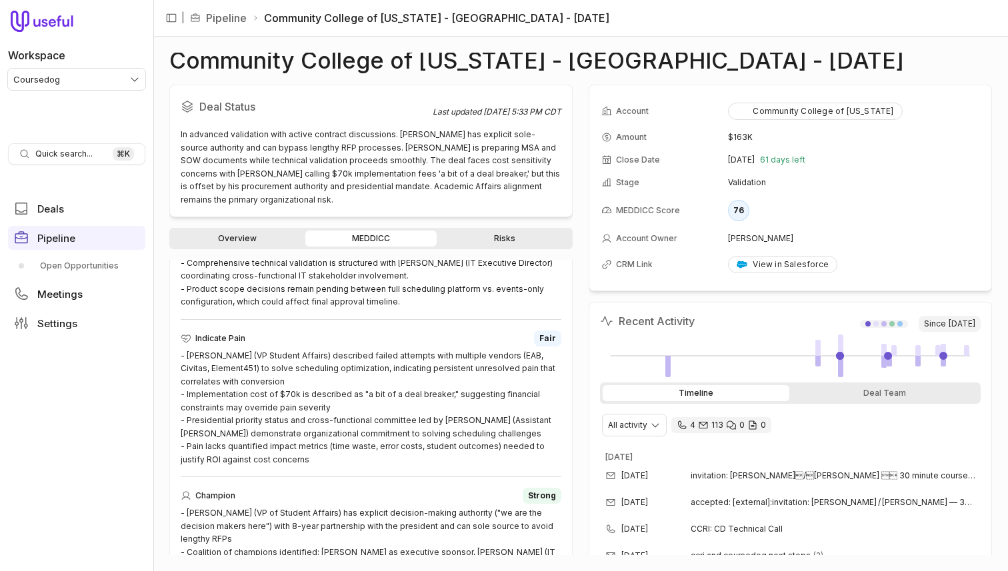
click at [365, 238] on link "MEDDICC" at bounding box center [370, 239] width 131 height 16
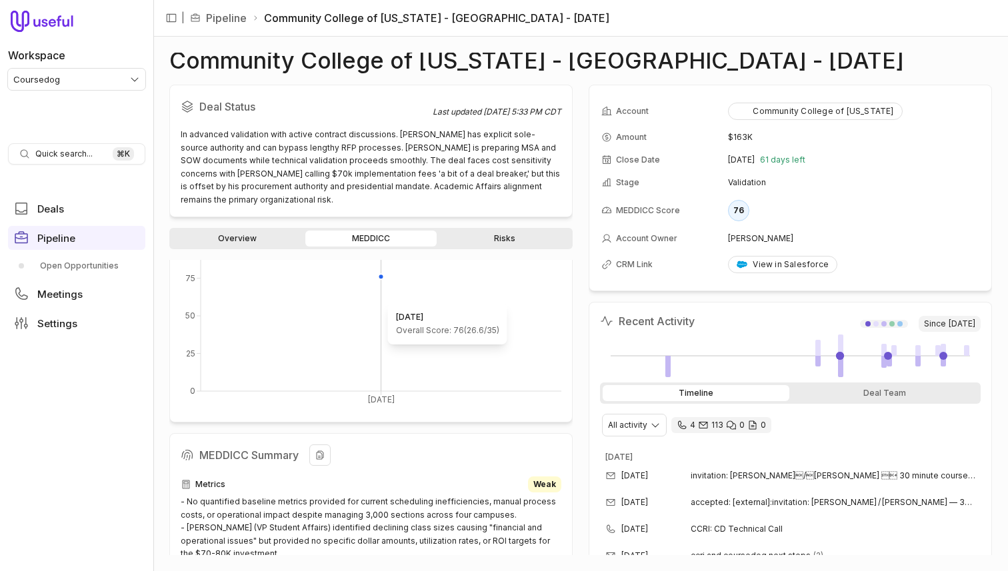
scroll to position [0, 0]
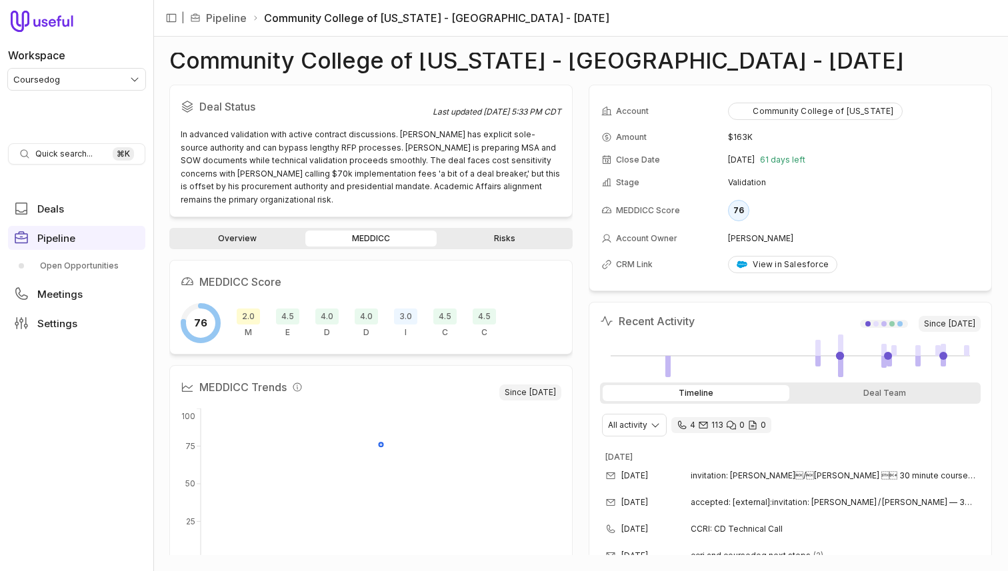
click at [407, 315] on span "3.0" at bounding box center [405, 317] width 23 height 16
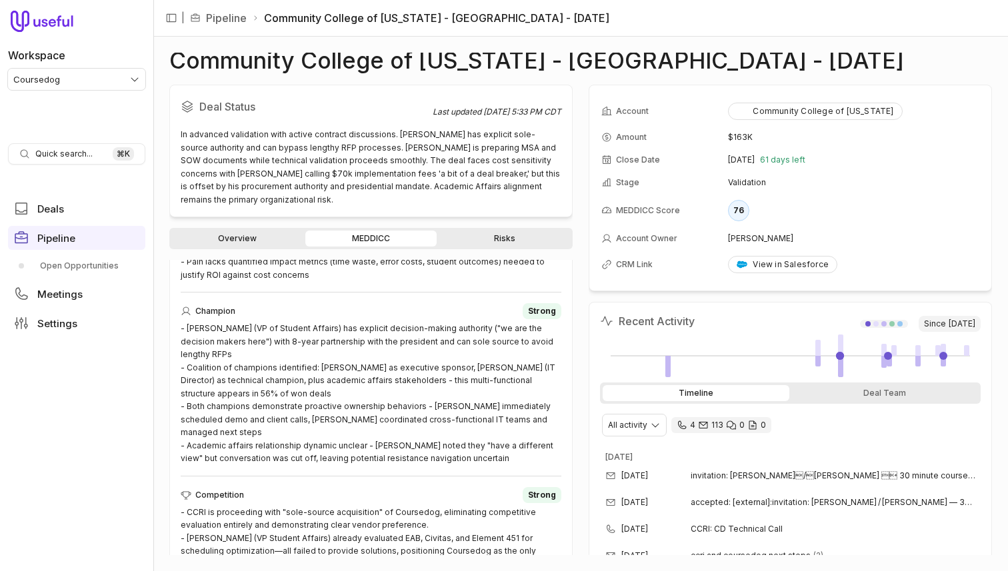
scroll to position [1195, 0]
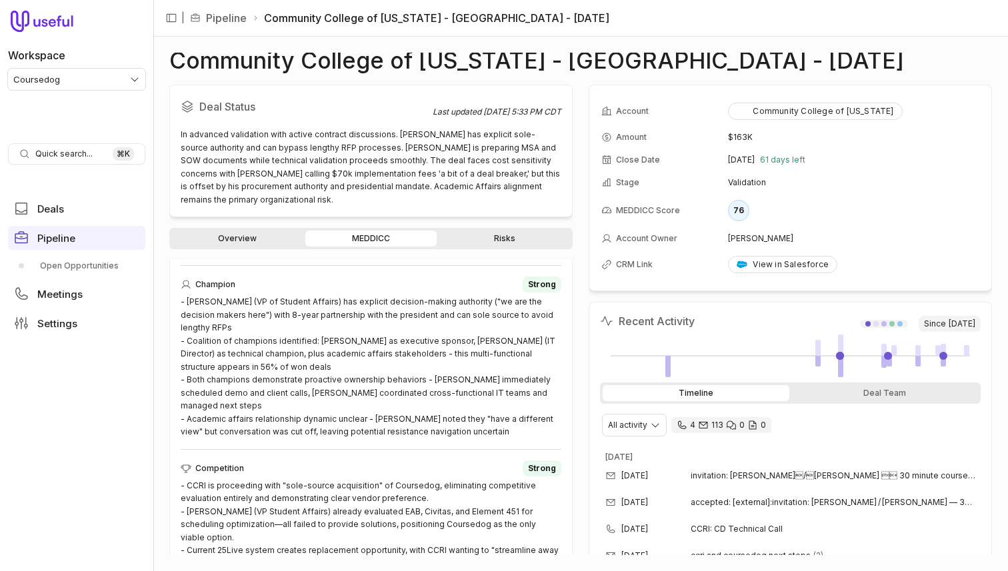
click at [253, 232] on link "Overview" at bounding box center [237, 239] width 131 height 16
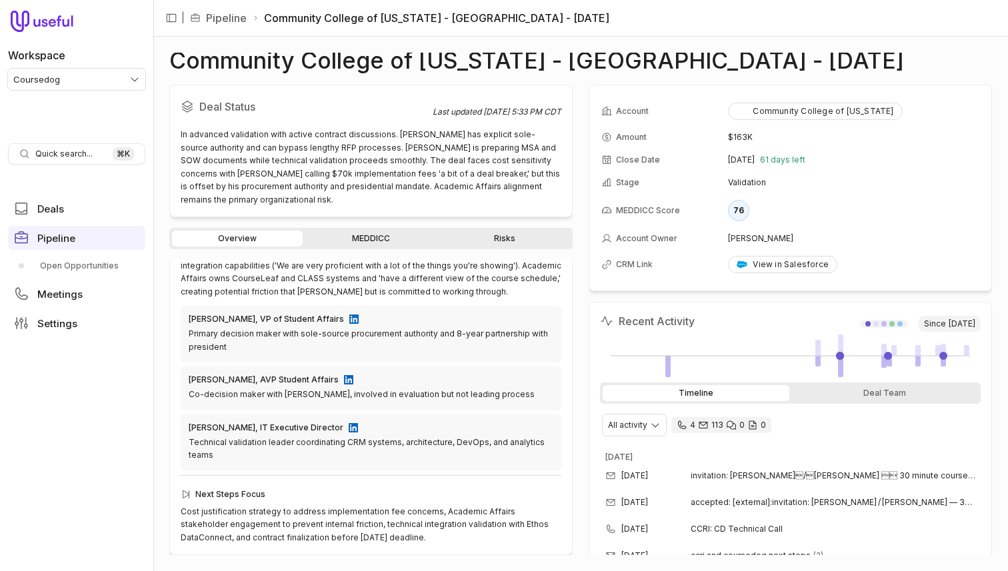
scroll to position [403, 0]
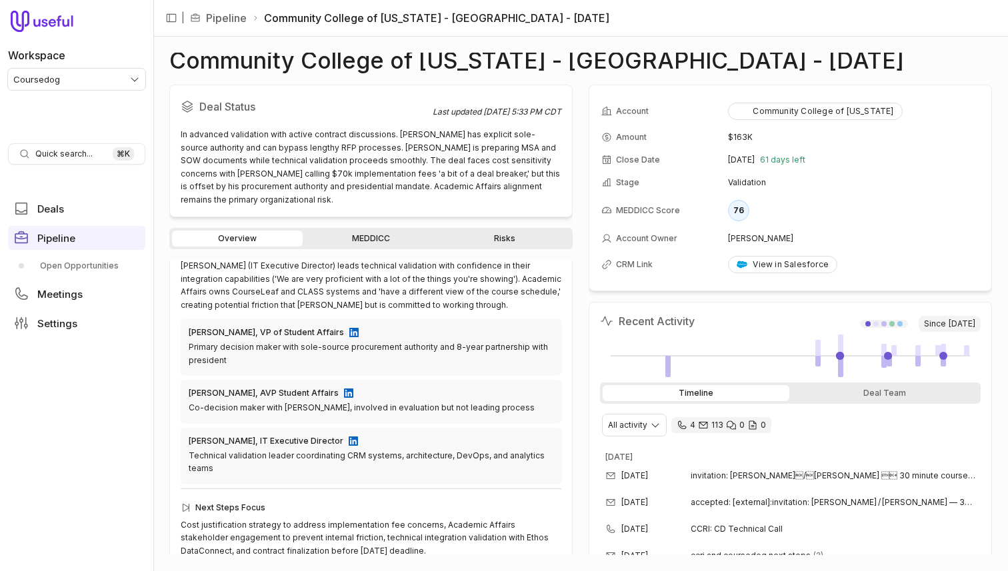
click at [509, 244] on link "Risks" at bounding box center [504, 239] width 131 height 16
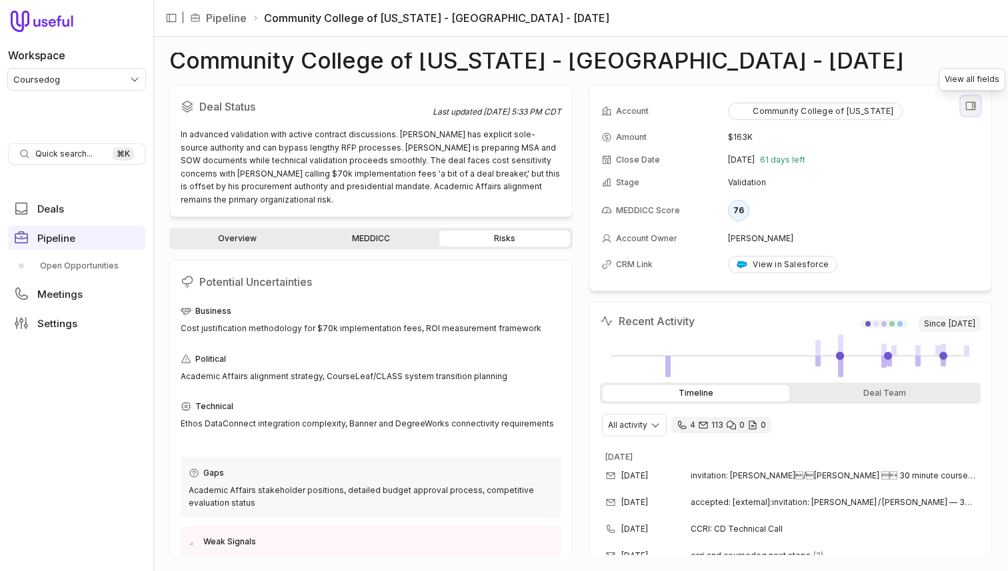
click at [973, 105] on icon "View all fields" at bounding box center [971, 106] width 12 height 12
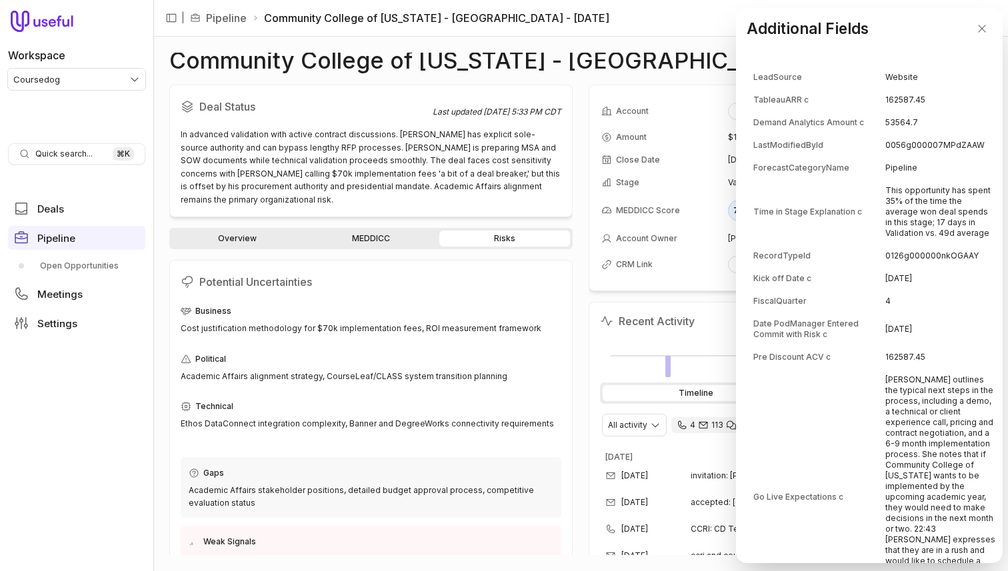
click at [899, 219] on td "This opportunity has spent 35% of the time the average won deal spends in this …" at bounding box center [940, 212] width 110 height 64
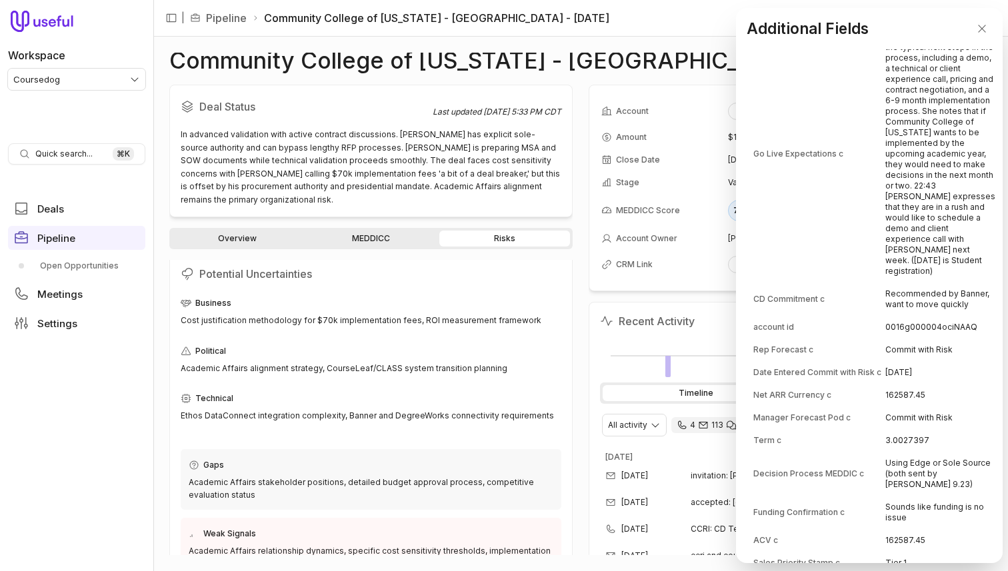
scroll to position [354, 0]
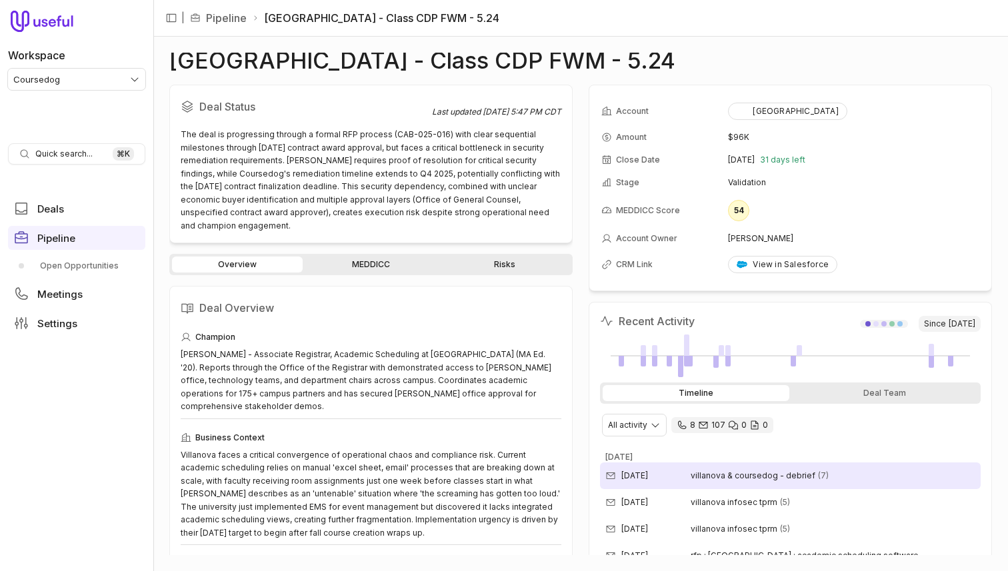
click at [705, 477] on span "villanova & coursedog - debrief" at bounding box center [753, 476] width 125 height 11
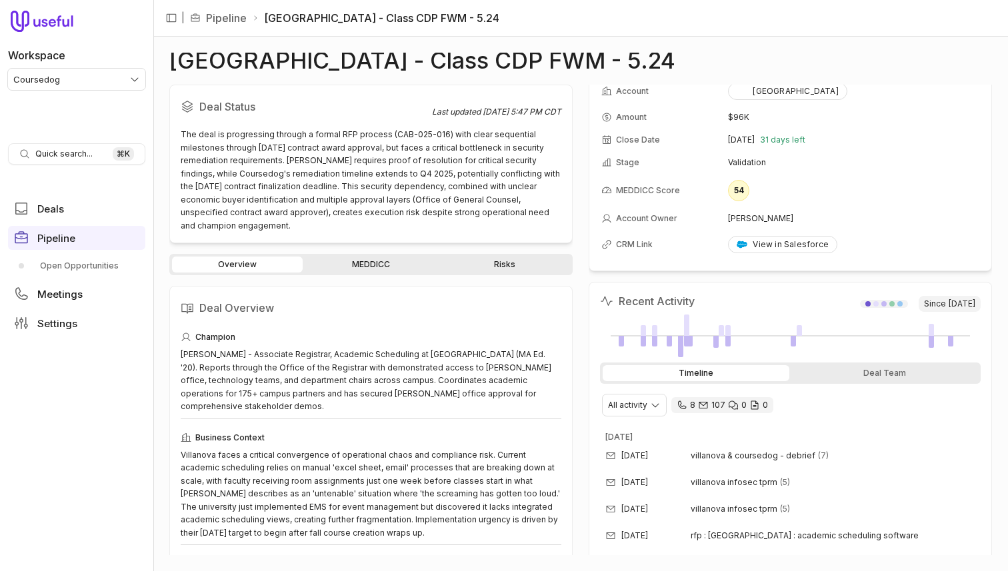
scroll to position [21, 0]
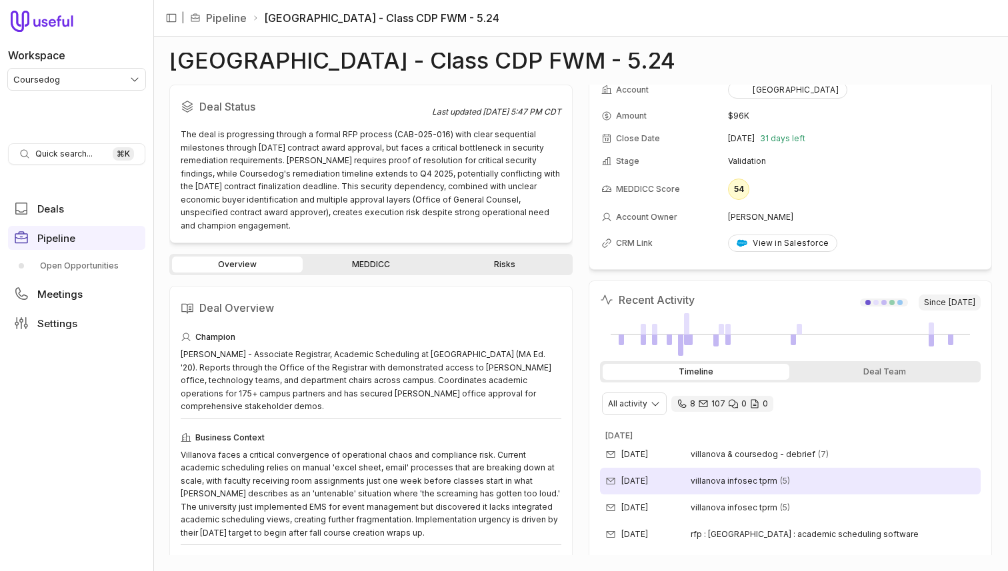
click at [742, 476] on span "villanova infosec tprm" at bounding box center [734, 481] width 87 height 11
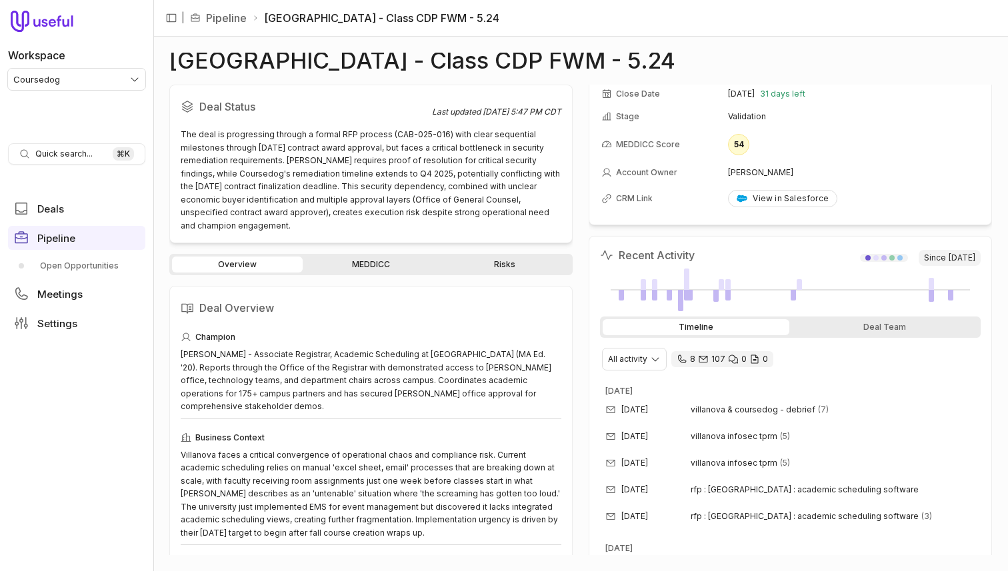
scroll to position [0, 0]
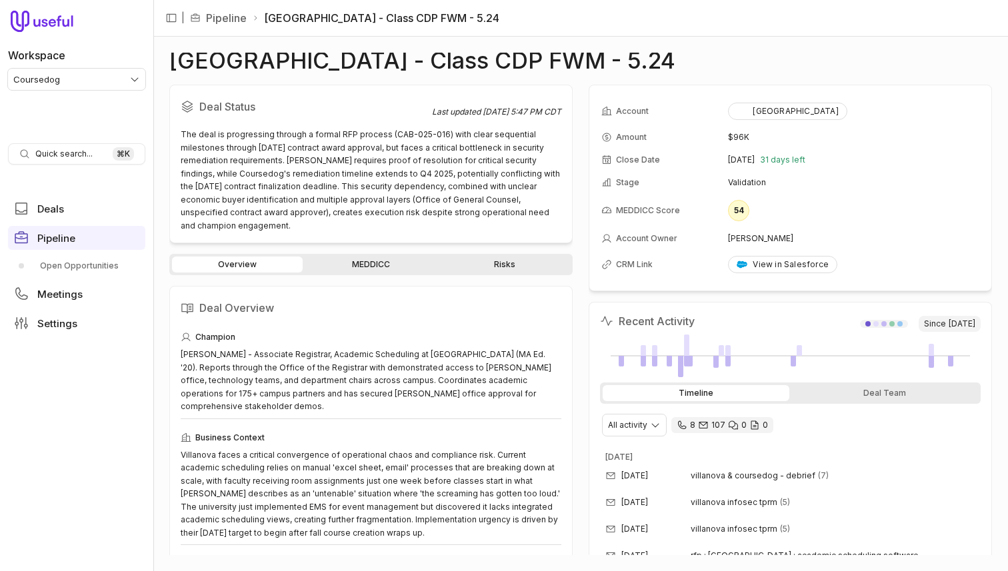
click at [378, 266] on link "MEDDICC" at bounding box center [370, 265] width 131 height 16
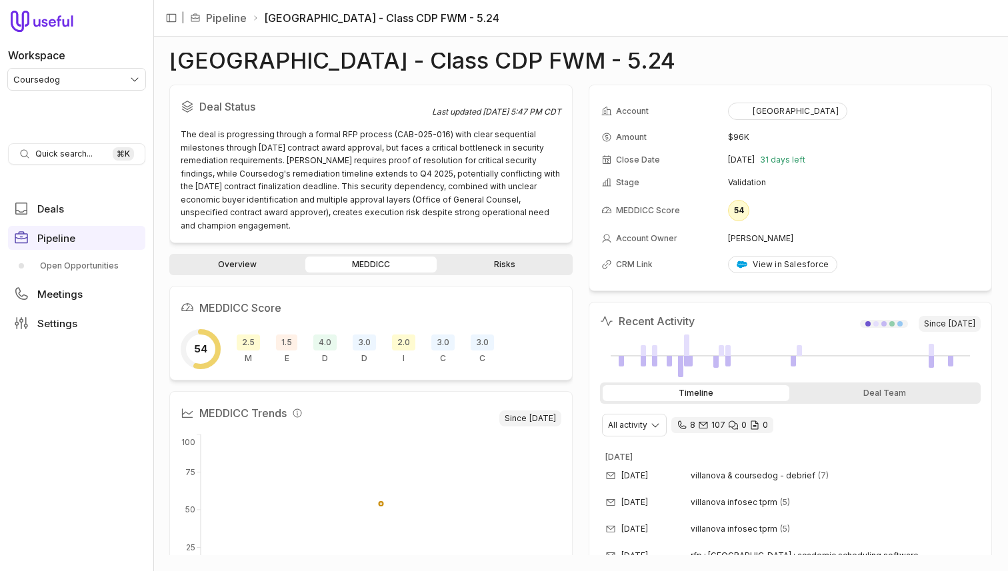
click at [285, 337] on span "1.5" at bounding box center [286, 343] width 21 height 16
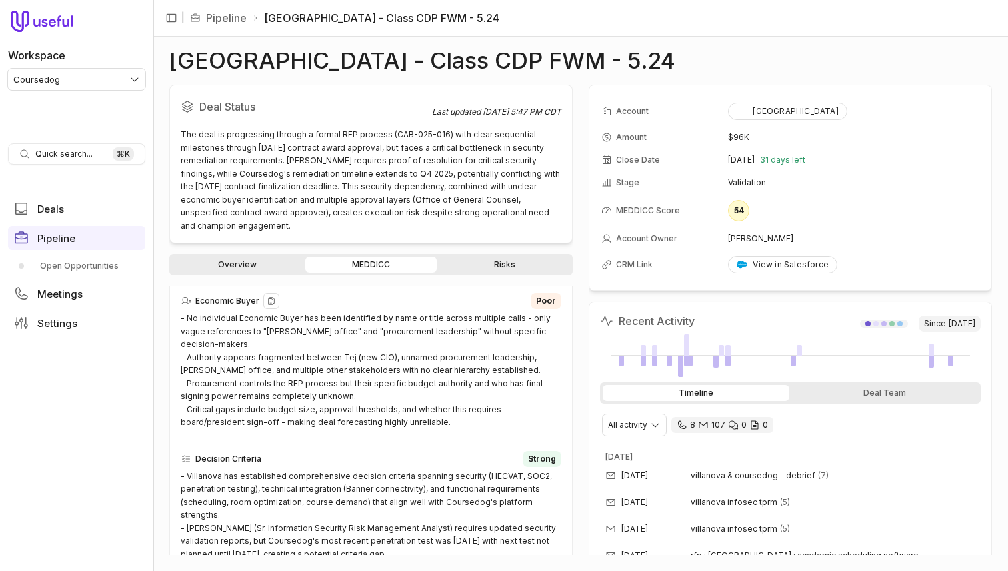
scroll to position [513, 0]
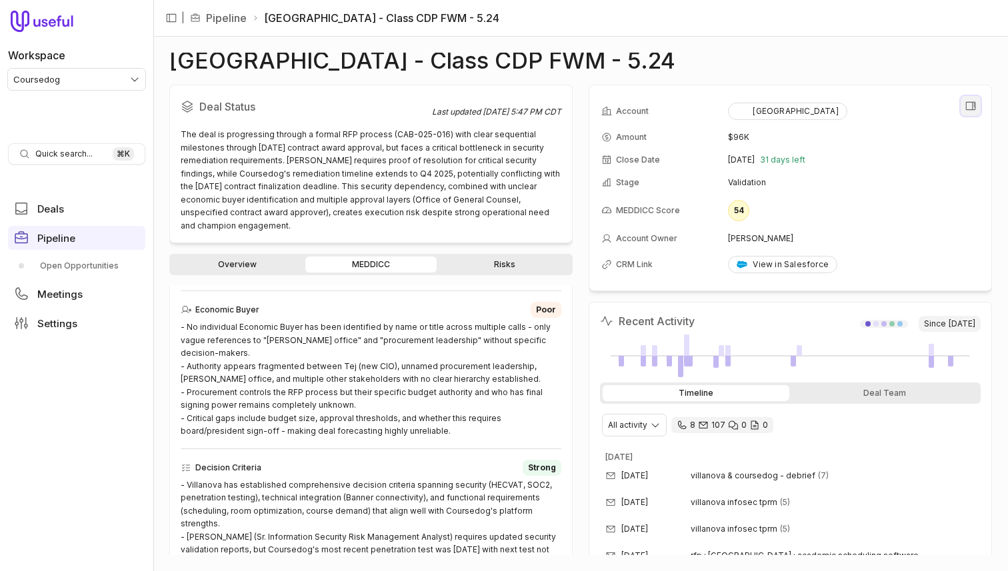
click at [969, 105] on icon "View all fields" at bounding box center [971, 106] width 12 height 12
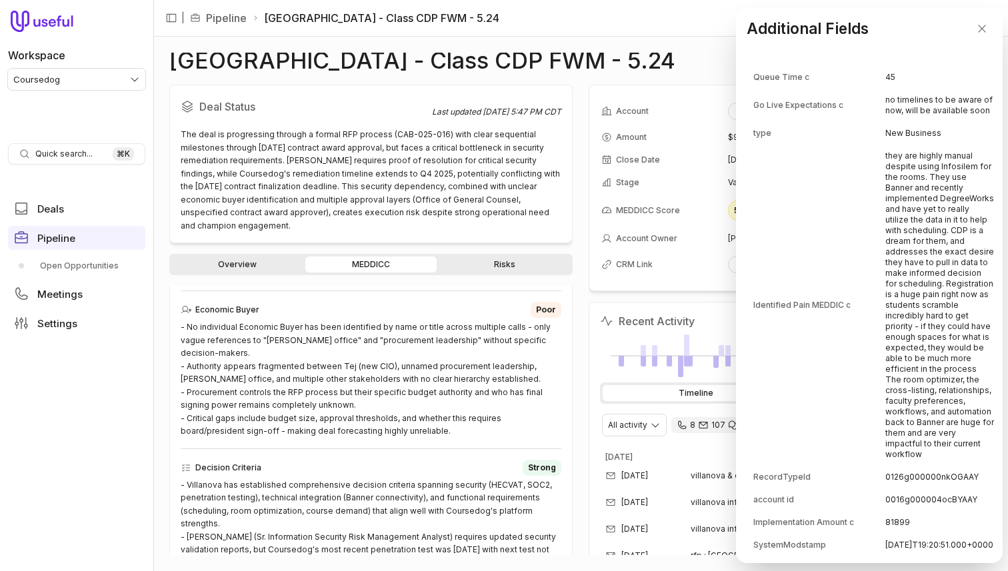
click at [943, 145] on td "they are highly manual despite using Infosilem for the rooms. They use Banner a…" at bounding box center [939, 305] width 109 height 320
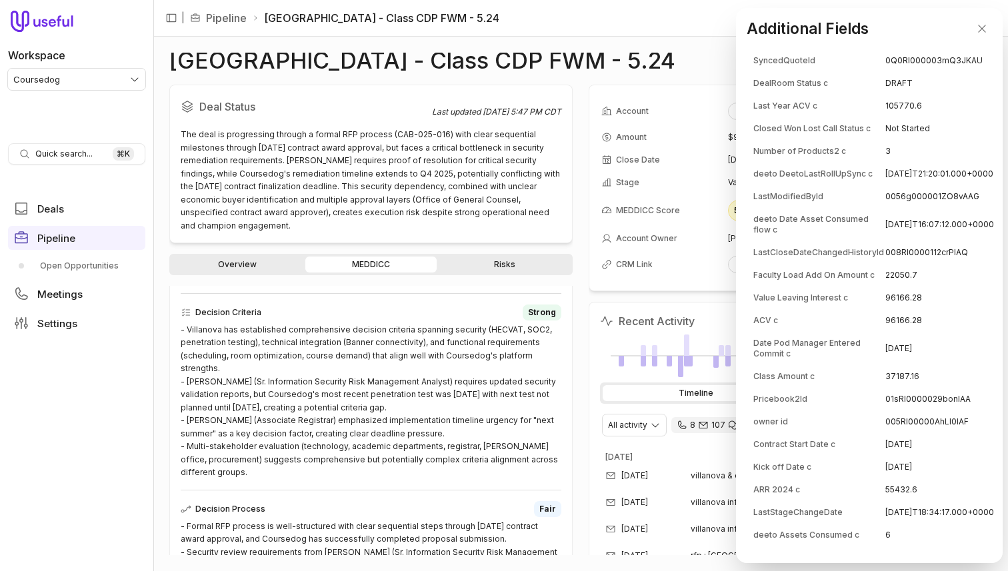
scroll to position [2379, 0]
click at [980, 33] on icon "Close" at bounding box center [982, 29] width 12 height 12
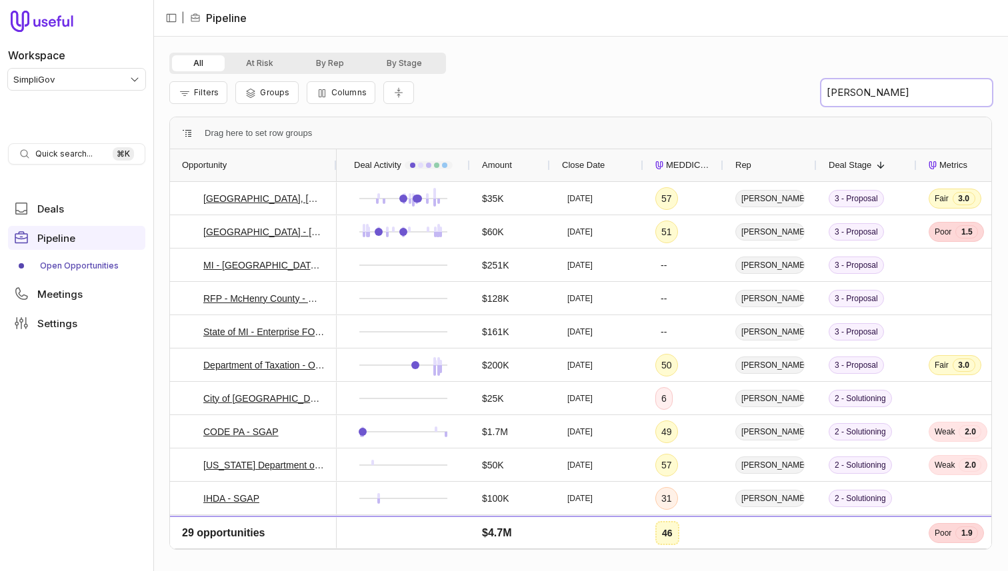
type input "[PERSON_NAME]"
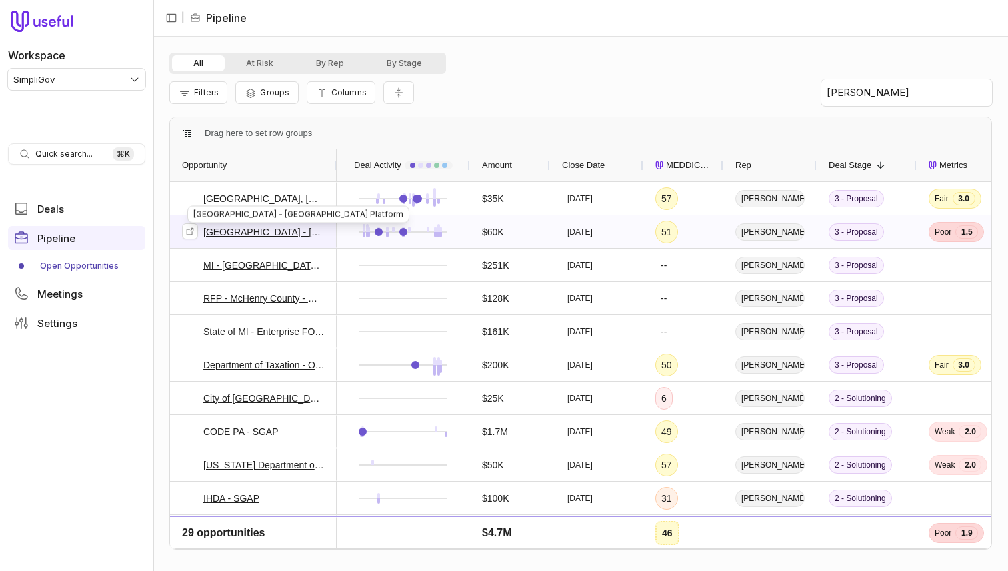
click at [234, 231] on link "[GEOGRAPHIC_DATA] - [GEOGRAPHIC_DATA] Platform" at bounding box center [263, 232] width 121 height 16
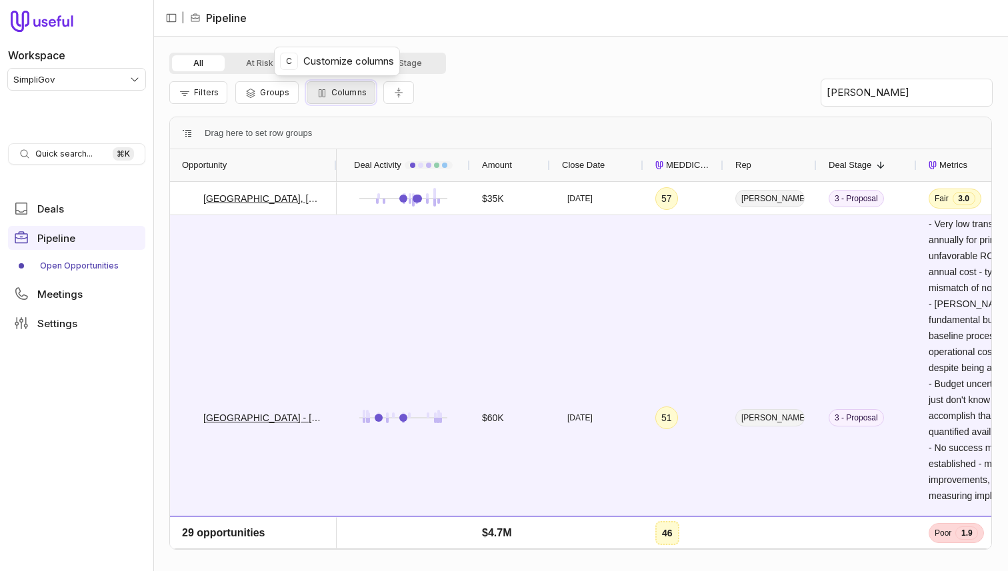
click at [363, 101] on button "Columns" at bounding box center [341, 92] width 69 height 23
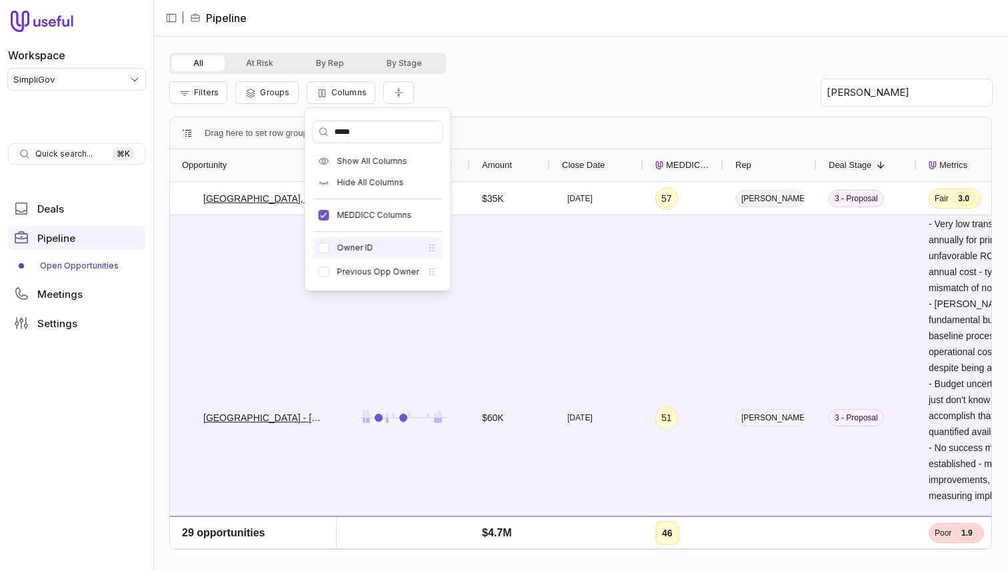
type input "*****"
click at [357, 247] on label "Owner ID" at bounding box center [355, 248] width 36 height 11
click at [329, 247] on button "Owner ID" at bounding box center [324, 248] width 11 height 11
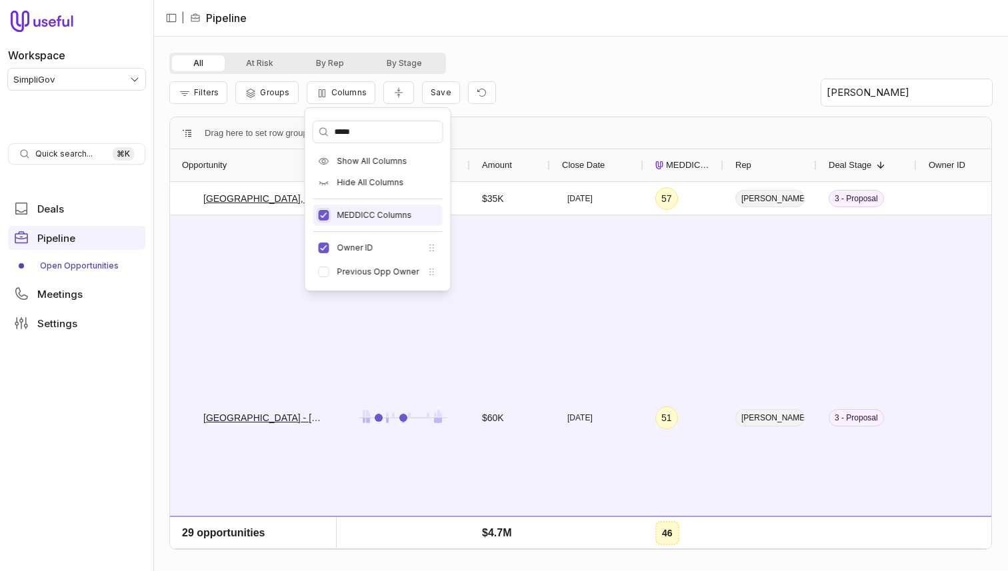
click at [321, 214] on button "MEDDICC Columns" at bounding box center [324, 215] width 11 height 11
click at [539, 77] on div "Filters Groups Columns Save [PERSON_NAME]" at bounding box center [580, 92] width 823 height 37
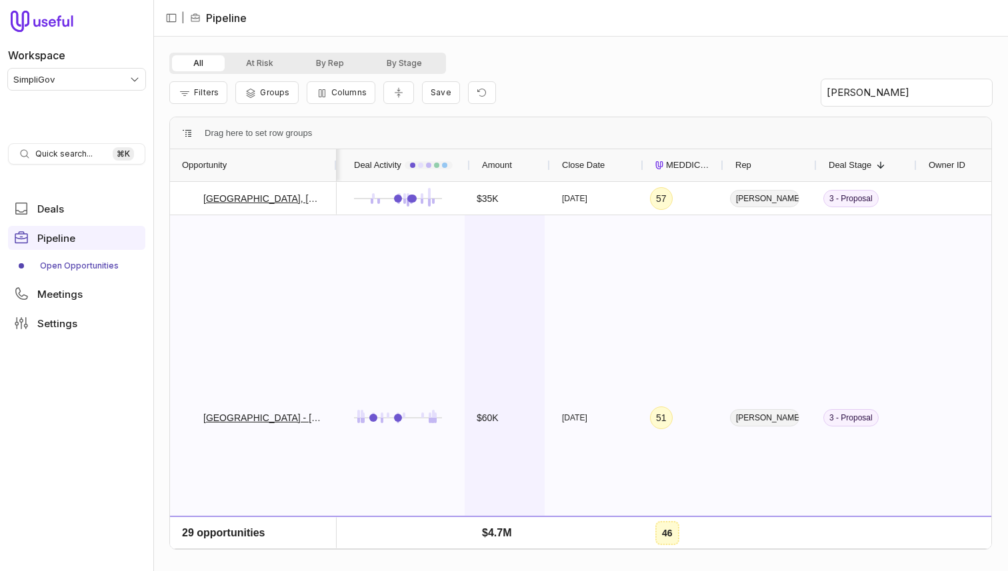
scroll to position [0, 5]
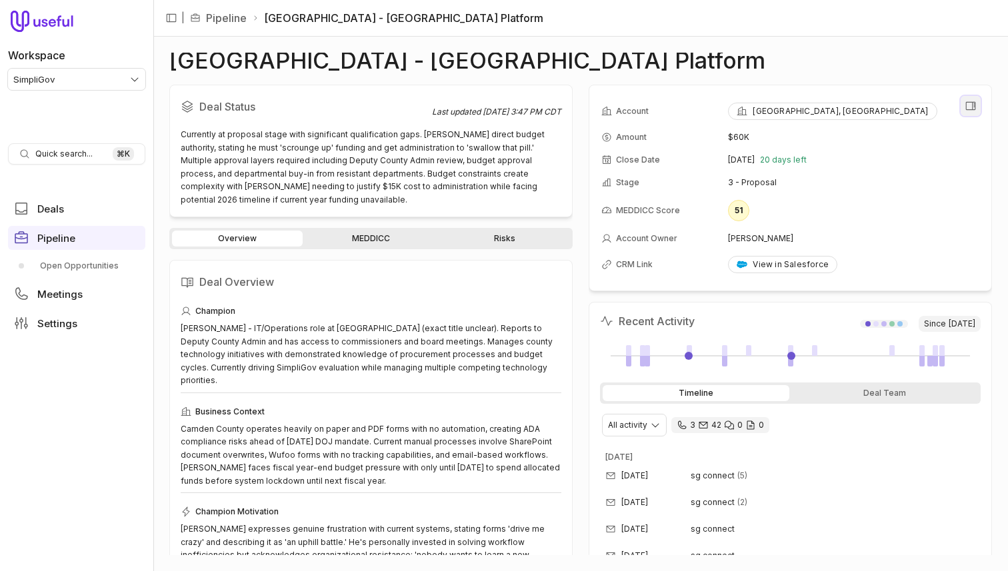
click at [975, 107] on icon "View all fields" at bounding box center [971, 106] width 10 height 8
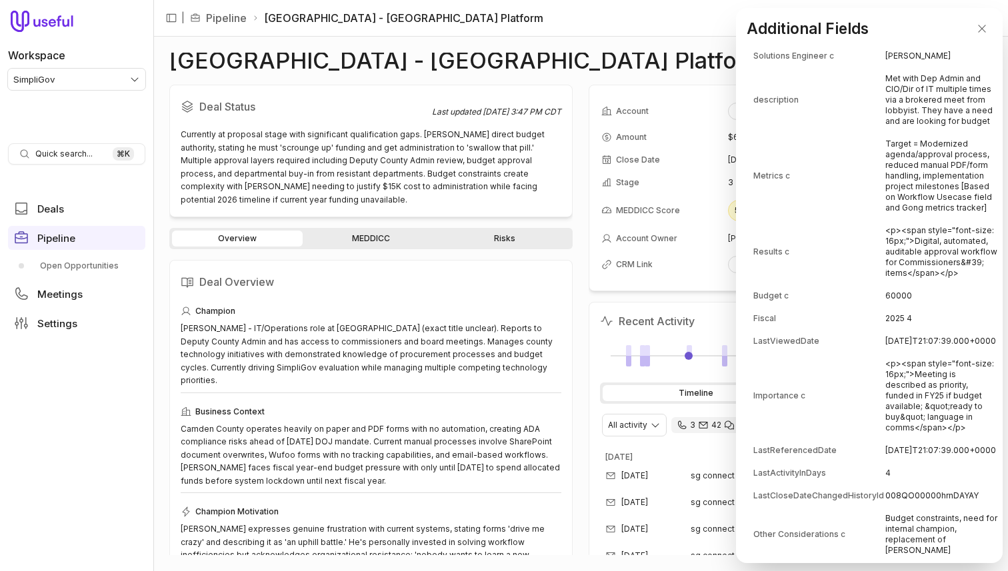
scroll to position [769, 0]
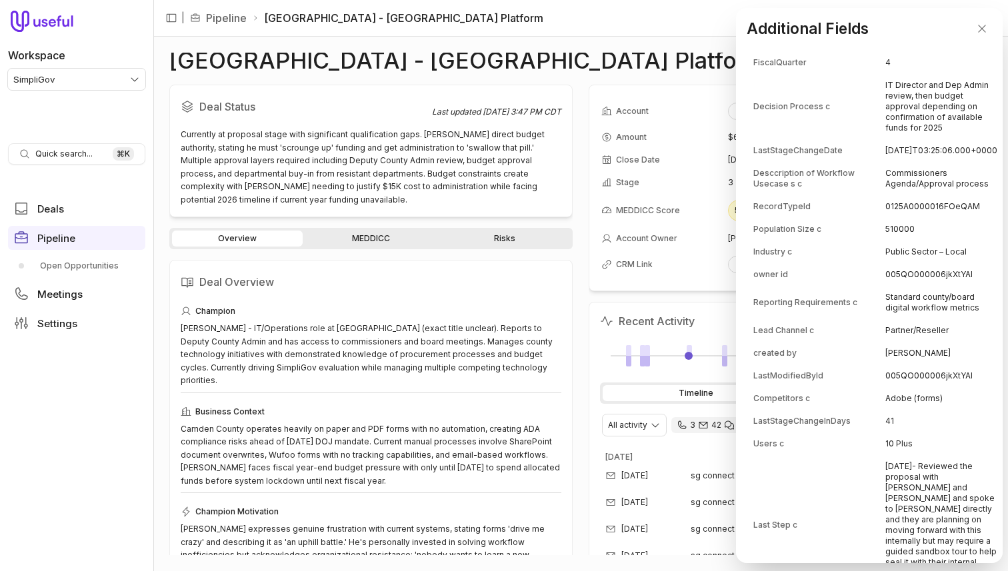
click at [904, 285] on td "005QO000006jkXtYAI" at bounding box center [941, 274] width 112 height 21
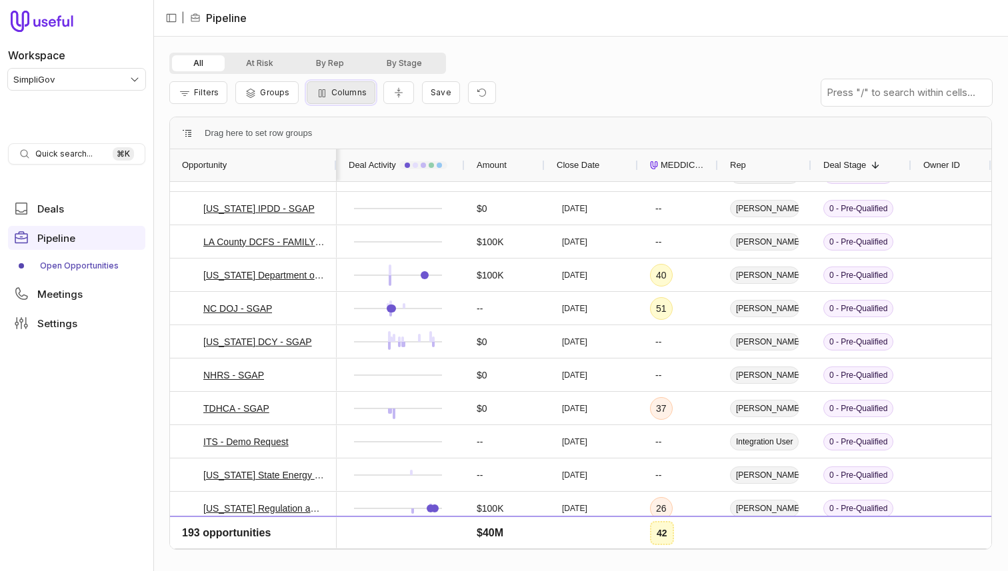
click at [337, 93] on span "Columns" at bounding box center [348, 92] width 35 height 10
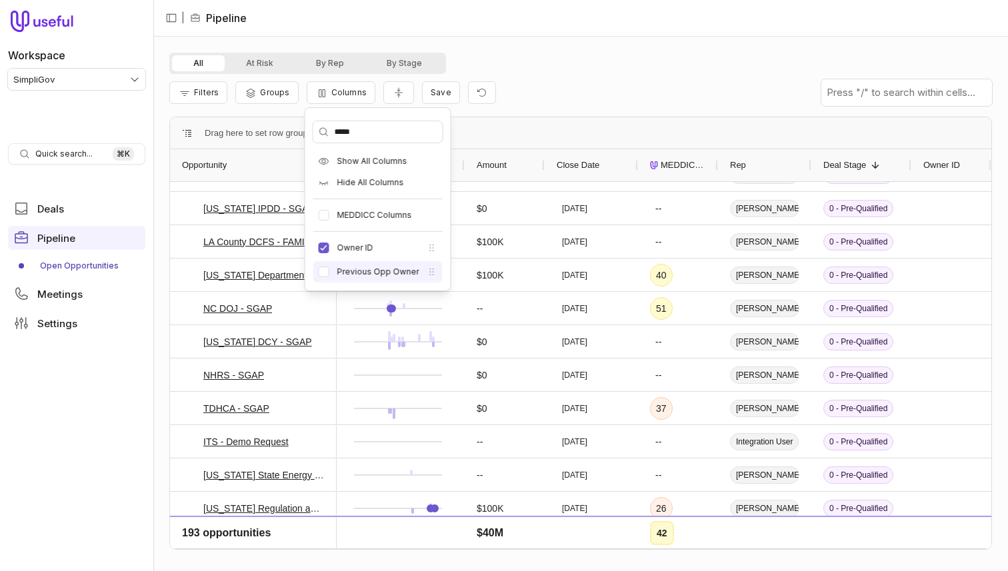
type input "*****"
click at [329, 272] on li "Previous Opp Owner" at bounding box center [377, 271] width 129 height 21
click at [319, 273] on button "Previous Opp Owner" at bounding box center [324, 272] width 11 height 11
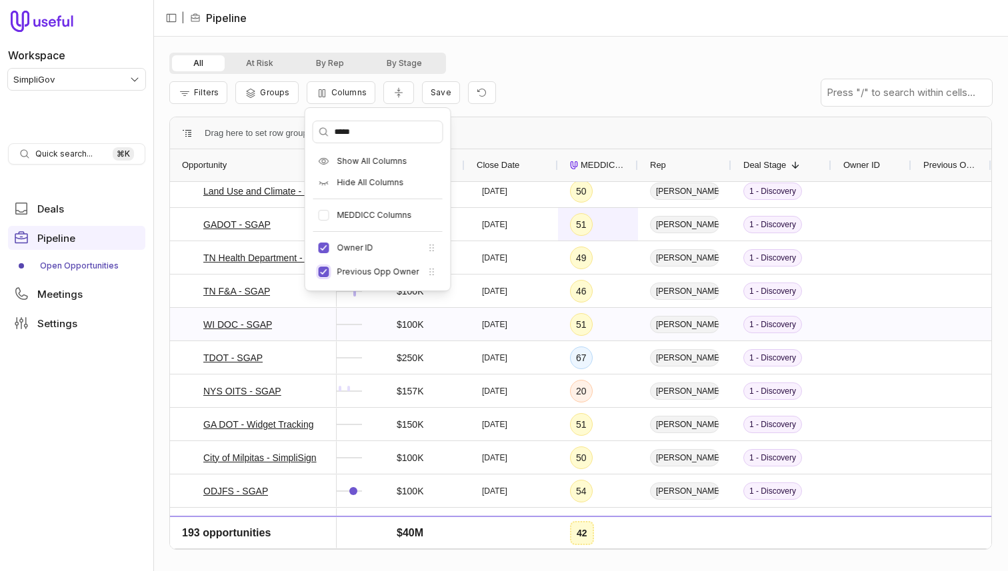
type button "on"
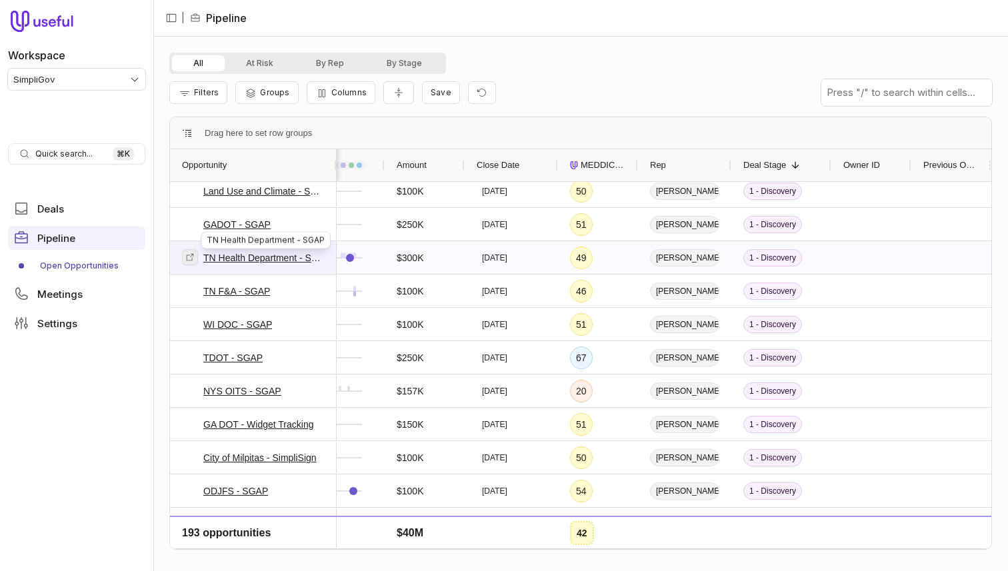
click at [185, 257] on link at bounding box center [190, 257] width 16 height 16
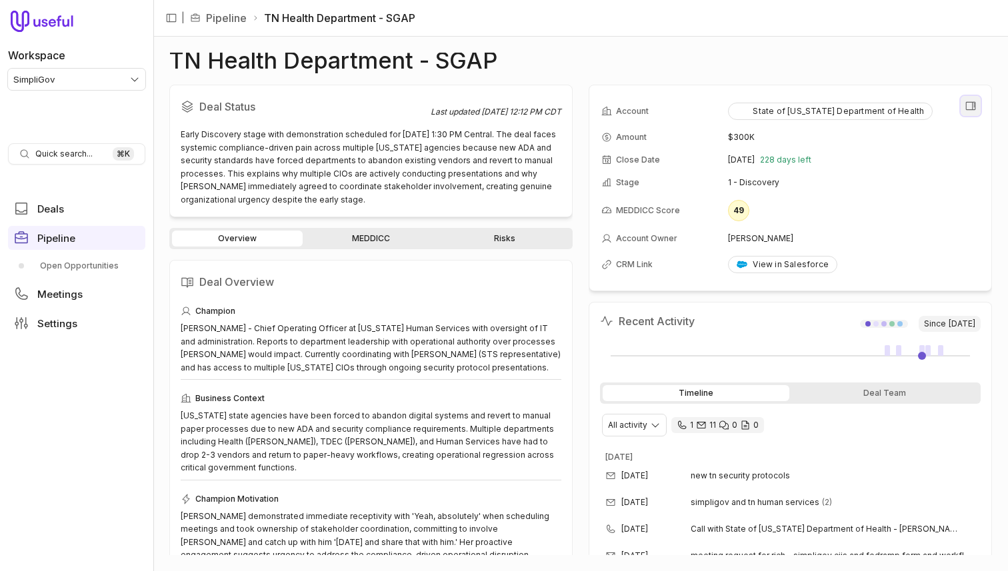
click at [964, 110] on button "View all fields" at bounding box center [971, 106] width 20 height 20
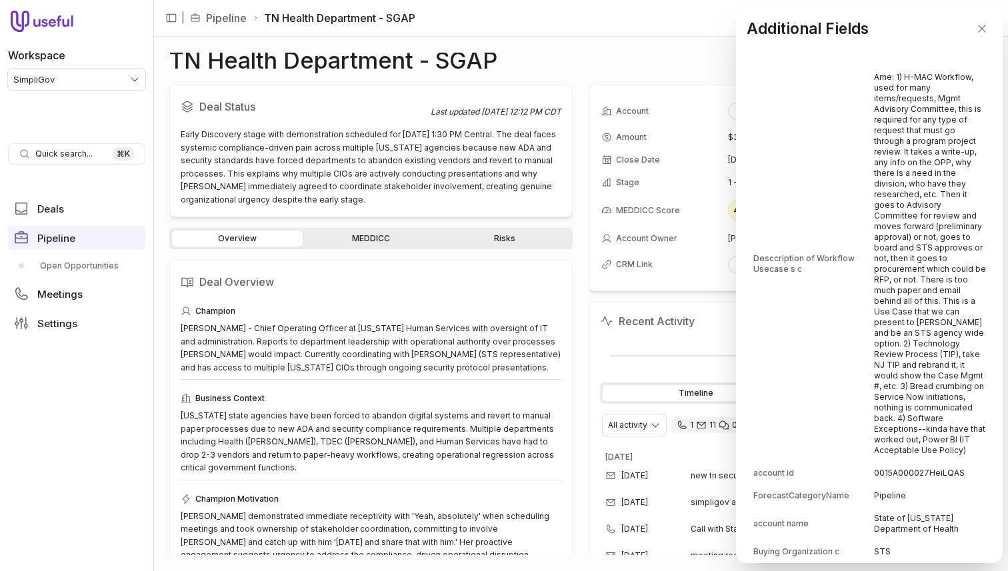
click at [846, 281] on td "Desccription of Workflow Usecase s c" at bounding box center [812, 264] width 119 height 395
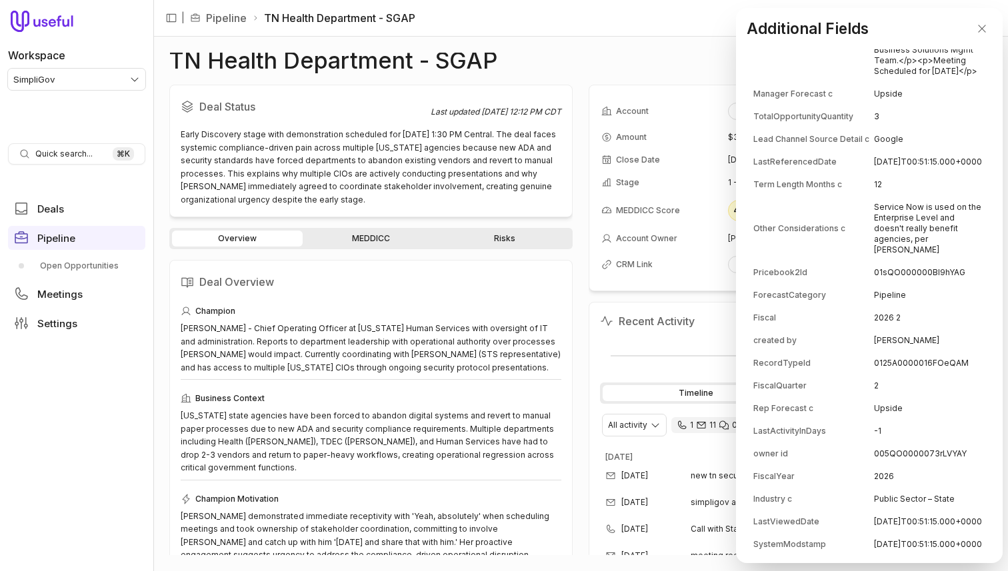
click at [899, 443] on td "005QO0000073rLVYAY" at bounding box center [930, 453] width 112 height 21
copy td "005QO0000073rLVYAY"
click at [916, 443] on td "005QO0000073rLVYAY" at bounding box center [930, 453] width 112 height 21
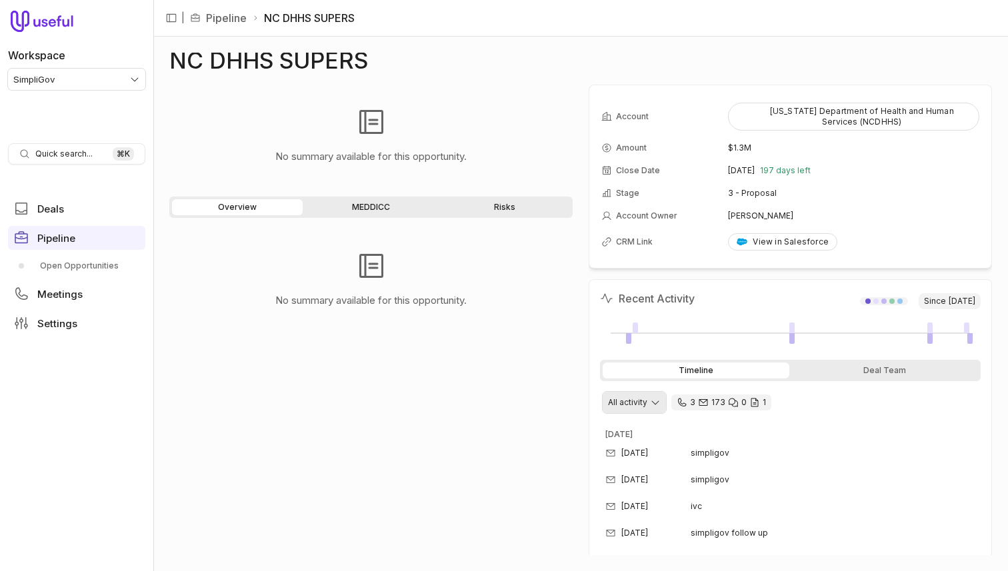
click at [637, 403] on html "Workspace SimpliGov Quick search... ⌘ K Deals Pipeline Open Opportunities Meeti…" at bounding box center [504, 285] width 1008 height 571
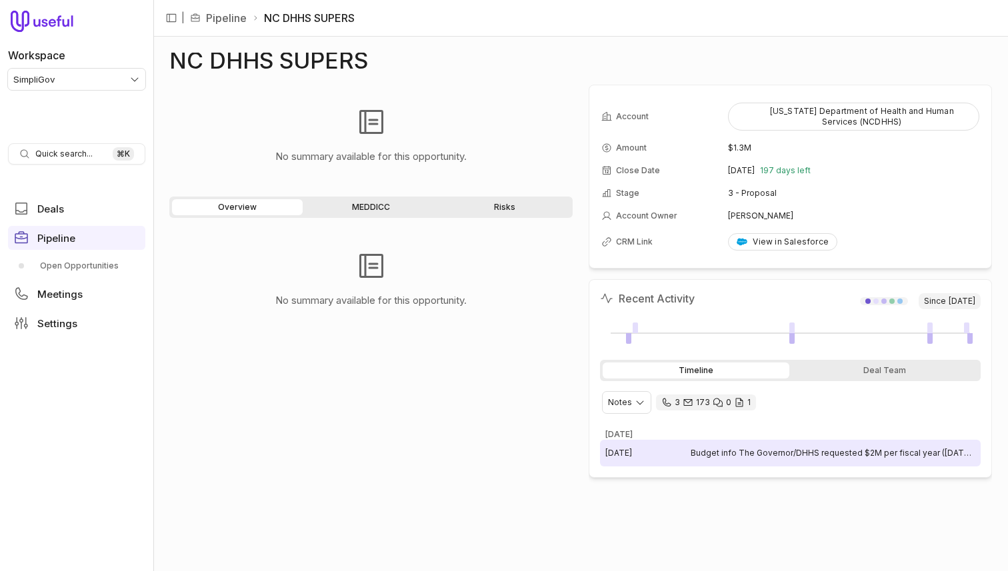
click at [664, 453] on div "Aug 8, 2025" at bounding box center [647, 453] width 85 height 11
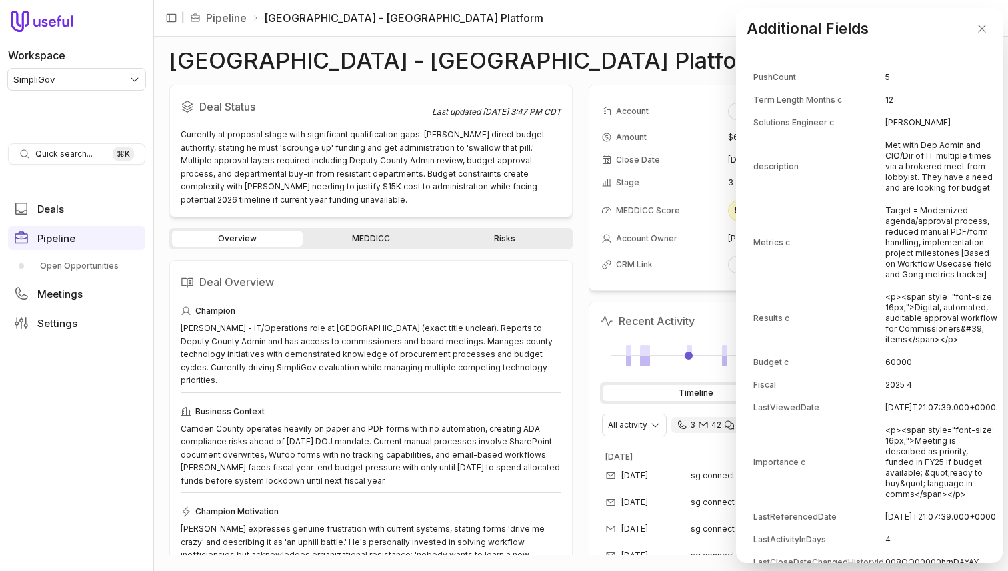
scroll to position [769, 0]
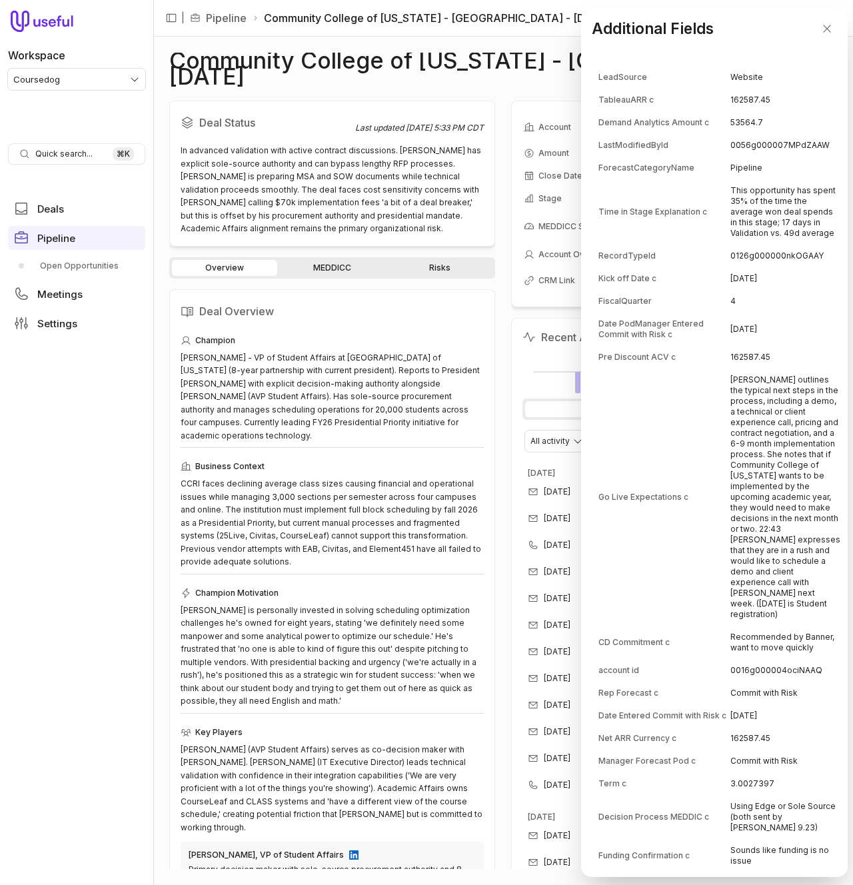
scroll to position [354, 0]
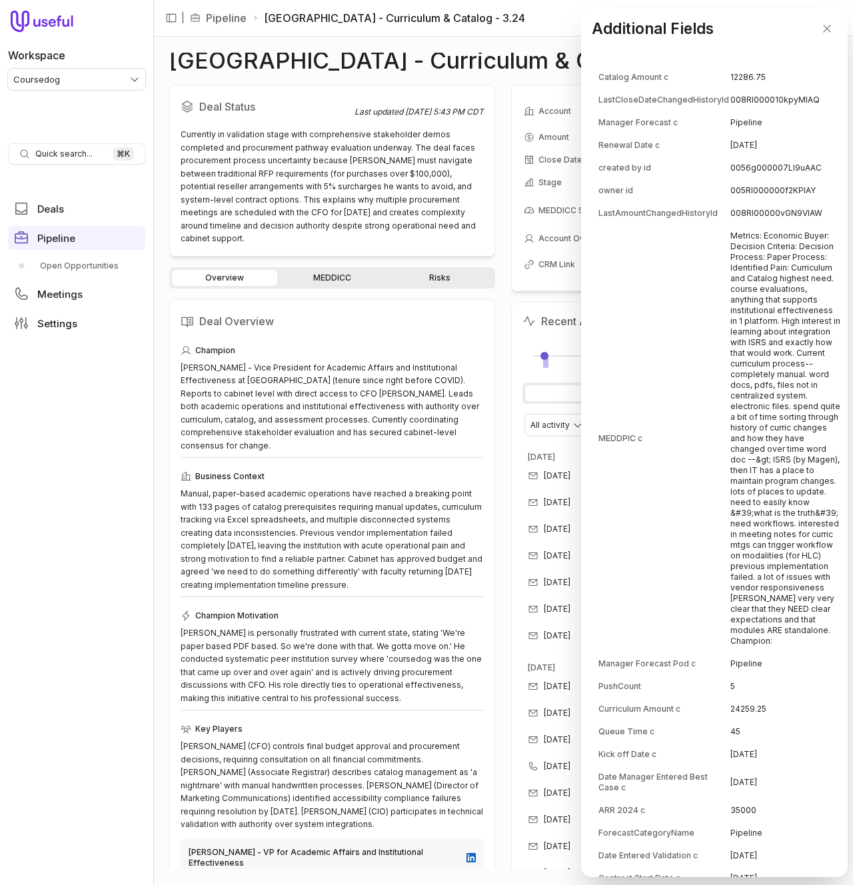
scroll to position [1482, 0]
